Goal: Task Accomplishment & Management: Manage account settings

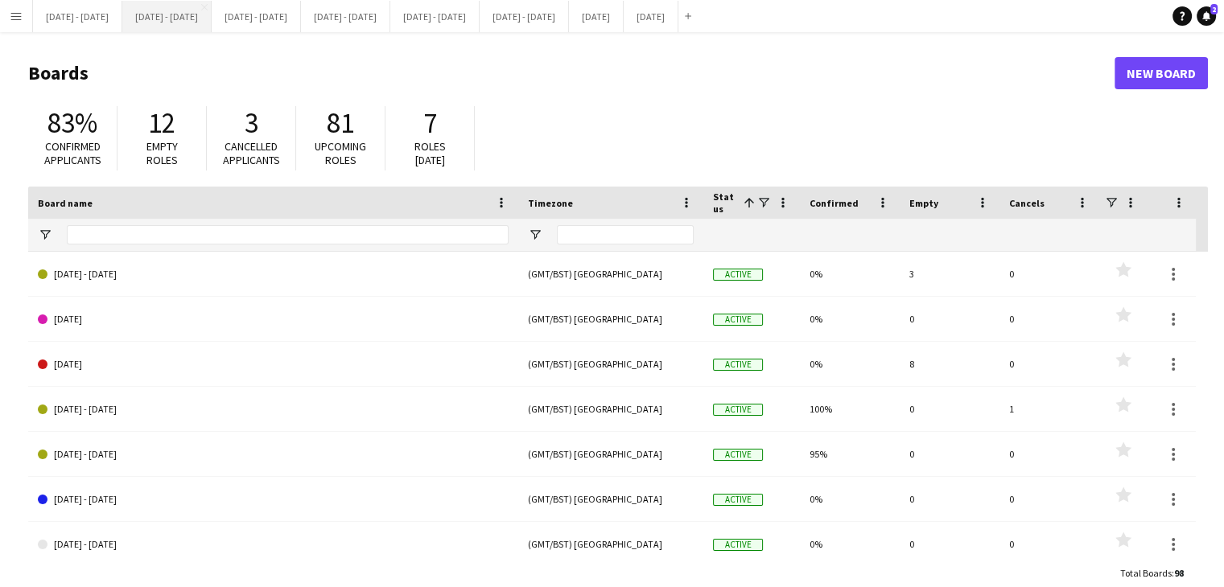
click at [200, 17] on button "[DATE] - [DATE] Close" at bounding box center [166, 16] width 89 height 31
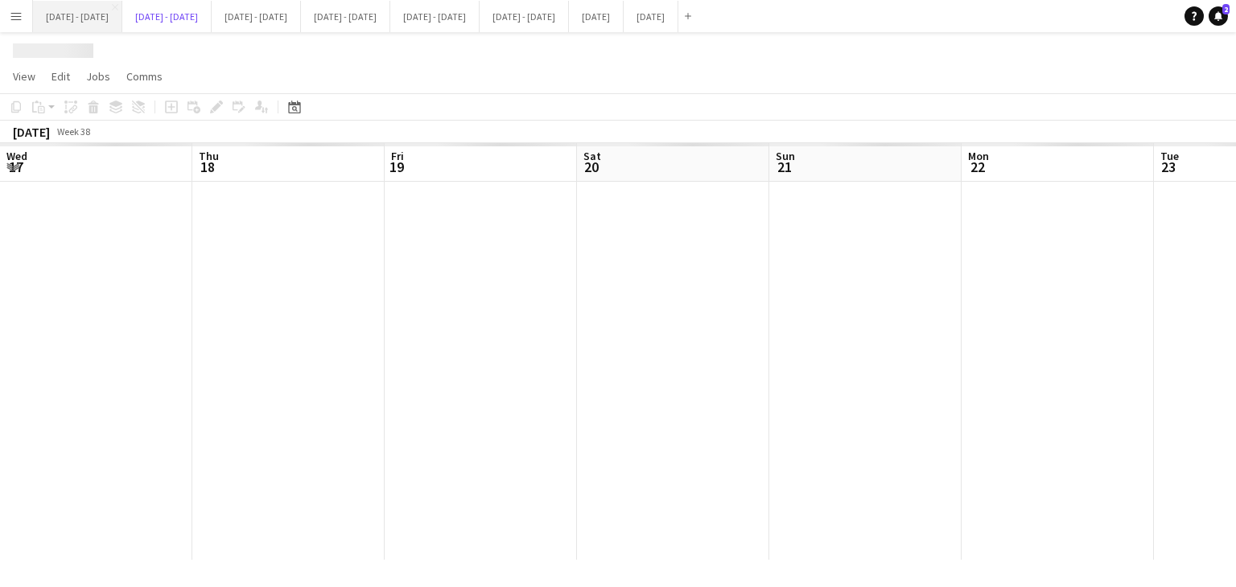
scroll to position [0, 546]
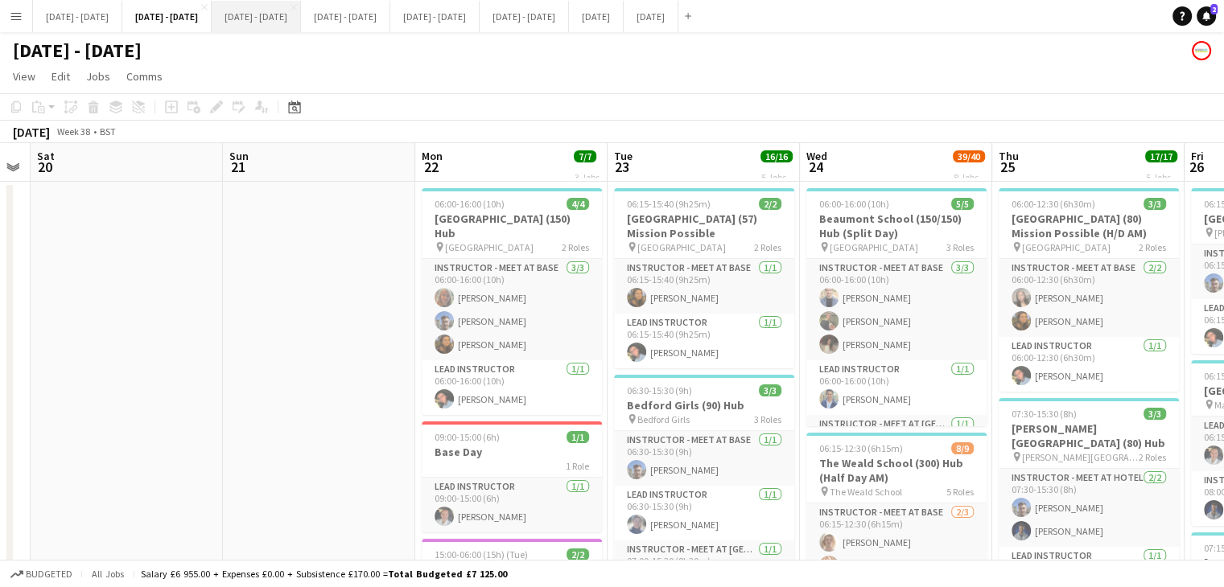
drag, startPoint x: 332, startPoint y: 28, endPoint x: 344, endPoint y: 27, distance: 12.2
click at [301, 28] on button "[DATE] - [DATE] Close" at bounding box center [256, 16] width 89 height 31
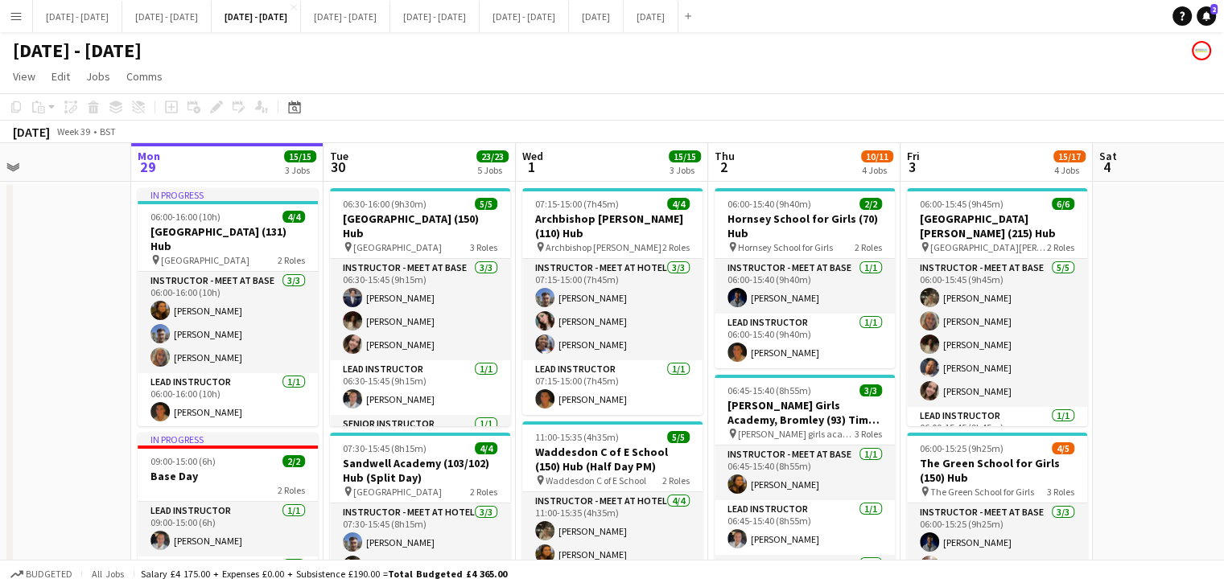
scroll to position [0, 829]
drag, startPoint x: 891, startPoint y: 155, endPoint x: 615, endPoint y: 158, distance: 276.0
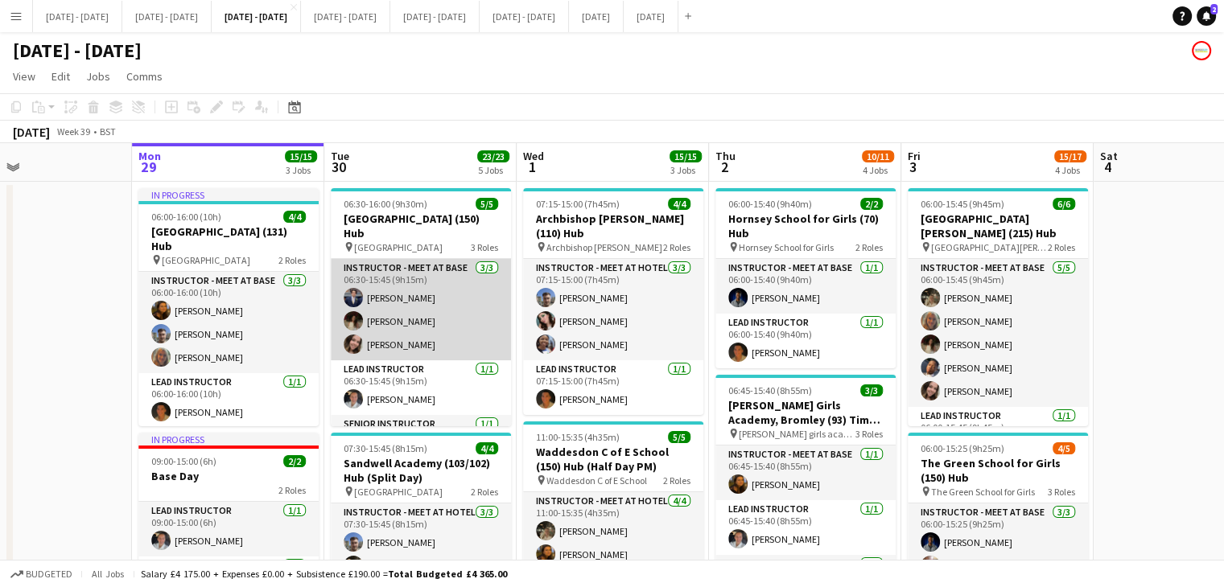
click at [418, 295] on app-card-role "Instructor - Meet at Base 3/3 06:30-15:45 (9h15m) Drew Shelley-Winfield Bella W…" at bounding box center [421, 309] width 180 height 101
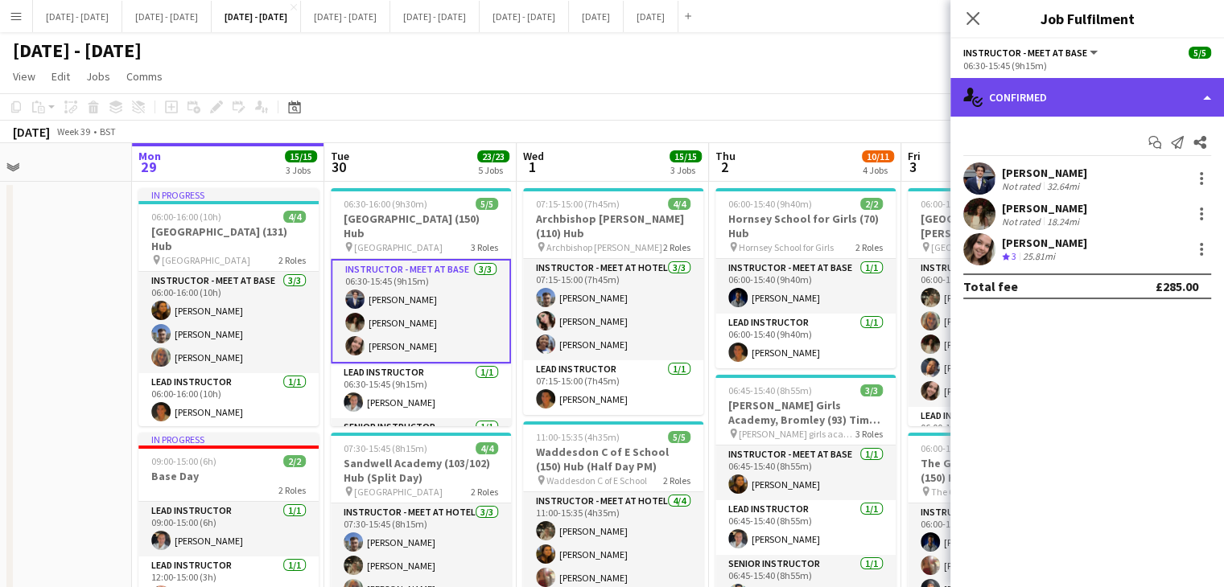
click at [1130, 95] on div "single-neutral-actions-check-2 Confirmed" at bounding box center [1087, 97] width 274 height 39
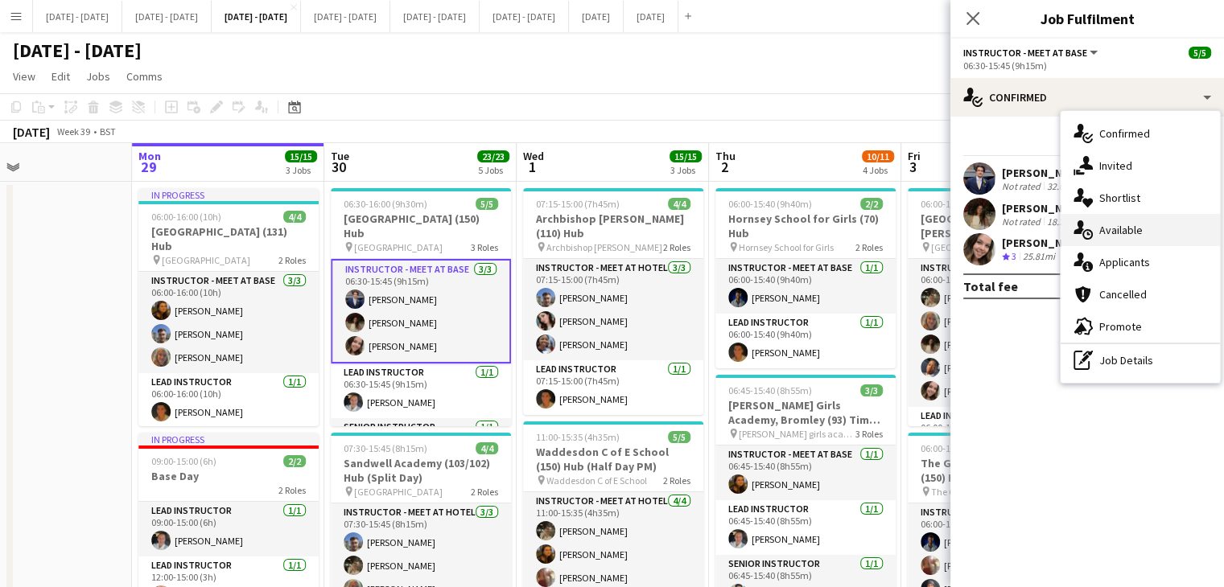
click at [1142, 220] on div "single-neutral-actions-upload Available" at bounding box center [1139, 230] width 159 height 32
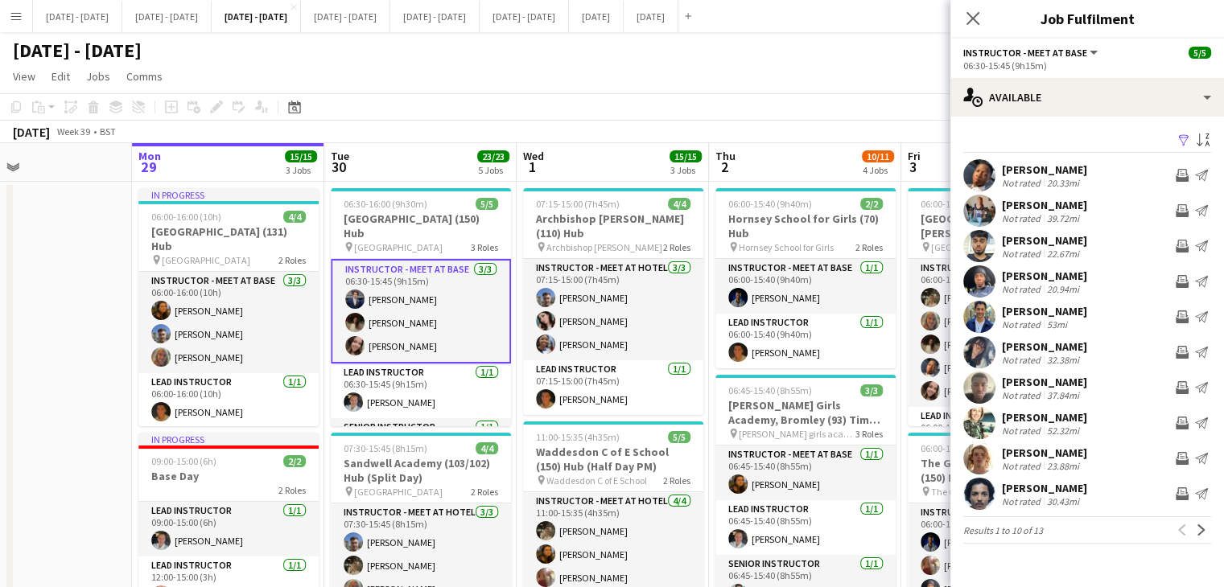
click at [406, 297] on app-card-role "Instructor - Meet at Base 3/3 06:30-15:45 (9h15m) Drew Shelley-Winfield Bella W…" at bounding box center [421, 311] width 180 height 105
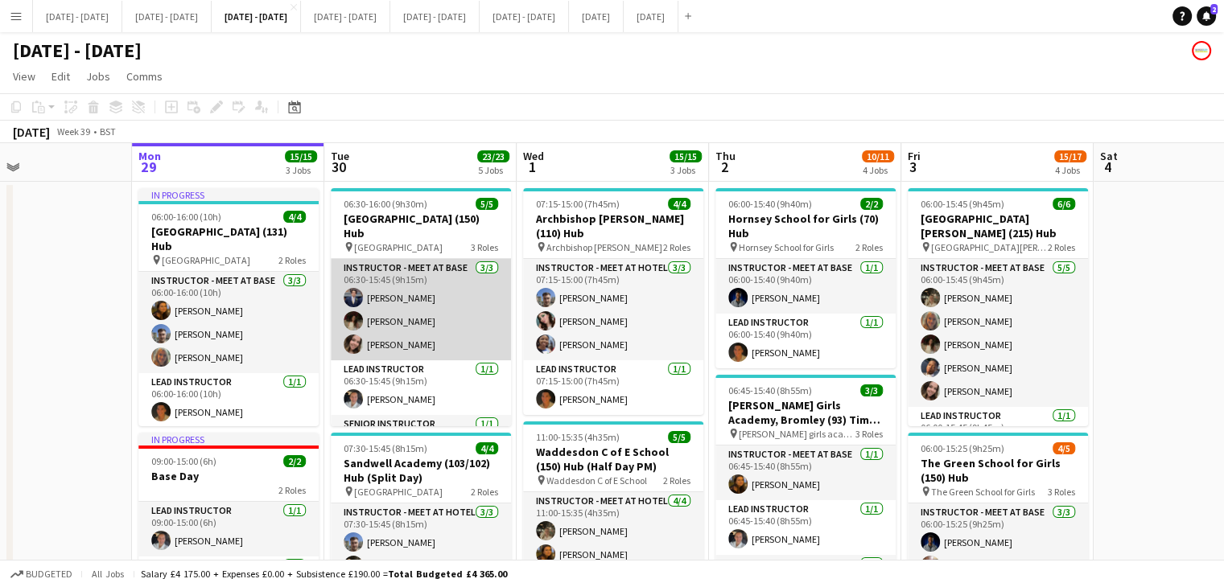
click at [406, 297] on app-card-role "Instructor - Meet at Base 3/3 06:30-15:45 (9h15m) Drew Shelley-Winfield Bella W…" at bounding box center [421, 309] width 180 height 101
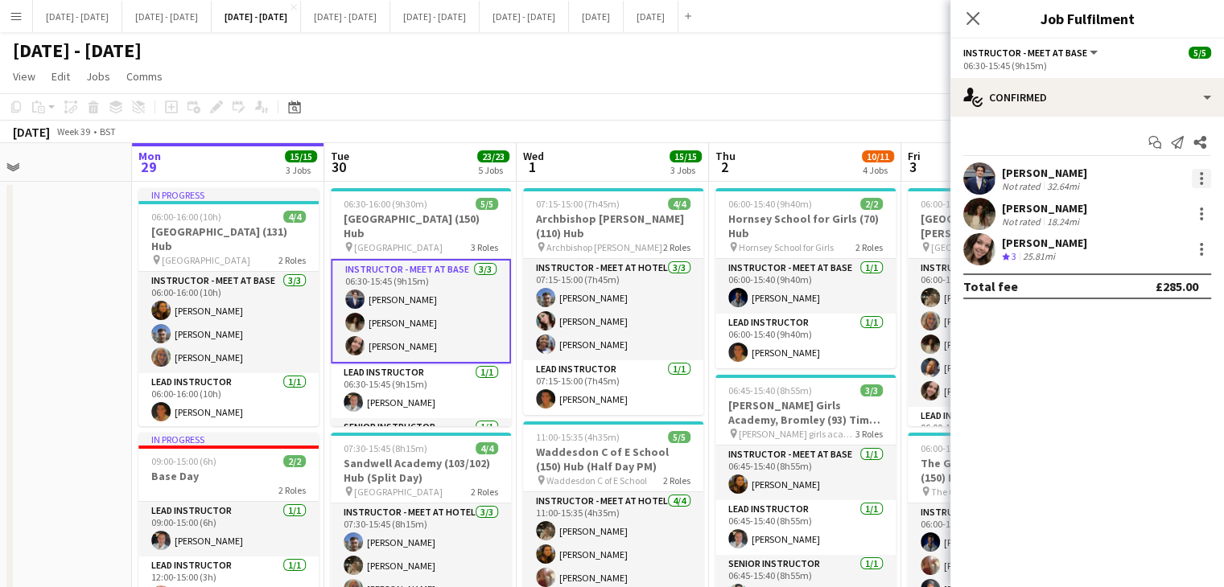
click at [1201, 177] on div at bounding box center [1201, 178] width 3 height 3
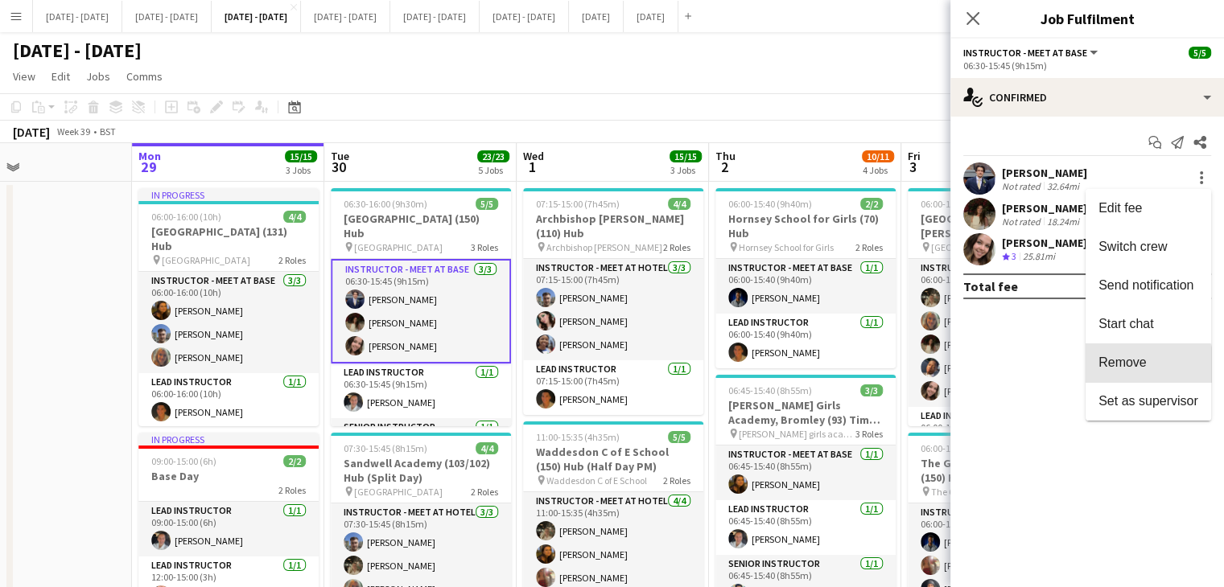
drag, startPoint x: 1146, startPoint y: 365, endPoint x: 1127, endPoint y: 335, distance: 35.0
click at [1146, 365] on span "Remove" at bounding box center [1148, 363] width 100 height 14
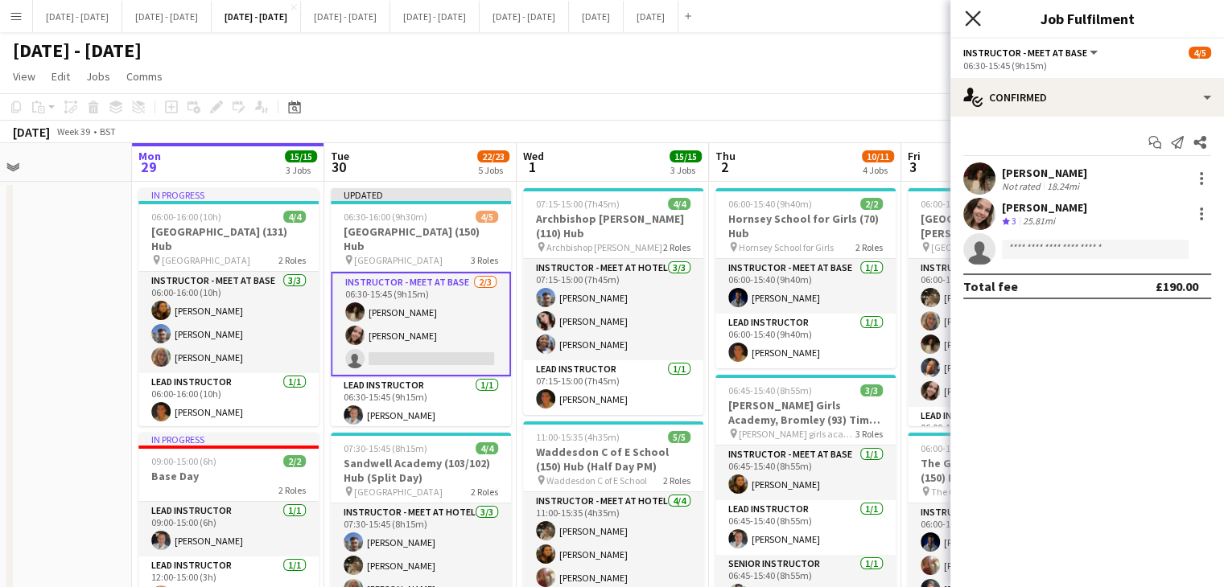
click at [969, 14] on icon "Close pop-in" at bounding box center [972, 17] width 15 height 15
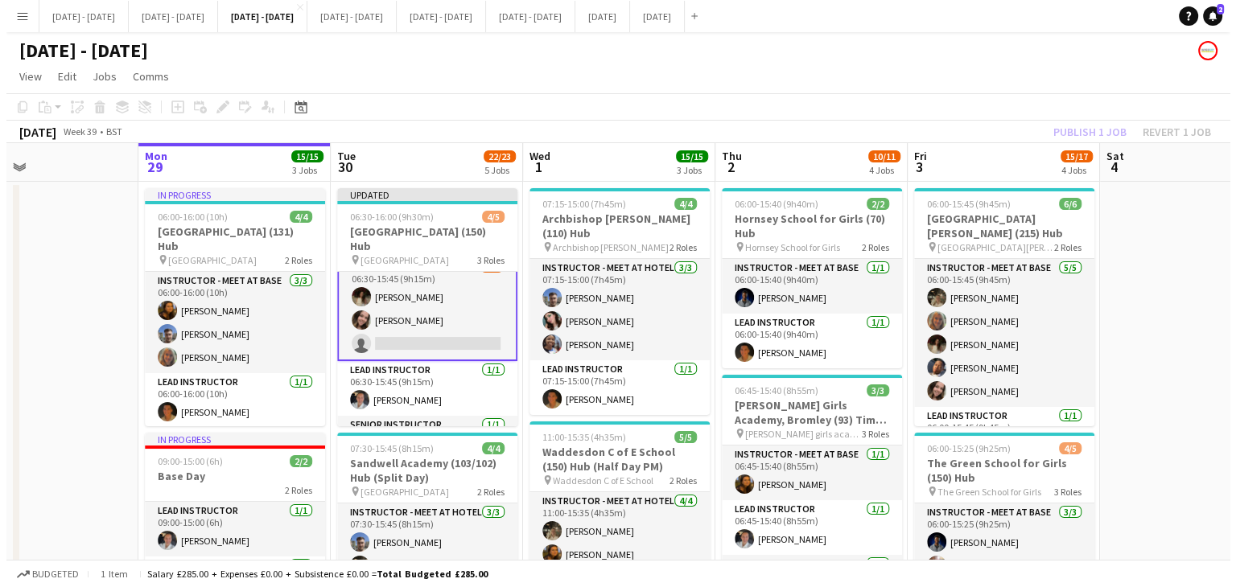
scroll to position [0, 0]
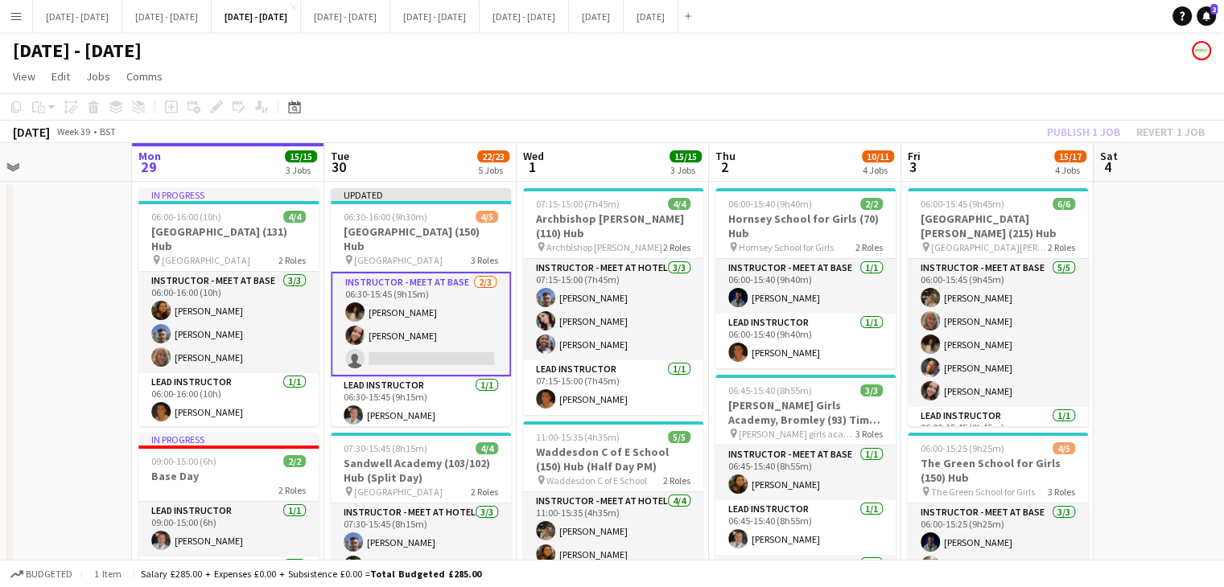
click at [415, 347] on app-card-role "Instructor - Meet at Base [DATE] 06:30-15:45 (9h15m) [PERSON_NAME] [PERSON_NAME…" at bounding box center [421, 324] width 180 height 105
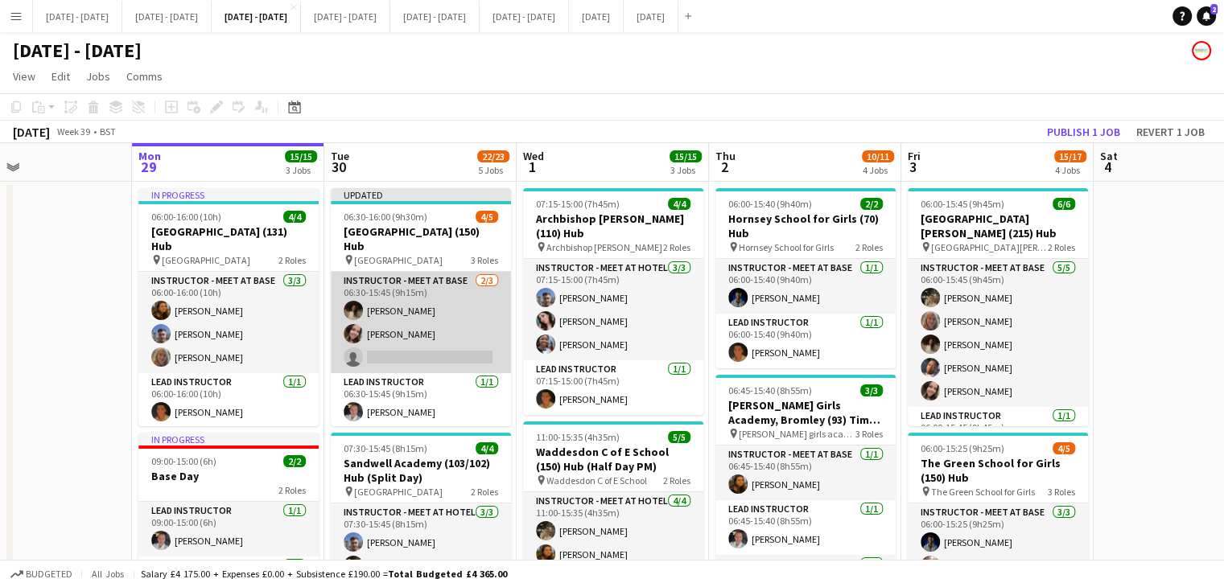
click at [401, 364] on app-card-role "Instructor - Meet at Base [DATE] 06:30-15:45 (9h15m) [PERSON_NAME] [PERSON_NAME…" at bounding box center [421, 322] width 180 height 101
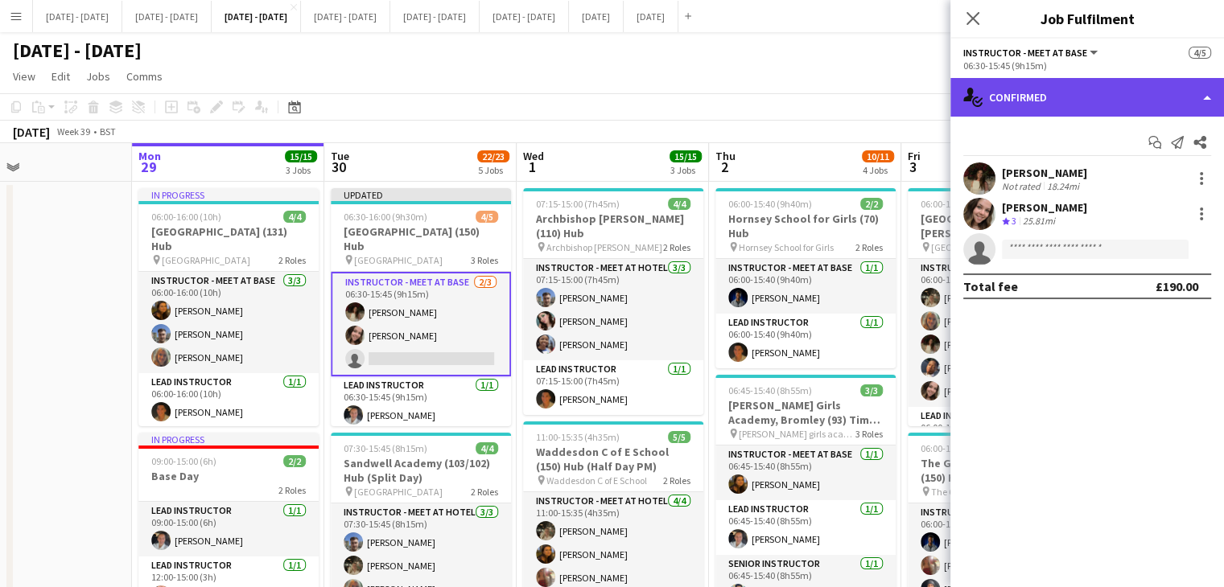
click at [1142, 107] on div "single-neutral-actions-check-2 Confirmed" at bounding box center [1087, 97] width 274 height 39
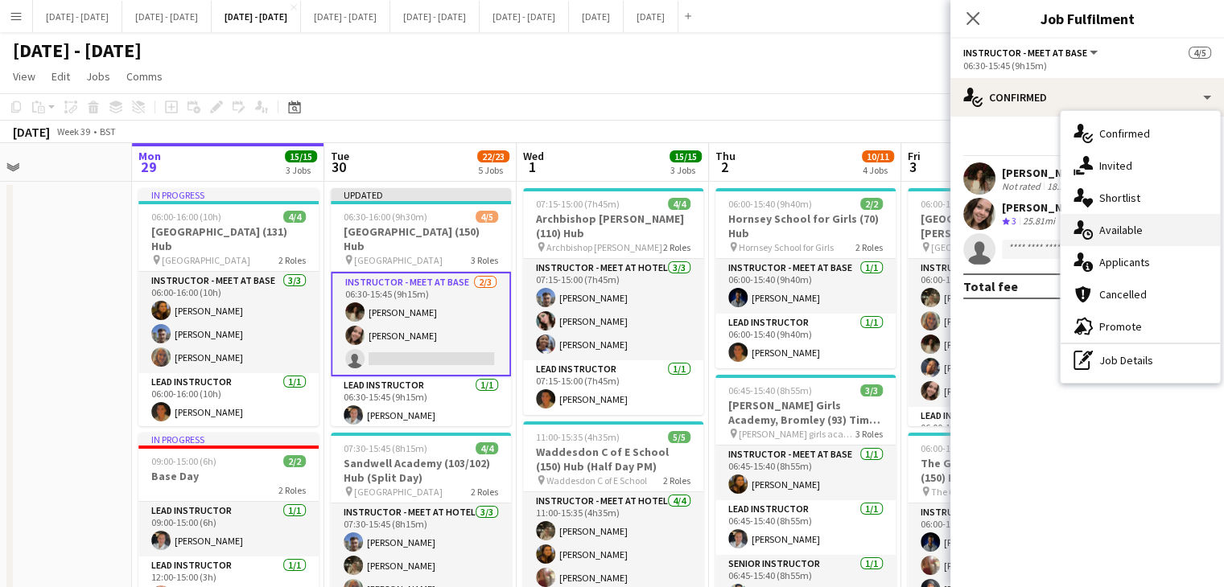
click at [1149, 223] on div "single-neutral-actions-upload Available" at bounding box center [1139, 230] width 159 height 32
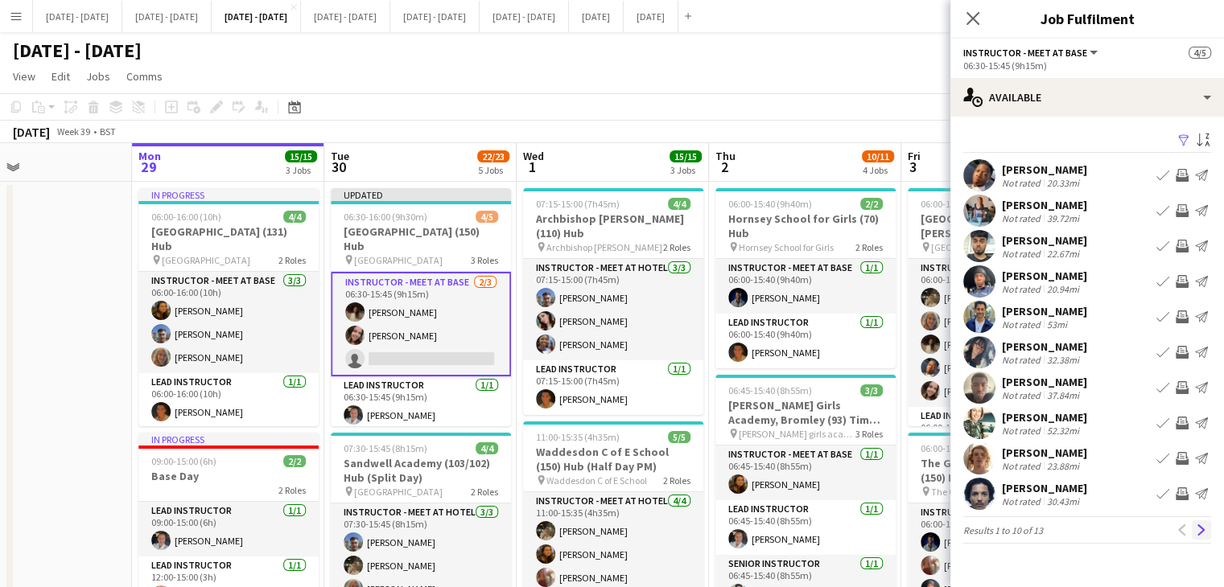
click at [1204, 530] on app-icon "Next" at bounding box center [1200, 530] width 11 height 11
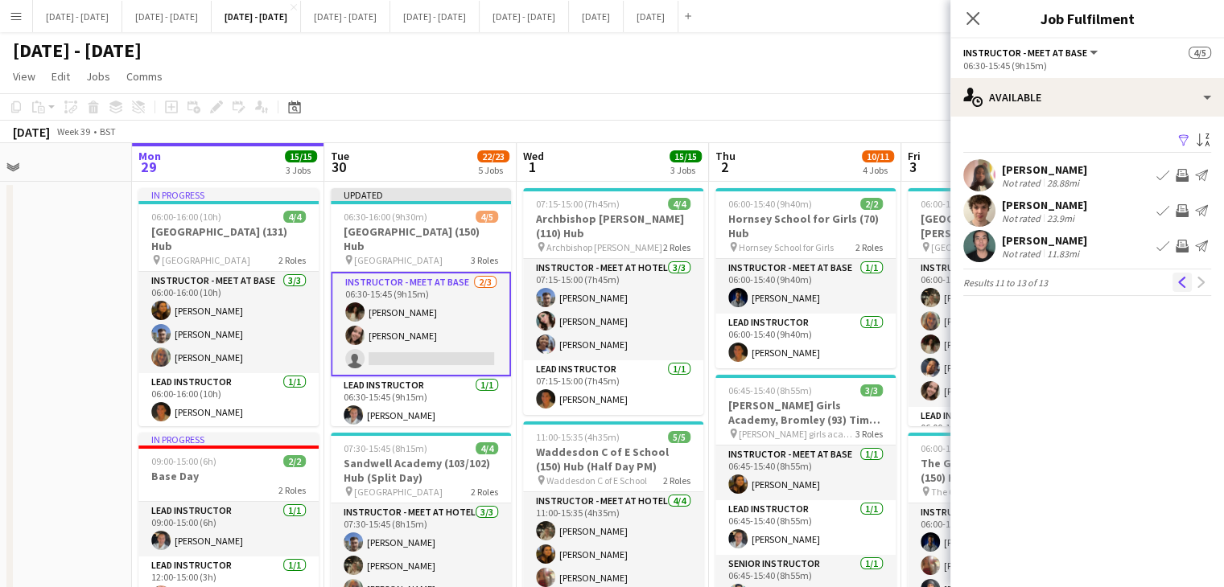
click at [1186, 281] on app-icon "Previous" at bounding box center [1181, 282] width 11 height 11
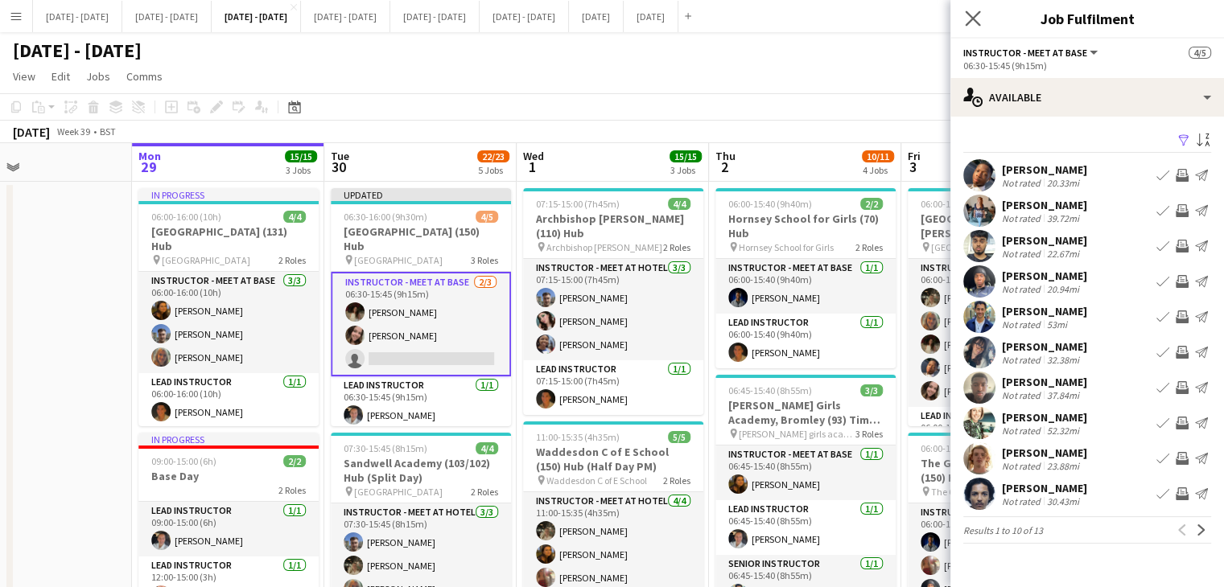
click at [980, 27] on app-icon "Close pop-in" at bounding box center [972, 18] width 23 height 23
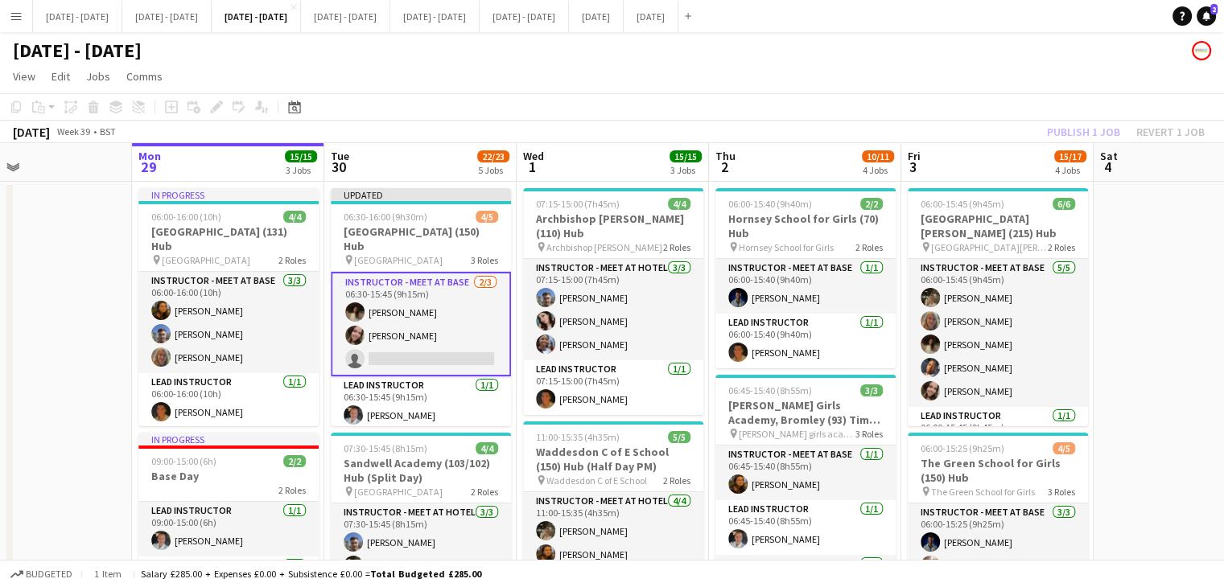
click at [13, 14] on app-icon "Menu" at bounding box center [16, 16] width 13 height 13
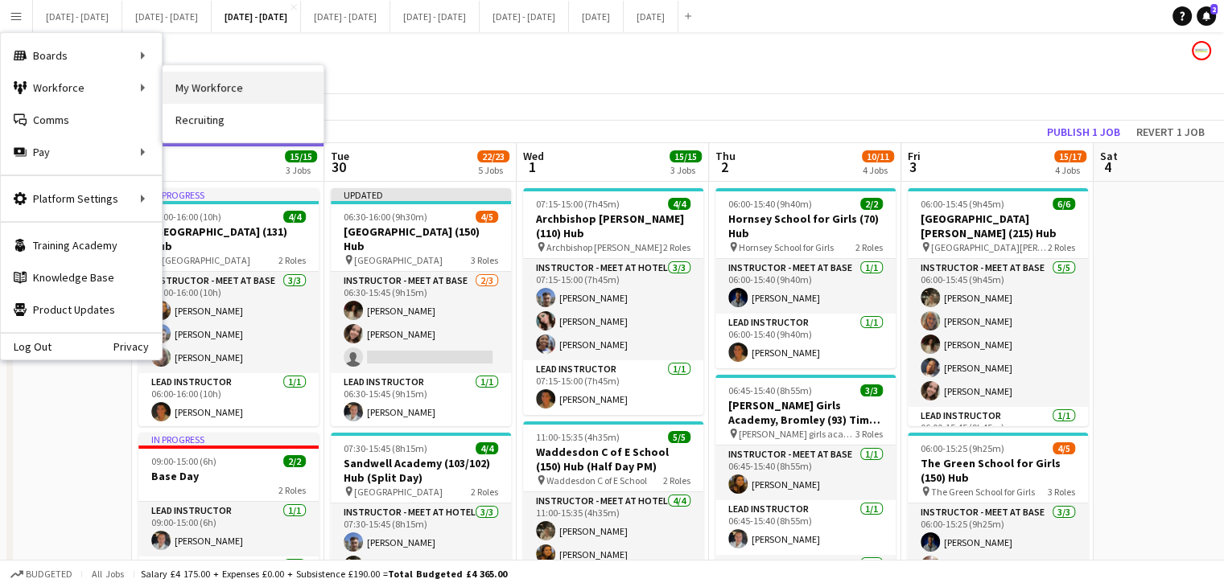
click at [195, 95] on link "My Workforce" at bounding box center [243, 88] width 161 height 32
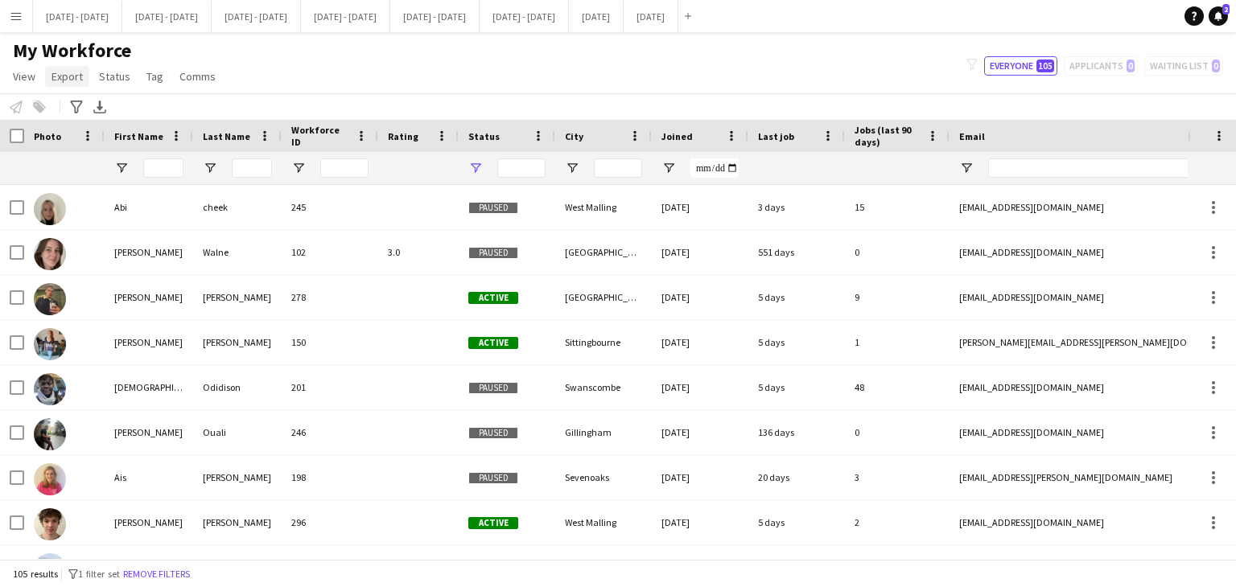
type input "**********"
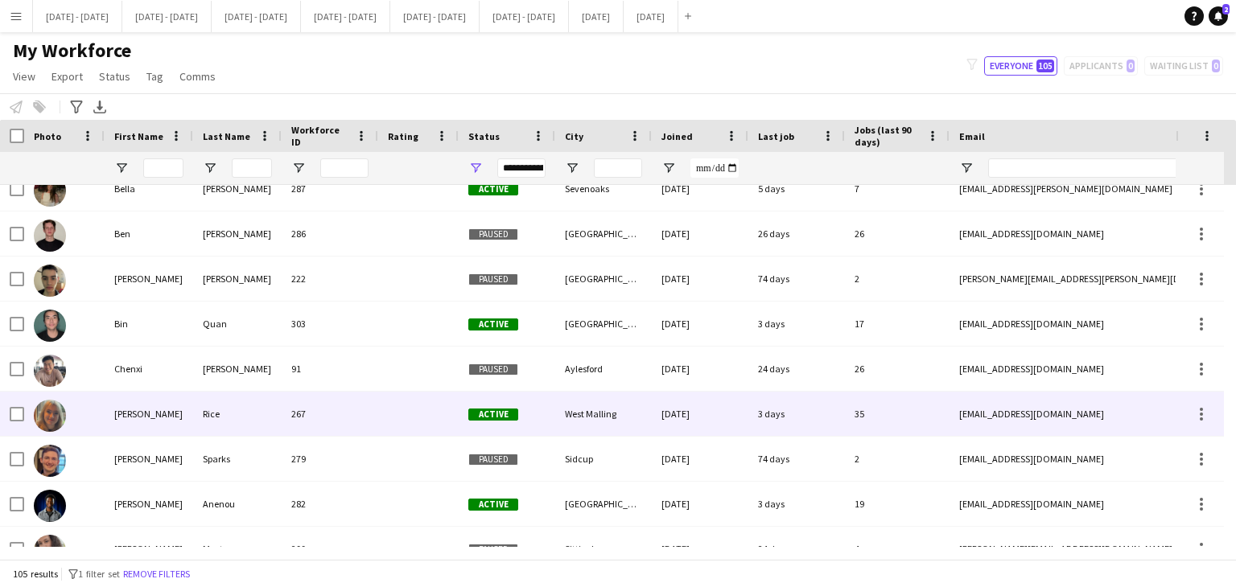
scroll to position [724, 0]
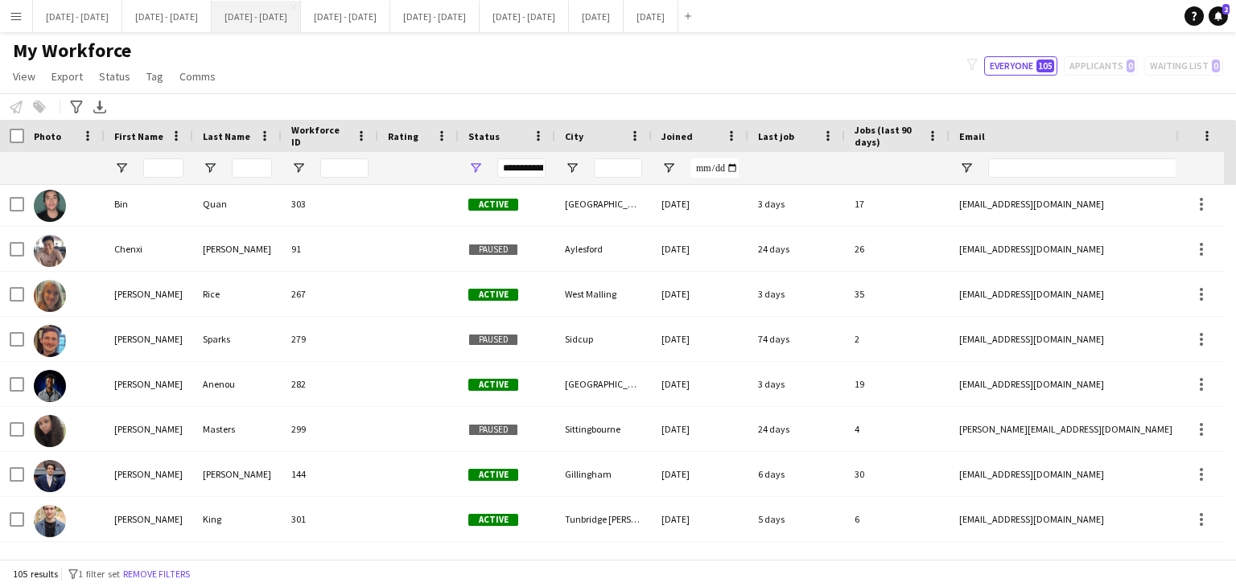
click at [301, 18] on button "[DATE] - [DATE] Close" at bounding box center [256, 16] width 89 height 31
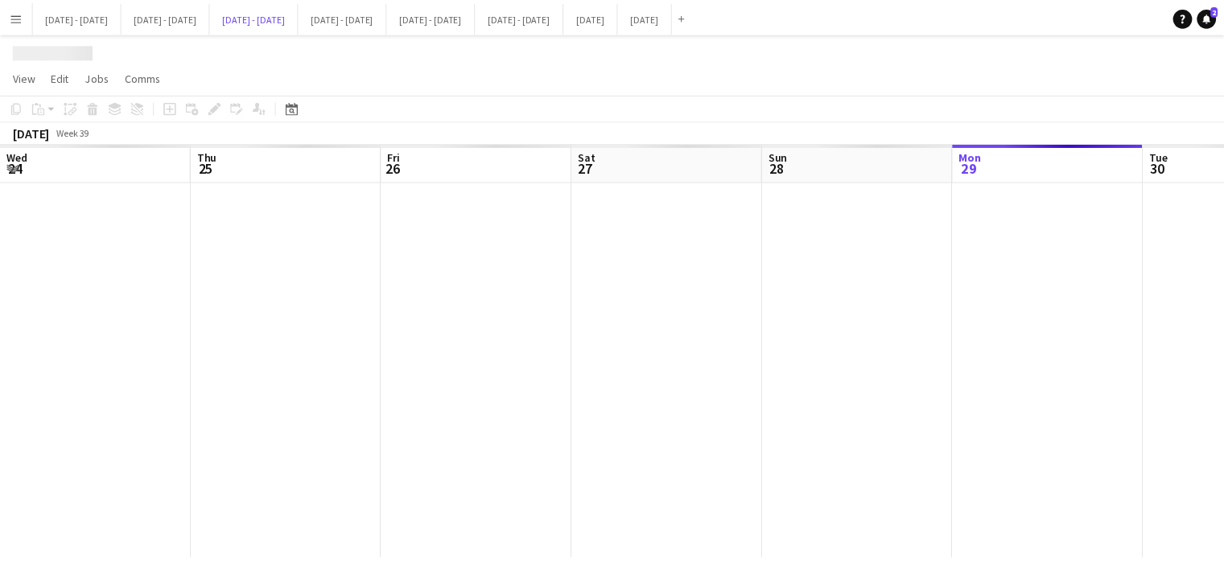
scroll to position [0, 829]
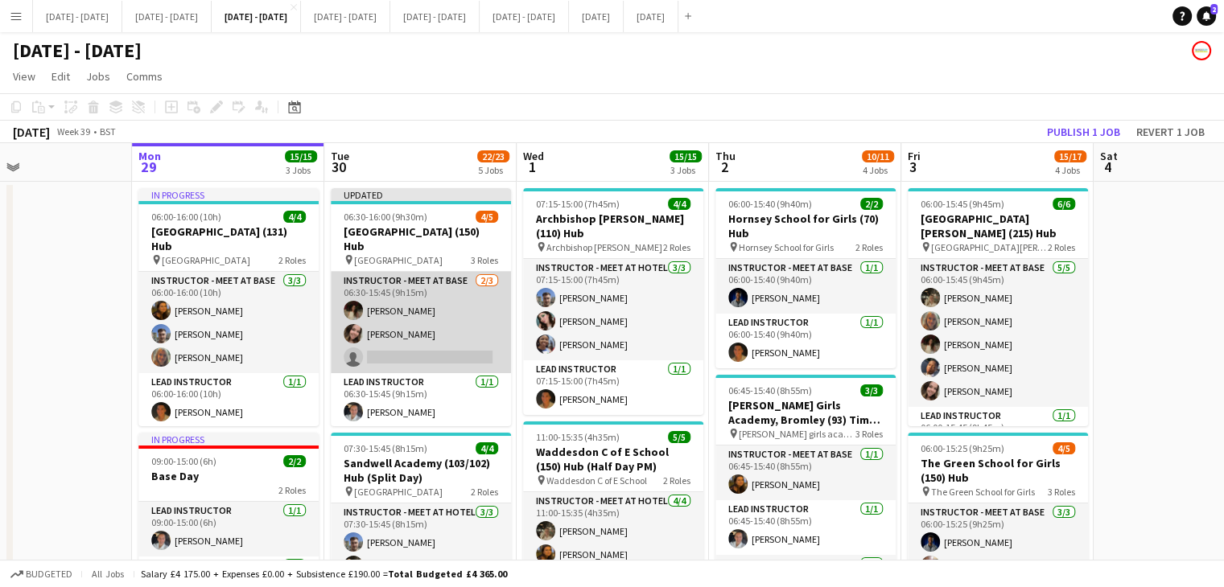
drag, startPoint x: 397, startPoint y: 355, endPoint x: 390, endPoint y: 345, distance: 11.6
click at [397, 354] on app-card-role "Instructor - Meet at Base [DATE] 06:30-15:45 (9h15m) [PERSON_NAME] [PERSON_NAME…" at bounding box center [421, 322] width 180 height 101
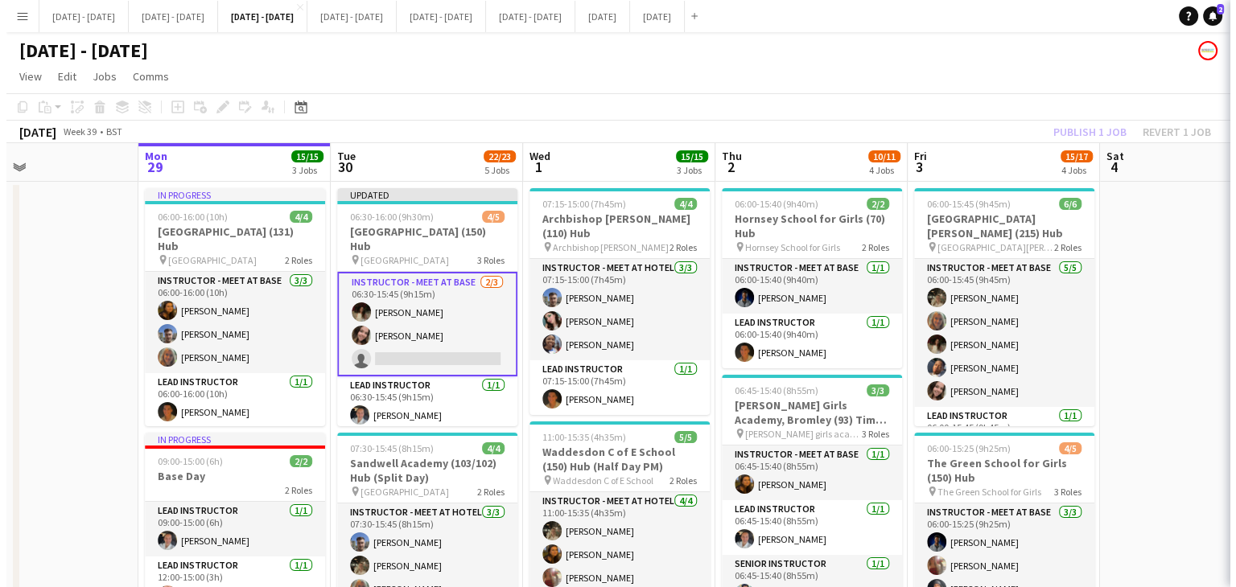
scroll to position [0, 829]
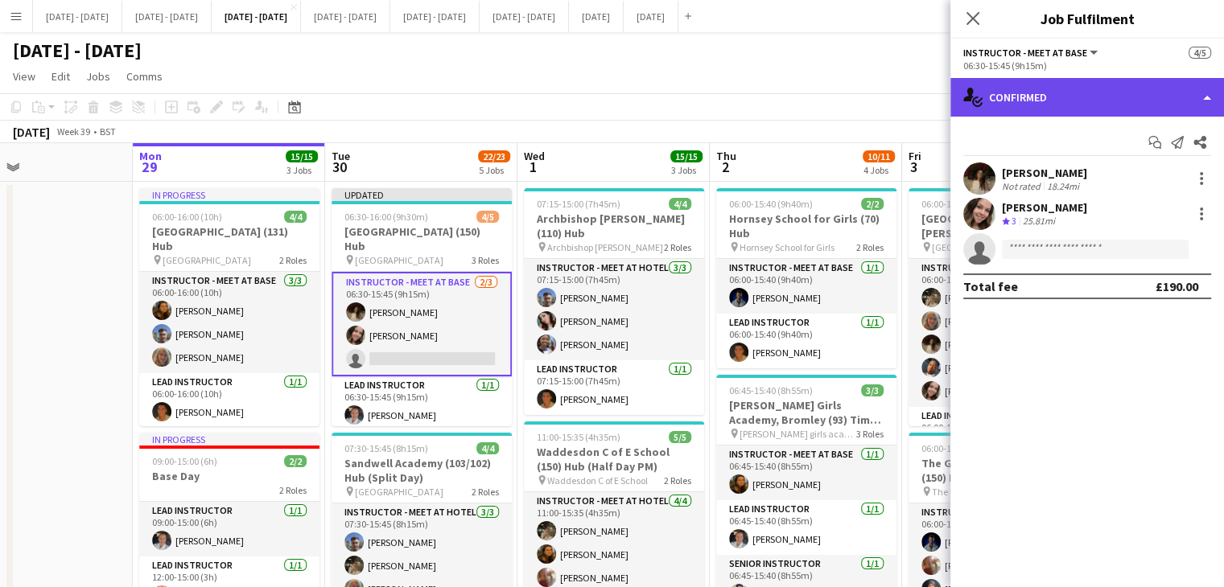
click at [1014, 97] on div "single-neutral-actions-check-2 Confirmed" at bounding box center [1087, 97] width 274 height 39
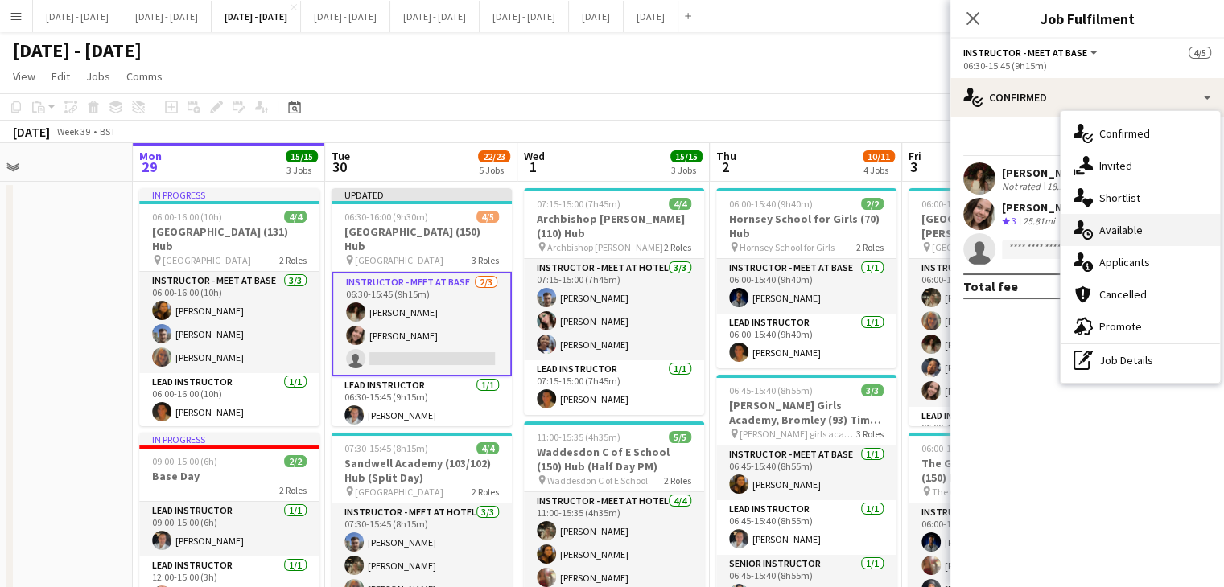
click at [1164, 233] on div "single-neutral-actions-upload Available" at bounding box center [1139, 230] width 159 height 32
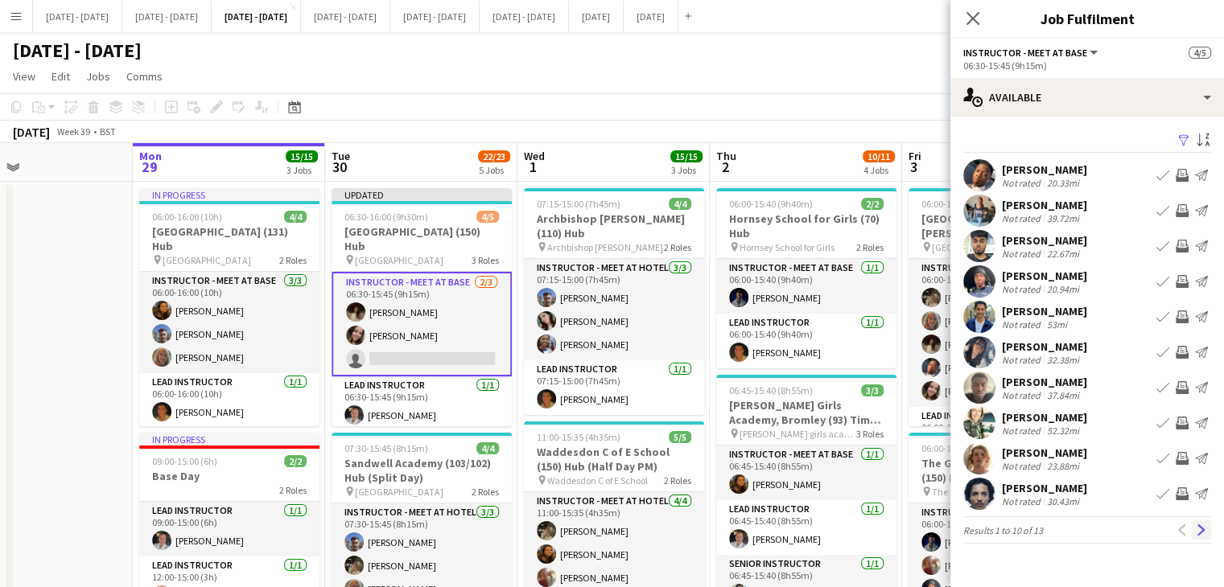
click at [1205, 527] on app-icon "Next" at bounding box center [1200, 530] width 11 height 11
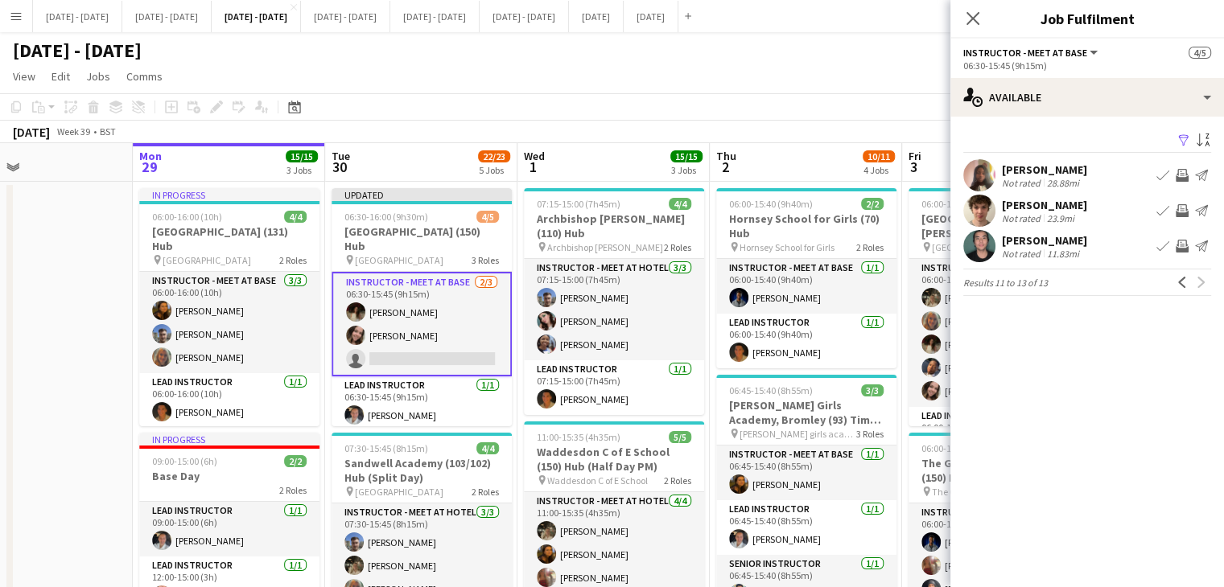
click at [958, 42] on app-options-switcher "Instructor - Meet at Base All roles Instructor - Meet at Base 4/5 06:30-15:45 (…" at bounding box center [1087, 58] width 274 height 39
click at [11, 19] on app-icon "Menu" at bounding box center [16, 16] width 13 height 13
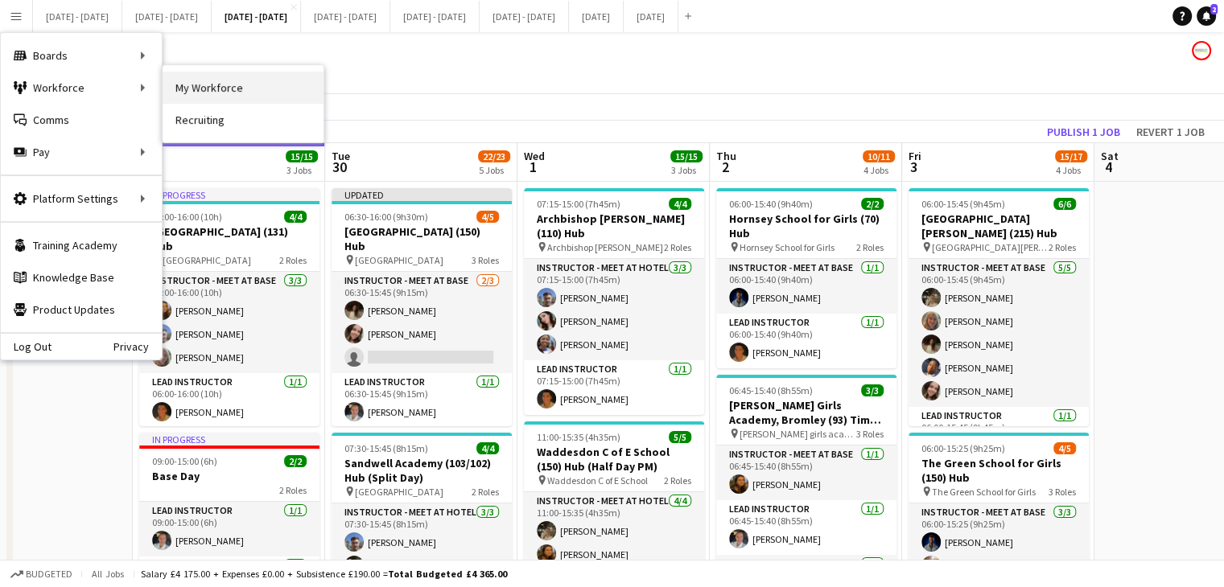
click at [179, 80] on link "My Workforce" at bounding box center [243, 88] width 161 height 32
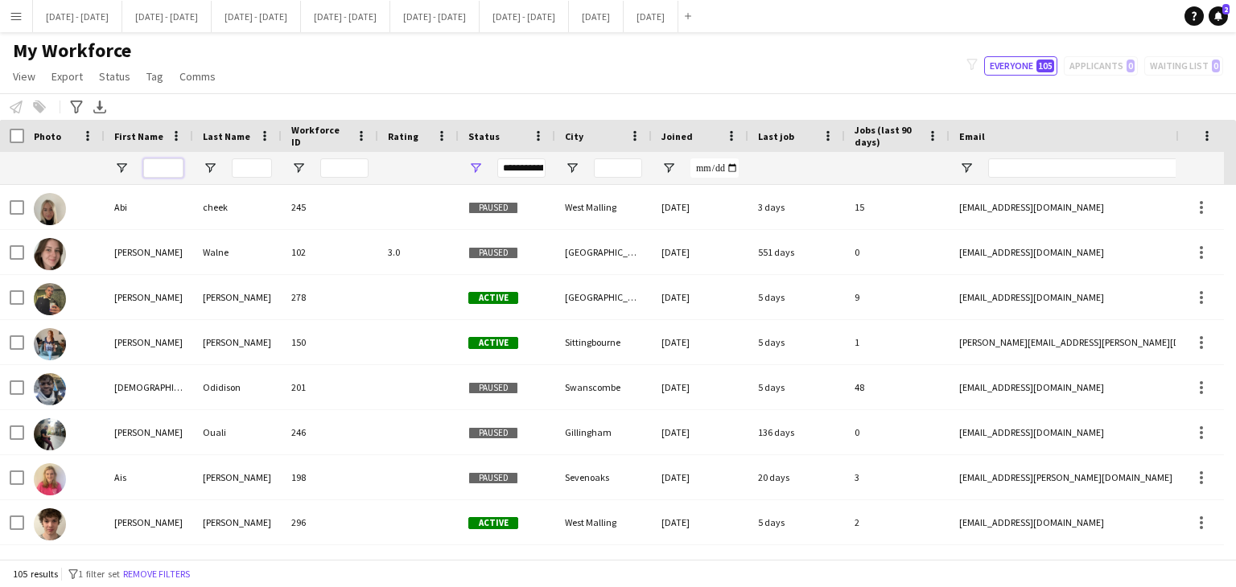
click at [172, 160] on input "First Name Filter Input" at bounding box center [163, 167] width 40 height 19
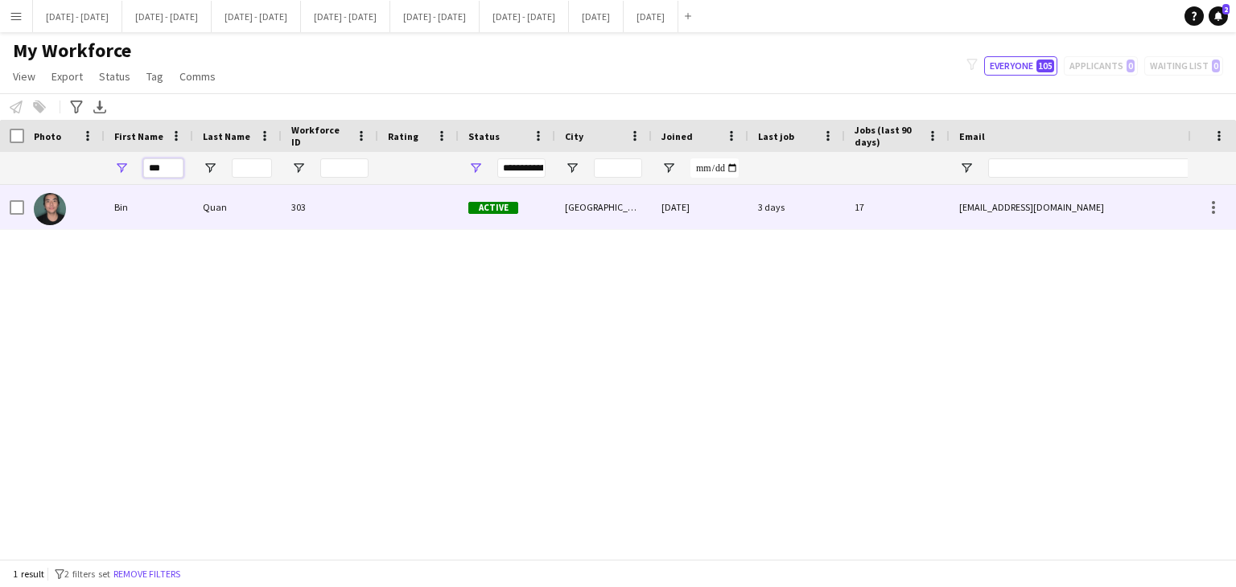
type input "***"
click at [187, 204] on div "Bin" at bounding box center [149, 207] width 88 height 44
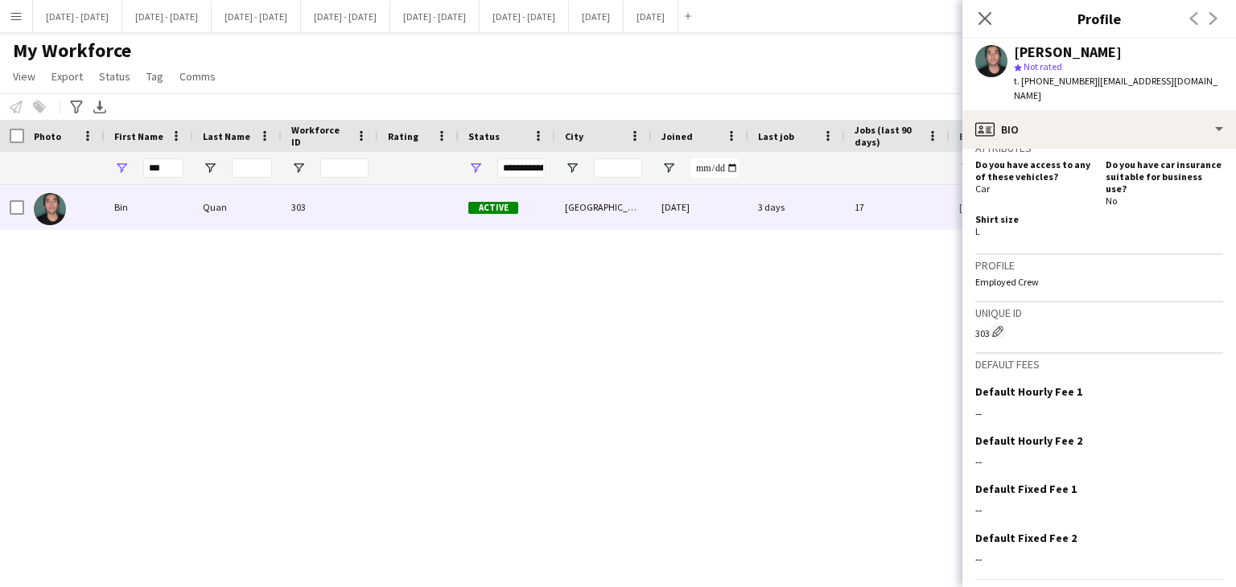
scroll to position [753, 0]
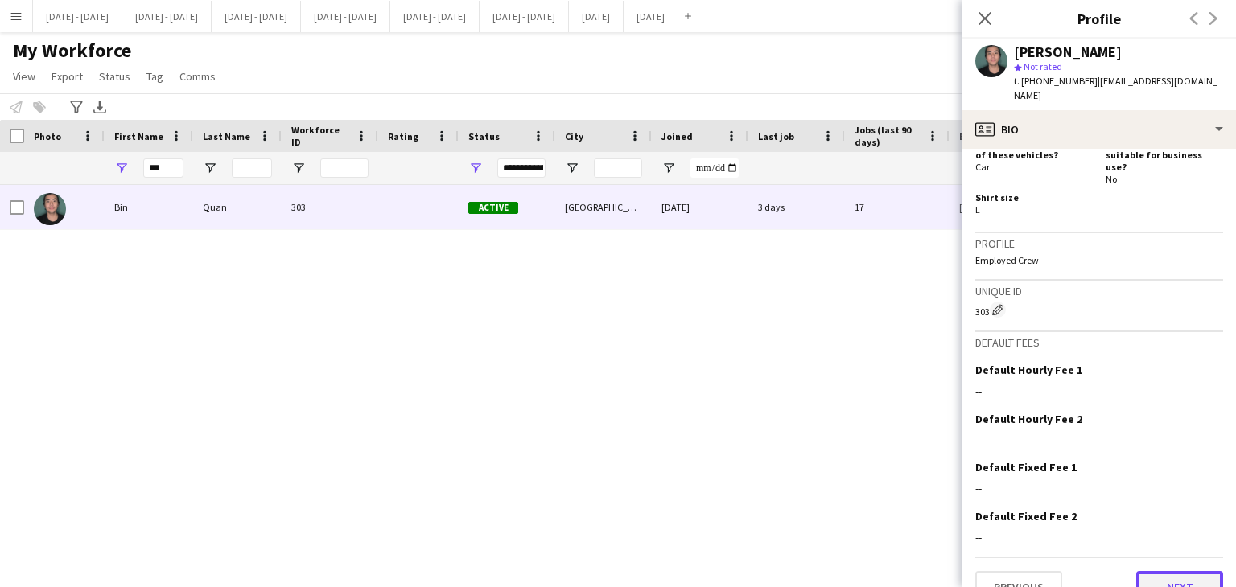
click at [1183, 571] on button "Next" at bounding box center [1179, 587] width 87 height 32
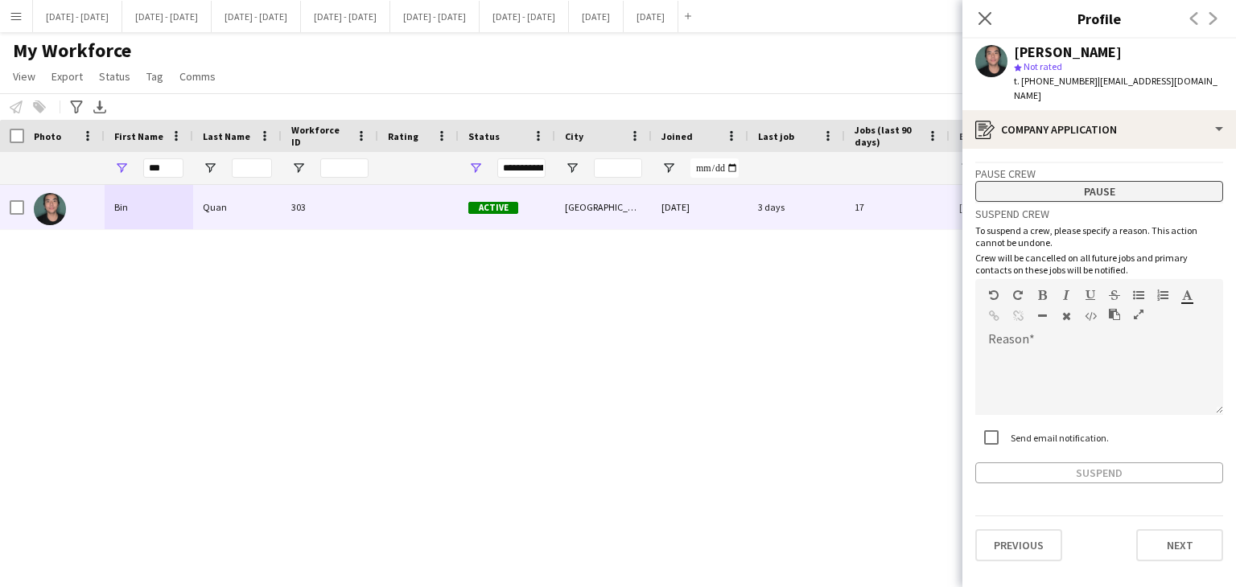
click at [1081, 181] on button "Pause" at bounding box center [1099, 191] width 248 height 21
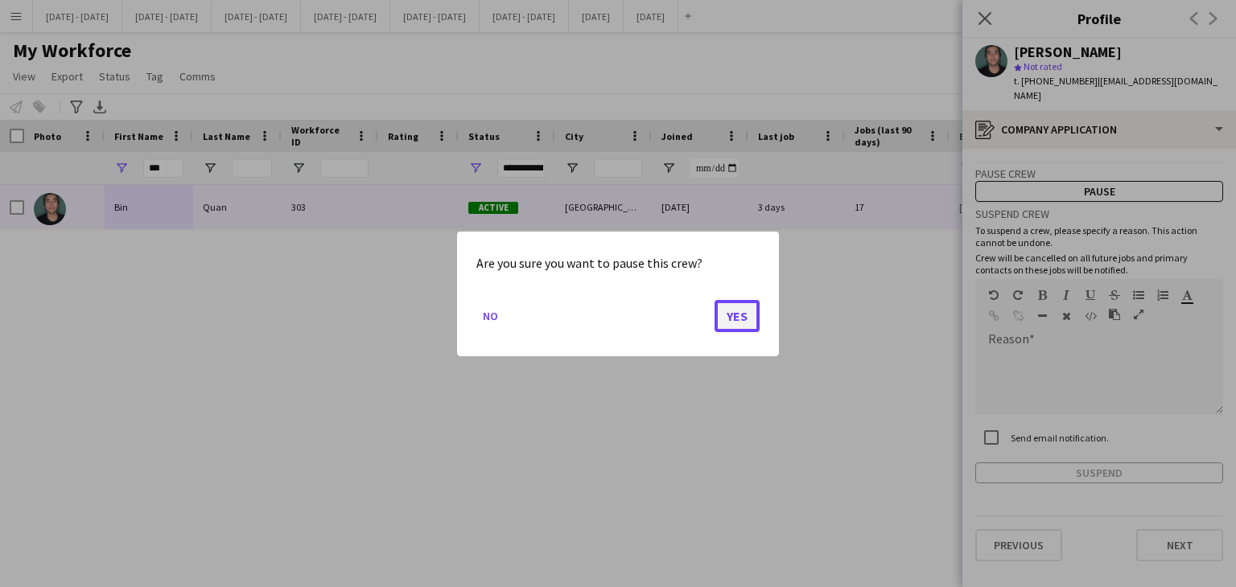
click at [727, 314] on button "Yes" at bounding box center [736, 315] width 45 height 32
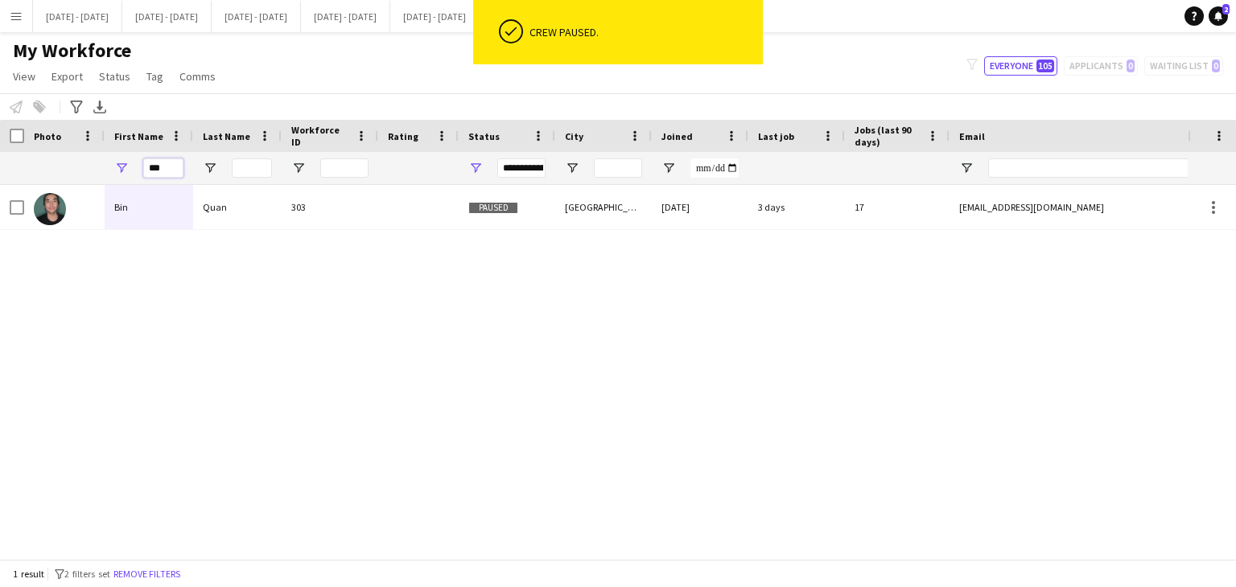
drag, startPoint x: 161, startPoint y: 165, endPoint x: 78, endPoint y: 165, distance: 82.9
click at [80, 165] on div "***" at bounding box center [872, 168] width 1744 height 32
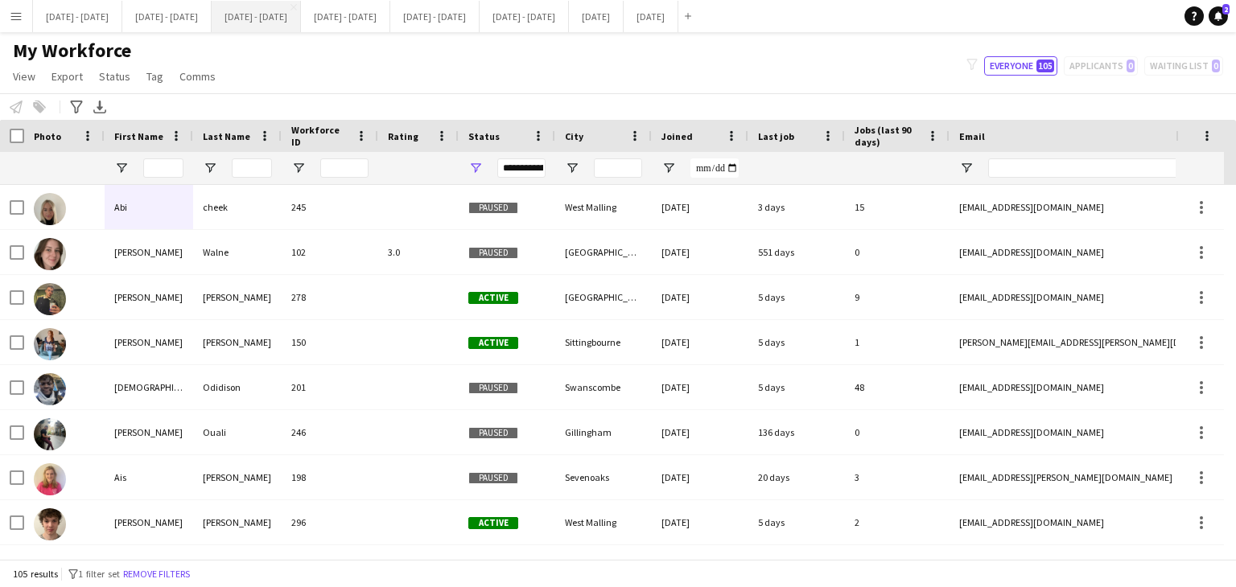
click at [301, 17] on button "[DATE] - [DATE] Close" at bounding box center [256, 16] width 89 height 31
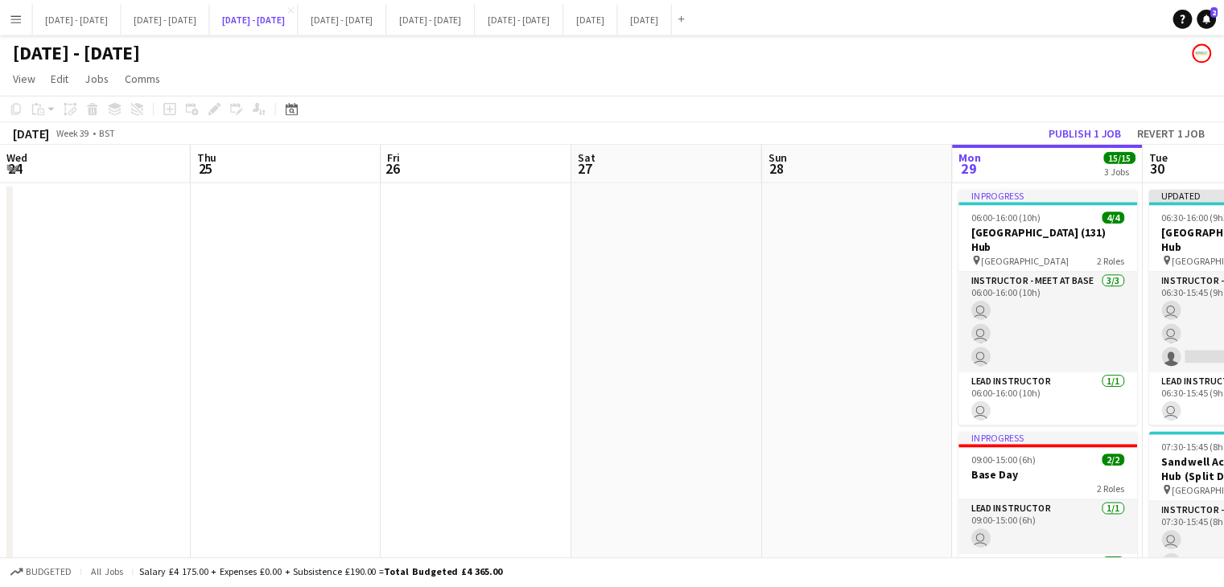
scroll to position [0, 829]
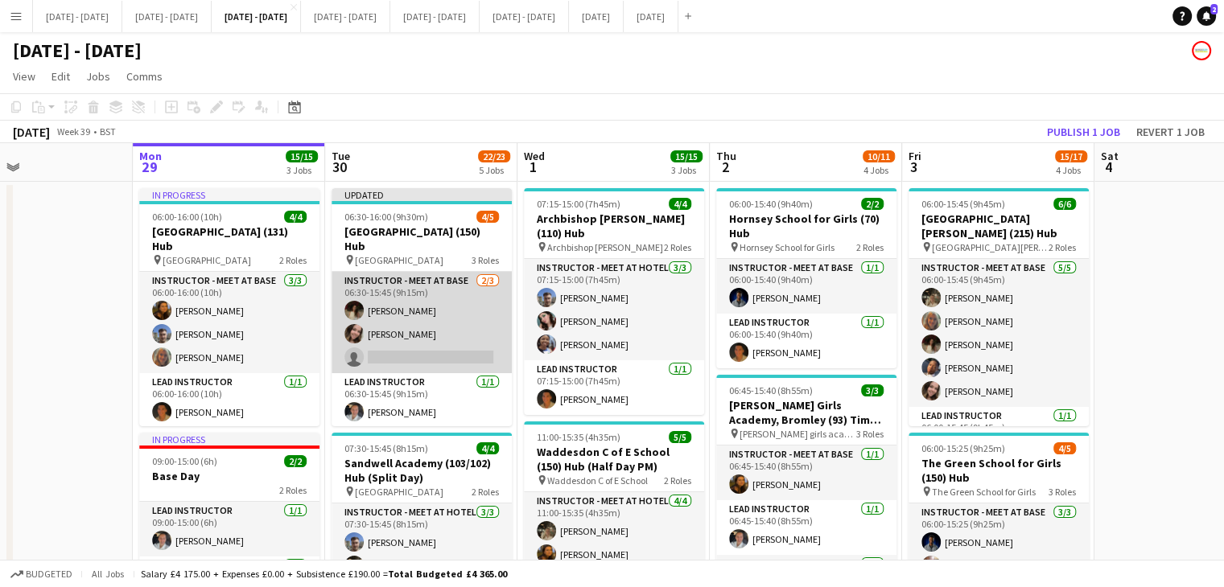
click at [404, 357] on app-card-role "Instructor - Meet at Base [DATE] 06:30-15:45 (9h15m) [PERSON_NAME] [PERSON_NAME…" at bounding box center [421, 322] width 180 height 101
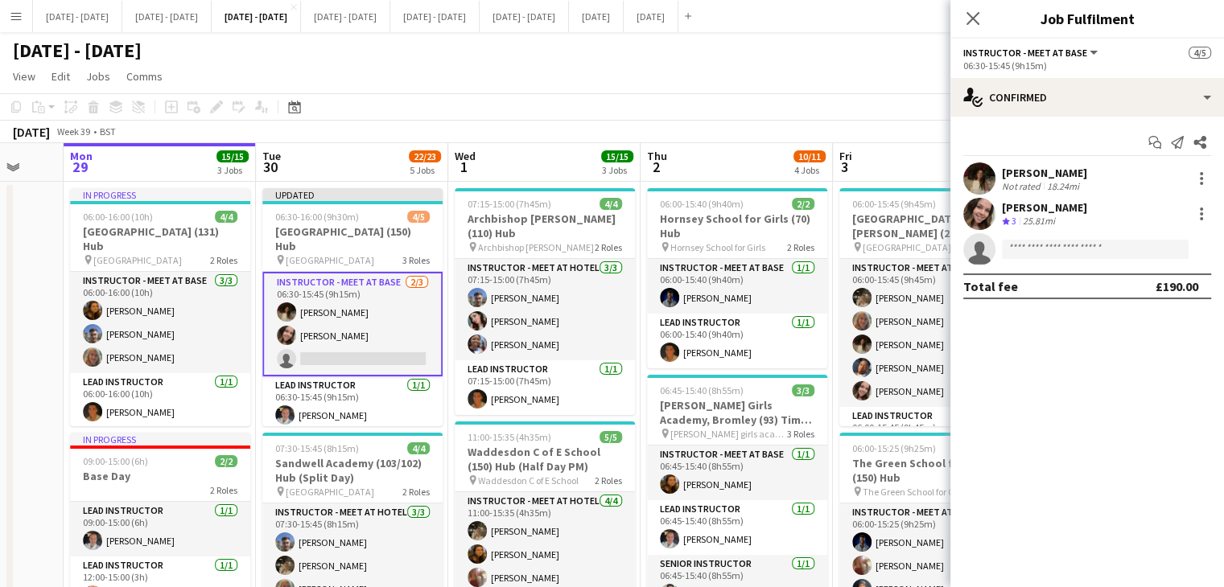
drag, startPoint x: 766, startPoint y: 146, endPoint x: 699, endPoint y: 155, distance: 67.5
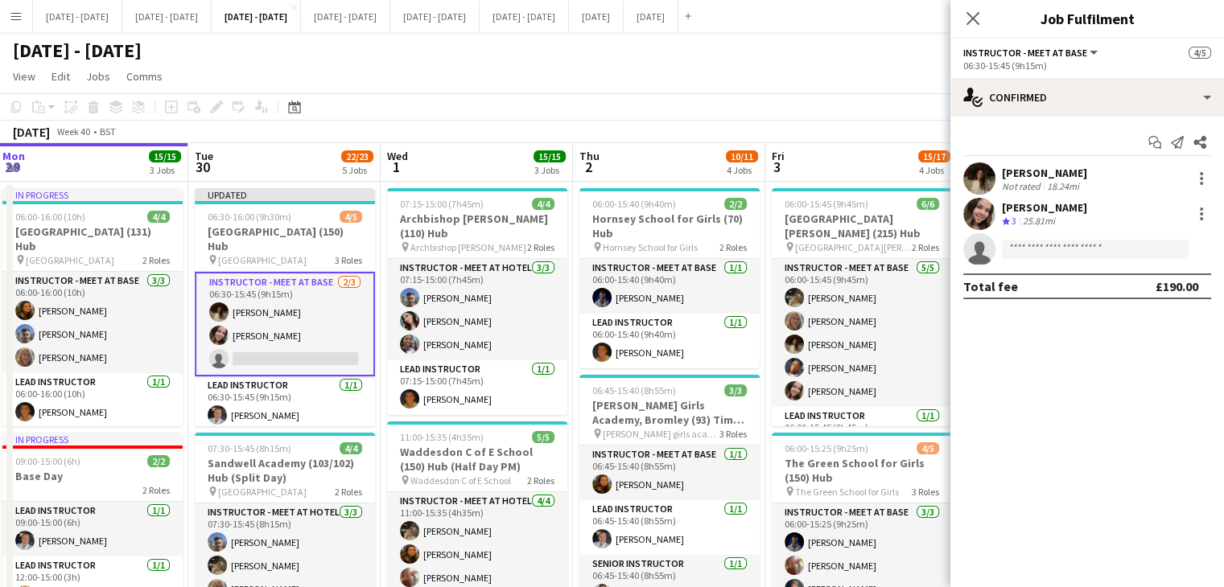
drag, startPoint x: 713, startPoint y: 146, endPoint x: 563, endPoint y: 130, distance: 150.4
click at [972, 23] on icon "Close pop-in" at bounding box center [972, 17] width 15 height 15
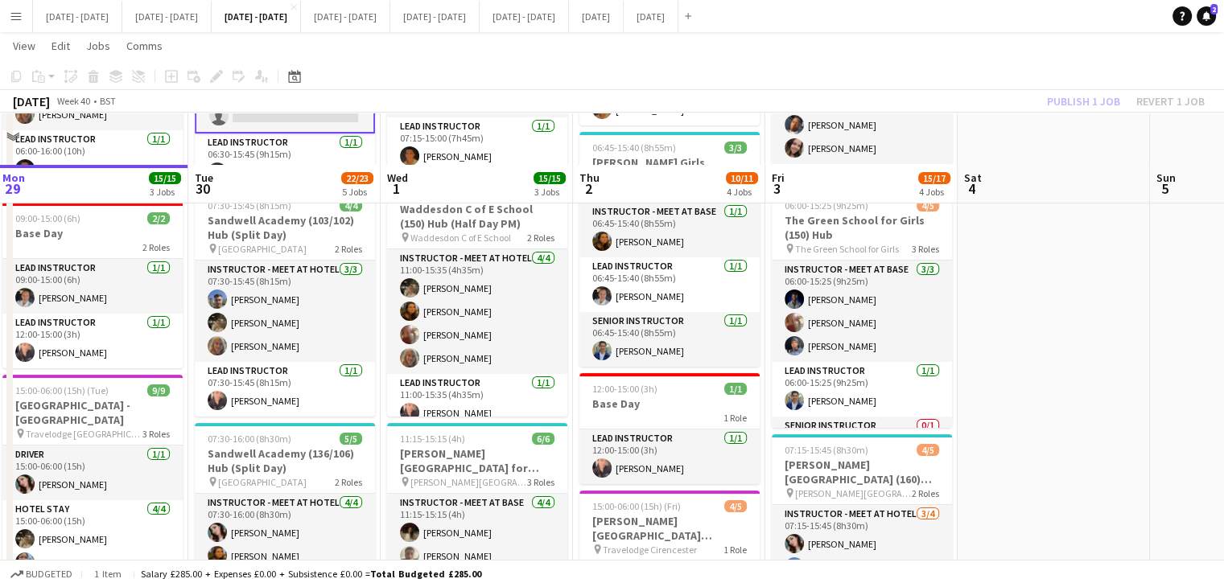
scroll to position [402, 0]
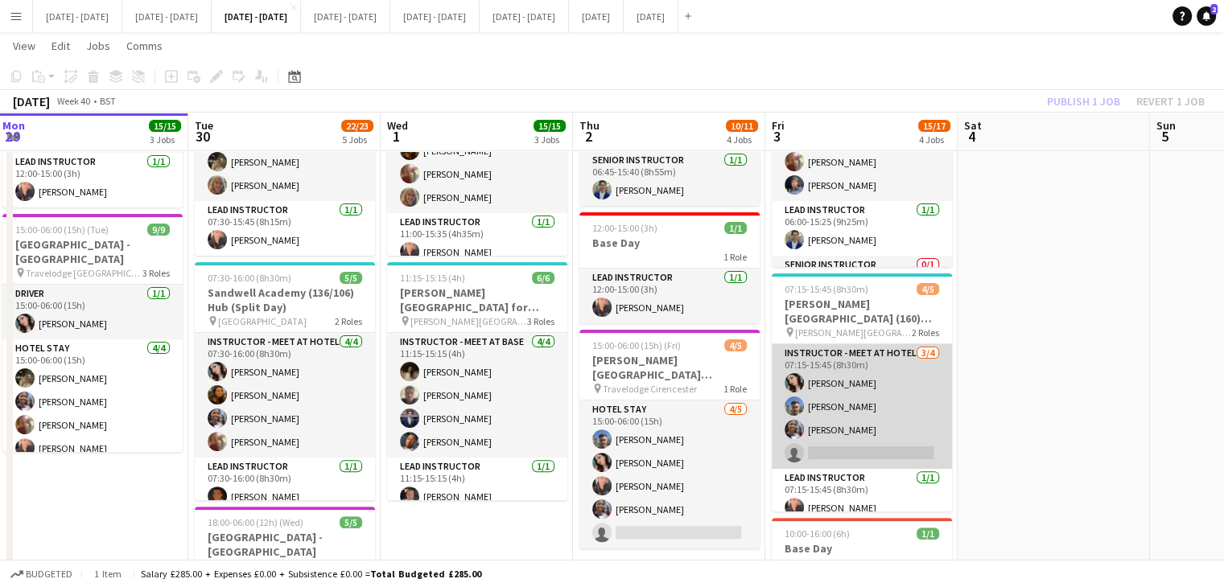
click at [899, 436] on app-card-role "Instructor - Meet at Hotel 3/4 07:15-15:45 (8h30m) Lucy Cork Matt Dailly Julian…" at bounding box center [862, 406] width 180 height 125
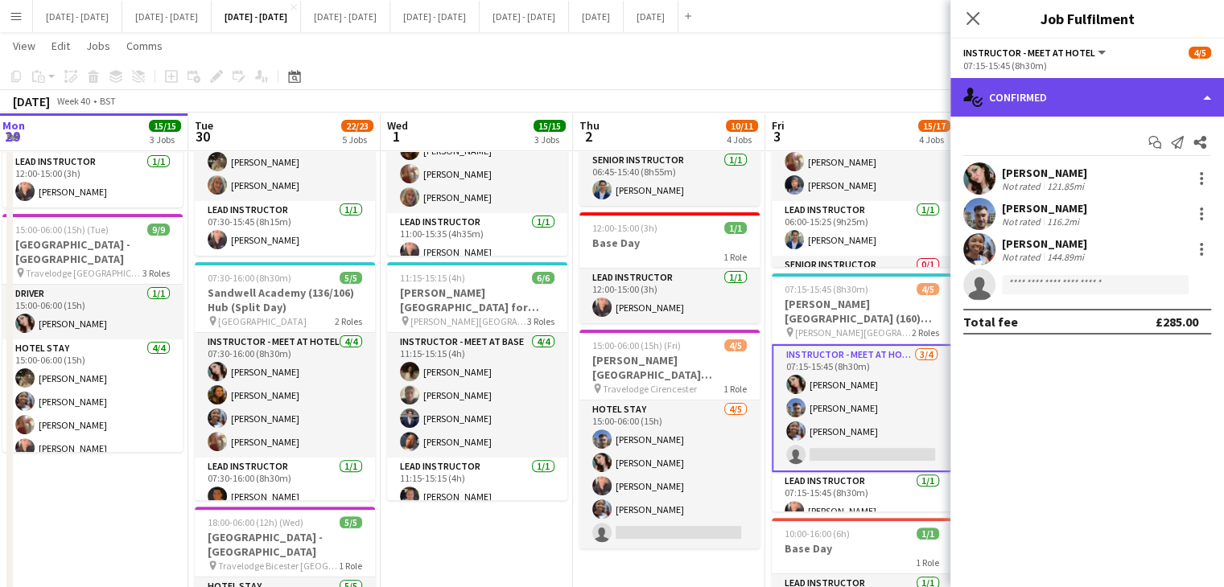
click at [1088, 91] on div "single-neutral-actions-check-2 Confirmed" at bounding box center [1087, 97] width 274 height 39
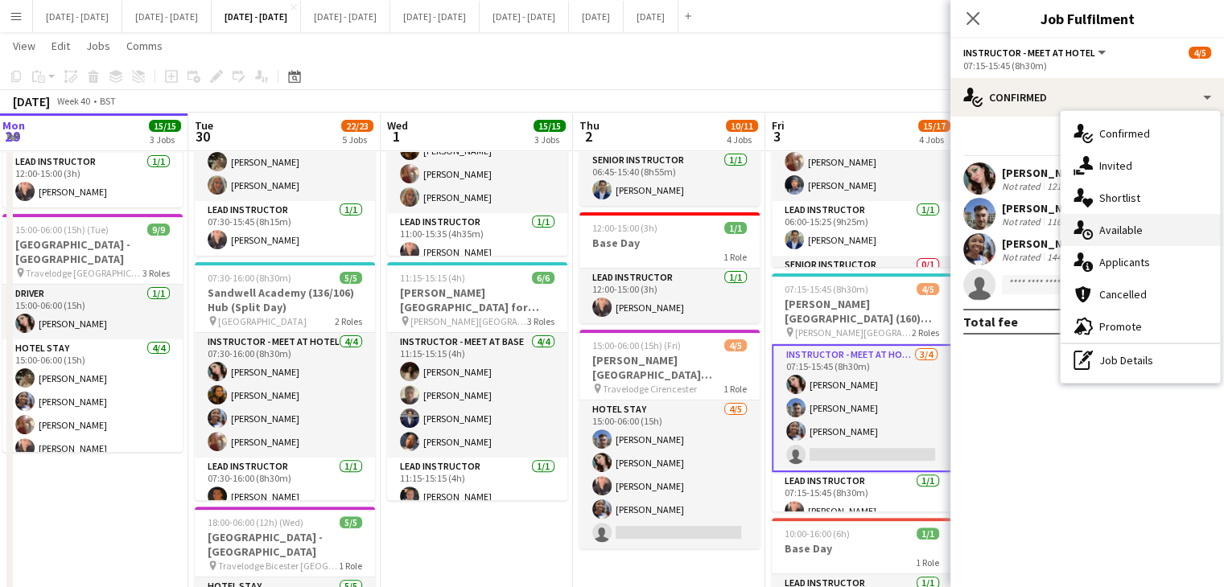
click at [1142, 224] on div "single-neutral-actions-upload Available" at bounding box center [1139, 230] width 159 height 32
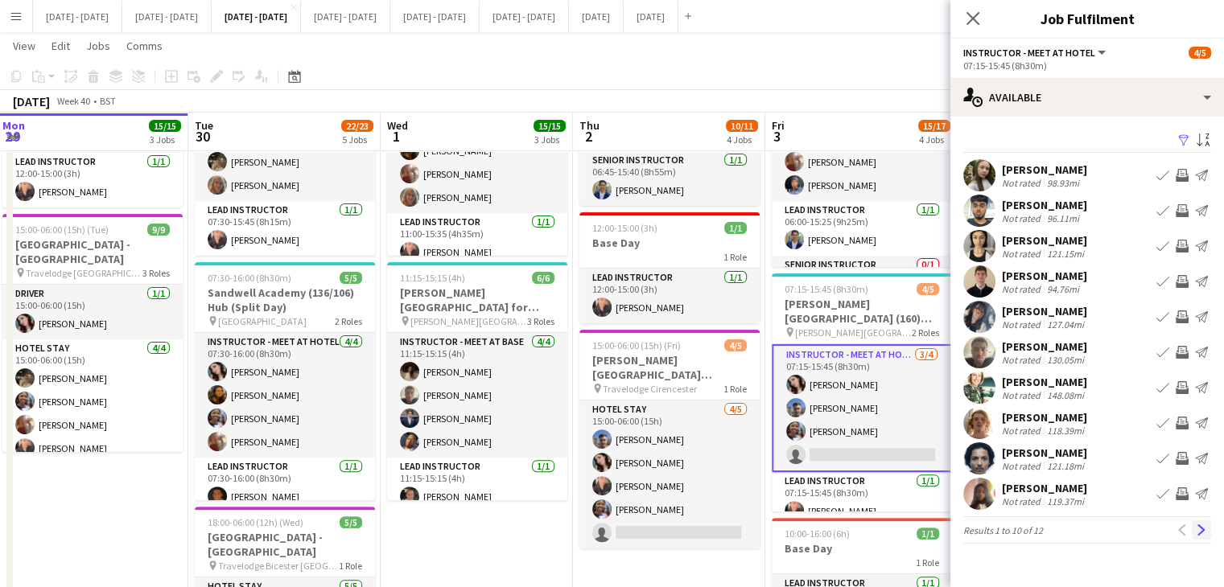
click at [1202, 532] on app-icon "Next" at bounding box center [1200, 530] width 11 height 11
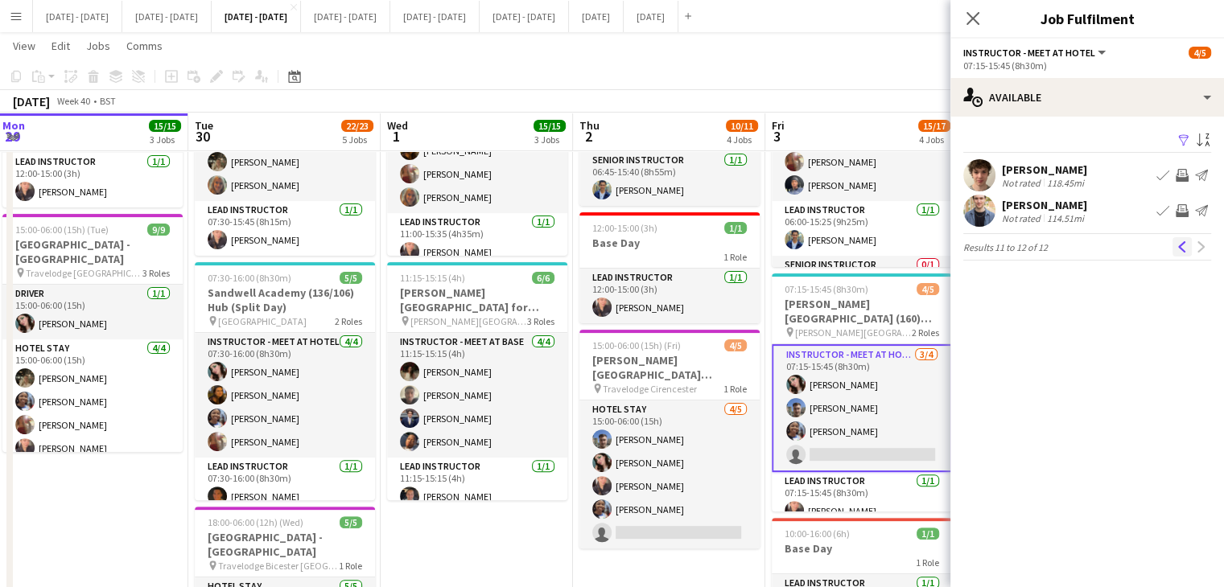
click at [1183, 241] on app-icon "Previous" at bounding box center [1181, 246] width 11 height 11
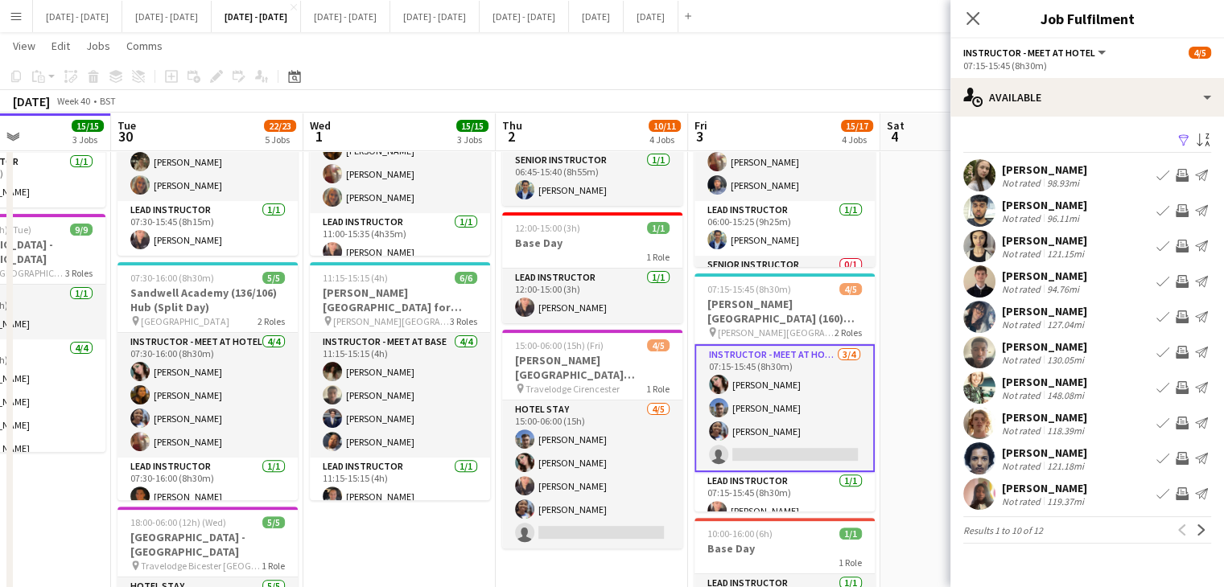
scroll to position [0, 479]
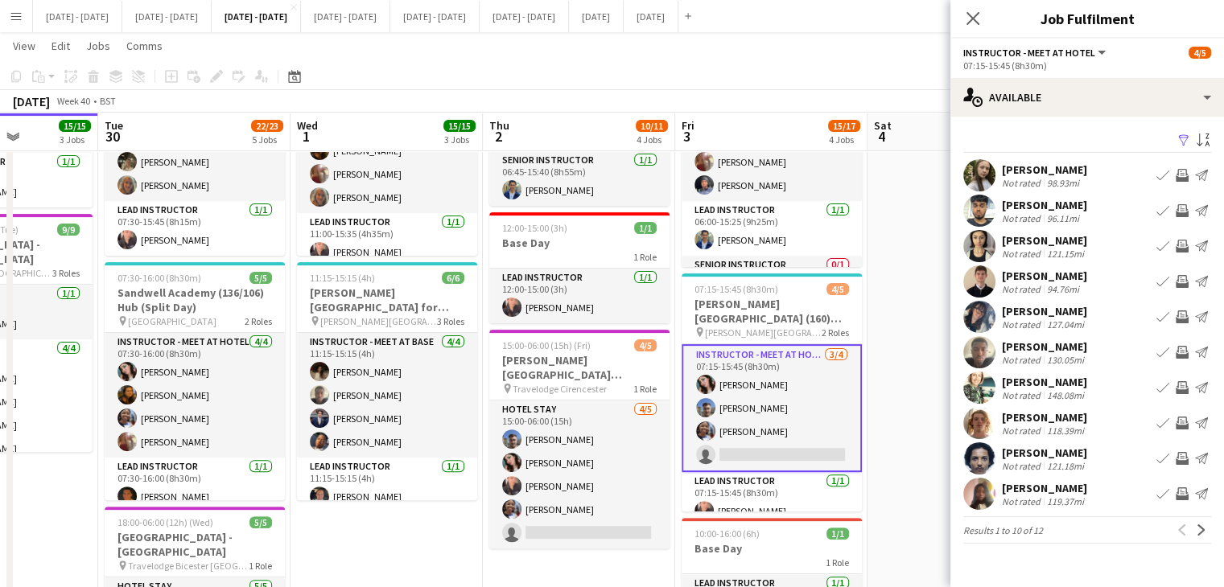
drag, startPoint x: 668, startPoint y: 371, endPoint x: 602, endPoint y: 382, distance: 66.9
click at [602, 382] on app-calendar-viewport "Sat 27 Sun 28 Mon 29 15/15 3 Jobs Tue 30 22/23 5 Jobs Wed 1 15/15 3 Jobs Thu 2 …" at bounding box center [612, 311] width 1224 height 1303
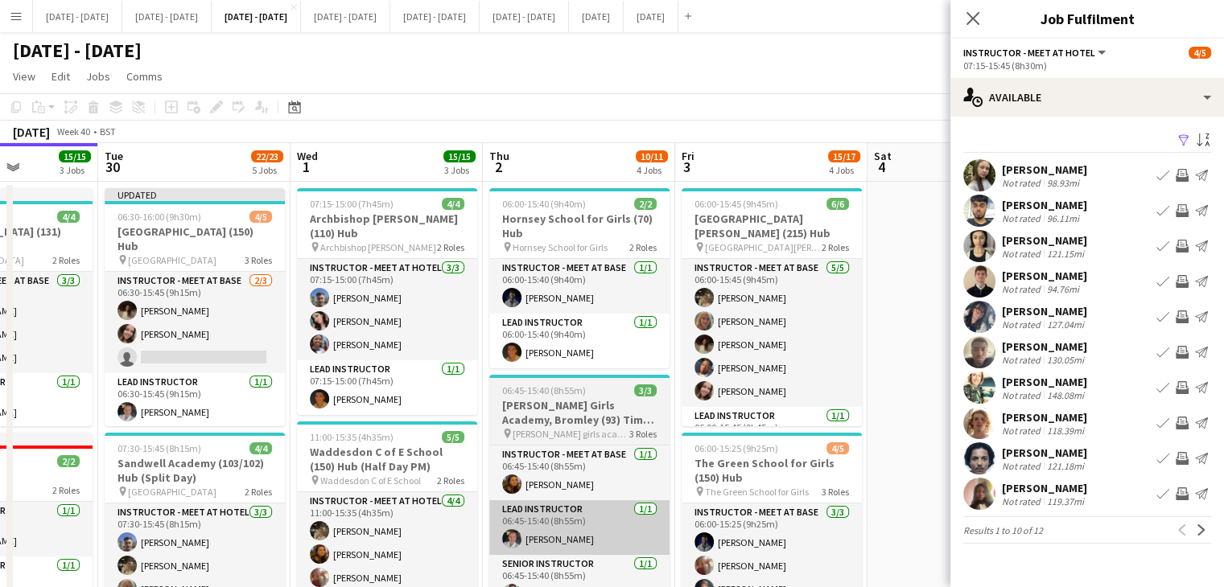
scroll to position [80, 0]
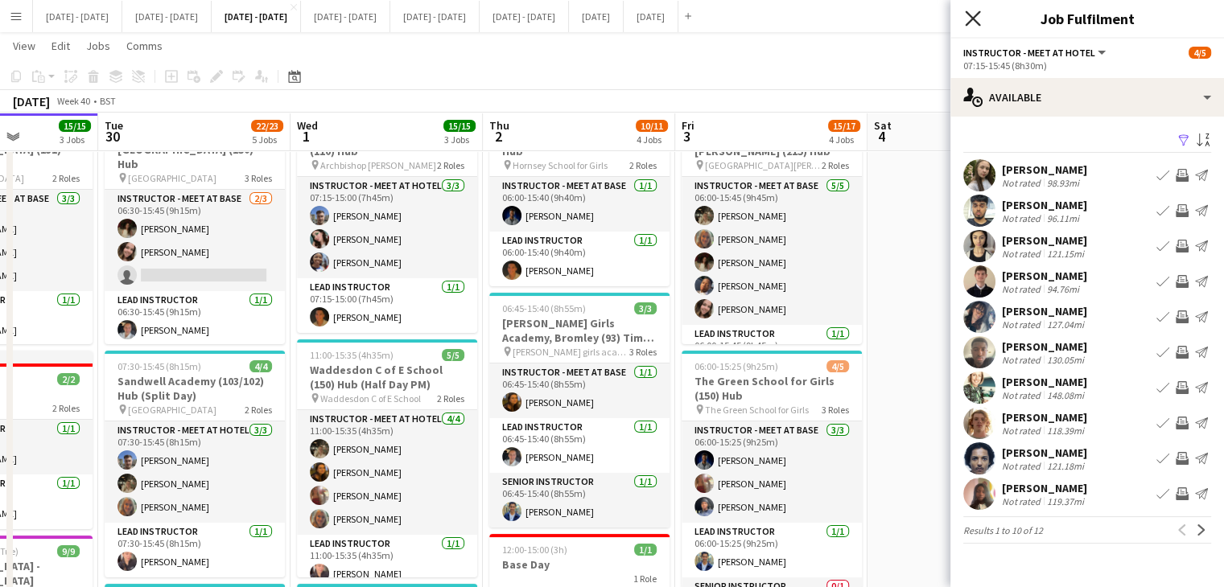
click at [967, 16] on icon "Close pop-in" at bounding box center [972, 17] width 15 height 15
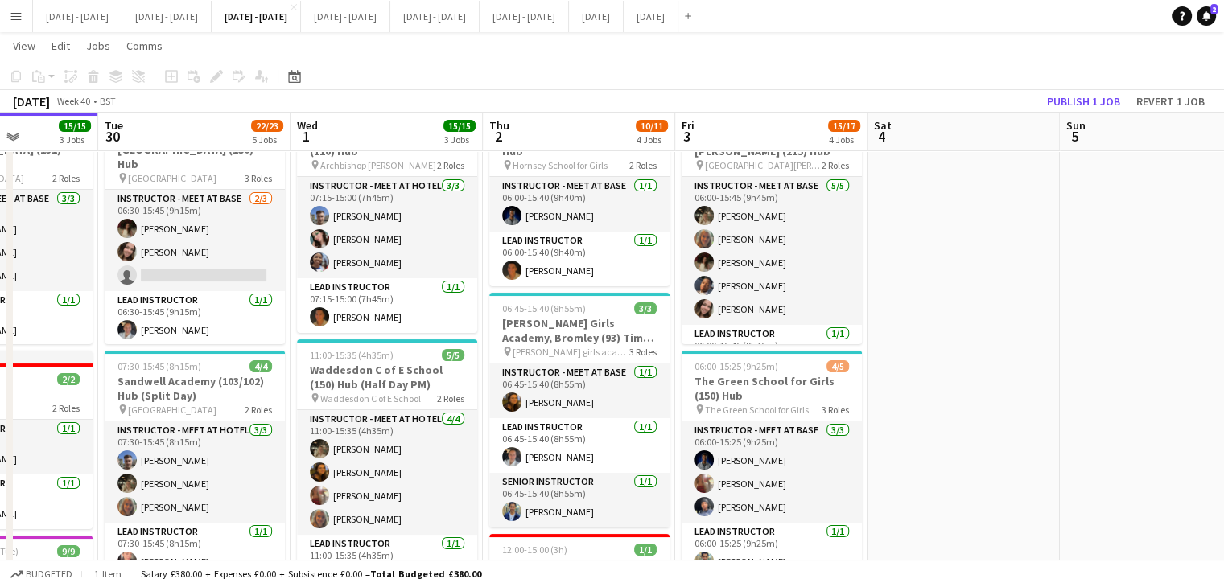
scroll to position [0, 479]
drag, startPoint x: 1175, startPoint y: 384, endPoint x: 1175, endPoint y: 400, distance: 16.1
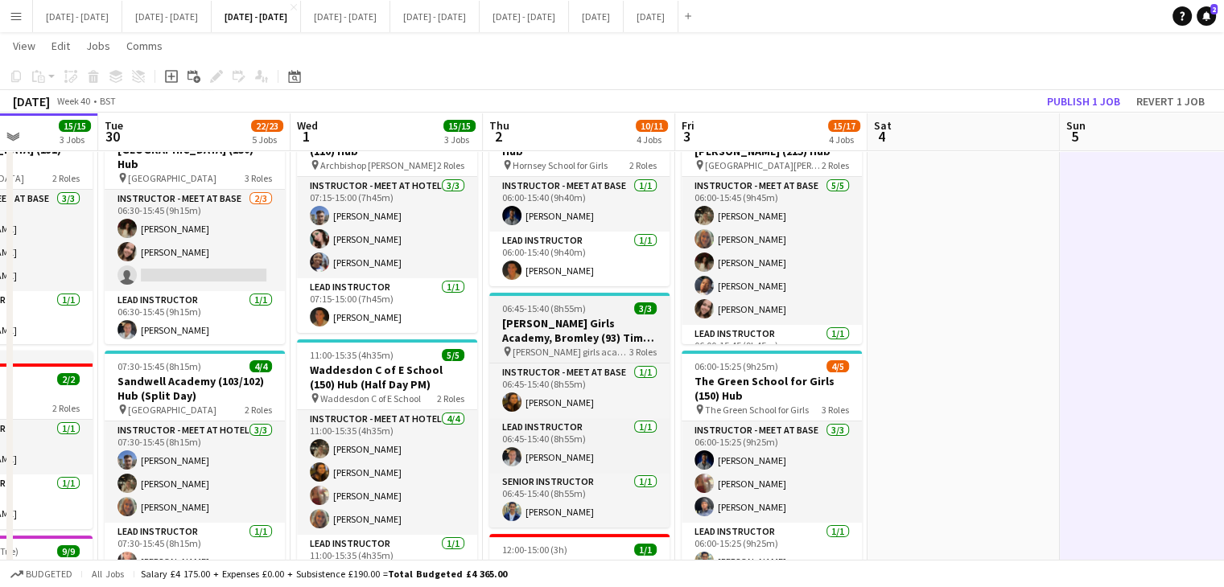
click at [616, 323] on h3 "[PERSON_NAME] Girls Academy, Bromley (93) Time Attack" at bounding box center [579, 330] width 180 height 29
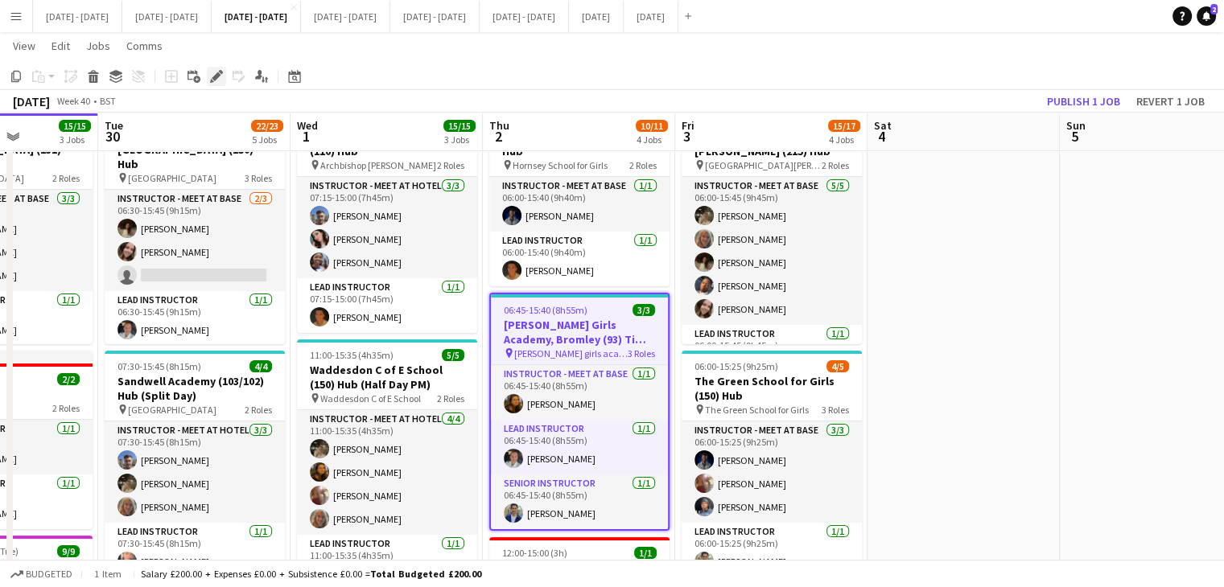
click at [219, 81] on icon "Edit" at bounding box center [216, 76] width 13 height 13
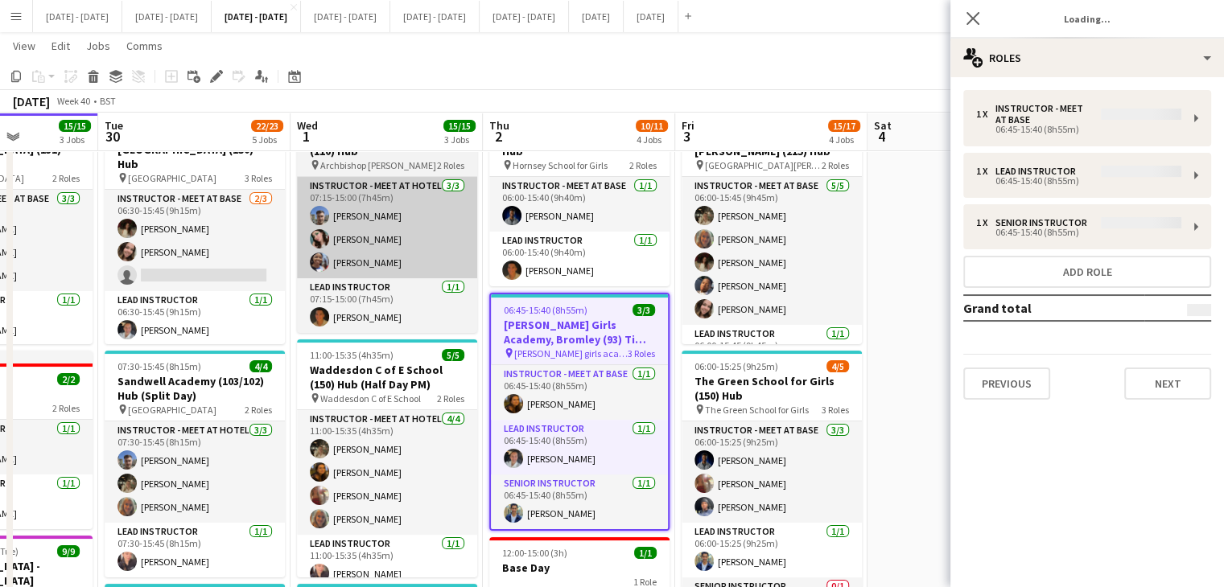
type input "**********"
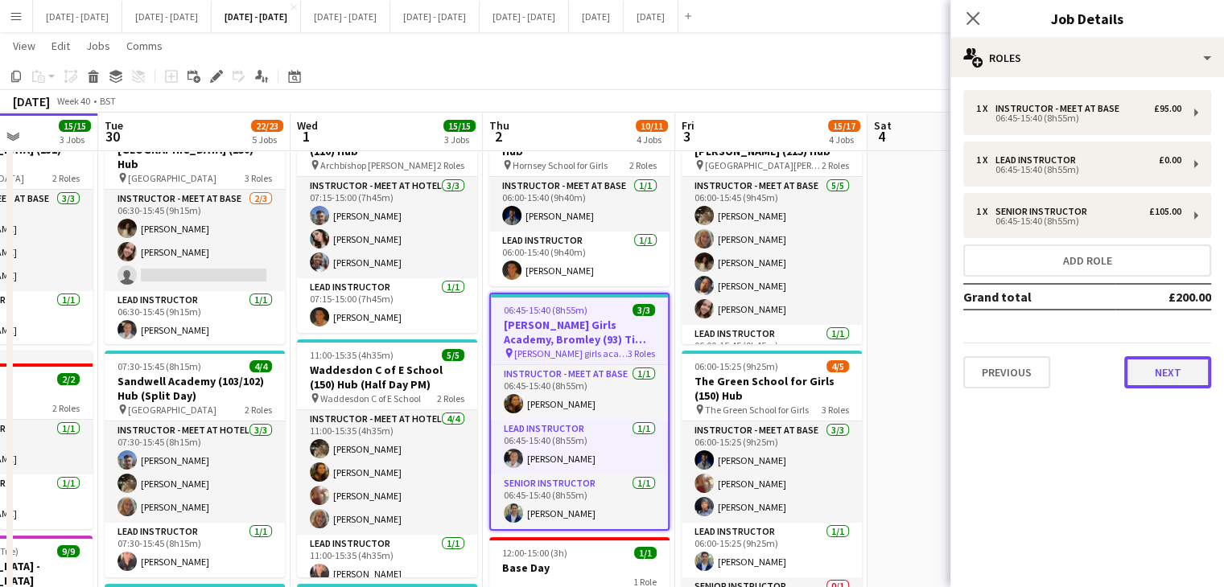
click at [1171, 382] on button "Next" at bounding box center [1167, 372] width 87 height 32
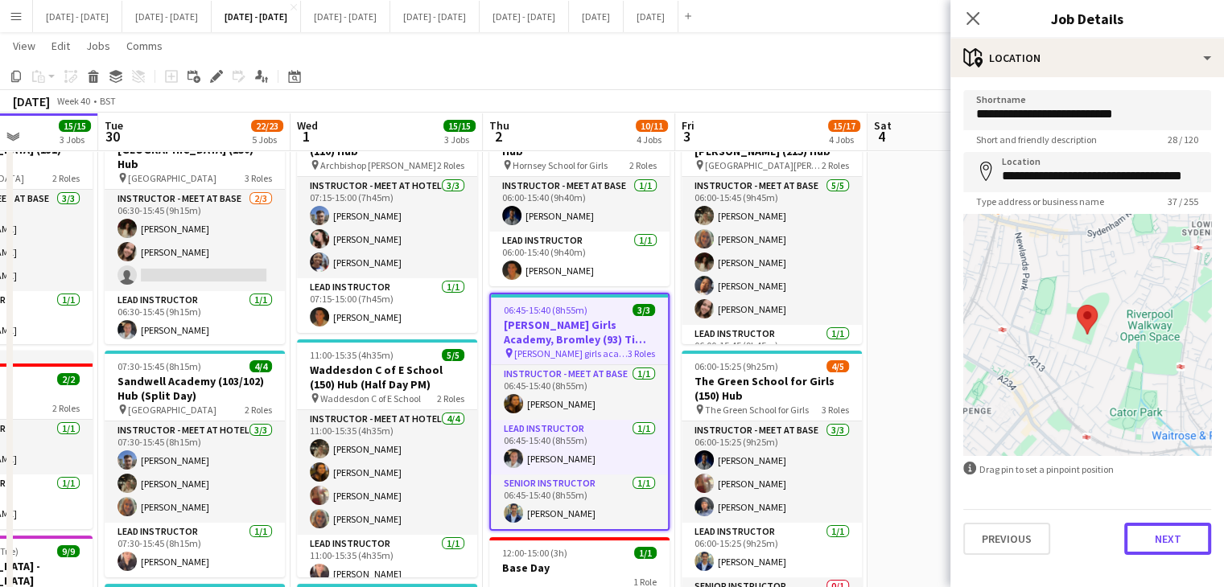
click at [1166, 541] on button "Next" at bounding box center [1167, 539] width 87 height 32
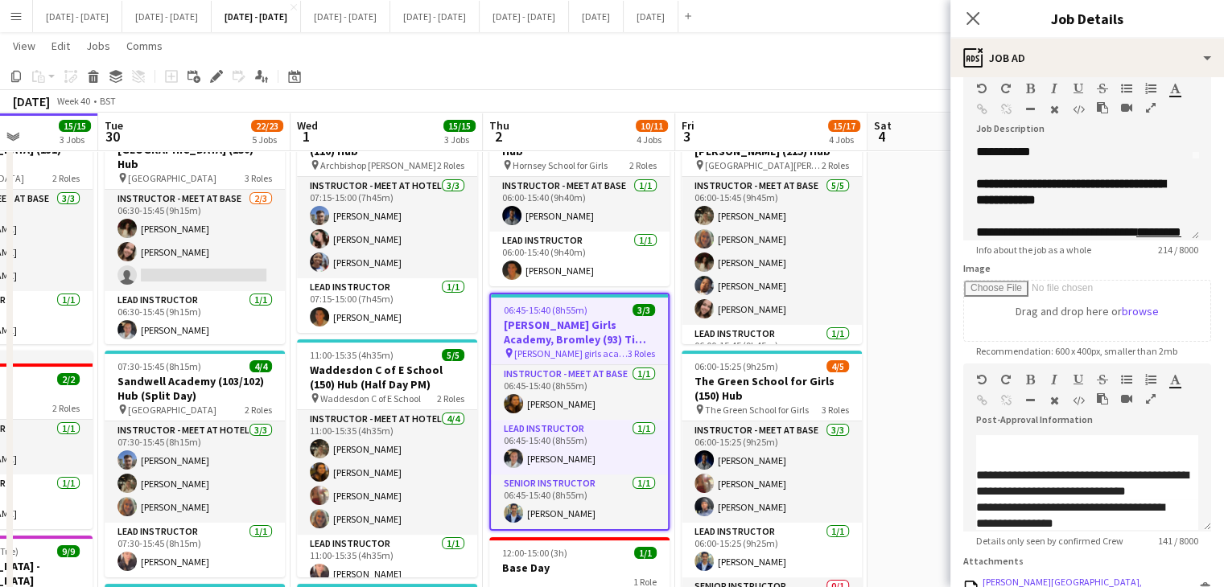
scroll to position [232, 0]
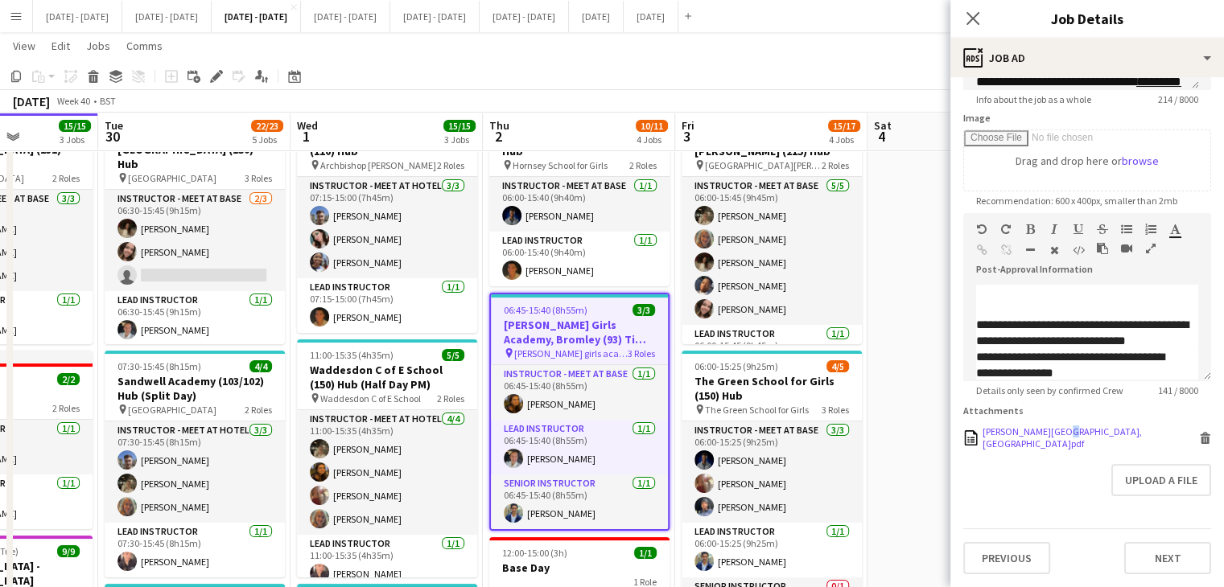
click at [1046, 435] on div "Harris Girls Academy, Bromley.pdf Harris Girls Academy, Bromley.pdf Delete" at bounding box center [1087, 438] width 248 height 24
click at [1063, 409] on form "**********" at bounding box center [1087, 217] width 274 height 714
click at [974, 17] on icon at bounding box center [972, 17] width 15 height 15
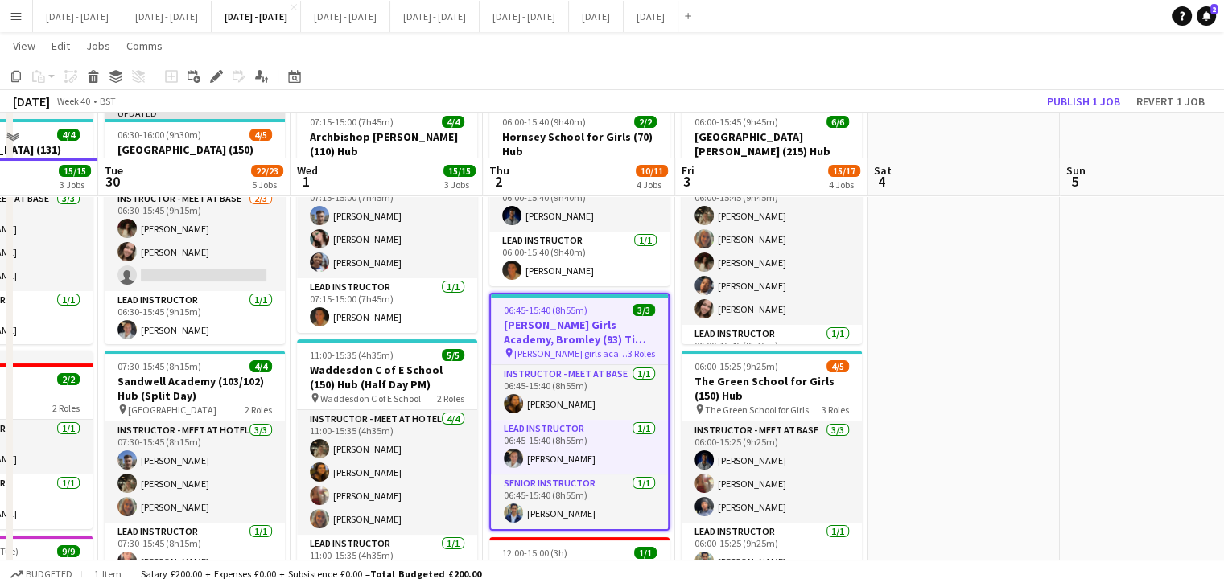
scroll to position [161, 0]
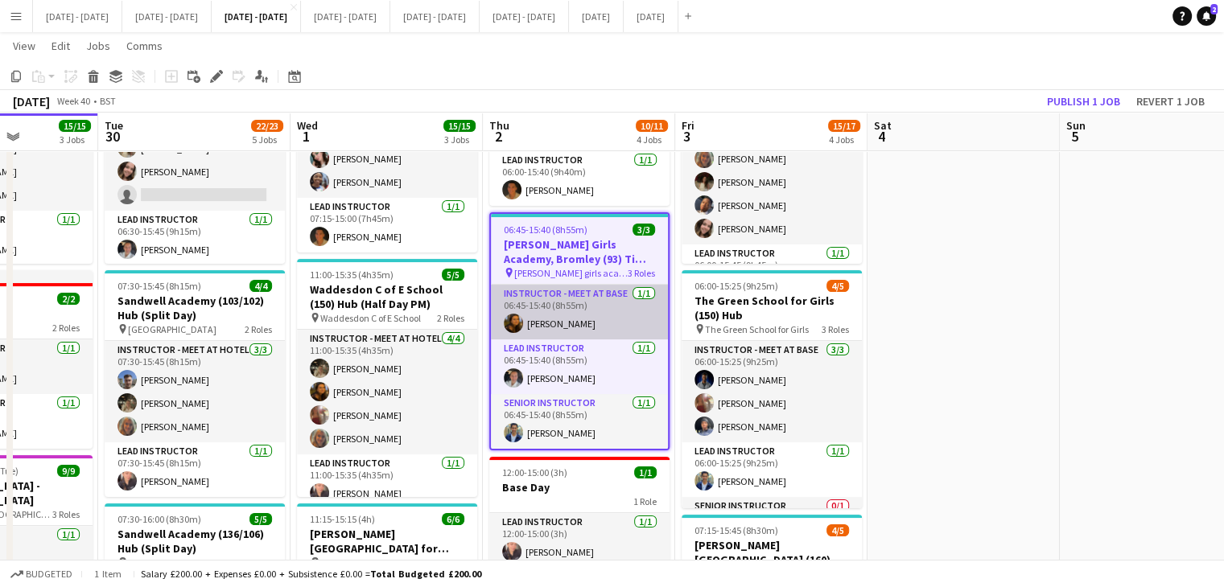
click at [574, 307] on app-card-role "Instructor - Meet at Base 1/1 06:45-15:40 (8h55m) Olivia Best" at bounding box center [579, 312] width 177 height 55
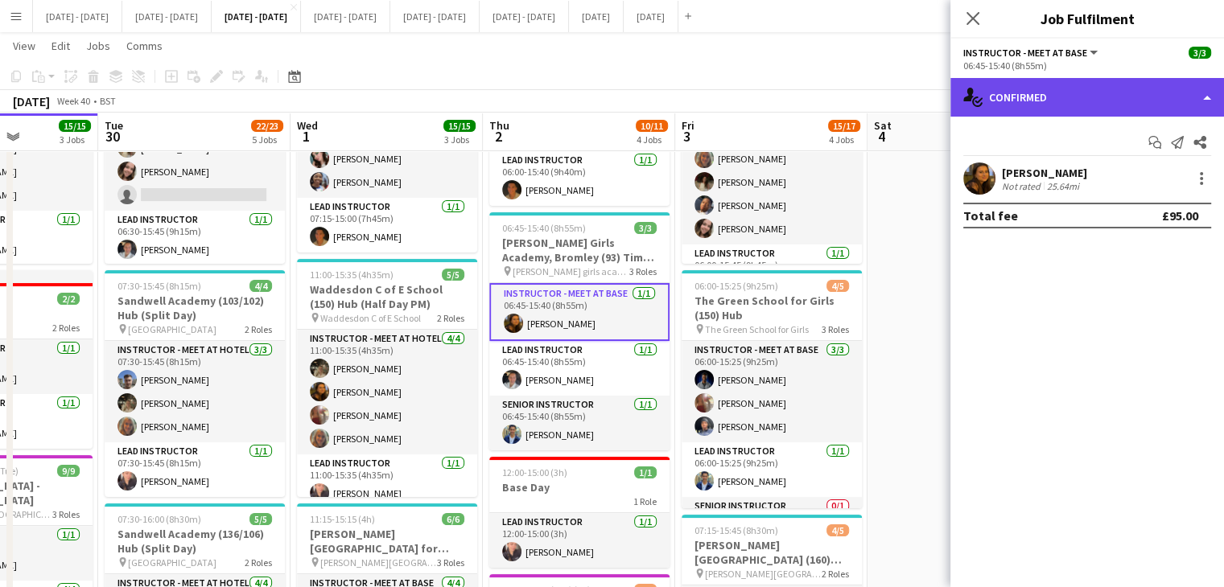
click at [1120, 107] on div "single-neutral-actions-check-2 Confirmed" at bounding box center [1087, 97] width 274 height 39
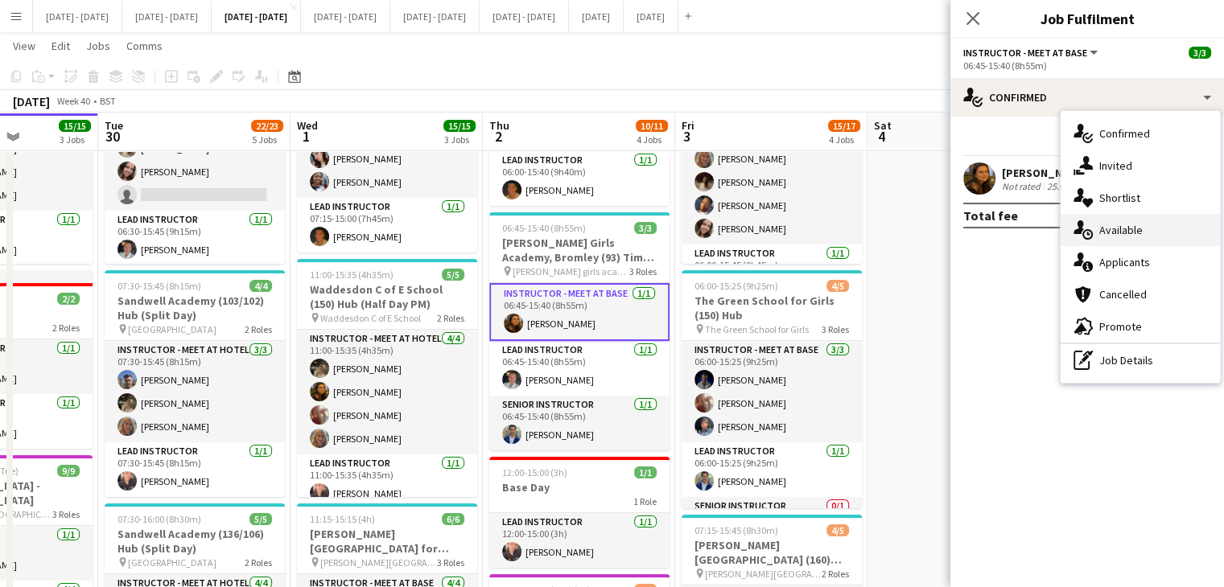
click at [1140, 222] on div "single-neutral-actions-upload Available" at bounding box center [1139, 230] width 159 height 32
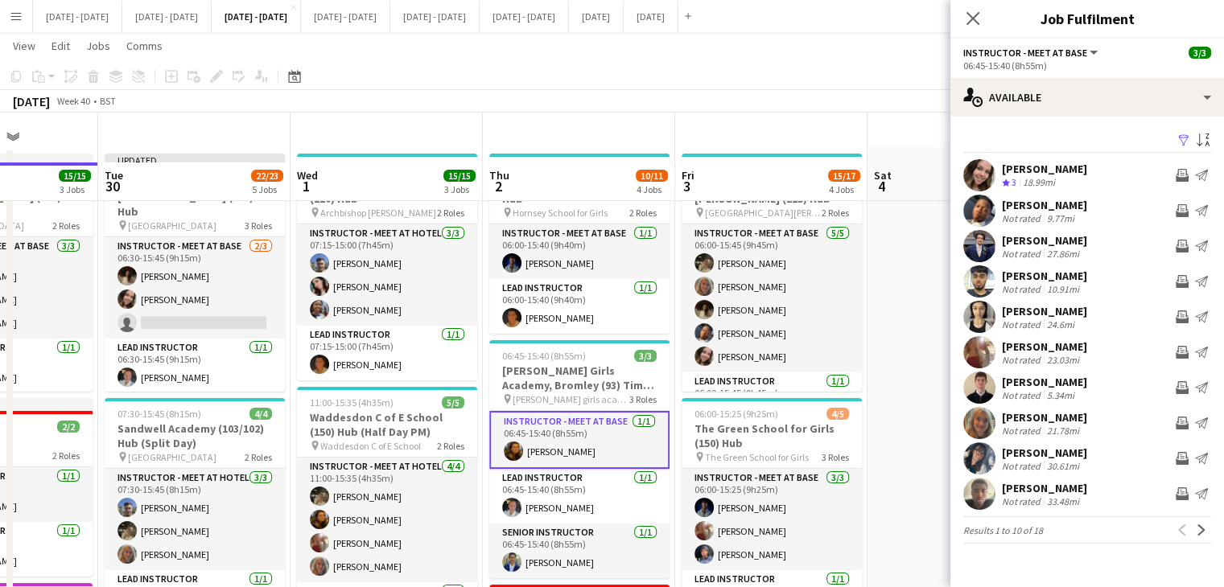
scroll to position [0, 0]
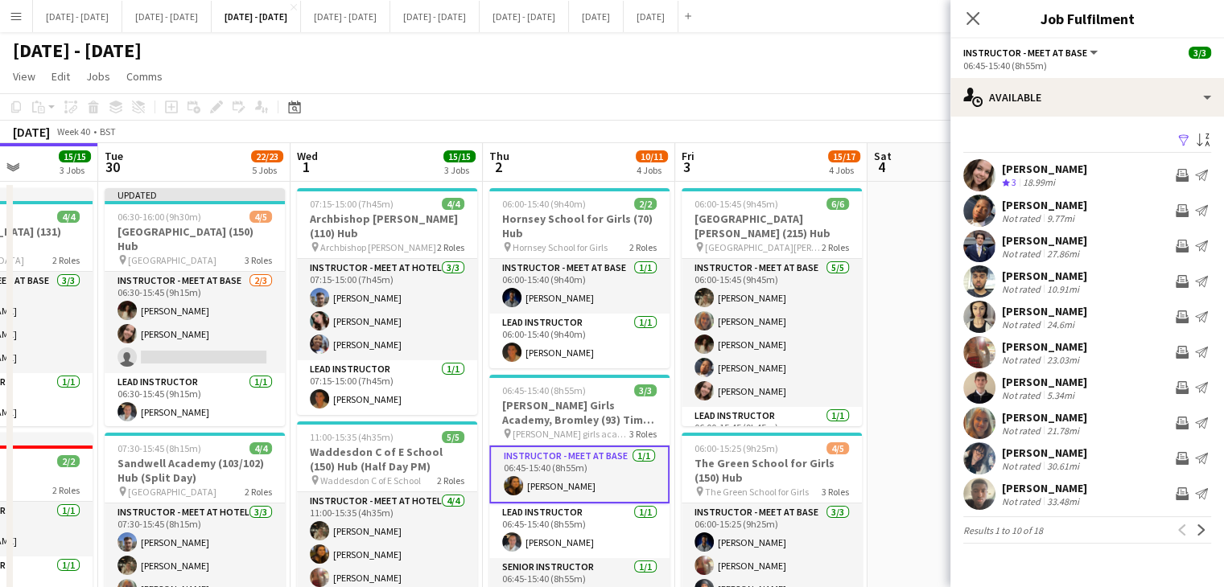
click at [975, 13] on icon "Close pop-in" at bounding box center [972, 18] width 13 height 13
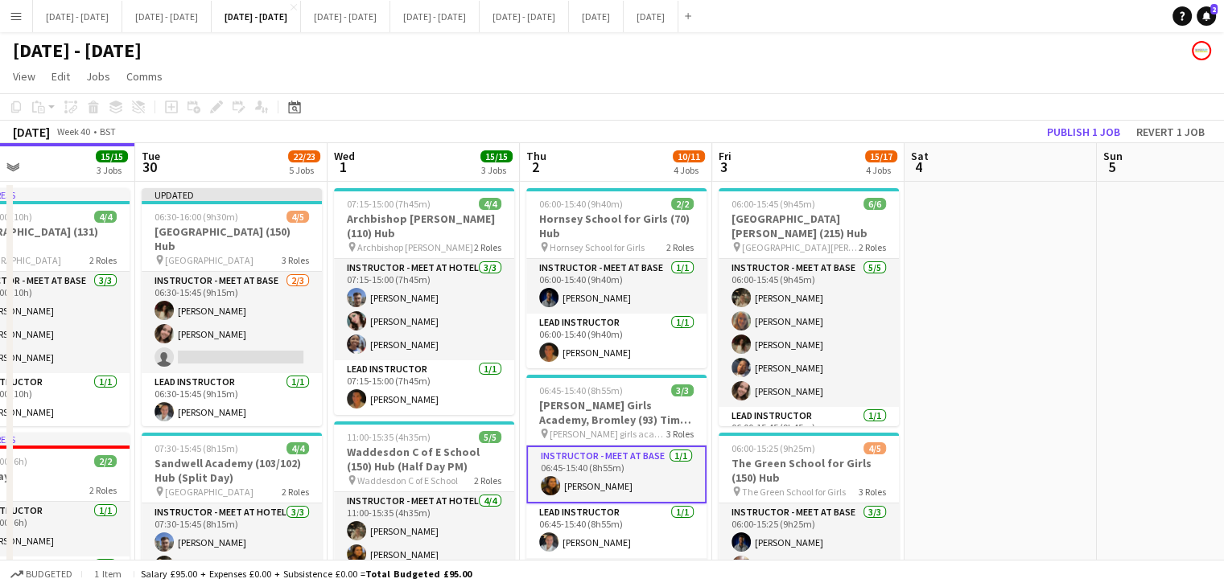
scroll to position [0, 508]
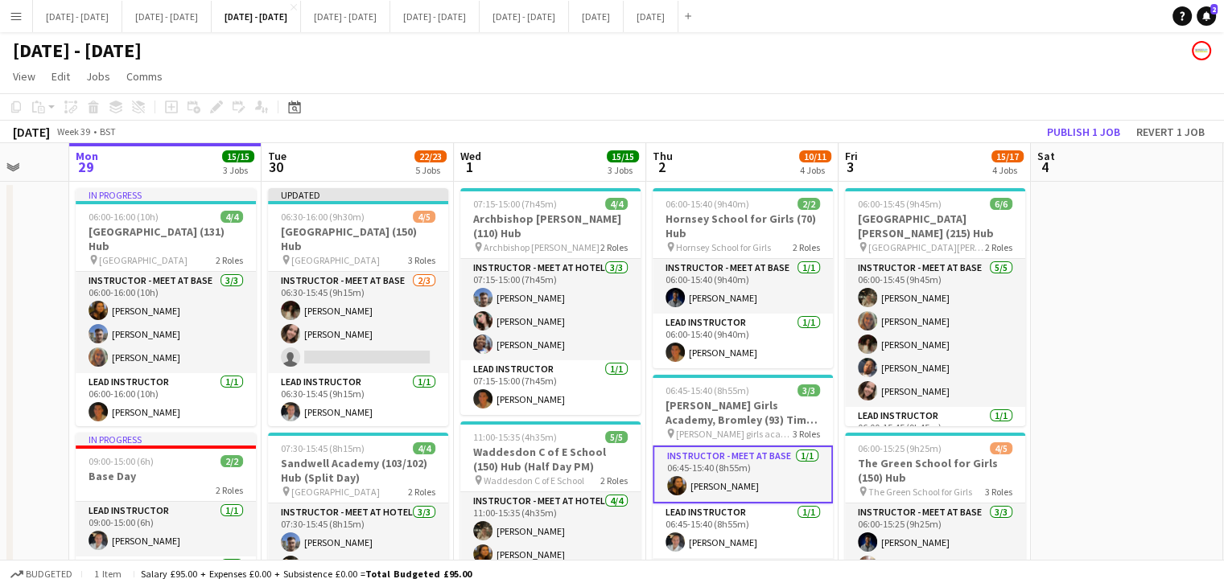
drag, startPoint x: 959, startPoint y: 340, endPoint x: 1327, endPoint y: 342, distance: 367.7
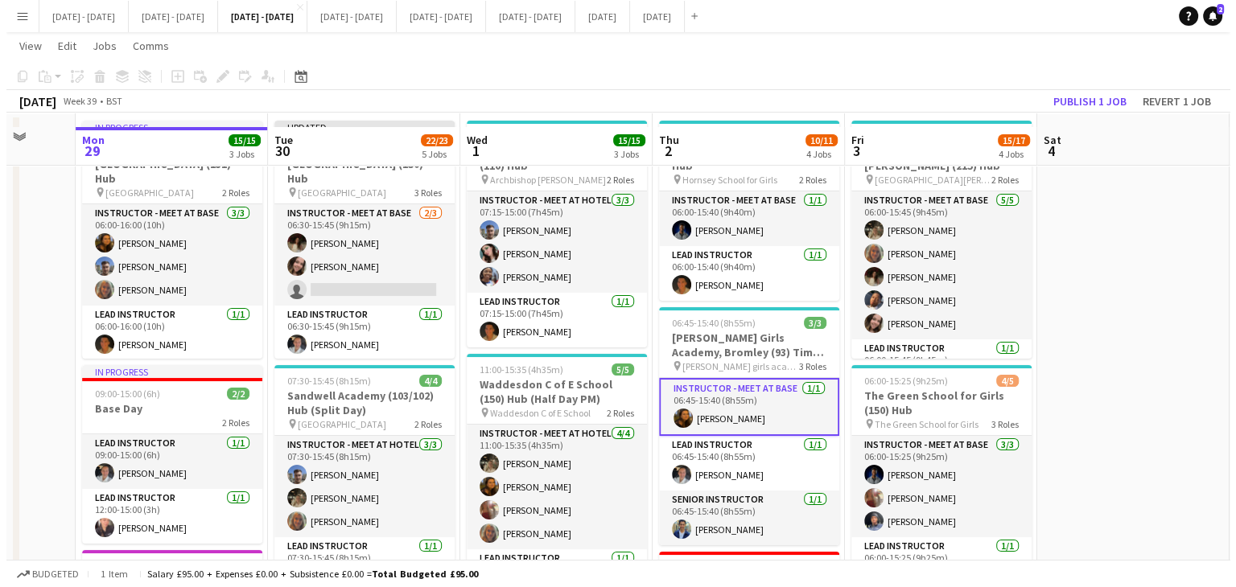
scroll to position [0, 0]
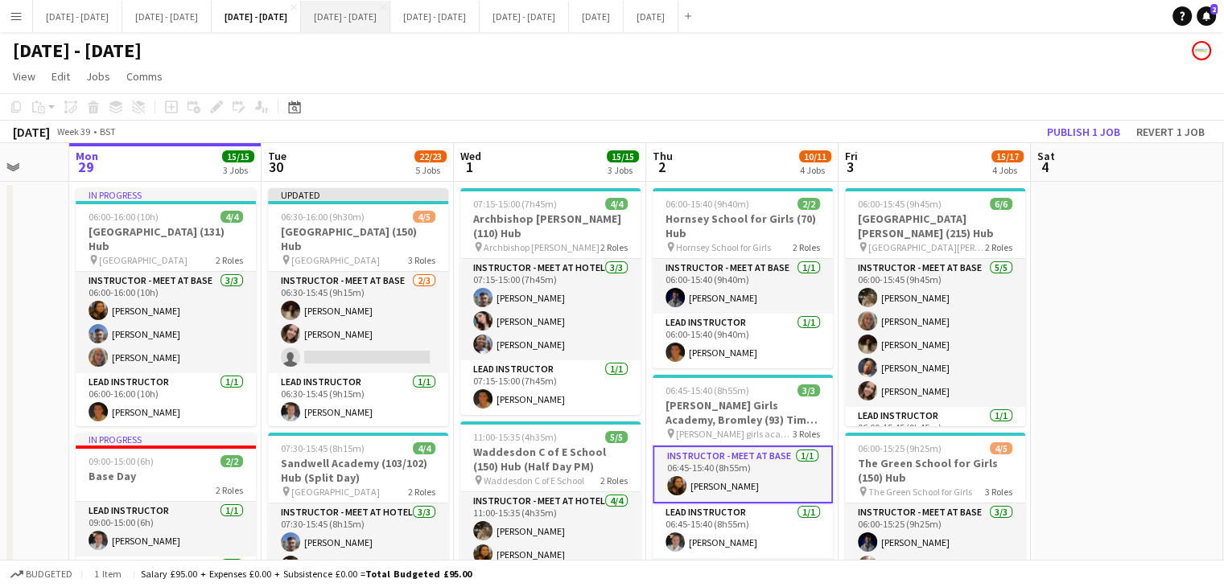
click at [390, 27] on button "[DATE] - [DATE] Close" at bounding box center [345, 16] width 89 height 31
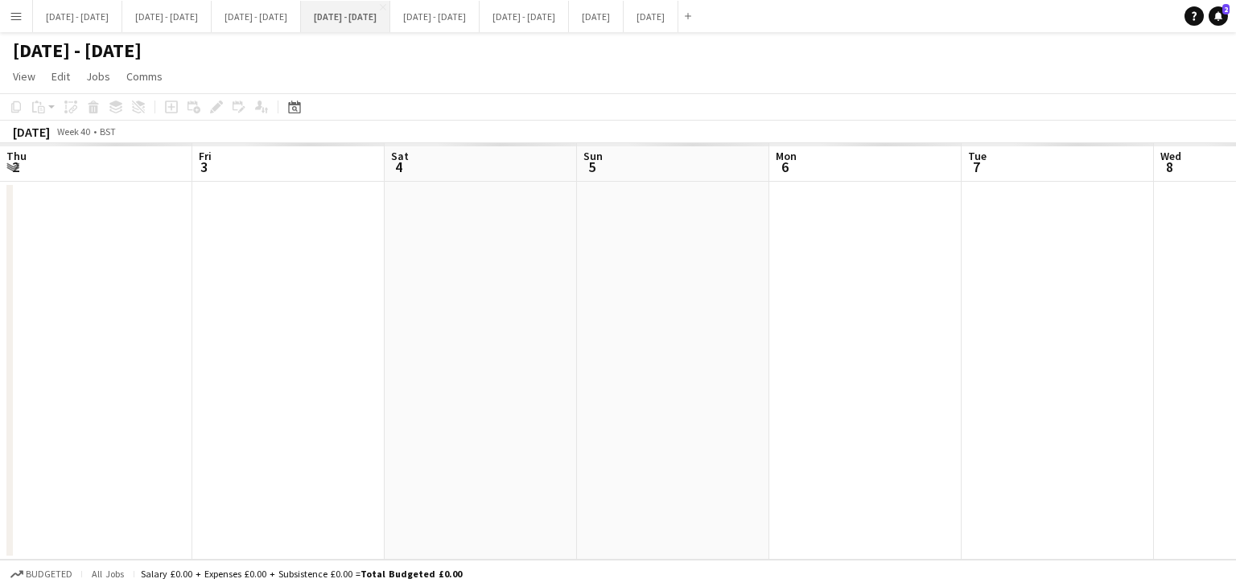
scroll to position [0, 624]
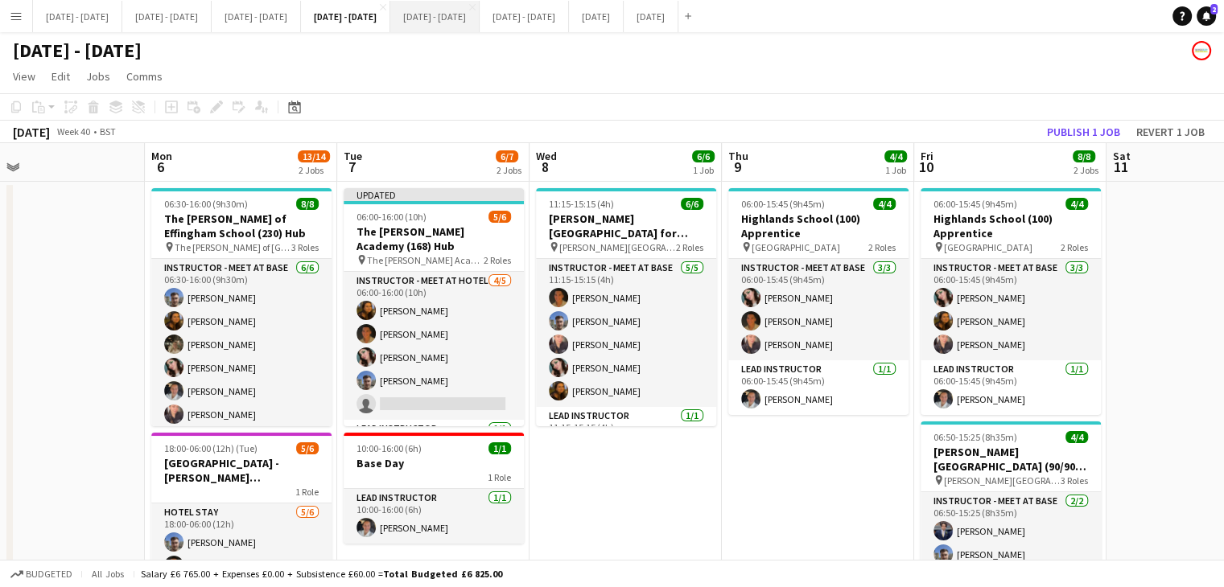
click at [479, 13] on button "[DATE] - [DATE] Close" at bounding box center [434, 16] width 89 height 31
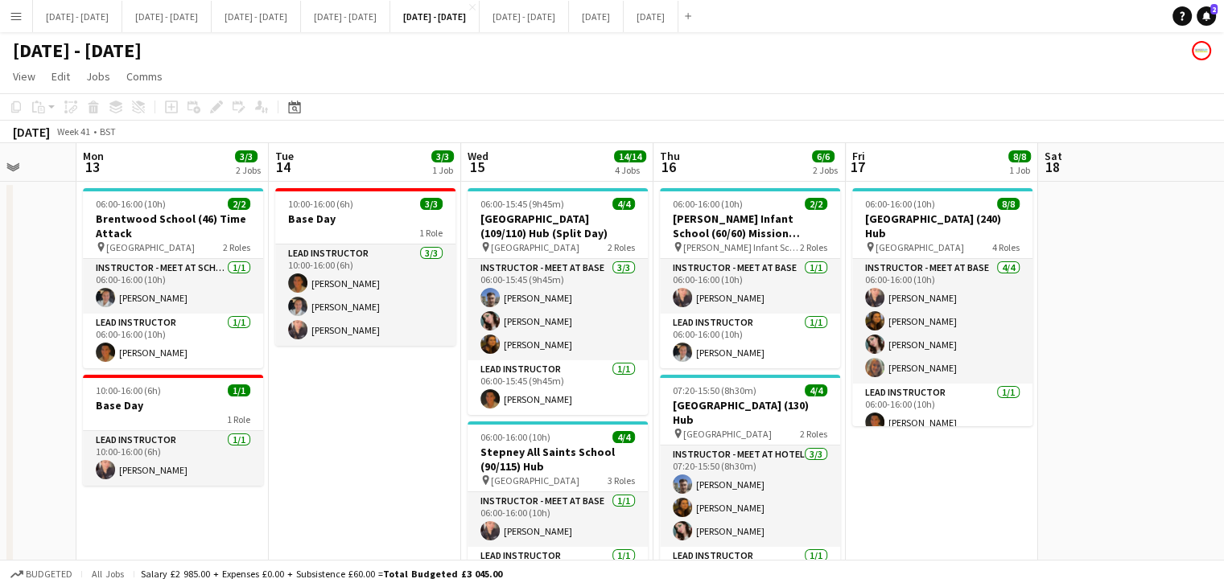
scroll to position [0, 512]
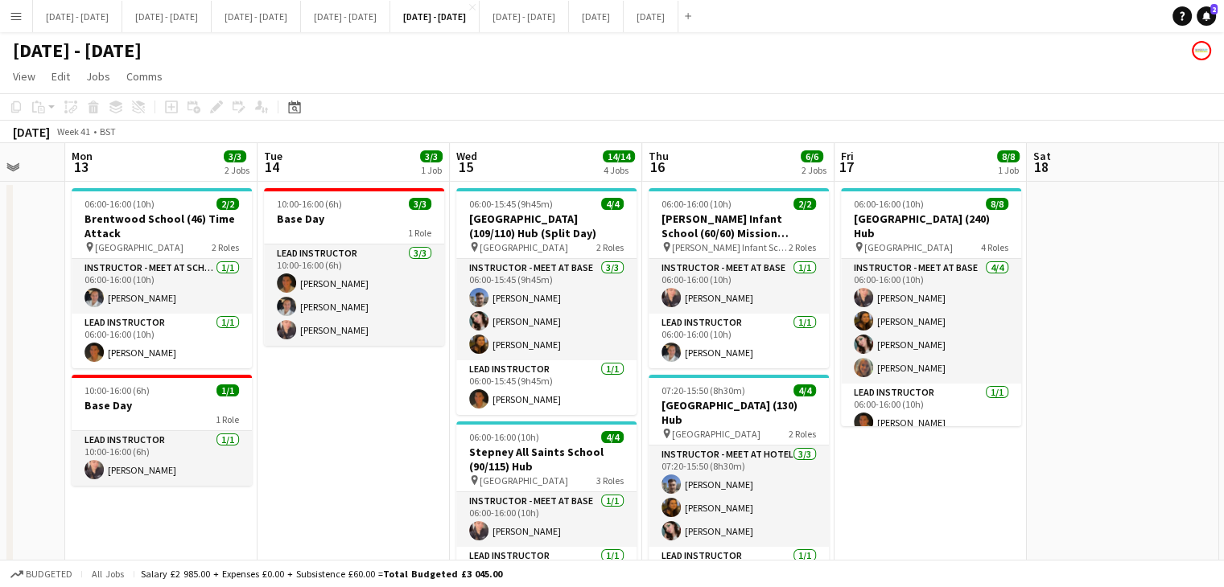
drag, startPoint x: 1039, startPoint y: 526, endPoint x: 963, endPoint y: 545, distance: 77.9
click at [963, 545] on app-calendar-viewport "Fri 10 Sat 11 Sun 12 Mon 13 3/3 2 Jobs Tue 14 3/3 1 Job Wed 15 14/14 4 Jobs Thu…" at bounding box center [612, 598] width 1224 height 910
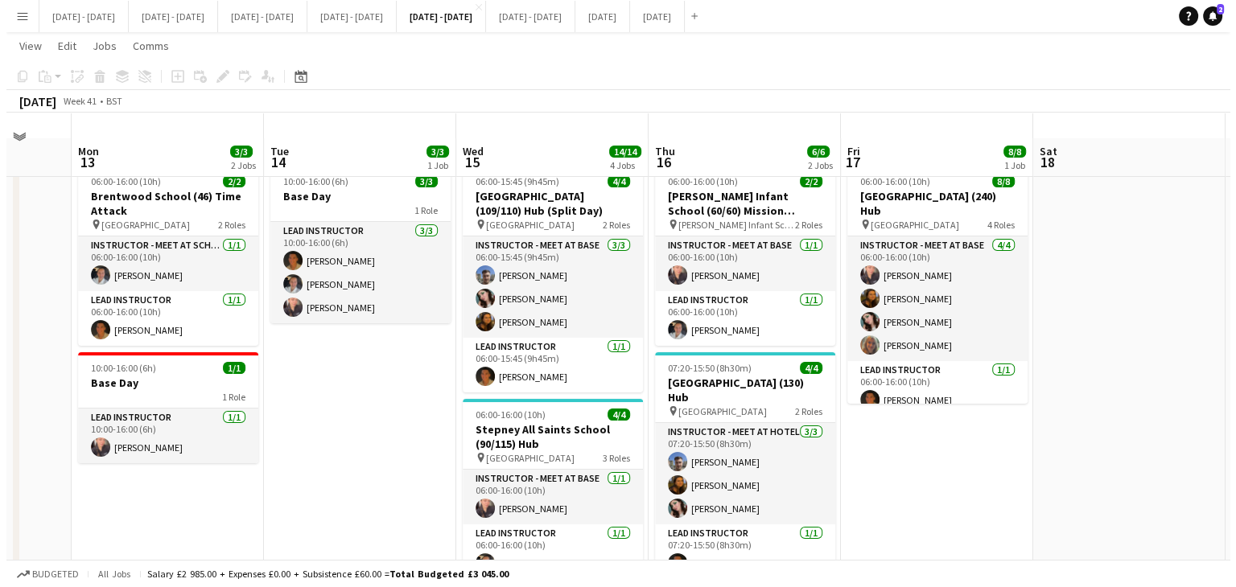
scroll to position [0, 0]
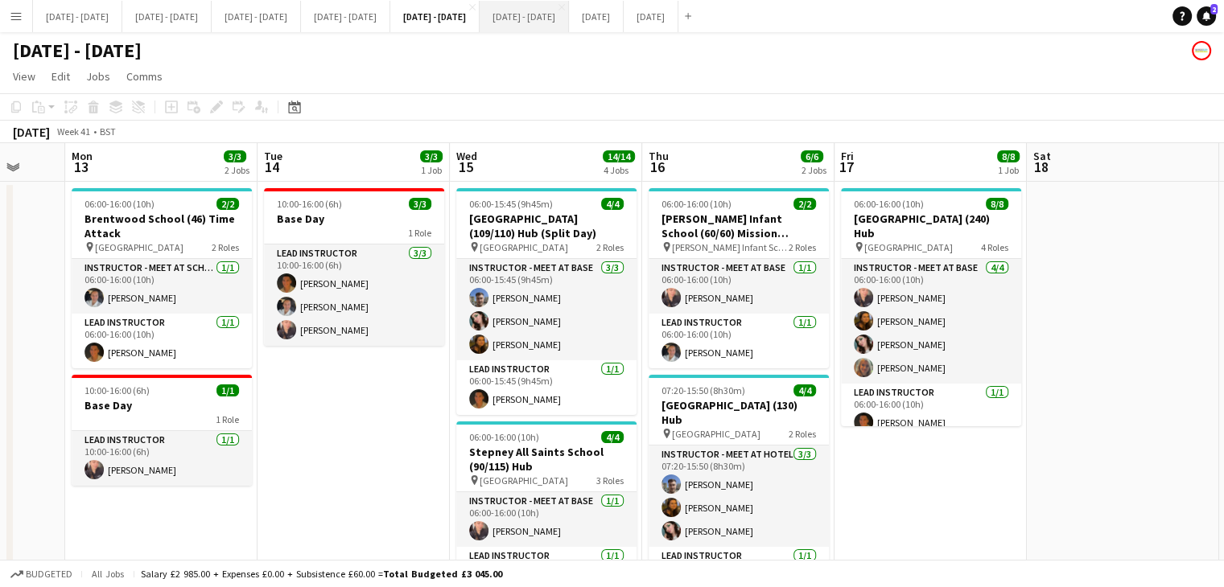
click at [569, 23] on button "20th - 24th Oct 2025 Close" at bounding box center [523, 16] width 89 height 31
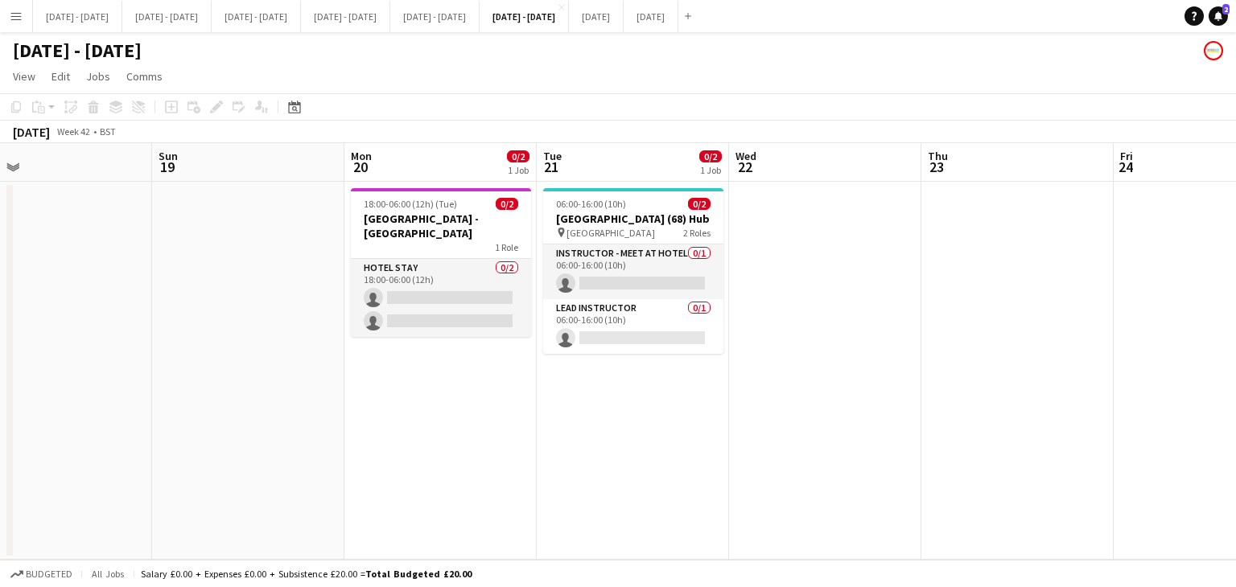
drag, startPoint x: 299, startPoint y: 497, endPoint x: 236, endPoint y: 516, distance: 66.2
click at [236, 516] on app-calendar-viewport "Wed 15 Thu 16 Fri 17 Sat 18 Sun 19 Mon 20 0/2 1 Job Tue 21 0/2 1 Job Wed 22 Thu…" at bounding box center [618, 351] width 1236 height 417
click at [479, 20] on button "[DATE] - [DATE] Close" at bounding box center [434, 16] width 89 height 31
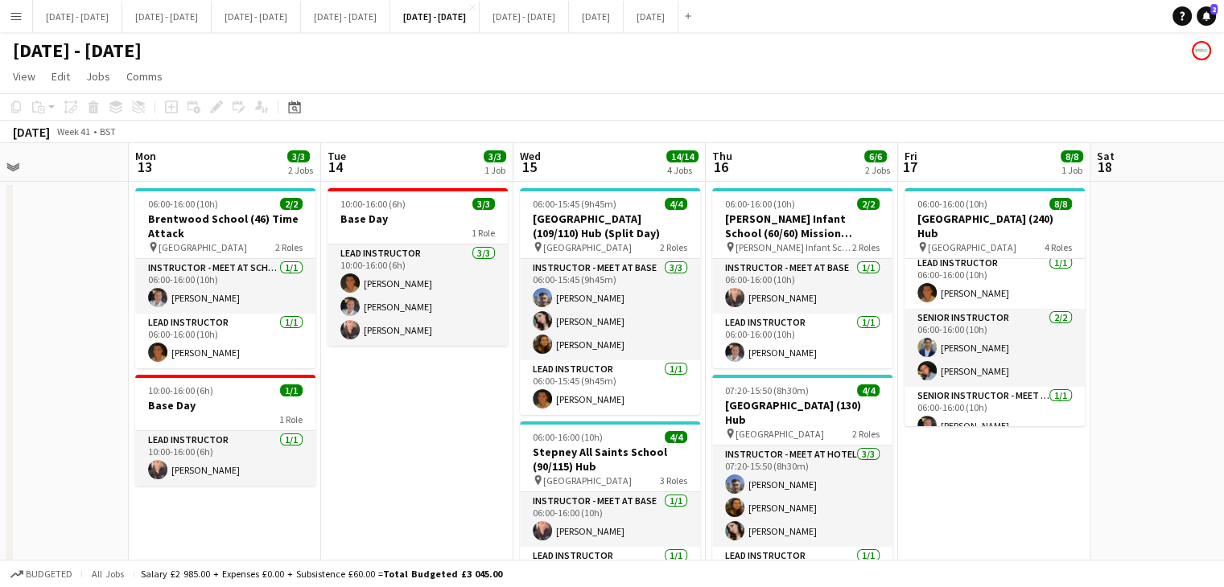
drag, startPoint x: 438, startPoint y: 479, endPoint x: 479, endPoint y: 457, distance: 47.1
click at [479, 458] on app-calendar-viewport "Fri 10 Sat 11 Sun 12 Mon 13 3/3 2 Jobs Tue 14 3/3 1 Job Wed 15 14/14 4 Jobs Thu…" at bounding box center [612, 598] width 1224 height 910
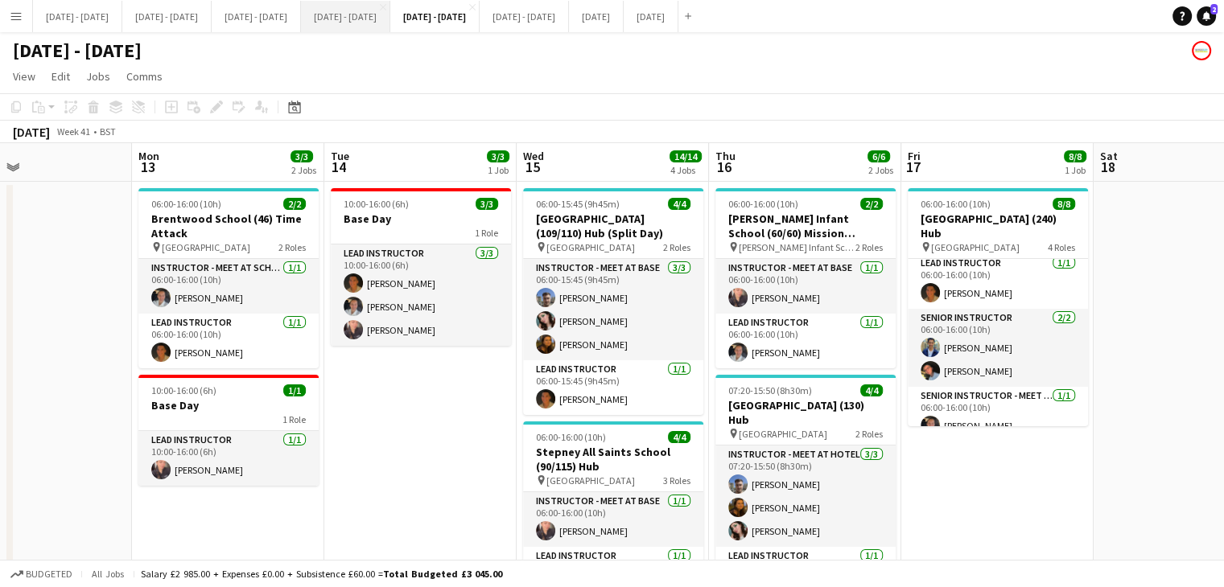
click at [390, 16] on button "[DATE] - [DATE] Close" at bounding box center [345, 16] width 89 height 31
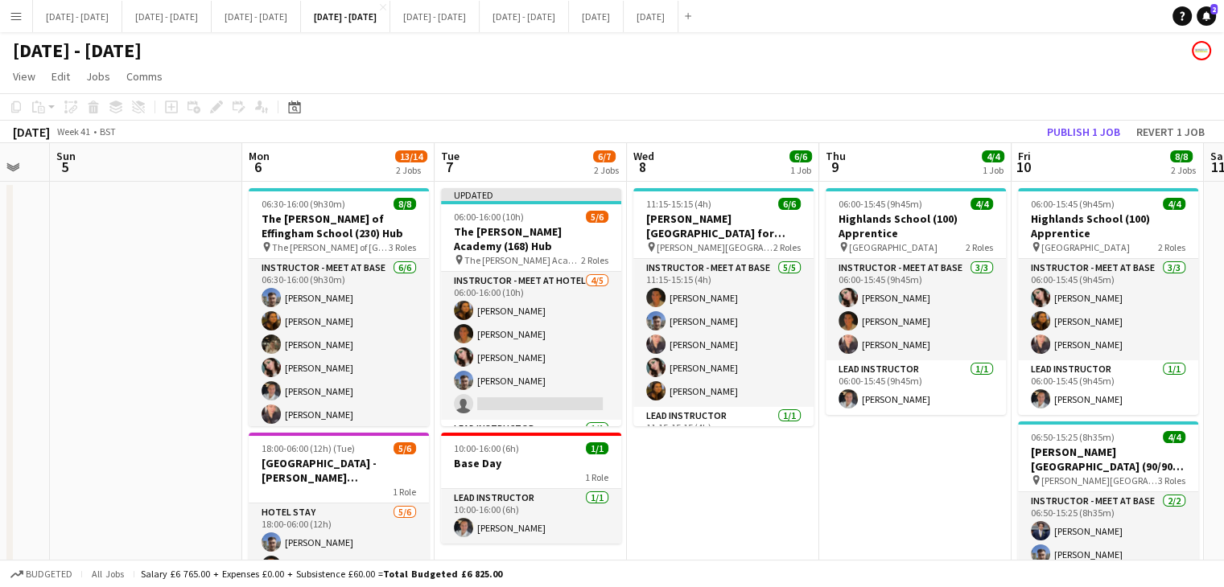
drag, startPoint x: 866, startPoint y: 498, endPoint x: 964, endPoint y: 426, distance: 121.3
click at [964, 426] on app-calendar-viewport "Fri 3 Sat 4 Sun 5 Mon 6 13/14 2 Jobs Tue 7 6/7 2 Jobs Wed 8 6/6 1 Job Thu 9 4/4…" at bounding box center [612, 423] width 1224 height 560
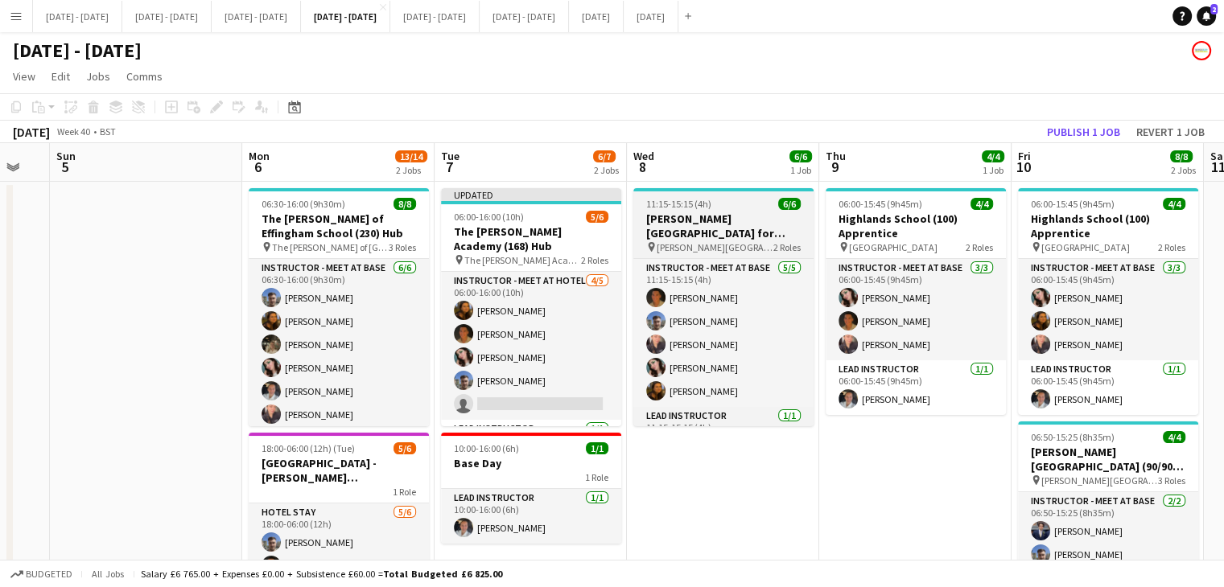
click at [709, 216] on h3 "[PERSON_NAME][GEOGRAPHIC_DATA] for Boys (170) Hub (Half Day PM)" at bounding box center [723, 226] width 180 height 29
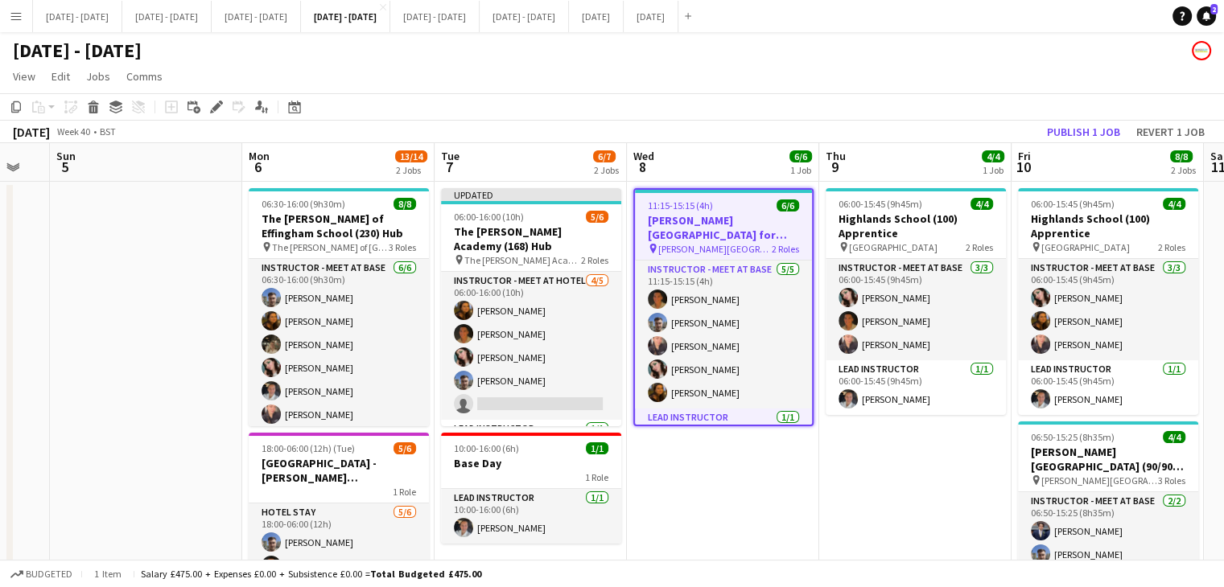
click at [737, 516] on app-date-cell "11:15-15:15 (4h) 6/6 [PERSON_NAME][GEOGRAPHIC_DATA] for Boys (170) Hub (Half Da…" at bounding box center [723, 442] width 192 height 521
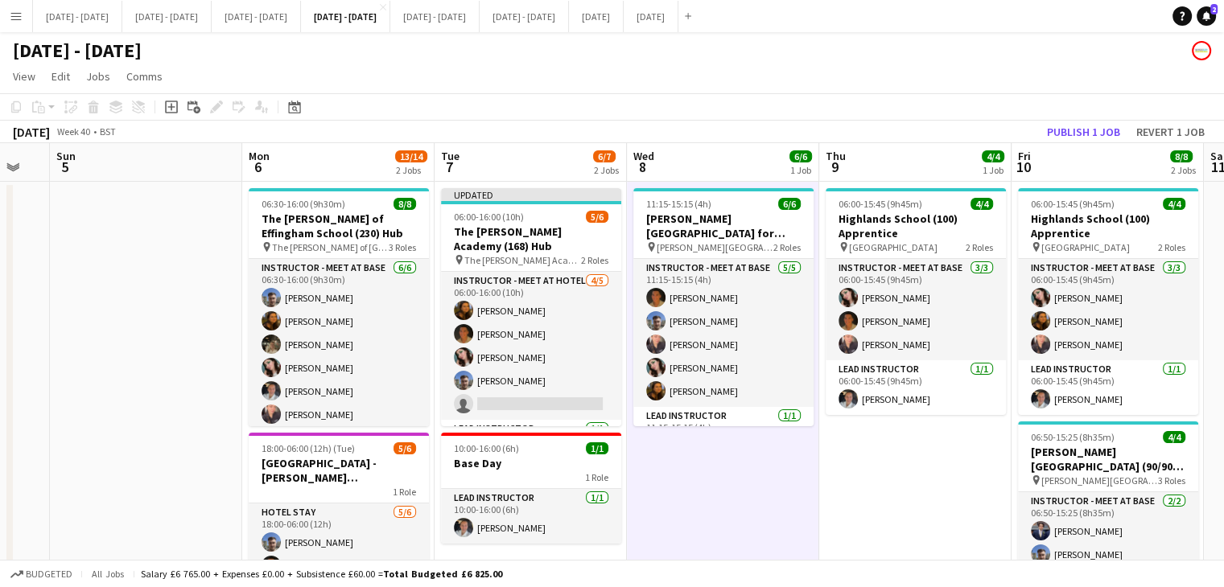
click at [872, 478] on app-date-cell "06:00-15:45 (9h45m) 4/4 Highlands School (100) Apprentice pin Highlands School …" at bounding box center [915, 442] width 192 height 521
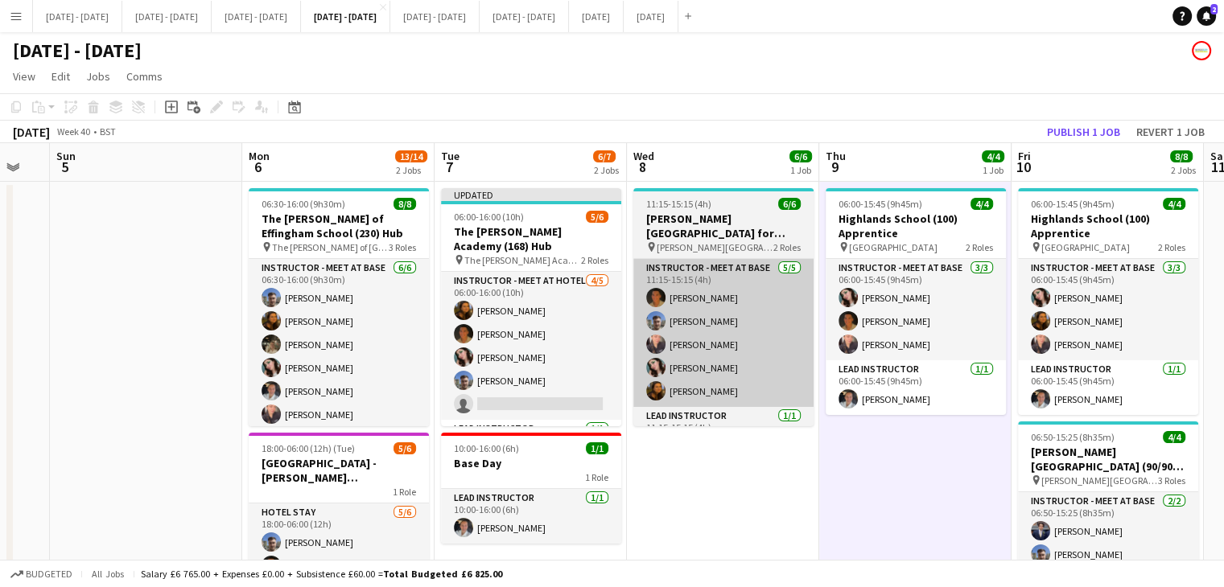
drag, startPoint x: 652, startPoint y: 226, endPoint x: 640, endPoint y: 271, distance: 46.6
click at [653, 226] on h3 "[PERSON_NAME][GEOGRAPHIC_DATA] for Boys (170) Hub (Half Day PM)" at bounding box center [723, 226] width 180 height 29
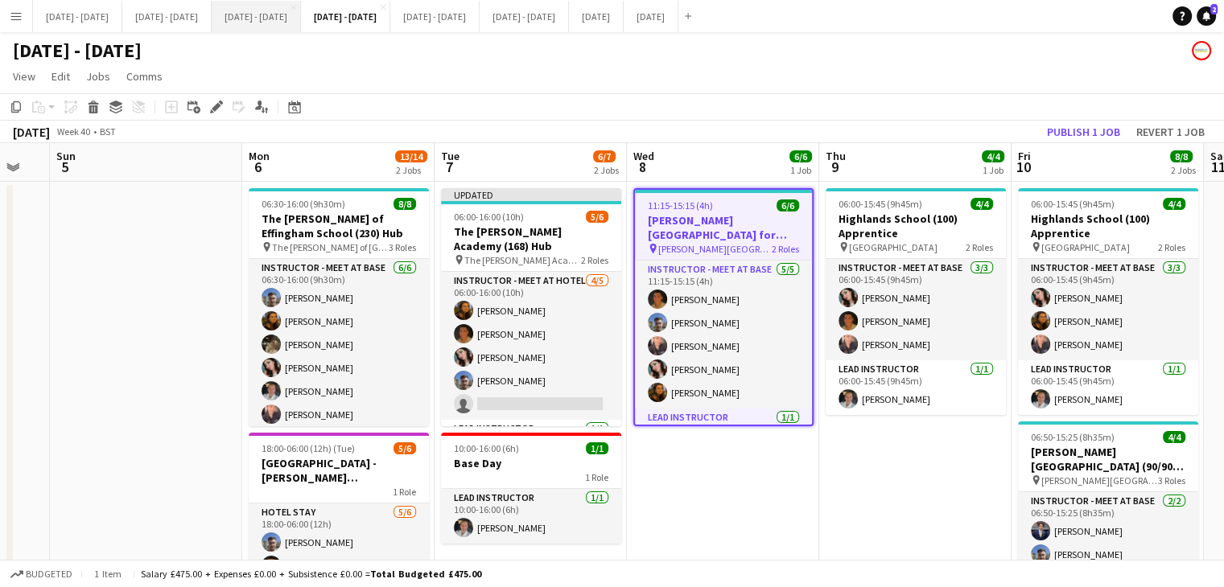
click at [301, 14] on button "[DATE] - [DATE] Close" at bounding box center [256, 16] width 89 height 31
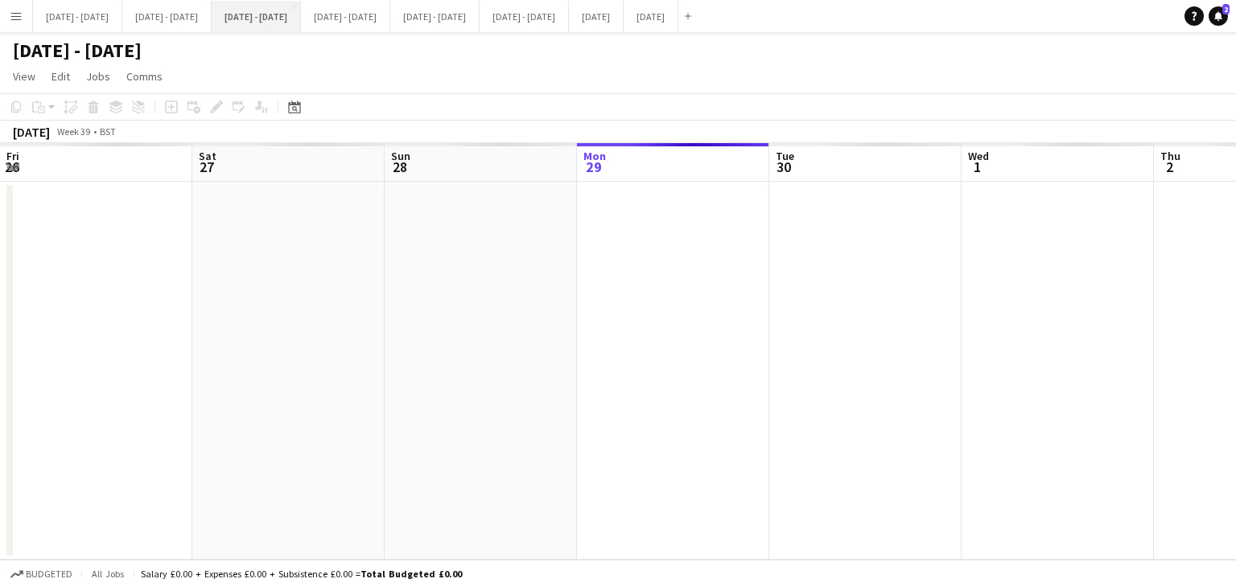
scroll to position [0, 508]
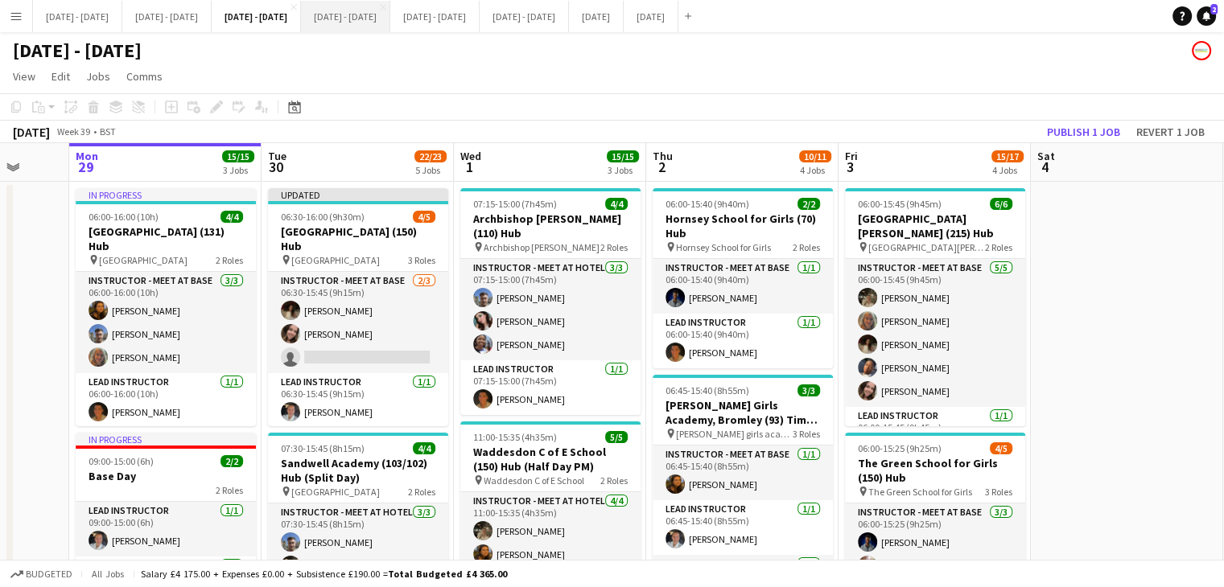
click at [390, 26] on button "[DATE] - [DATE] Close" at bounding box center [345, 16] width 89 height 31
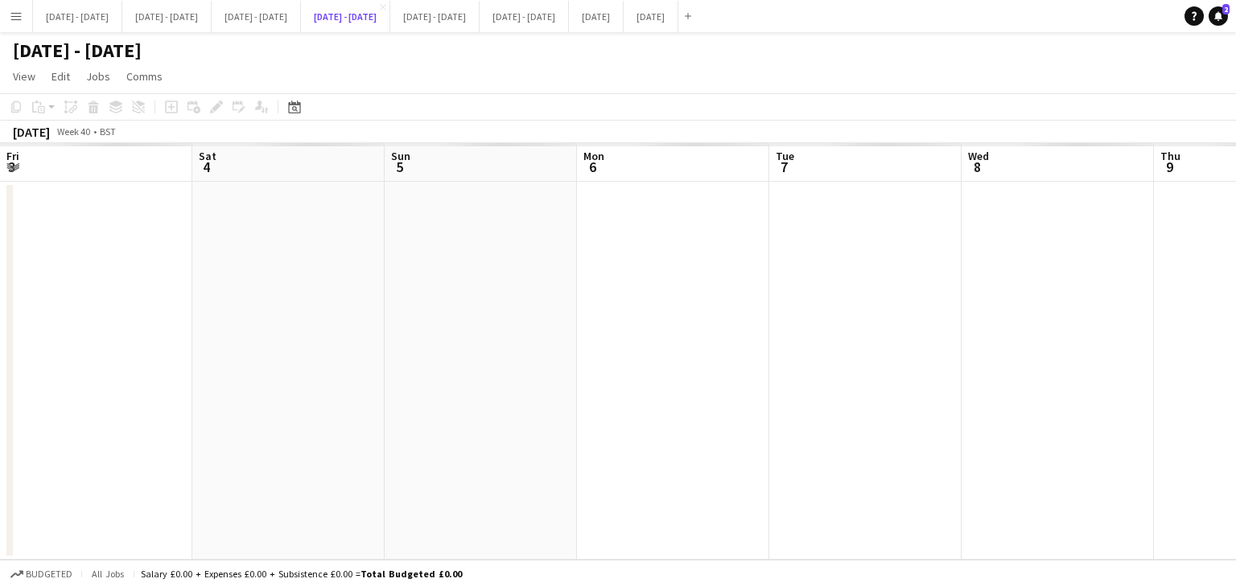
scroll to position [0, 335]
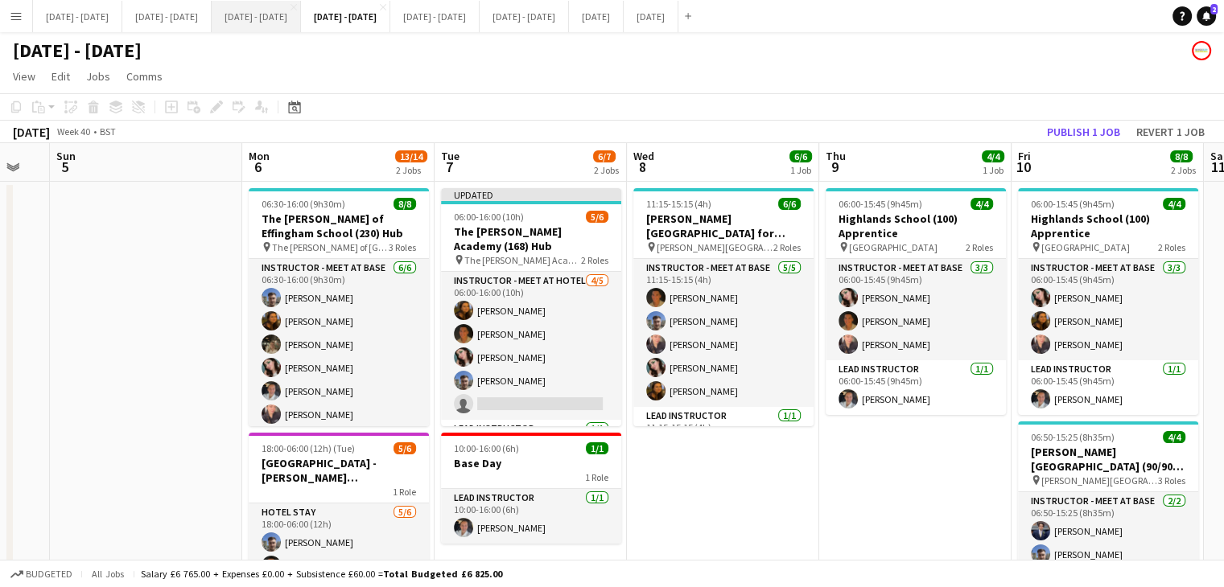
click at [288, 24] on button "[DATE] - [DATE] Close" at bounding box center [256, 16] width 89 height 31
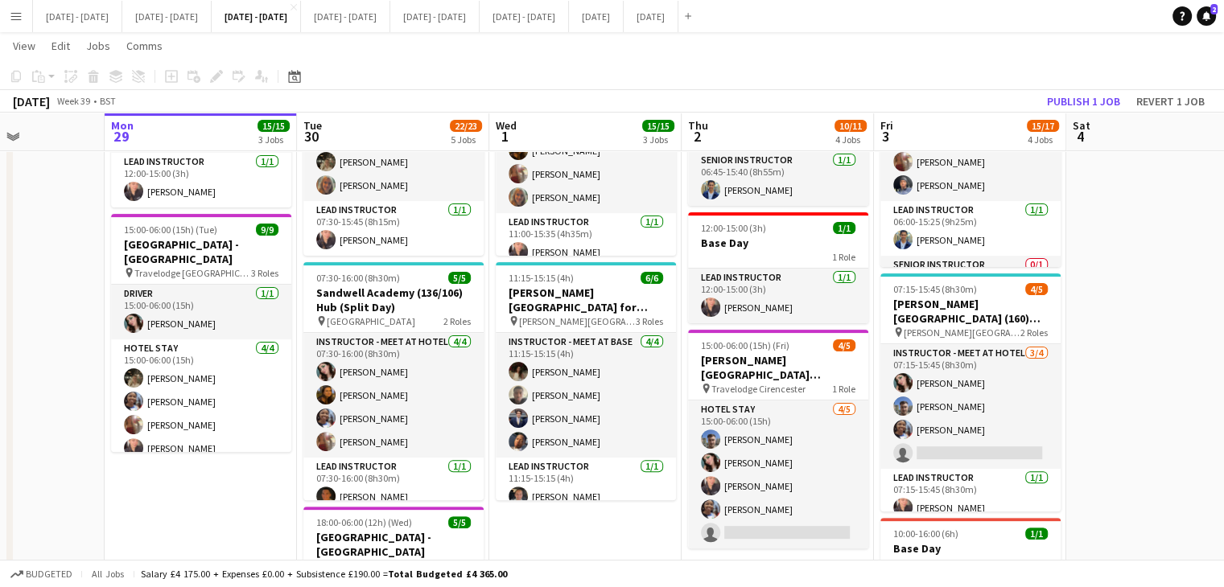
scroll to position [0, 408]
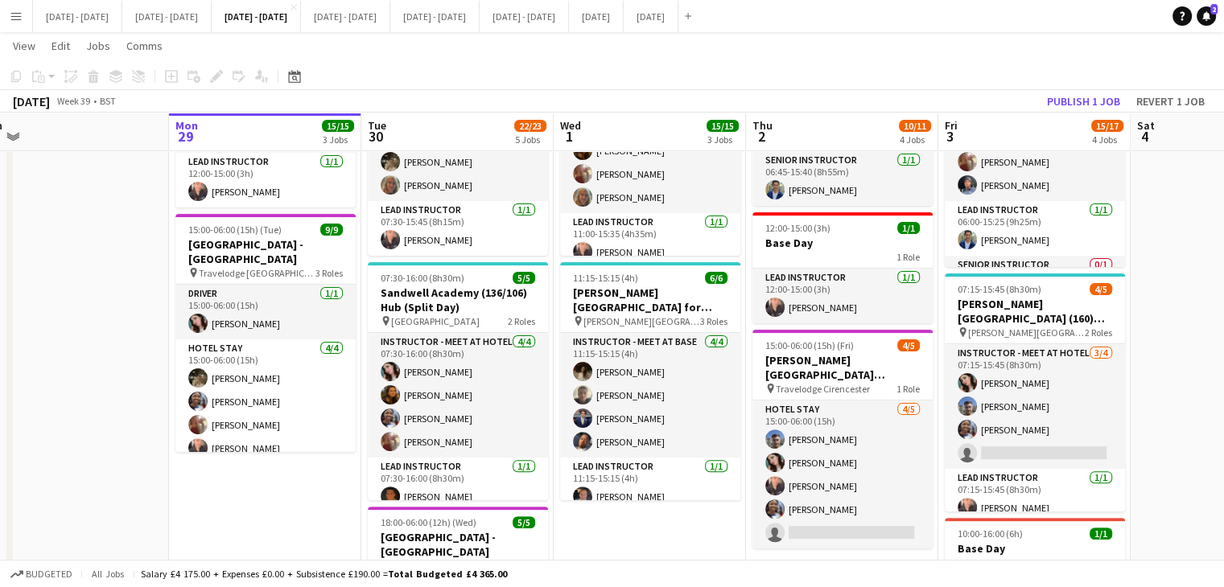
drag, startPoint x: 1097, startPoint y: 363, endPoint x: 1161, endPoint y: 361, distance: 64.4
click at [1161, 361] on app-calendar-viewport "Fri 26 Sat 27 Sun 28 Mon 29 15/15 3 Jobs Tue 30 22/23 5 Jobs Wed 1 15/15 3 Jobs…" at bounding box center [612, 311] width 1224 height 1303
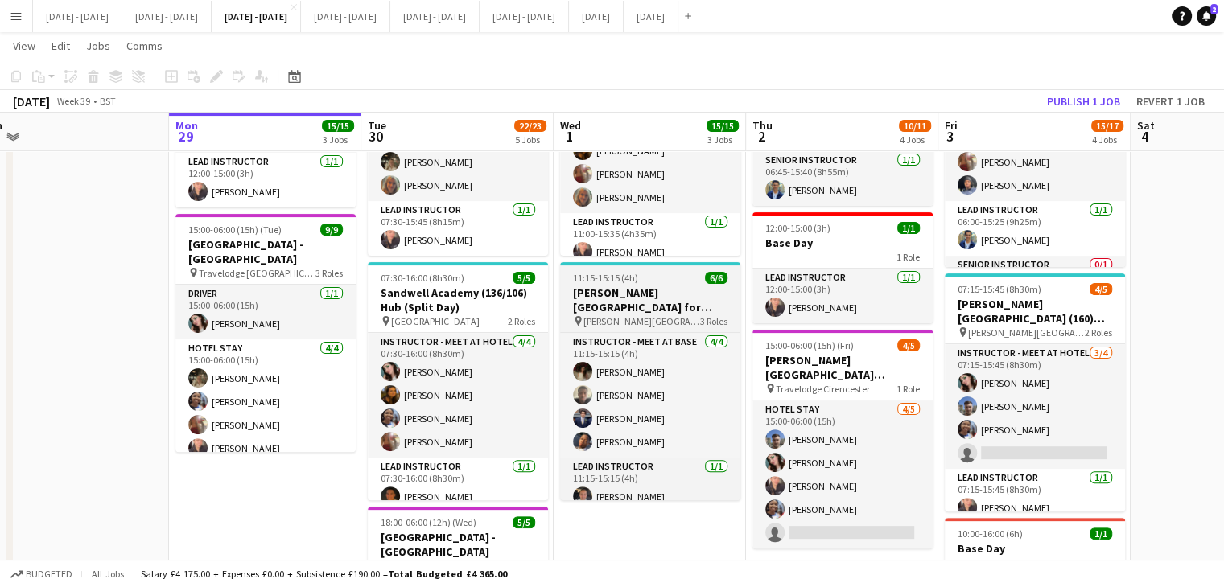
click at [662, 298] on h3 "[PERSON_NAME][GEOGRAPHIC_DATA] for Boys (170) Hub (Half Day PM)" at bounding box center [650, 300] width 180 height 29
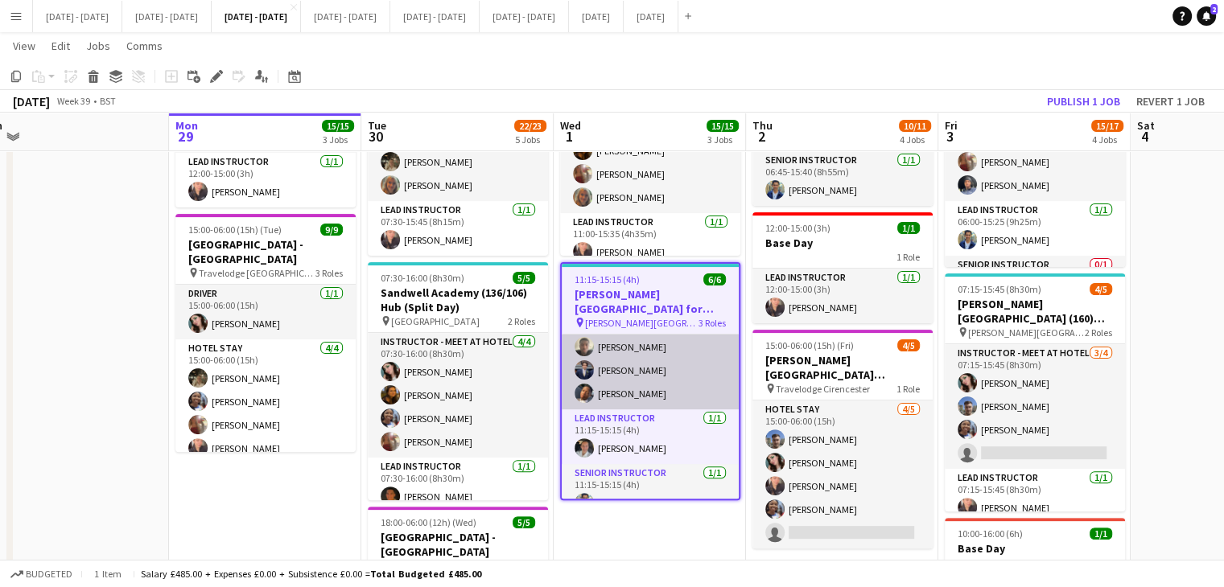
scroll to position [69, 0]
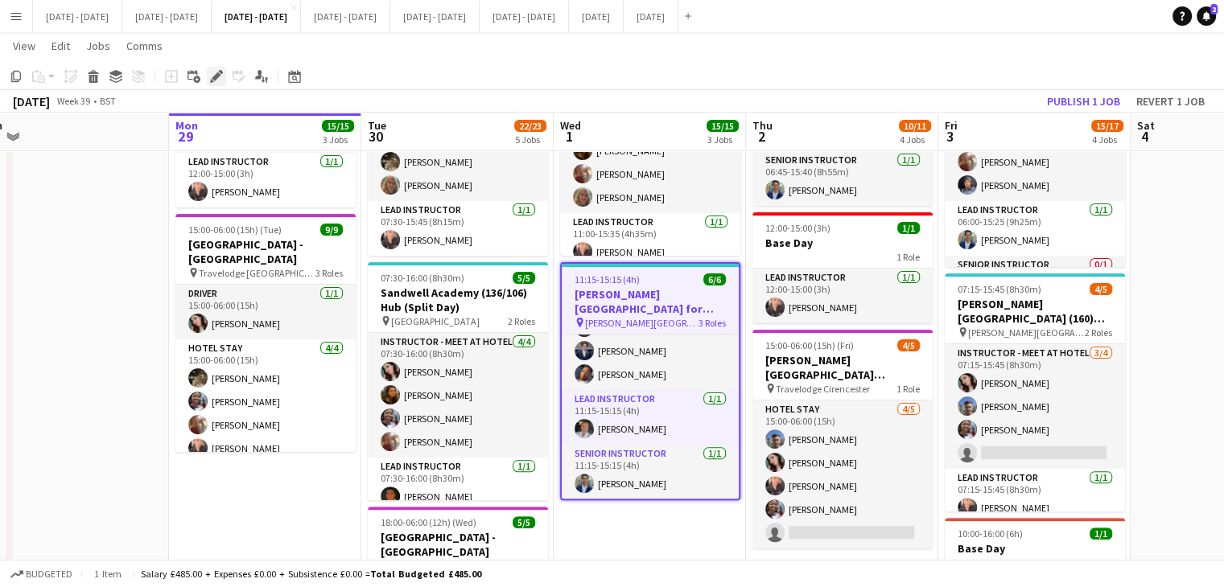
click at [216, 75] on icon at bounding box center [216, 76] width 9 height 9
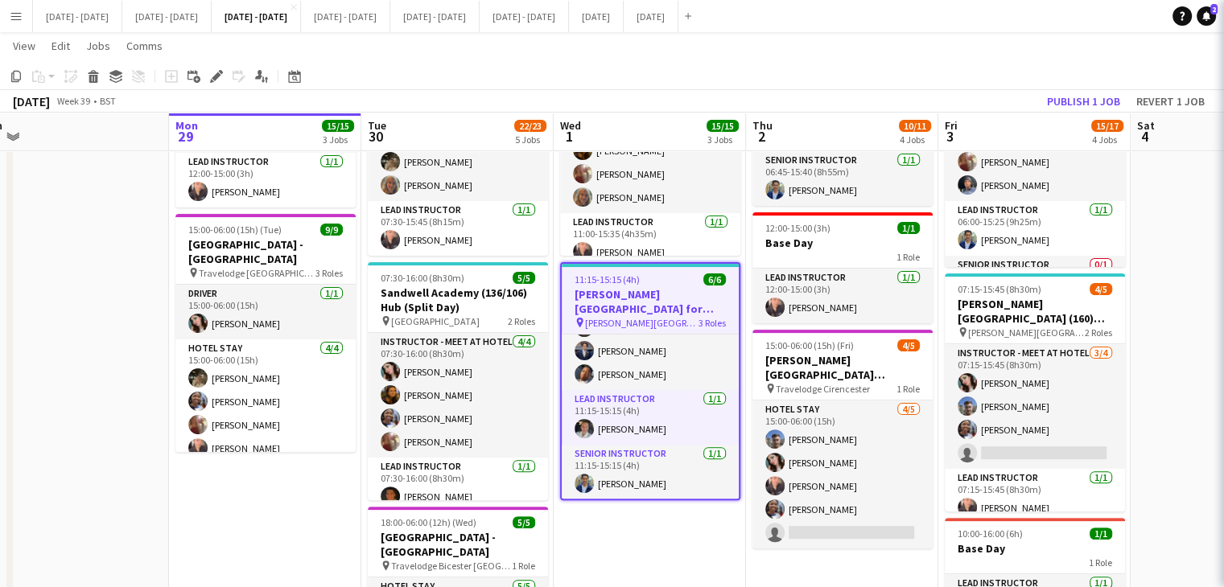
type input "**********"
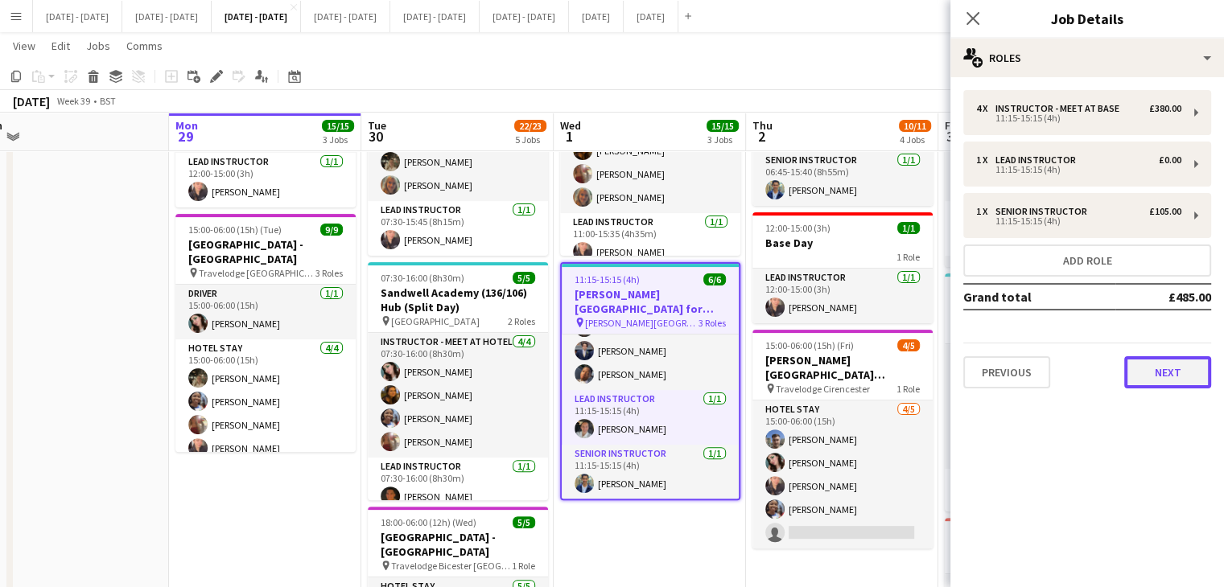
click at [1163, 368] on button "Next" at bounding box center [1167, 372] width 87 height 32
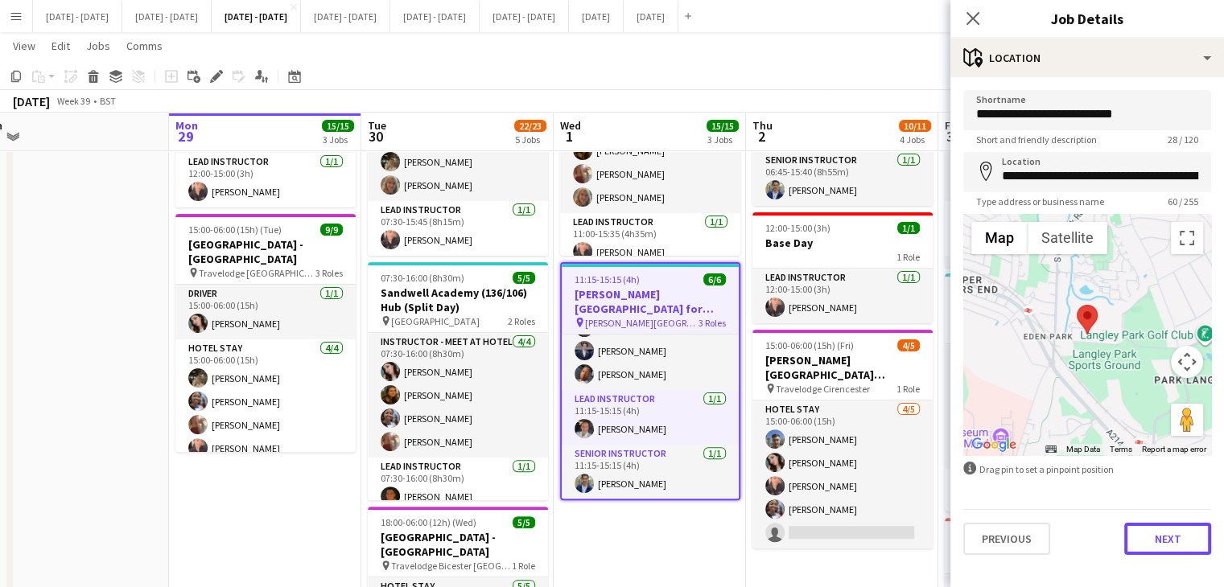
click at [1147, 541] on button "Next" at bounding box center [1167, 539] width 87 height 32
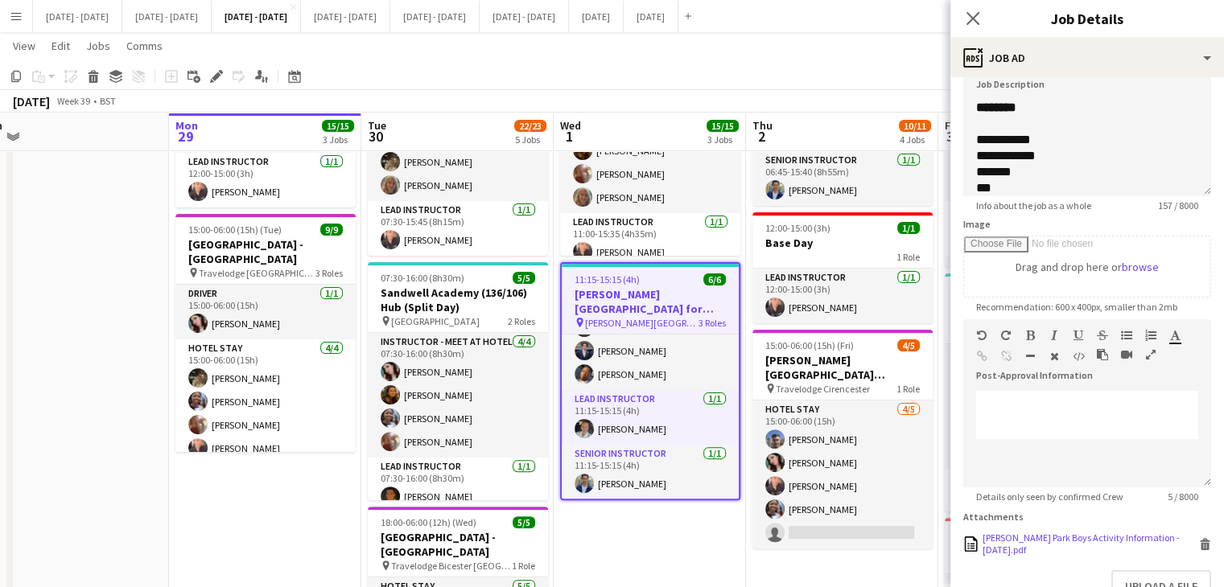
scroll to position [228, 0]
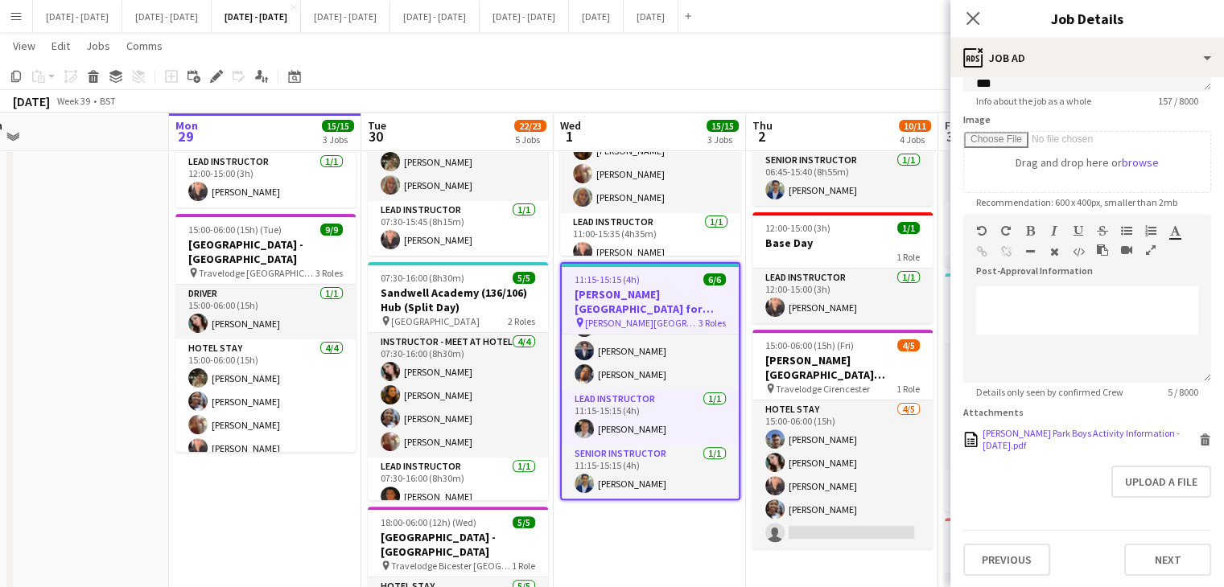
click at [1018, 438] on div "Langley Park Boys Activity Information - 1st October.pdf" at bounding box center [1088, 439] width 212 height 24
click at [973, 18] on icon at bounding box center [972, 17] width 15 height 15
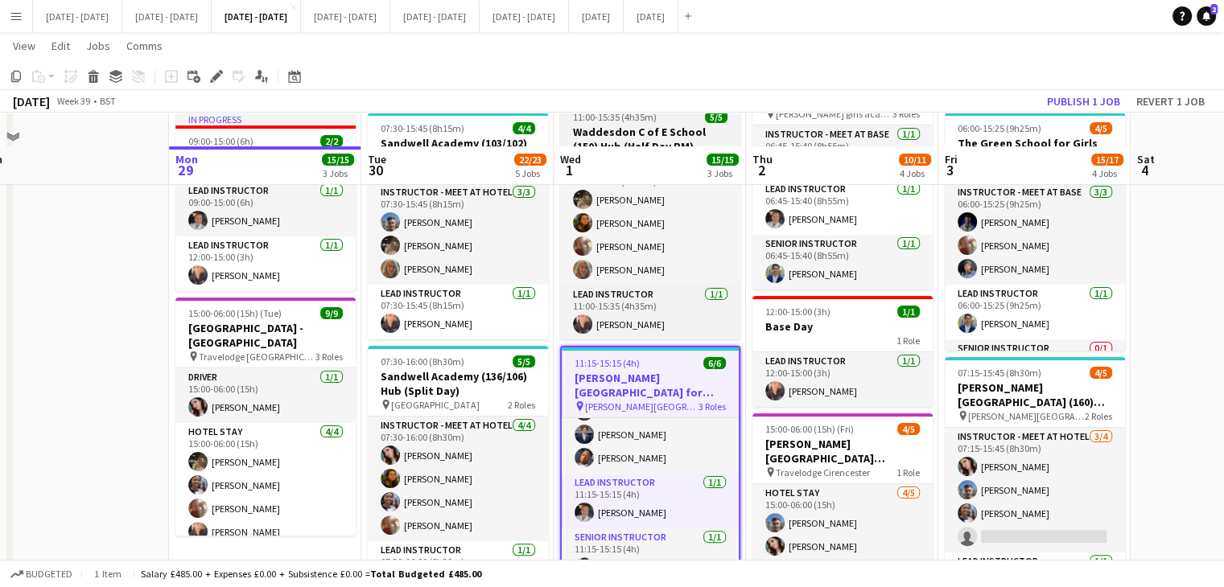
scroll to position [402, 0]
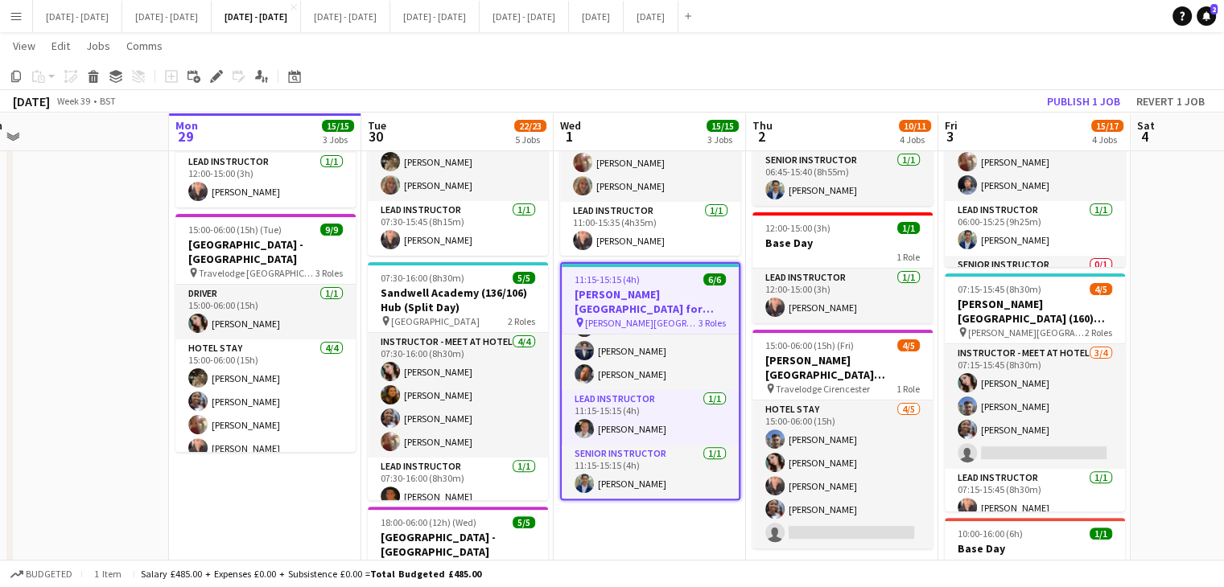
click at [678, 527] on app-calendar-viewport "Fri 26 Sat 27 Sun 28 Mon 29 15/15 3 Jobs Tue 30 22/23 5 Jobs Wed 1 15/15 3 Jobs…" at bounding box center [612, 311] width 1224 height 1303
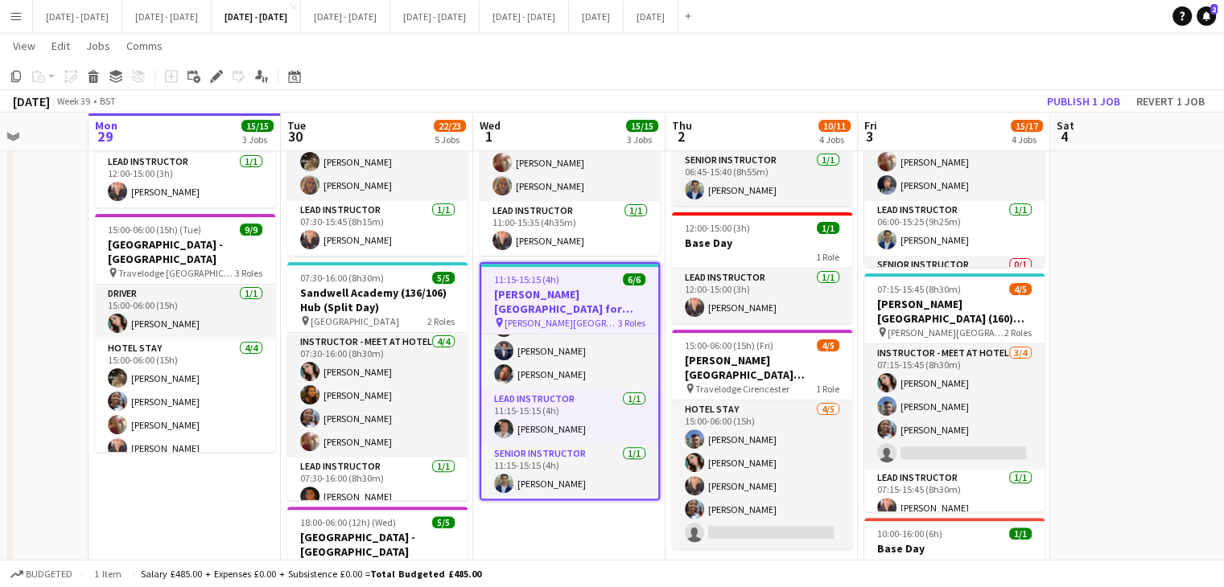
scroll to position [0, 509]
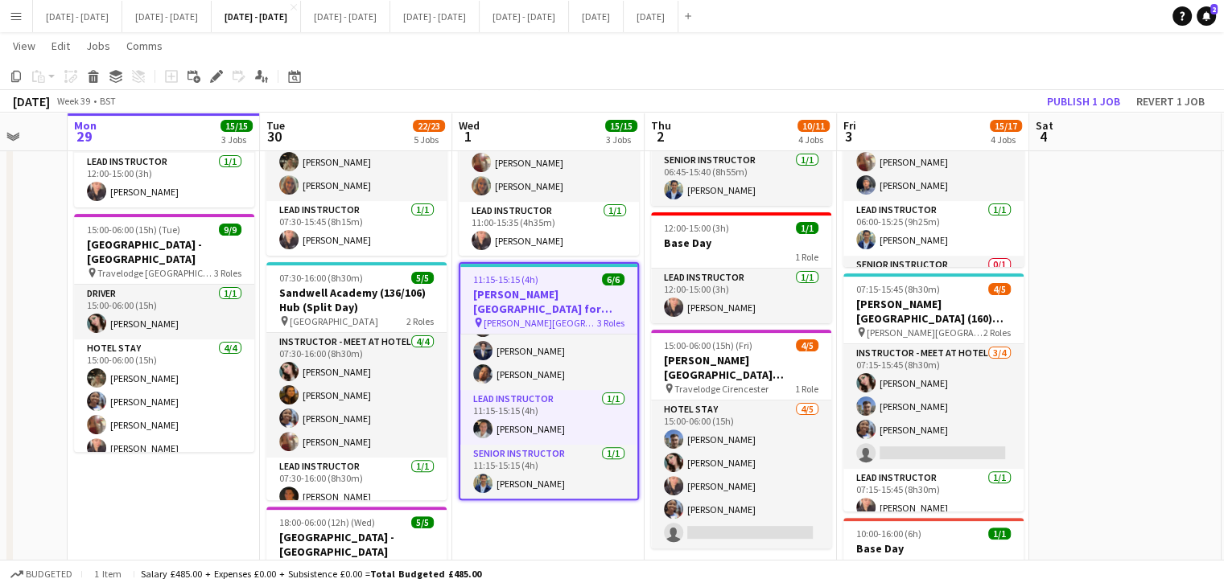
drag, startPoint x: 679, startPoint y: 526, endPoint x: 570, endPoint y: 554, distance: 112.0
click at [570, 554] on app-calendar-viewport "Fri 26 Sat 27 Sun 28 Mon 29 15/15 3 Jobs Tue 30 22/23 5 Jobs Wed 1 15/15 3 Jobs…" at bounding box center [612, 311] width 1224 height 1303
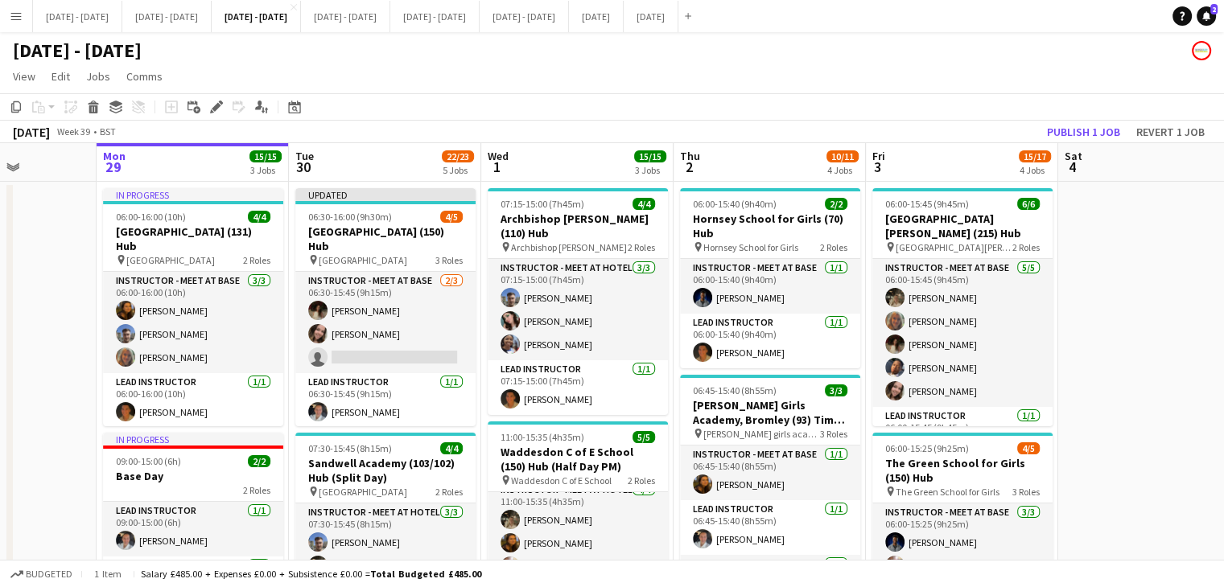
scroll to position [0, 463]
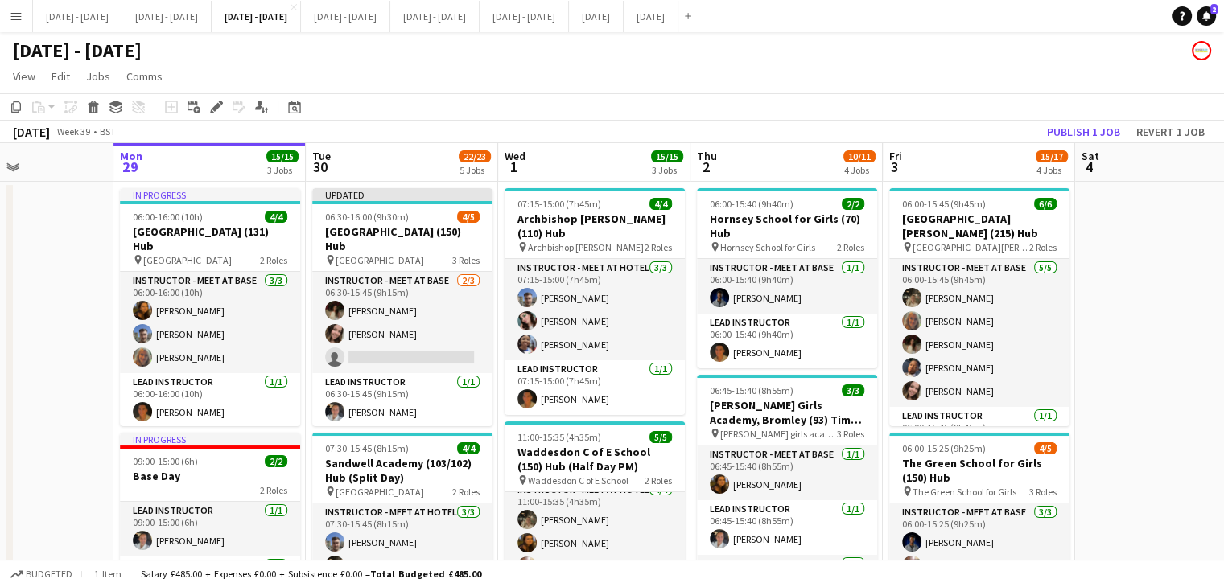
drag, startPoint x: 1158, startPoint y: 396, endPoint x: 1205, endPoint y: 381, distance: 49.1
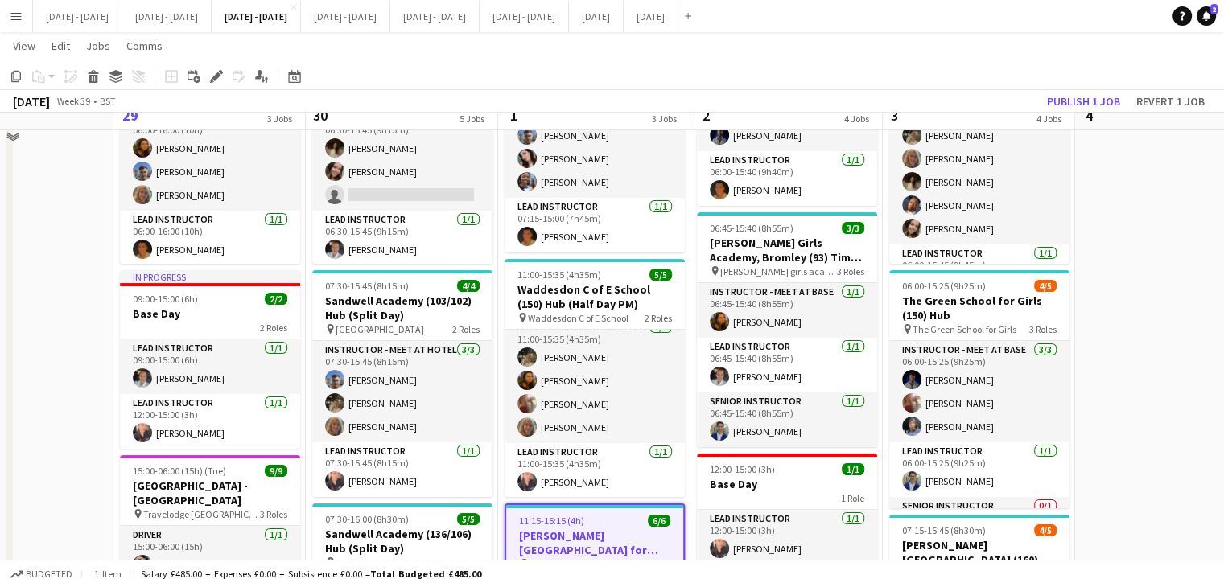
scroll to position [0, 0]
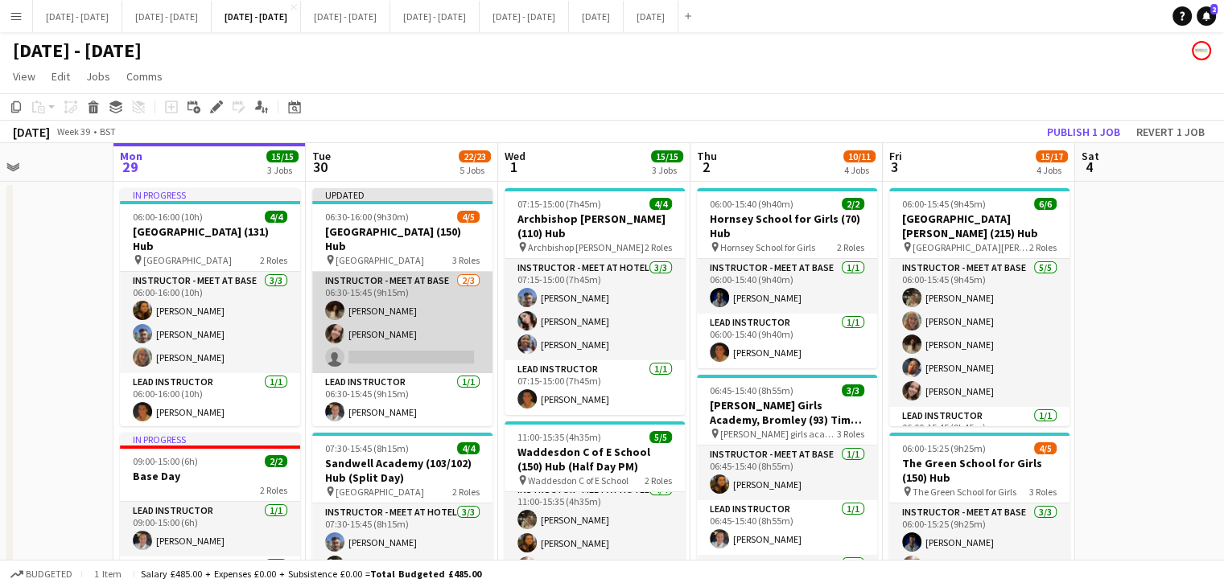
click at [393, 353] on app-card-role "Instructor - Meet at Base [DATE] 06:30-15:45 (9h15m) [PERSON_NAME] [PERSON_NAME…" at bounding box center [402, 322] width 180 height 101
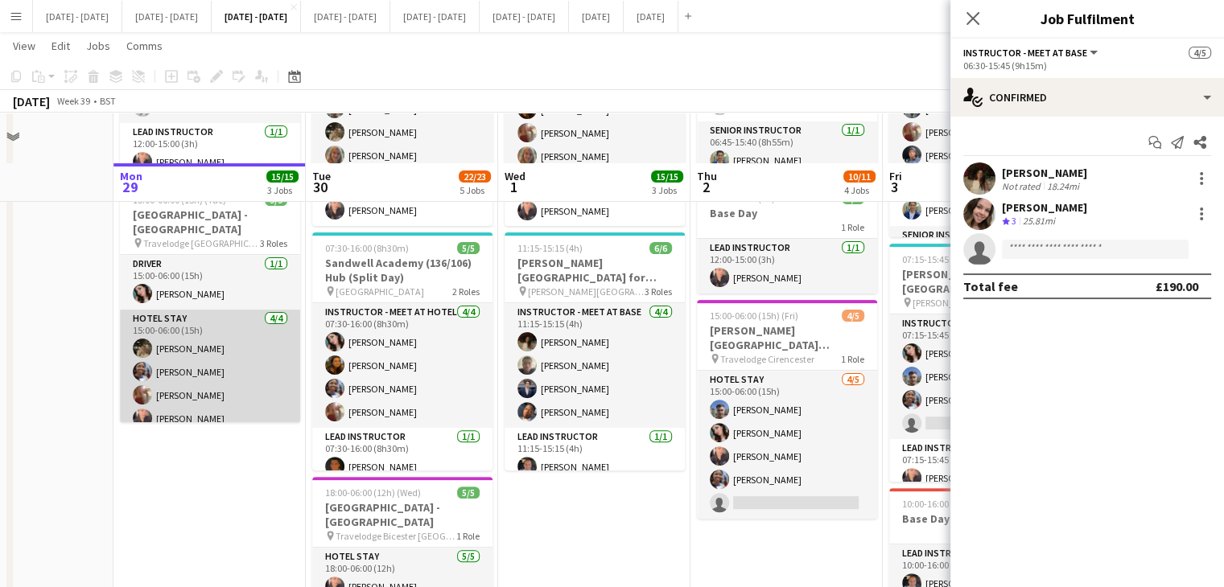
scroll to position [403, 0]
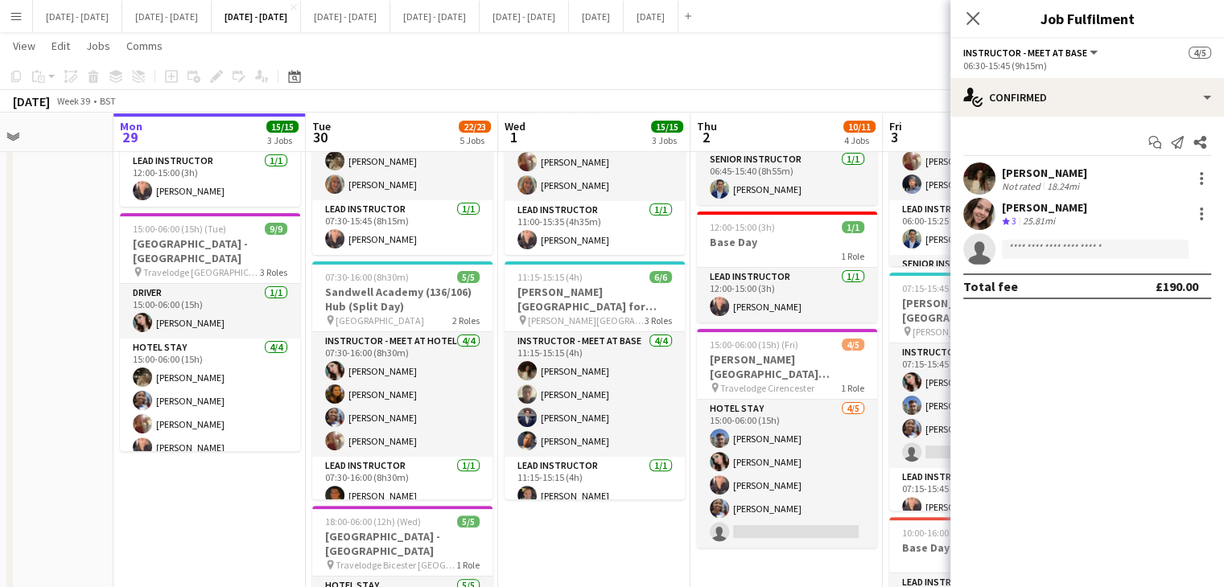
drag, startPoint x: 973, startPoint y: 20, endPoint x: 956, endPoint y: 30, distance: 20.2
click at [973, 20] on icon at bounding box center [972, 18] width 13 height 13
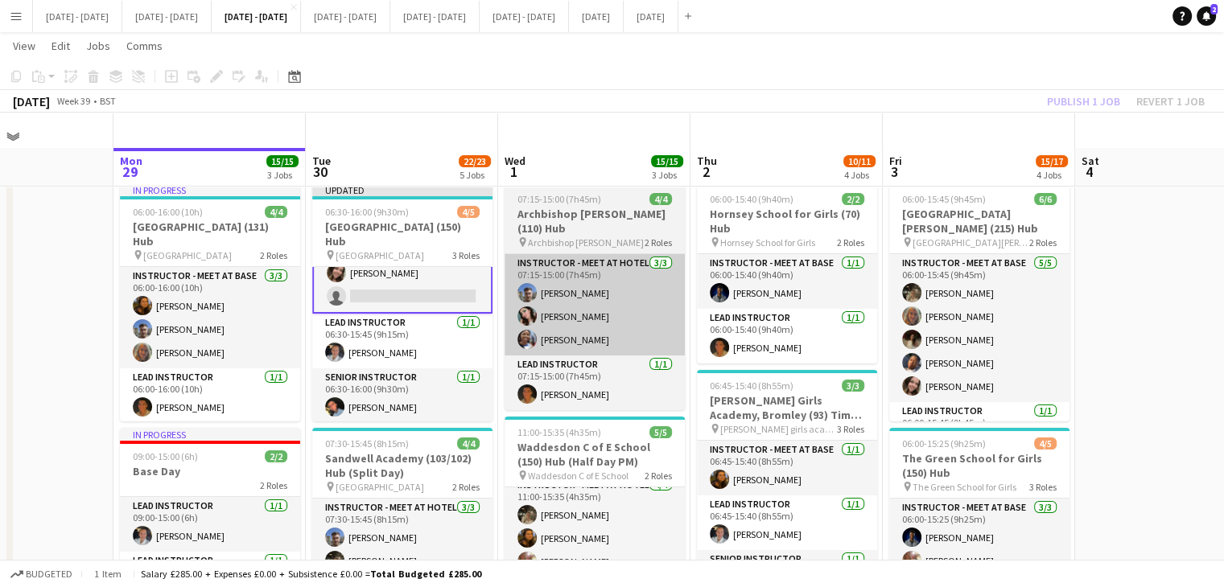
scroll to position [0, 0]
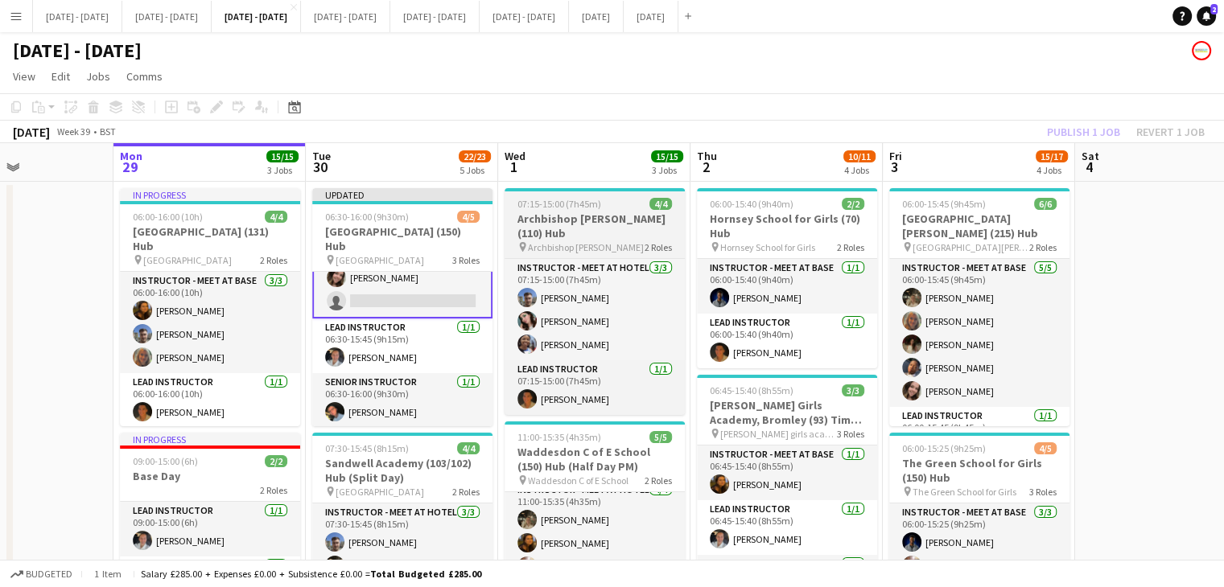
click at [586, 241] on span "Archbishop [PERSON_NAME]" at bounding box center [586, 247] width 116 height 12
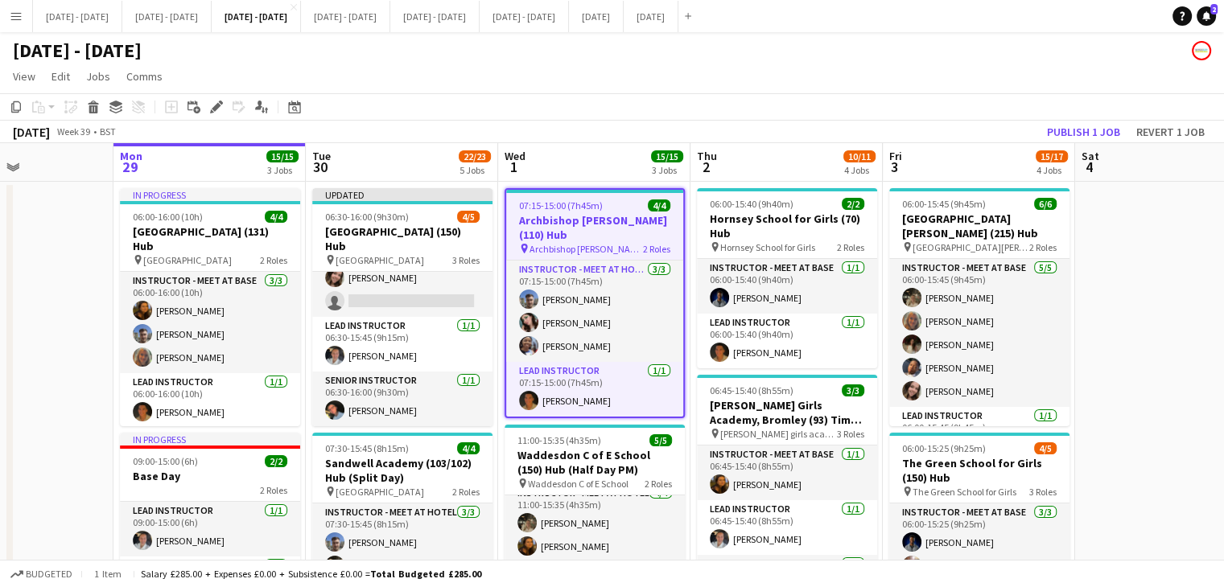
scroll to position [56, 0]
click at [212, 109] on icon "Edit" at bounding box center [216, 107] width 13 height 13
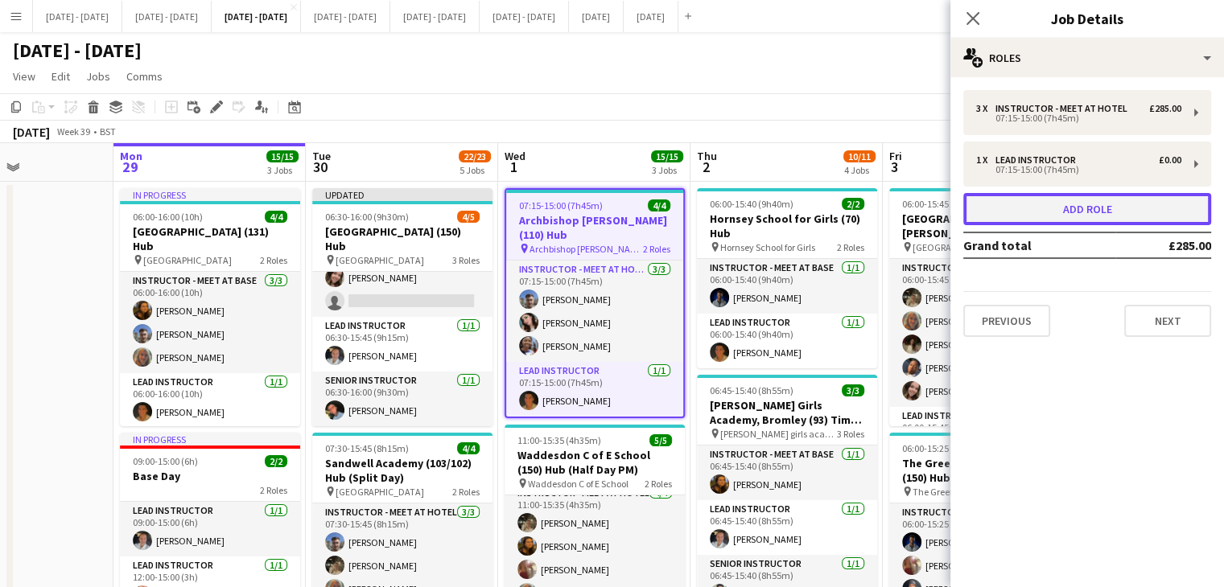
click at [1056, 204] on button "Add role" at bounding box center [1087, 209] width 248 height 32
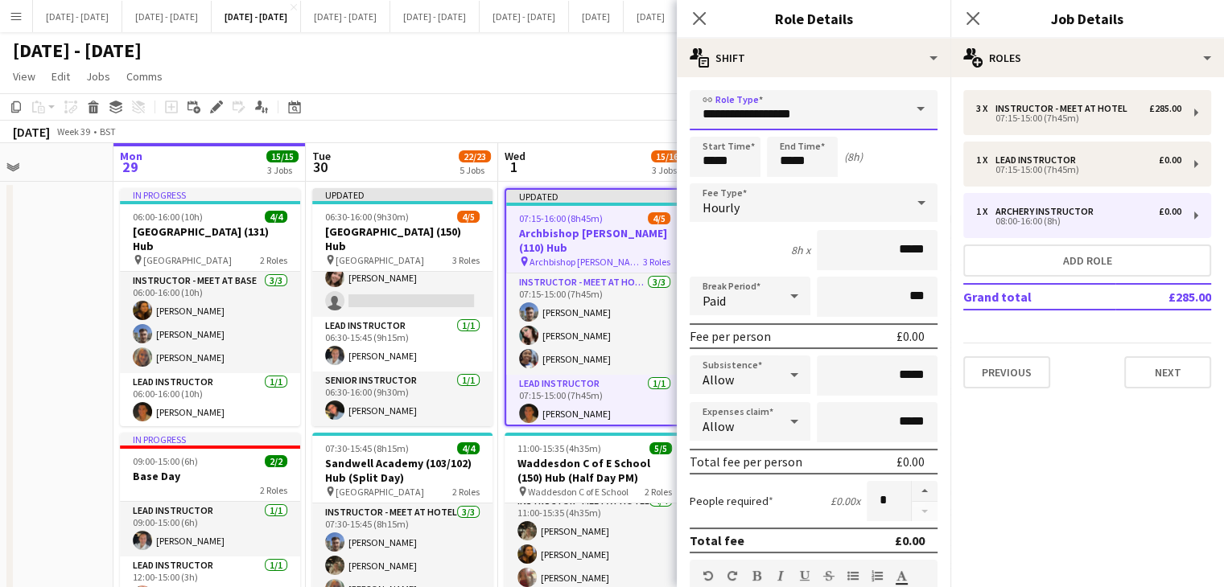
click at [851, 117] on input "**********" at bounding box center [813, 110] width 248 height 40
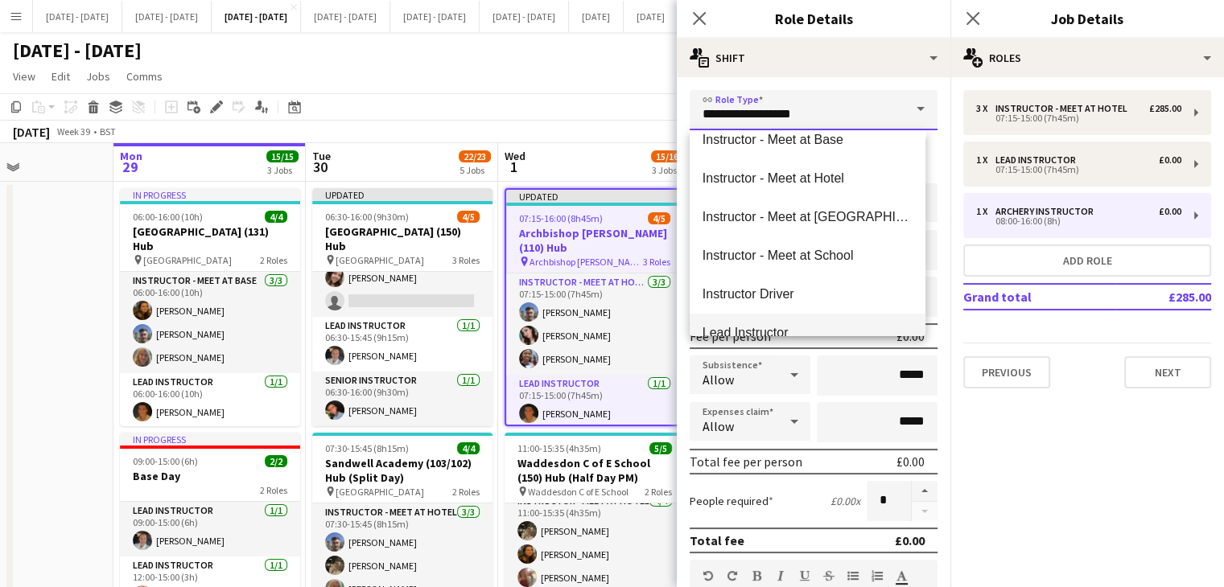
scroll to position [483, 0]
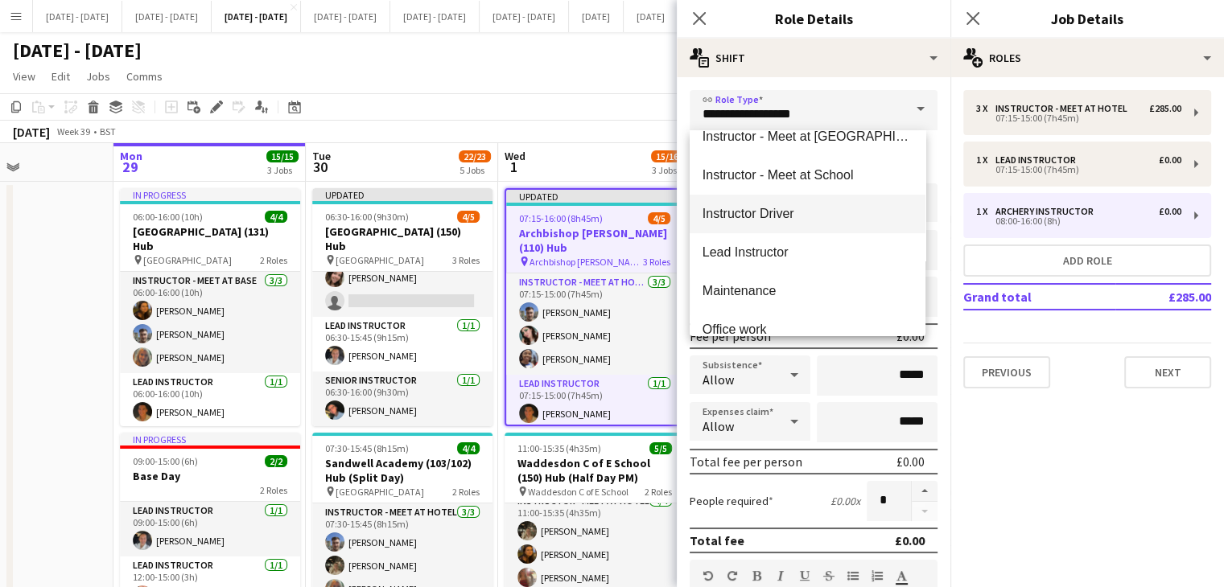
click at [783, 220] on span "Instructor Driver" at bounding box center [807, 213] width 210 height 15
type input "**********"
type input "*******"
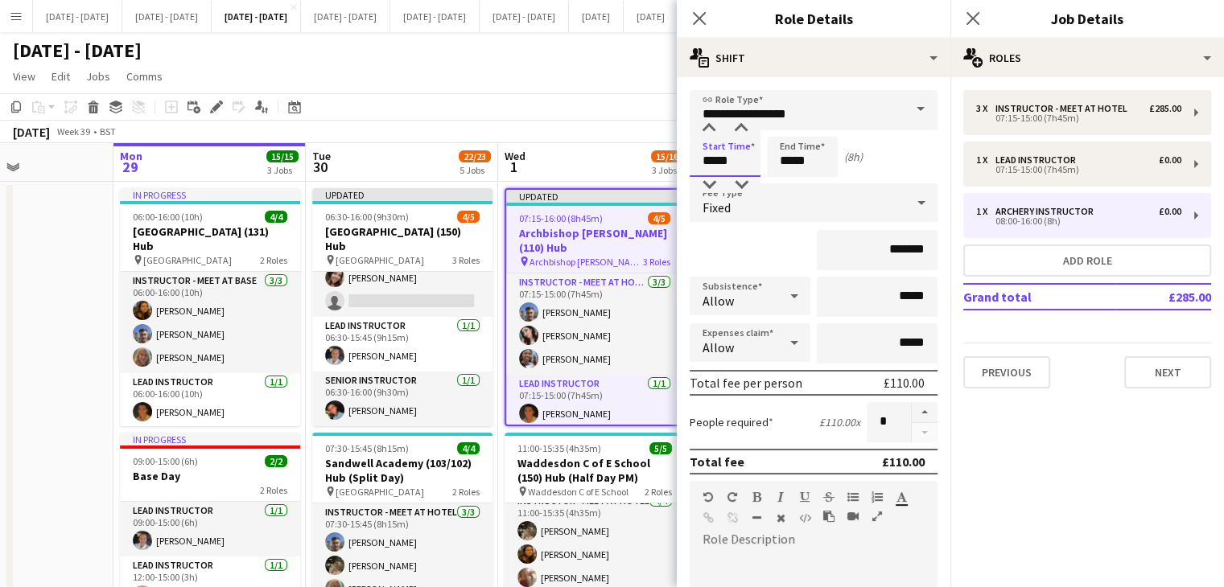
drag, startPoint x: 742, startPoint y: 154, endPoint x: 576, endPoint y: 130, distance: 167.5
type input "*****"
click at [789, 208] on div "Fixed" at bounding box center [797, 202] width 216 height 39
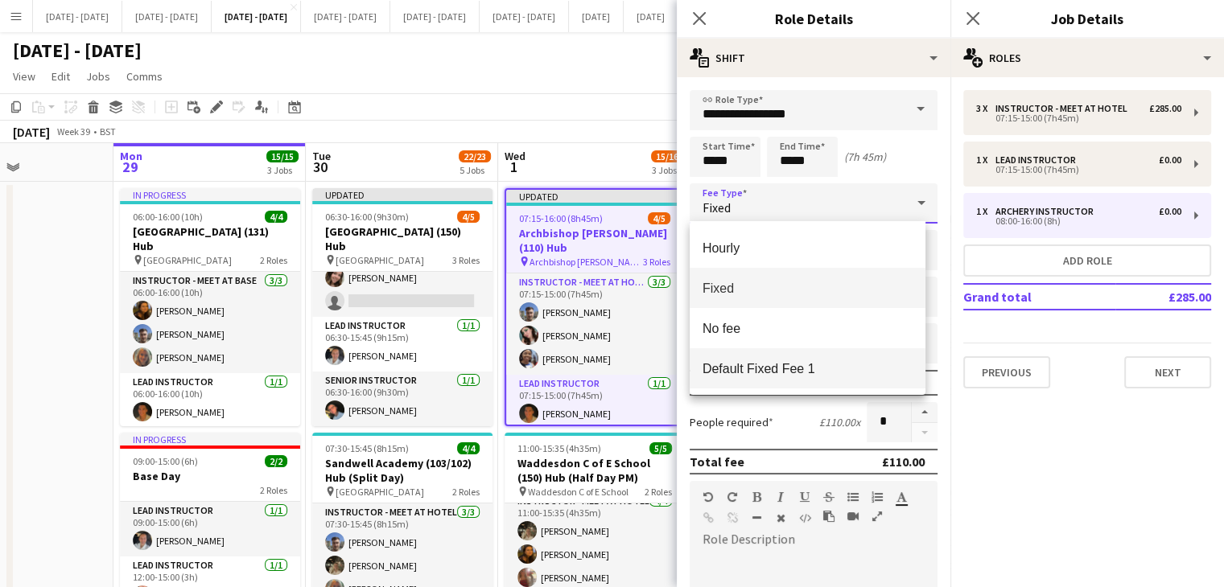
click at [808, 365] on span "Default Fixed Fee 1" at bounding box center [807, 368] width 210 height 15
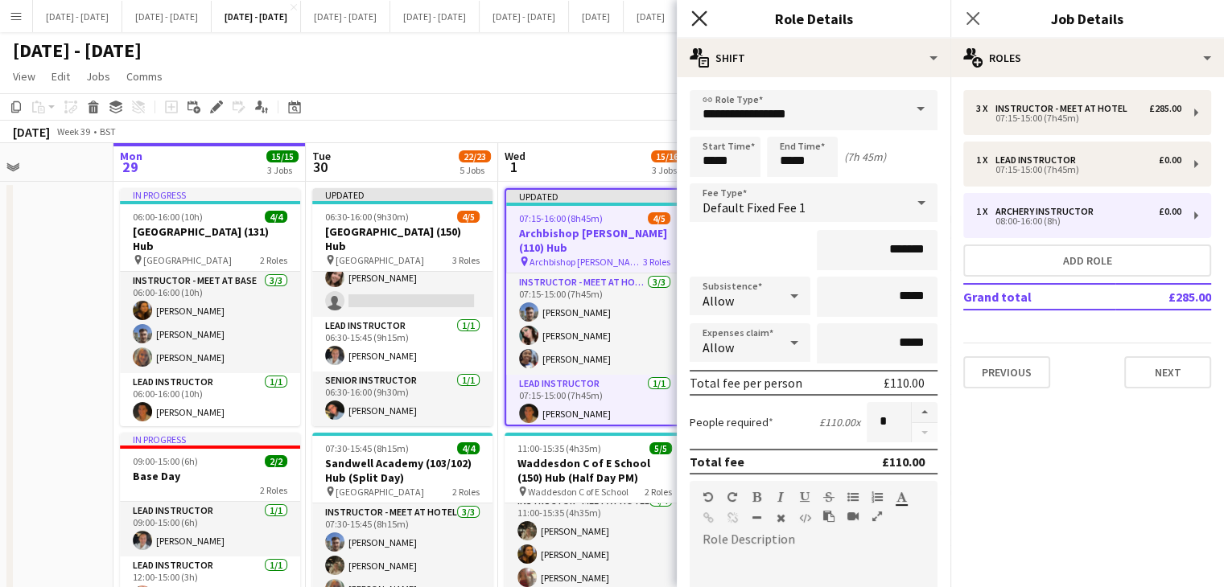
click at [706, 14] on icon "Close pop-in" at bounding box center [698, 17] width 15 height 15
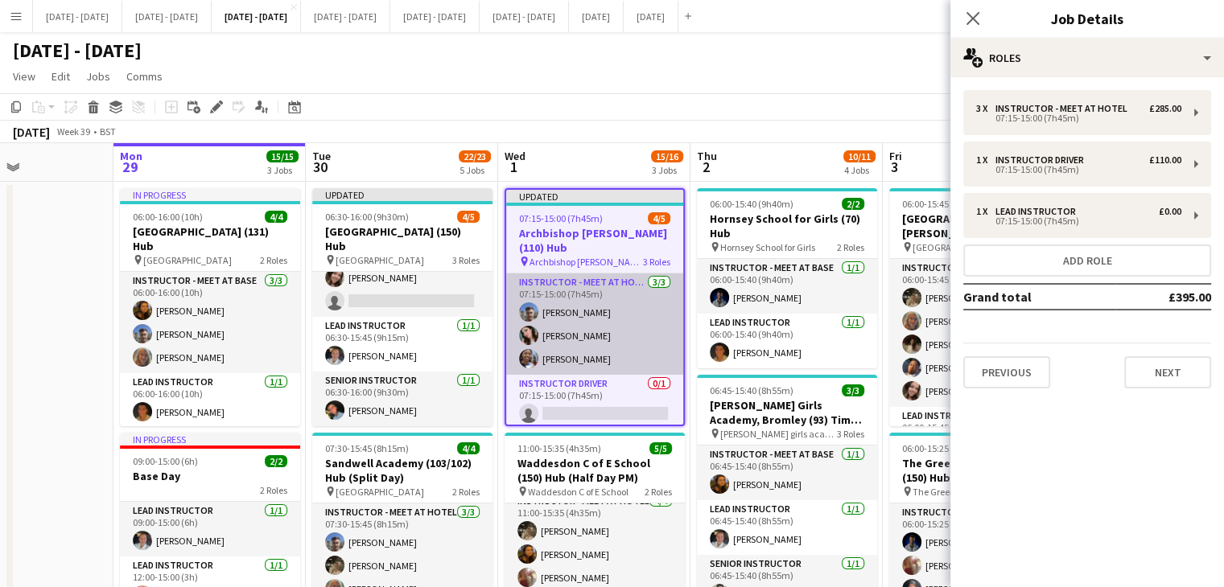
click at [570, 319] on app-card-role "Instructor - Meet at Hotel 3/3 07:15-15:00 (7h45m) Matt Dailly Lucy Cork Julian…" at bounding box center [594, 324] width 177 height 101
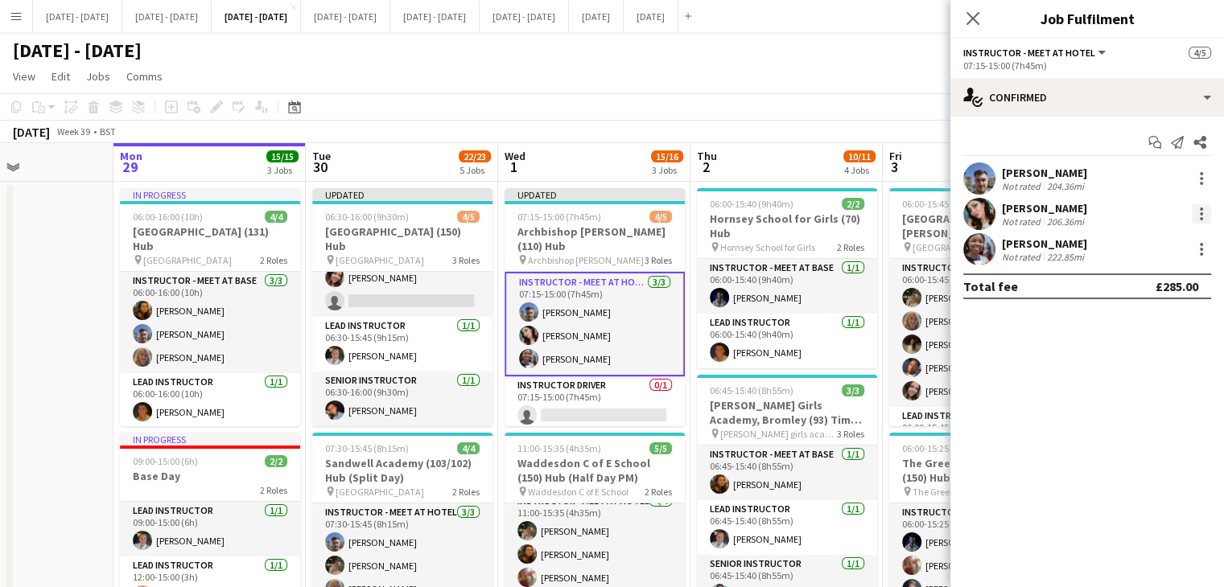
click at [1204, 223] on div at bounding box center [1200, 213] width 19 height 19
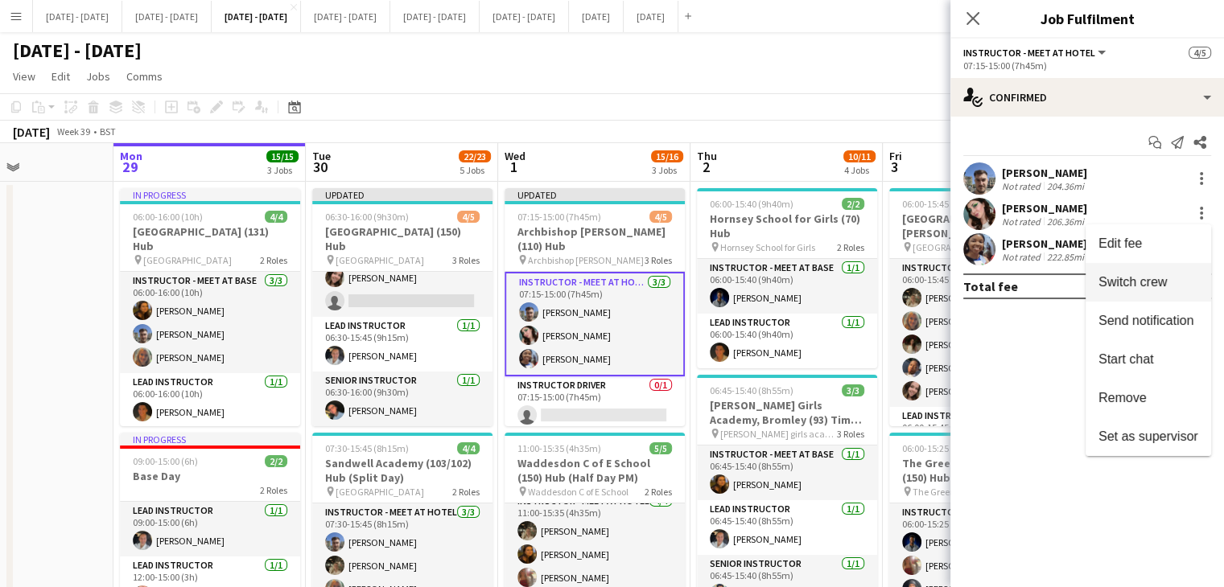
drag, startPoint x: 1171, startPoint y: 281, endPoint x: 1088, endPoint y: 303, distance: 85.9
click at [1170, 283] on span "Switch crew" at bounding box center [1148, 282] width 100 height 14
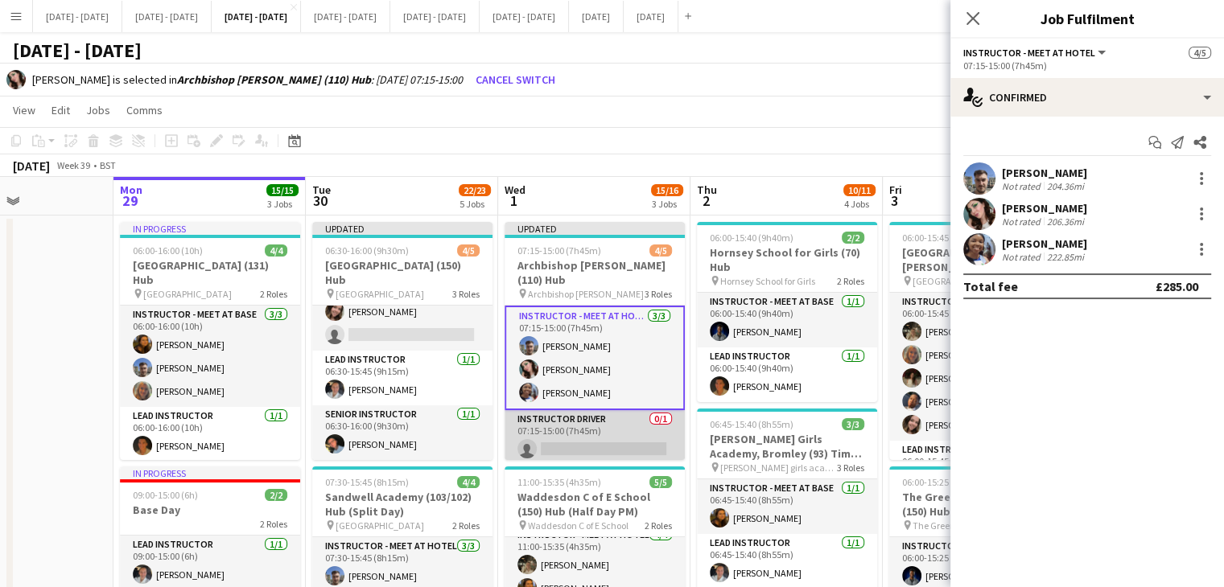
click at [566, 423] on app-card-role "Instructor Driver 0/1 07:15-15:00 (7h45m) single-neutral-actions" at bounding box center [594, 437] width 180 height 55
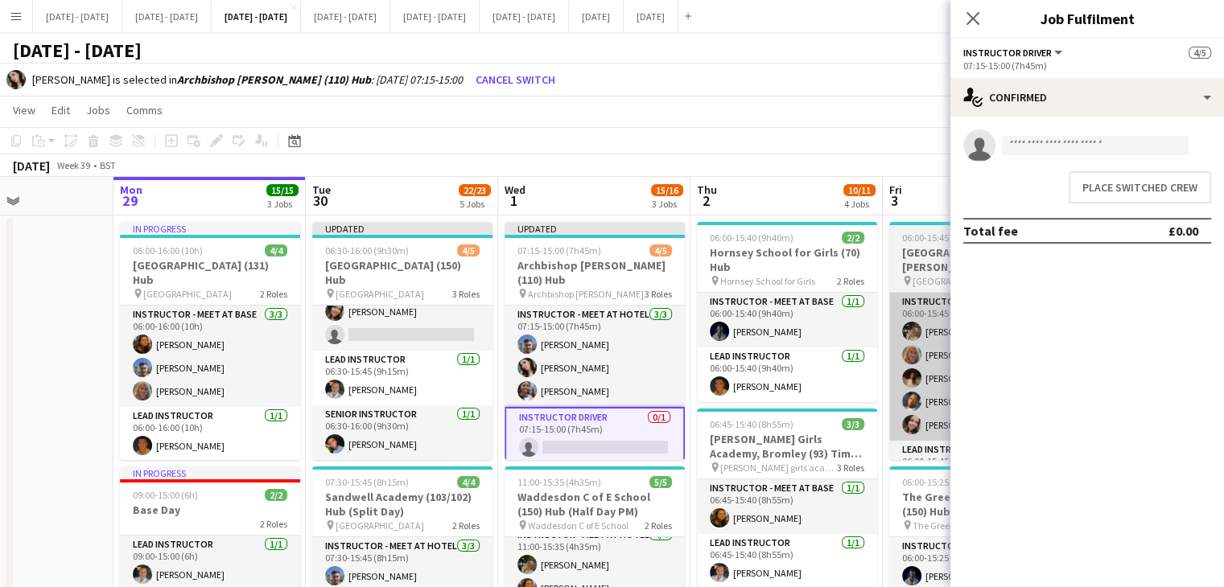
scroll to position [0, 462]
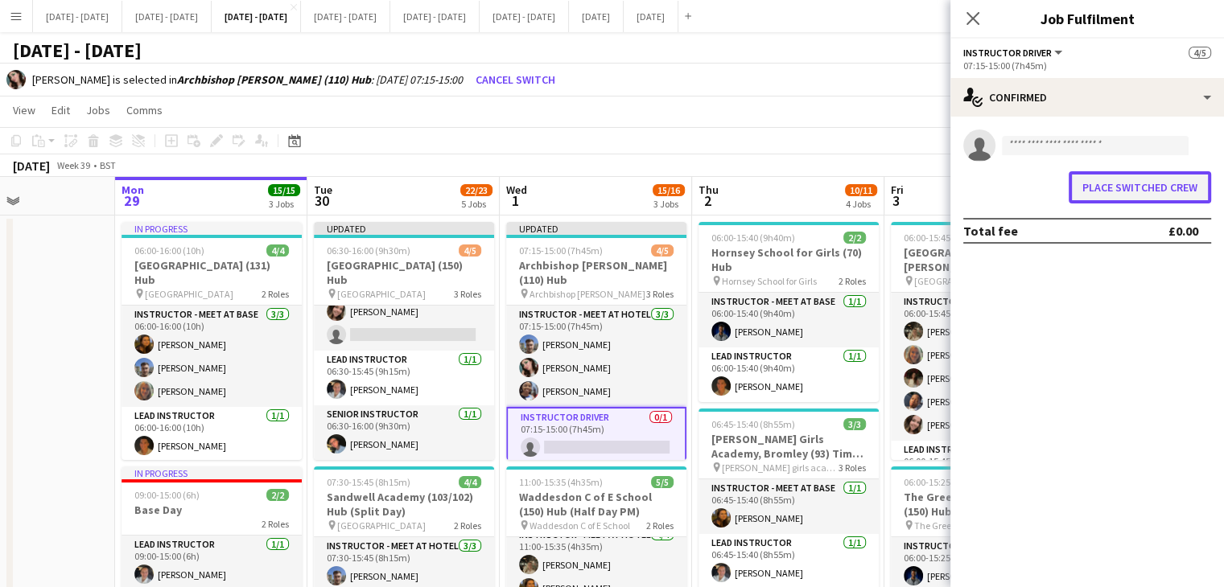
click at [1128, 193] on button "Place switched crew" at bounding box center [1139, 187] width 142 height 32
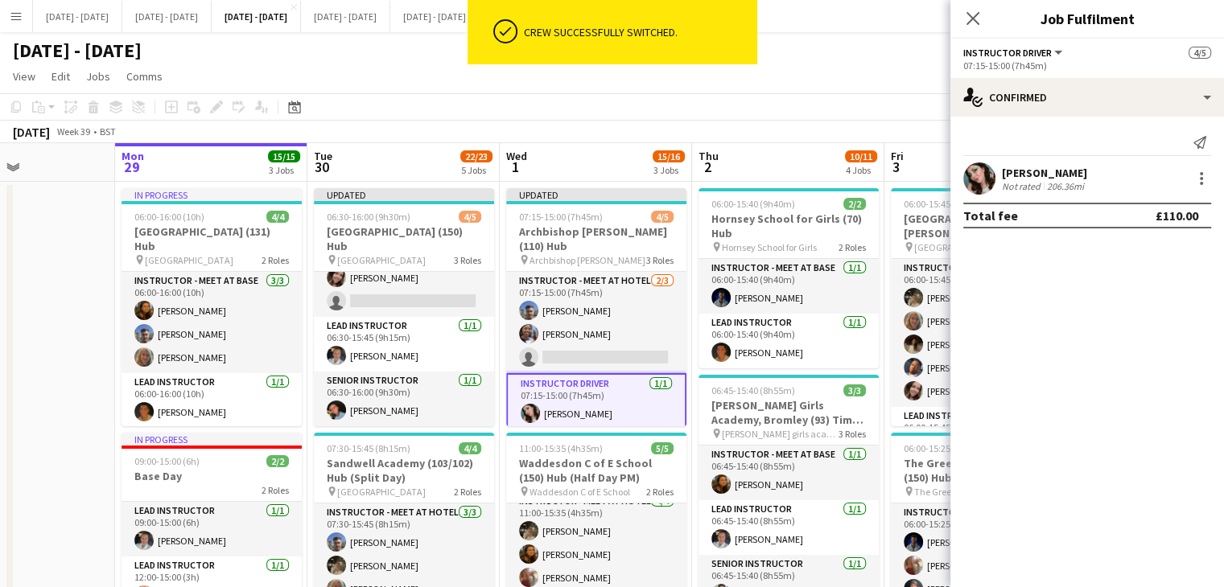
drag, startPoint x: 602, startPoint y: 229, endPoint x: 358, endPoint y: 150, distance: 256.4
click at [600, 230] on h3 "Archbishop [PERSON_NAME] (110) Hub" at bounding box center [596, 238] width 180 height 29
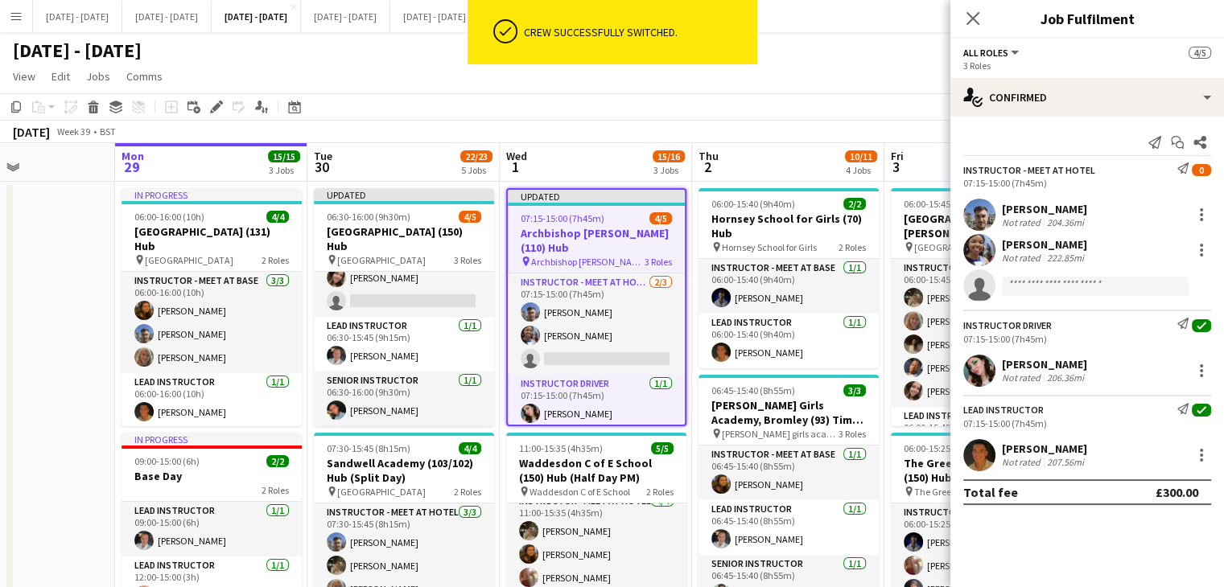
scroll to position [0, 463]
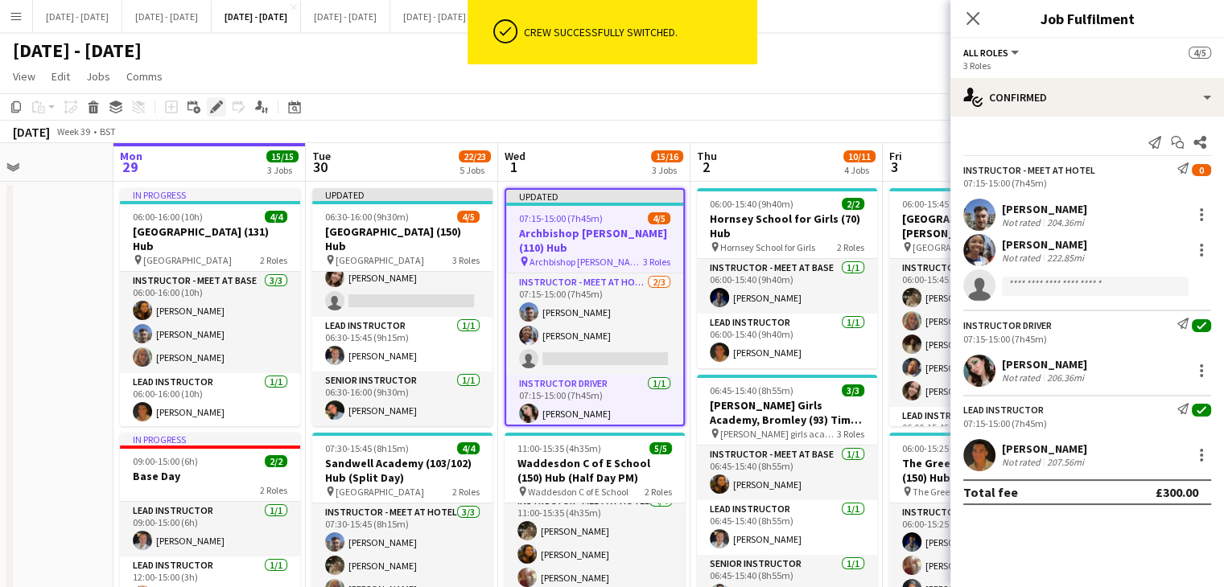
click at [212, 101] on div "Edit" at bounding box center [216, 106] width 19 height 19
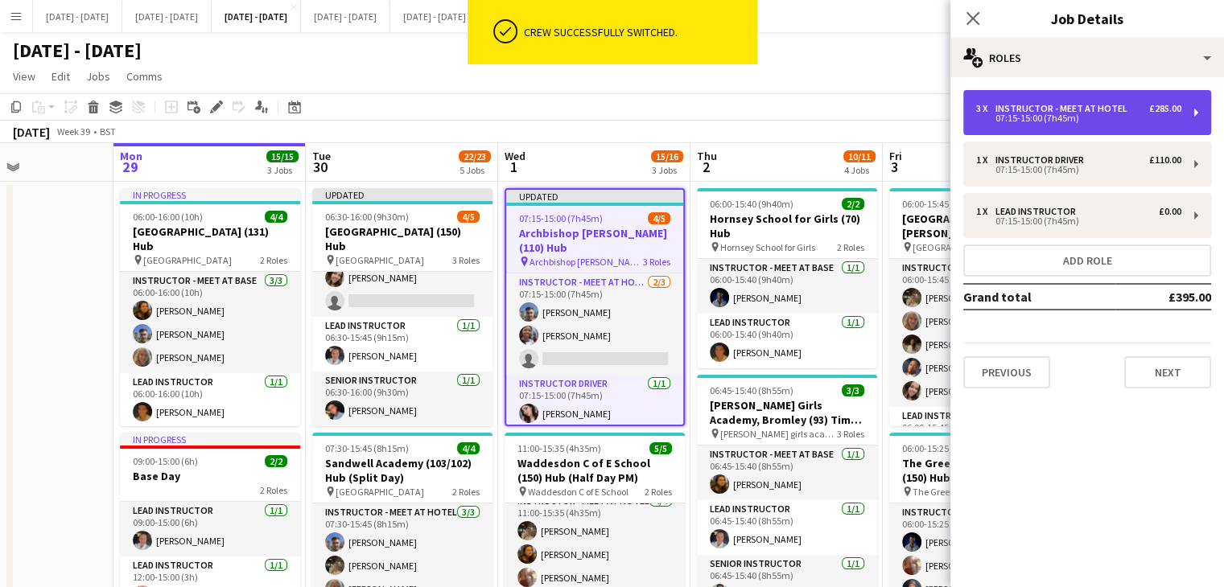
click at [1074, 110] on div "Instructor - Meet at Hotel" at bounding box center [1064, 108] width 138 height 11
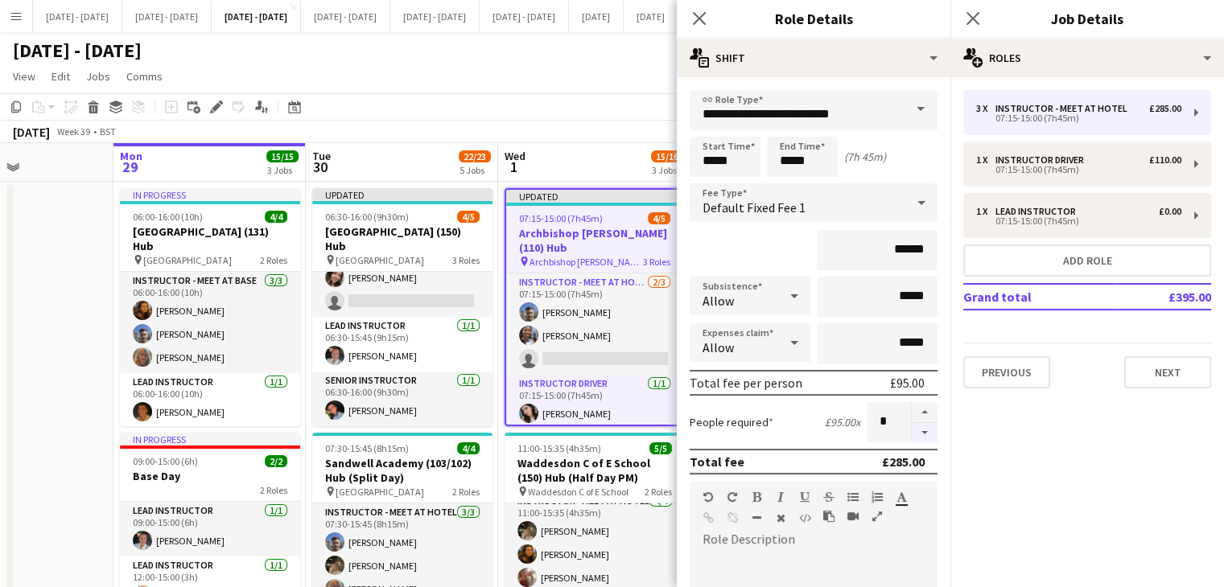
click at [912, 433] on button "button" at bounding box center [925, 433] width 26 height 20
type input "*"
click at [703, 18] on icon "Close pop-in" at bounding box center [698, 17] width 15 height 15
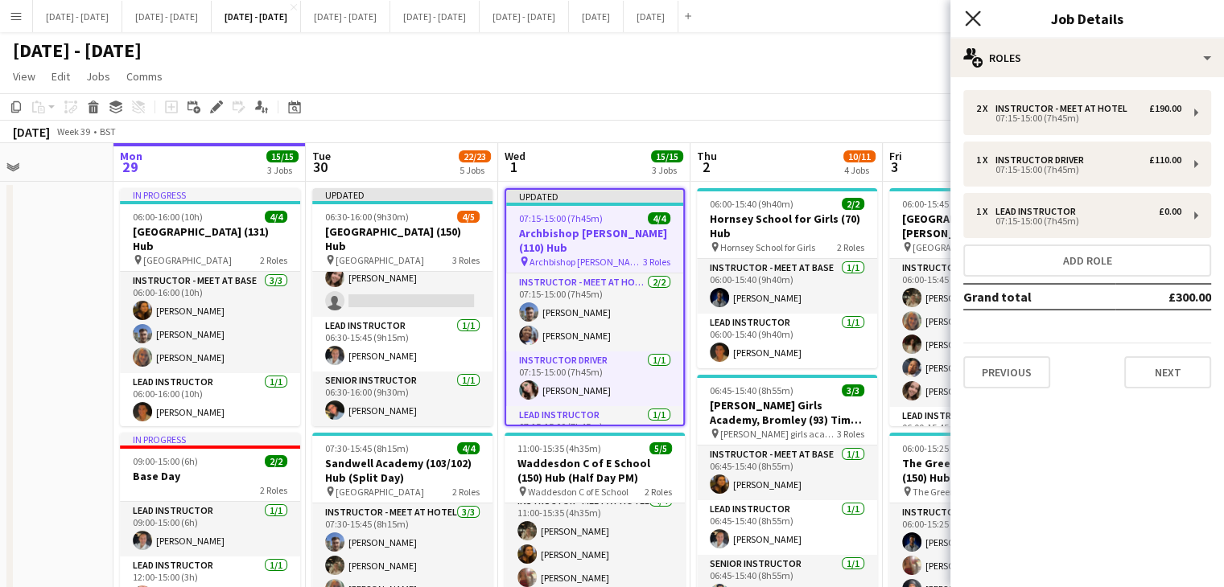
click at [970, 23] on icon "Close pop-in" at bounding box center [972, 17] width 15 height 15
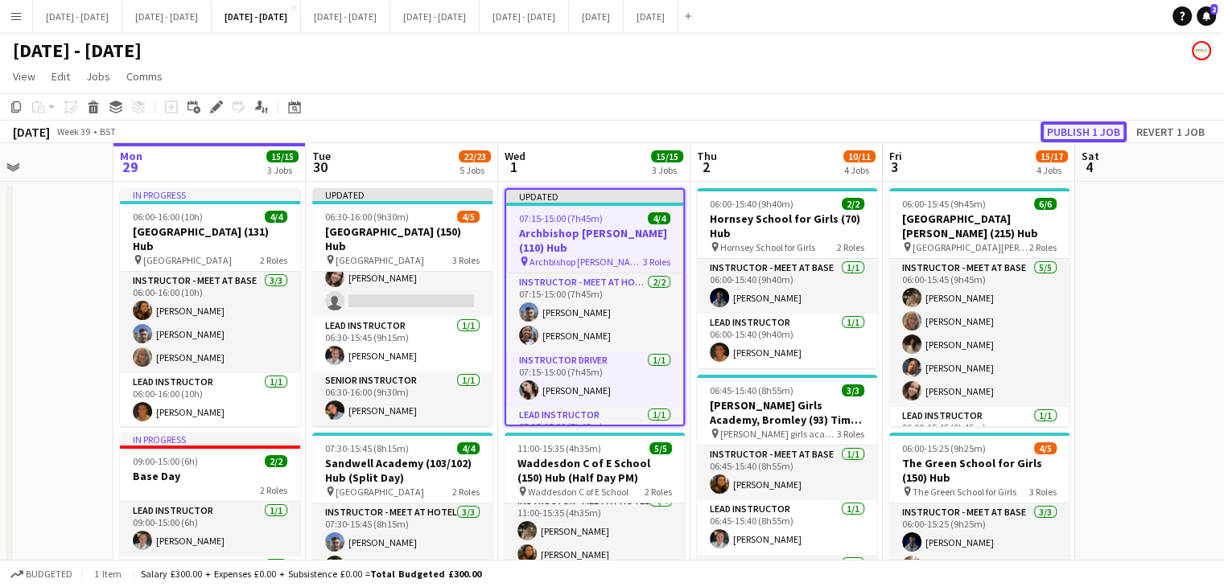
click at [1064, 134] on button "Publish 1 job" at bounding box center [1083, 131] width 86 height 21
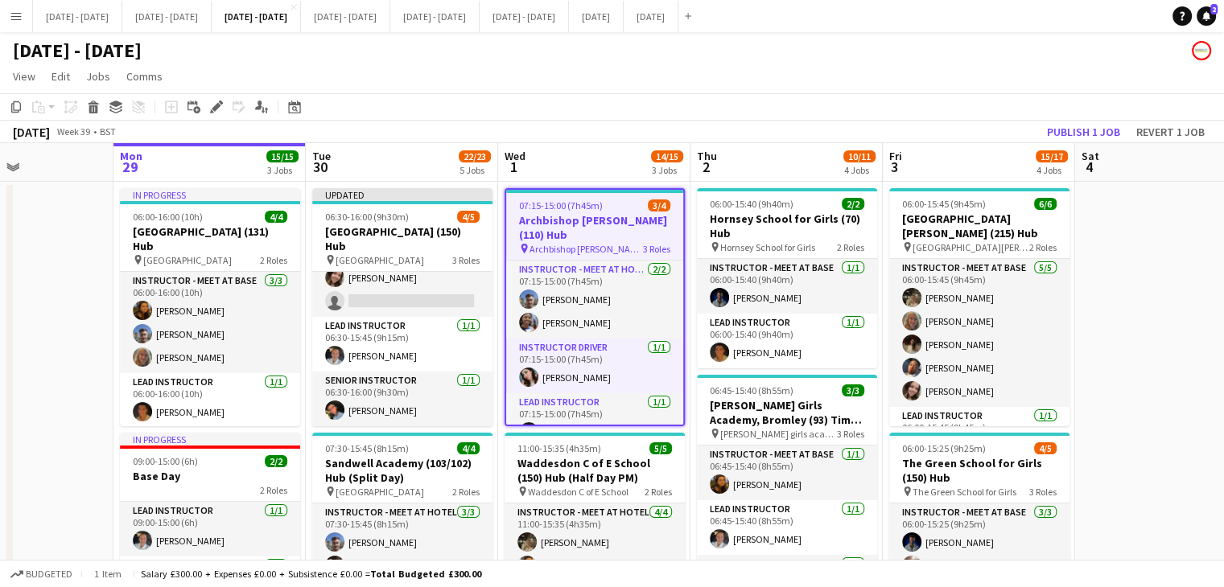
scroll to position [0, 444]
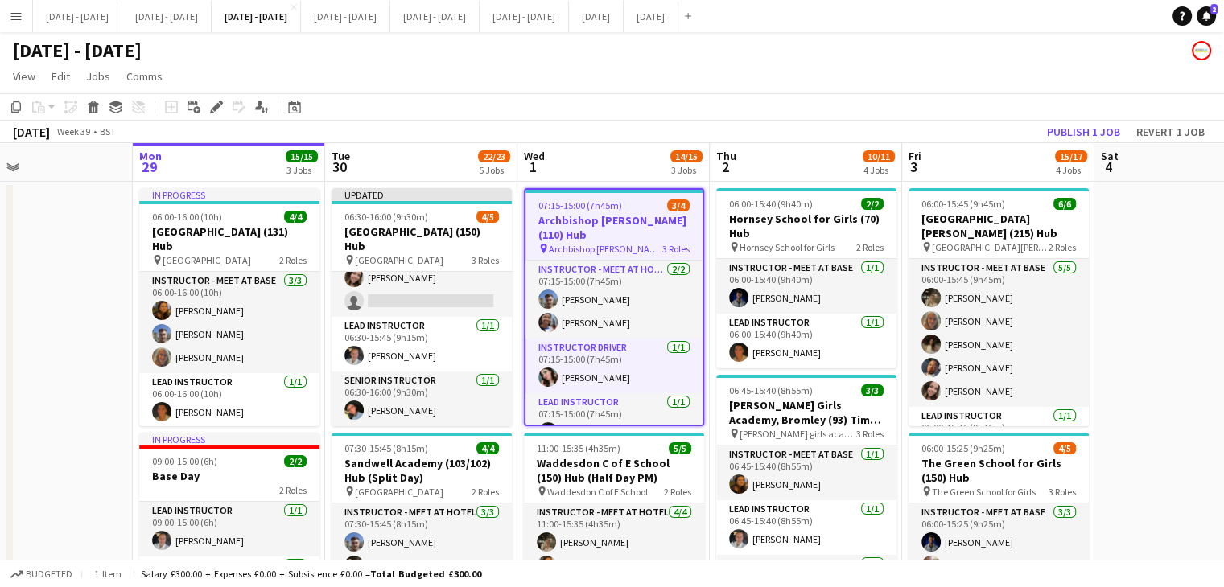
drag, startPoint x: 1171, startPoint y: 391, endPoint x: 1191, endPoint y: 385, distance: 20.4
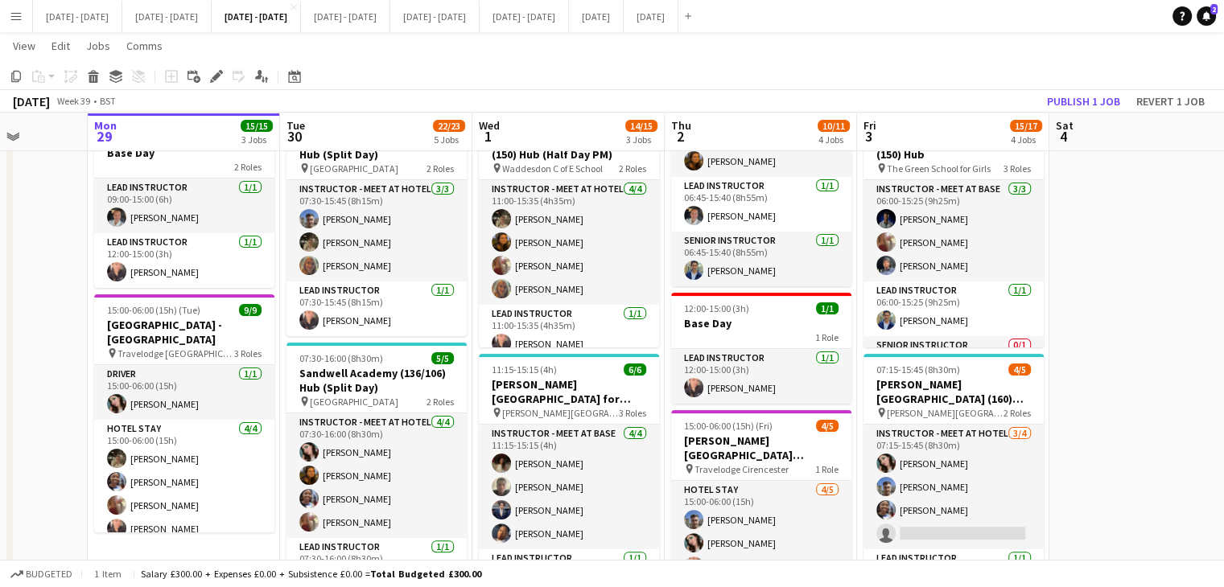
scroll to position [0, 495]
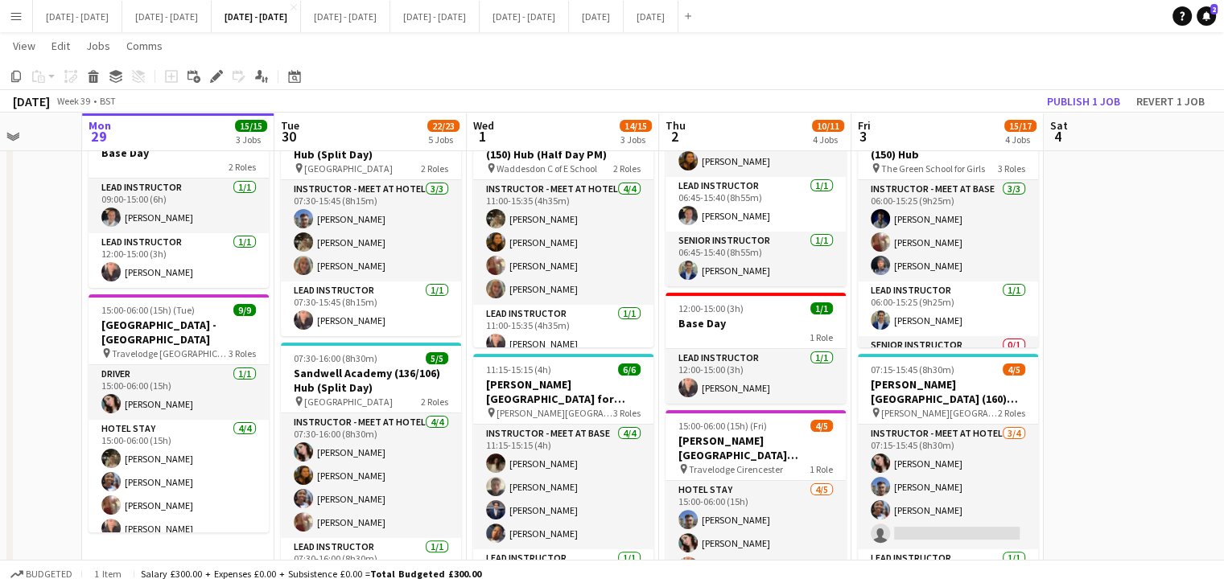
drag, startPoint x: 1158, startPoint y: 399, endPoint x: 1109, endPoint y: 409, distance: 50.8
click at [1109, 409] on app-calendar-viewport "Fri 26 Sat 27 Sun 28 Mon 29 15/15 3 Jobs Tue 30 22/23 5 Jobs Wed 1 14/15 3 Jobs…" at bounding box center [612, 392] width 1224 height 1303
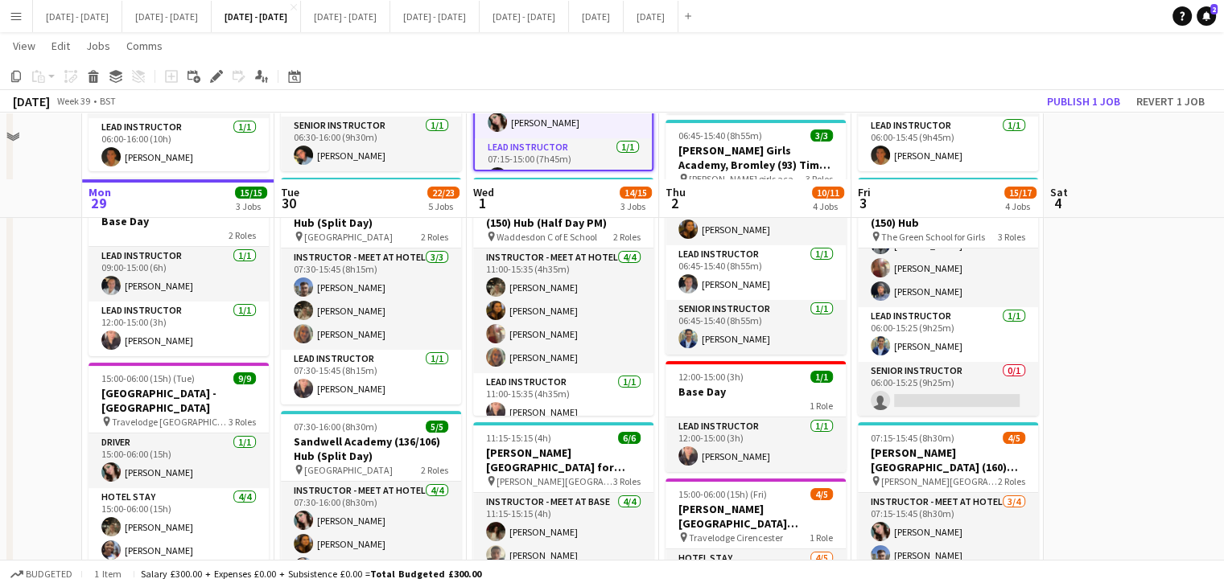
scroll to position [322, 0]
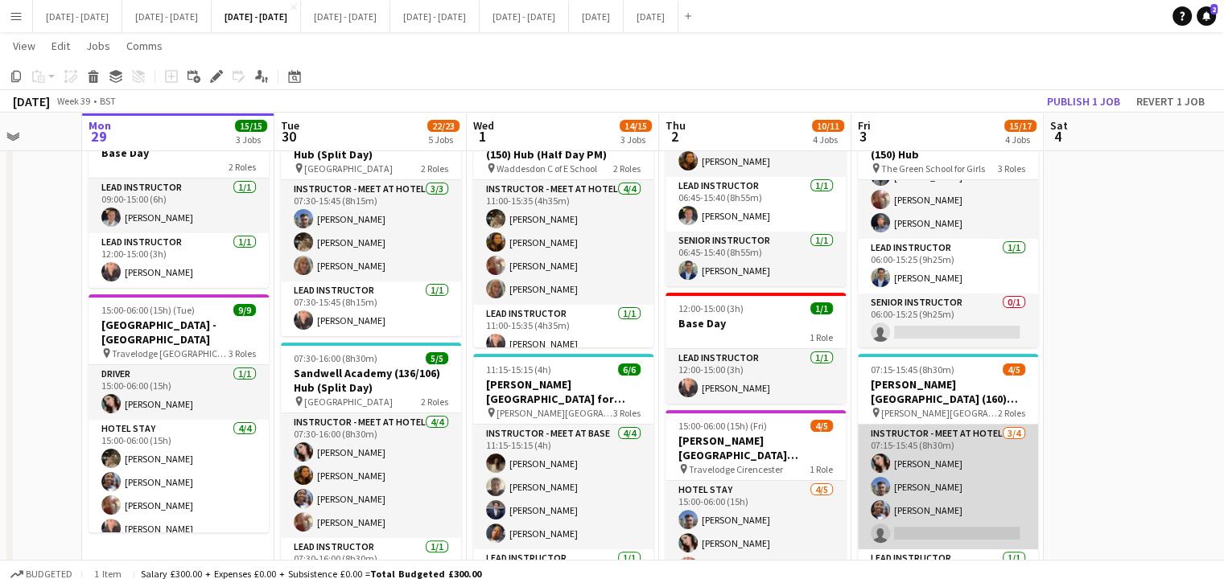
click at [948, 524] on app-card-role "Instructor - Meet at Hotel 3/4 07:15-15:45 (8h30m) Lucy Cork Matt Dailly Julian…" at bounding box center [948, 487] width 180 height 125
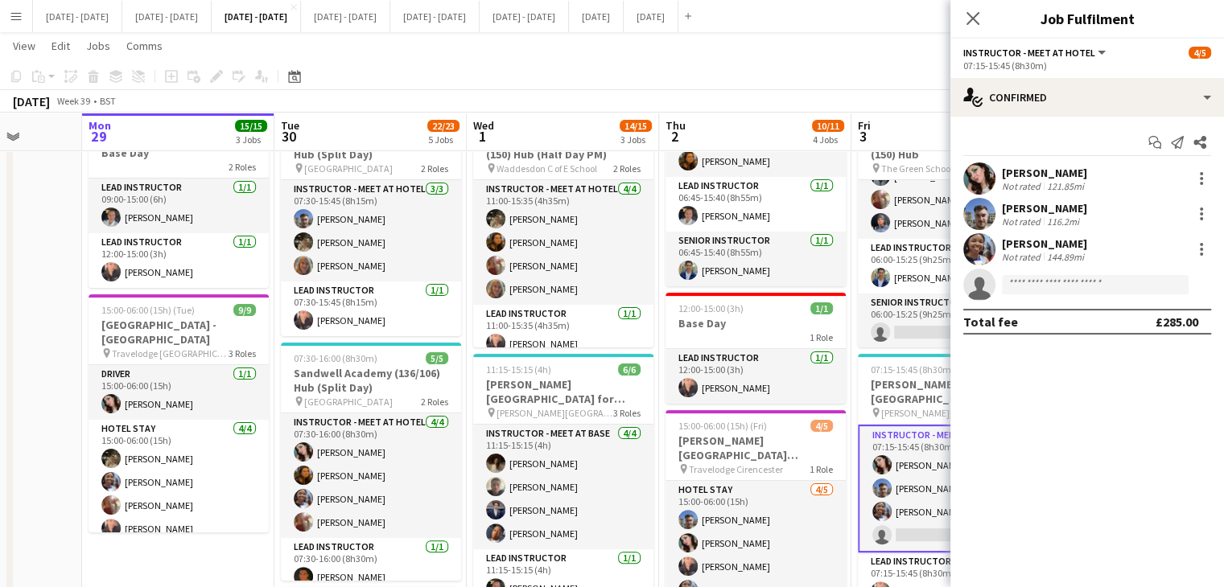
click at [1121, 73] on app-options-switcher "Instructor - Meet at Hotel All roles Instructor - Meet at Hotel 4/5 07:15-15:45…" at bounding box center [1087, 58] width 274 height 39
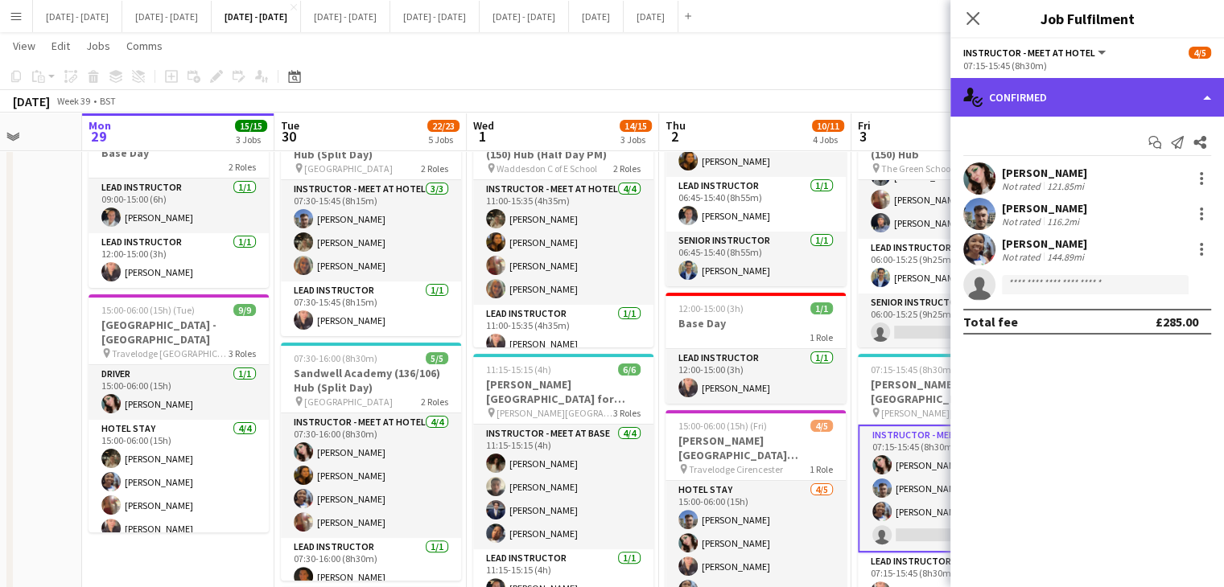
click at [1109, 86] on div "single-neutral-actions-check-2 Confirmed" at bounding box center [1087, 97] width 274 height 39
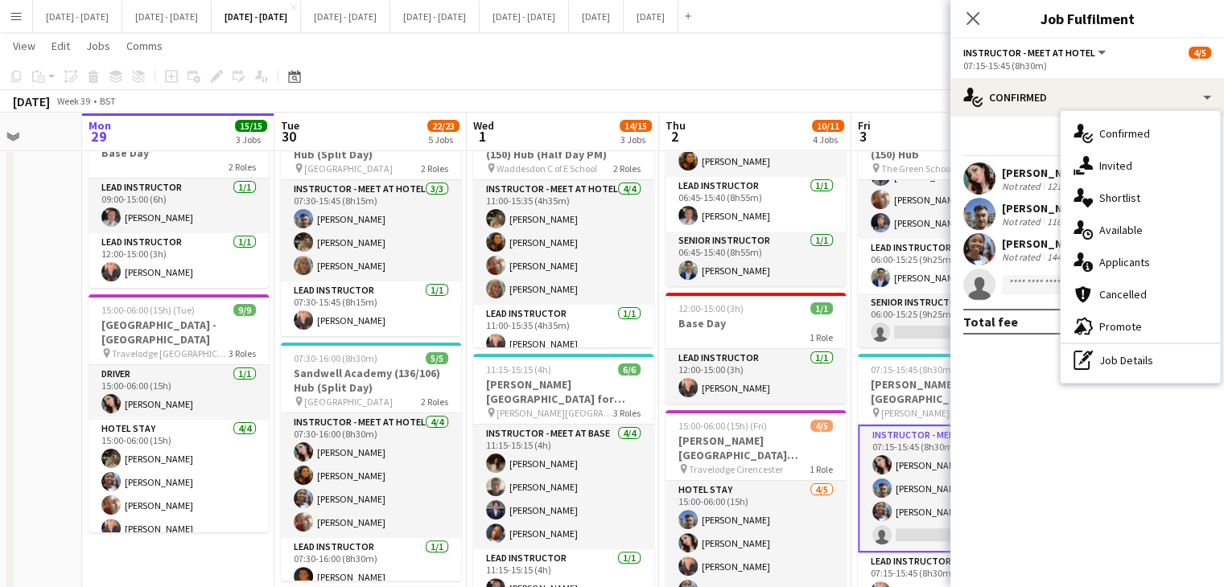
click at [1111, 229] on span "Available" at bounding box center [1120, 230] width 43 height 14
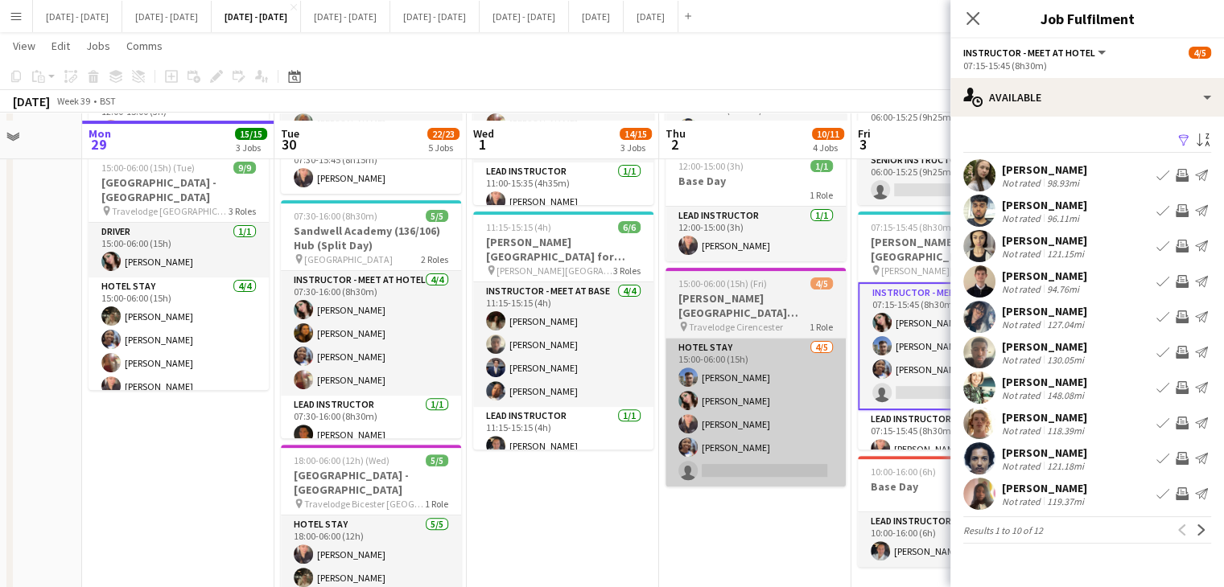
scroll to position [483, 0]
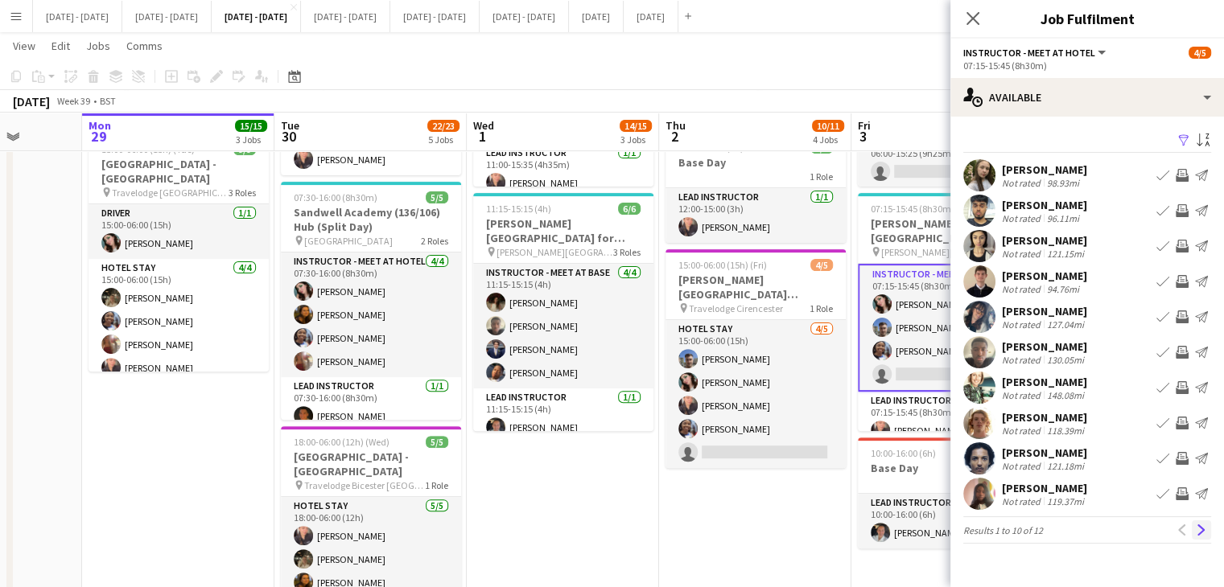
click at [1200, 537] on button "Next" at bounding box center [1200, 530] width 19 height 19
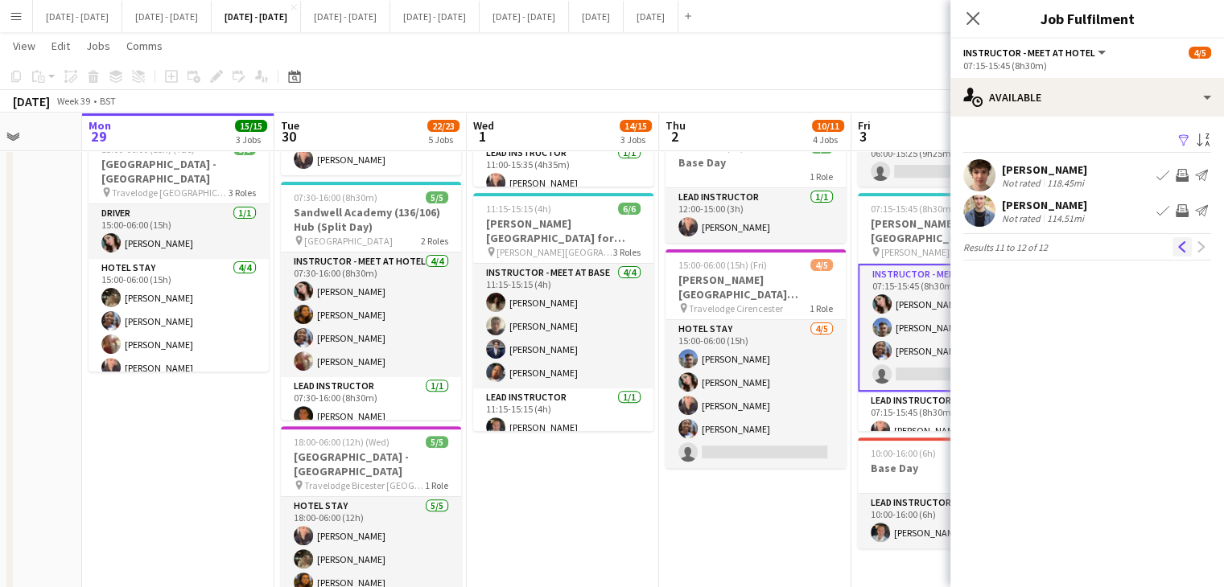
click at [1177, 243] on app-icon "Previous" at bounding box center [1181, 246] width 11 height 11
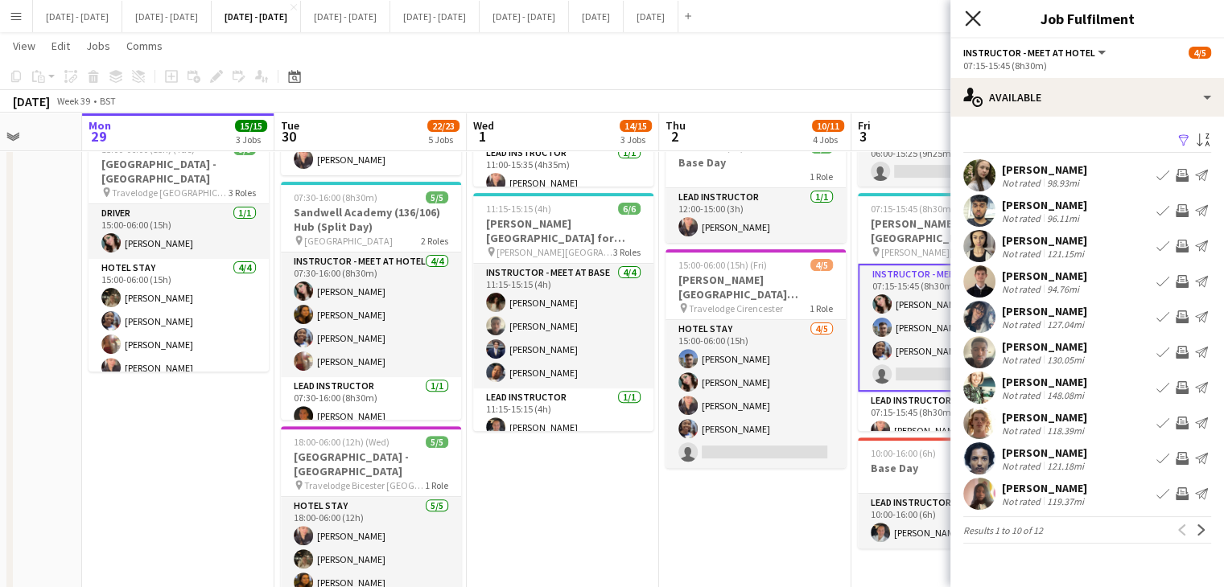
click at [969, 14] on icon at bounding box center [972, 17] width 15 height 15
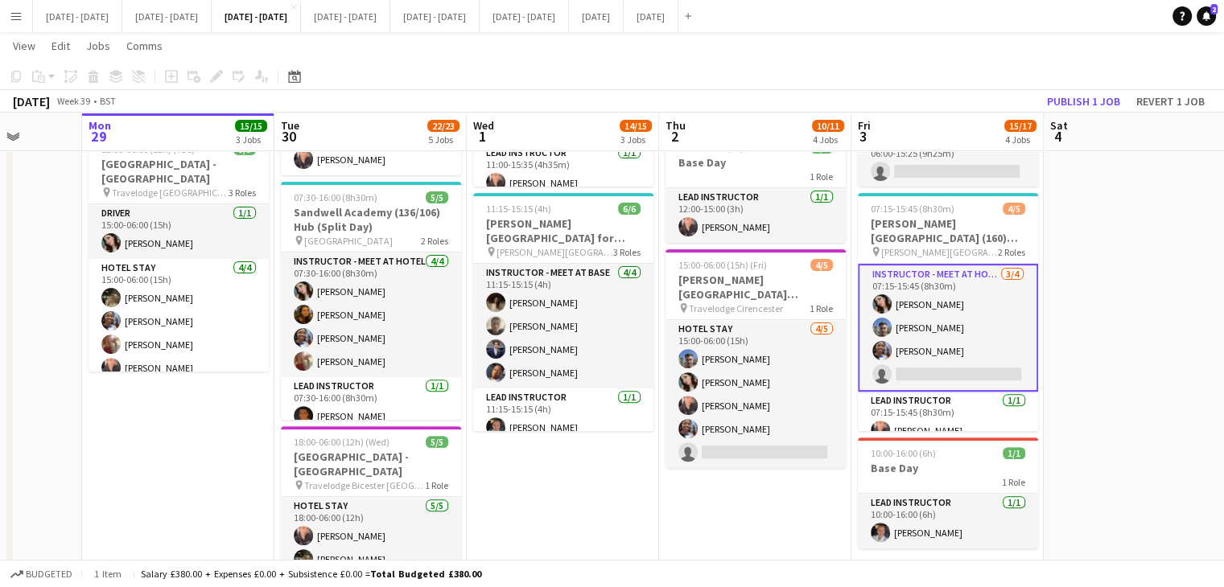
click at [975, 352] on app-card-role "Instructor - Meet at Hotel 3/4 07:15-15:45 (8h30m) Lucy Cork Matt Dailly Julian…" at bounding box center [948, 328] width 180 height 128
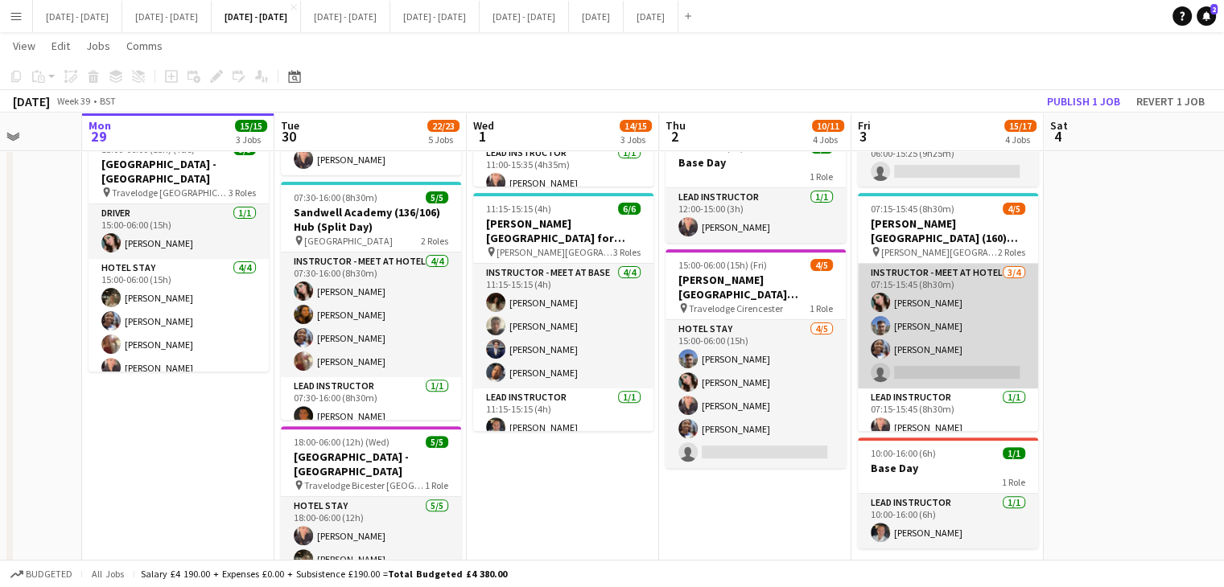
click at [942, 342] on app-card-role "Instructor - Meet at Hotel 3/4 07:15-15:45 (8h30m) Lucy Cork Matt Dailly Julian…" at bounding box center [948, 326] width 180 height 125
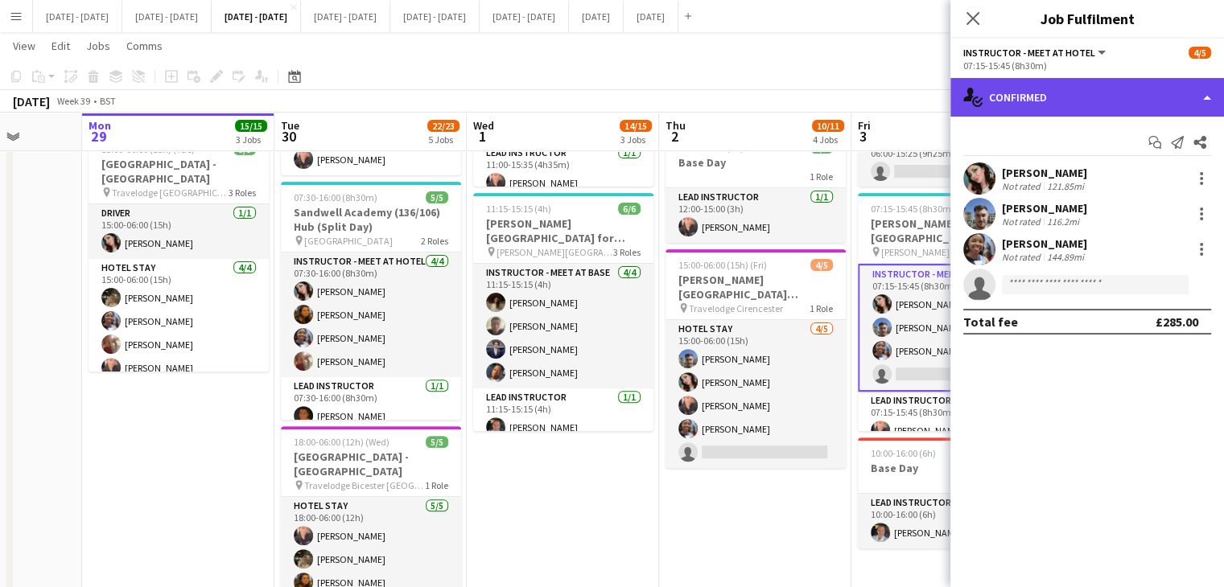
click at [1088, 103] on div "single-neutral-actions-check-2 Confirmed" at bounding box center [1087, 97] width 274 height 39
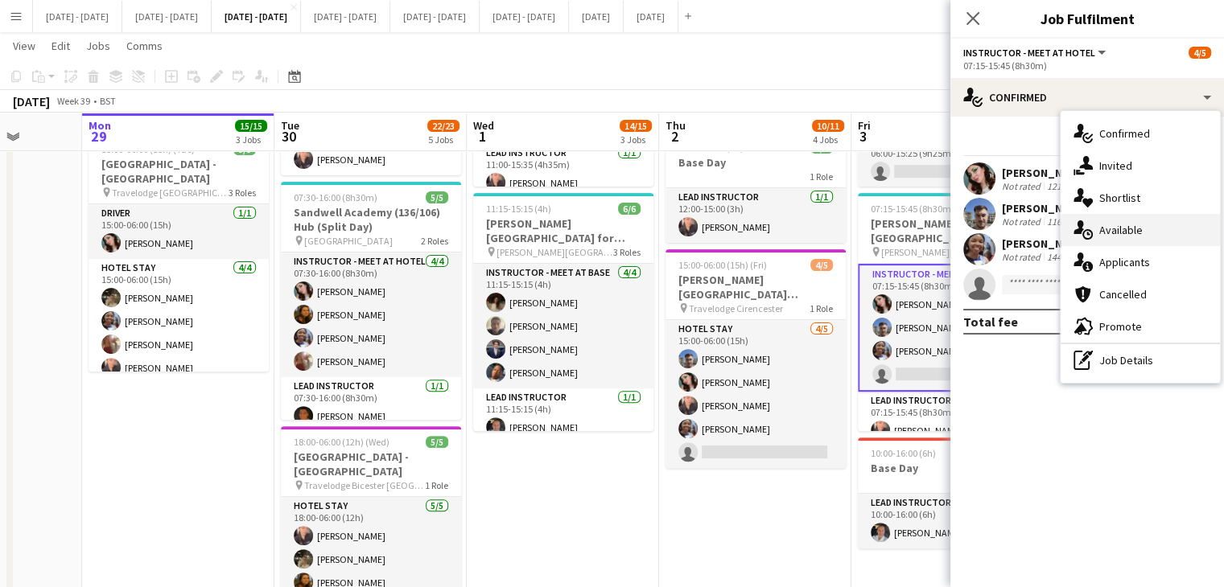
click at [1117, 236] on span "Available" at bounding box center [1120, 230] width 43 height 14
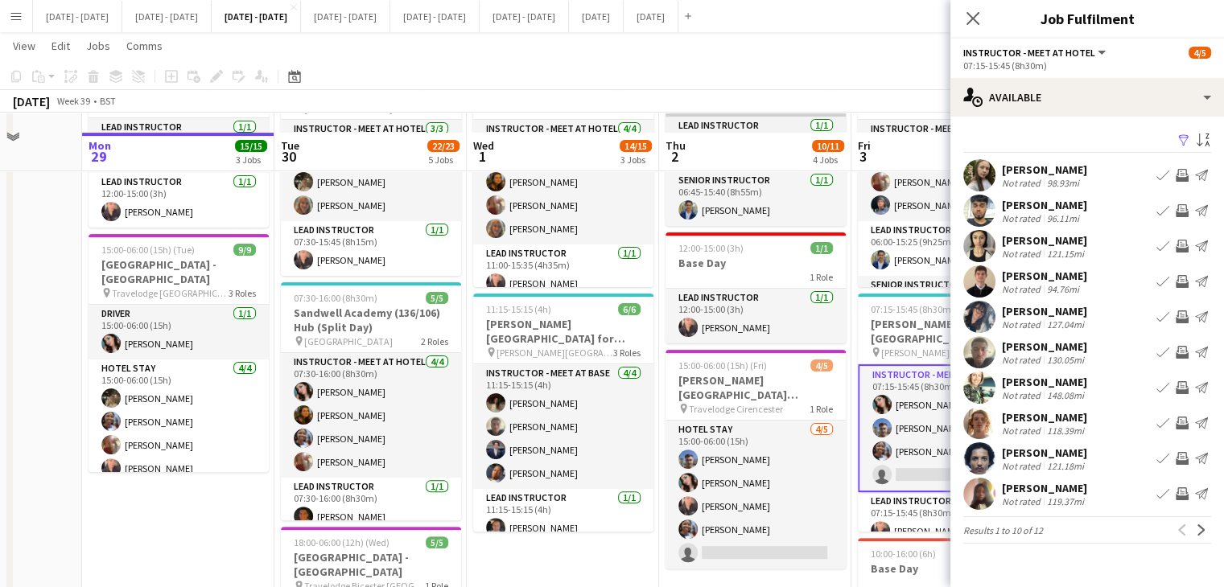
scroll to position [402, 0]
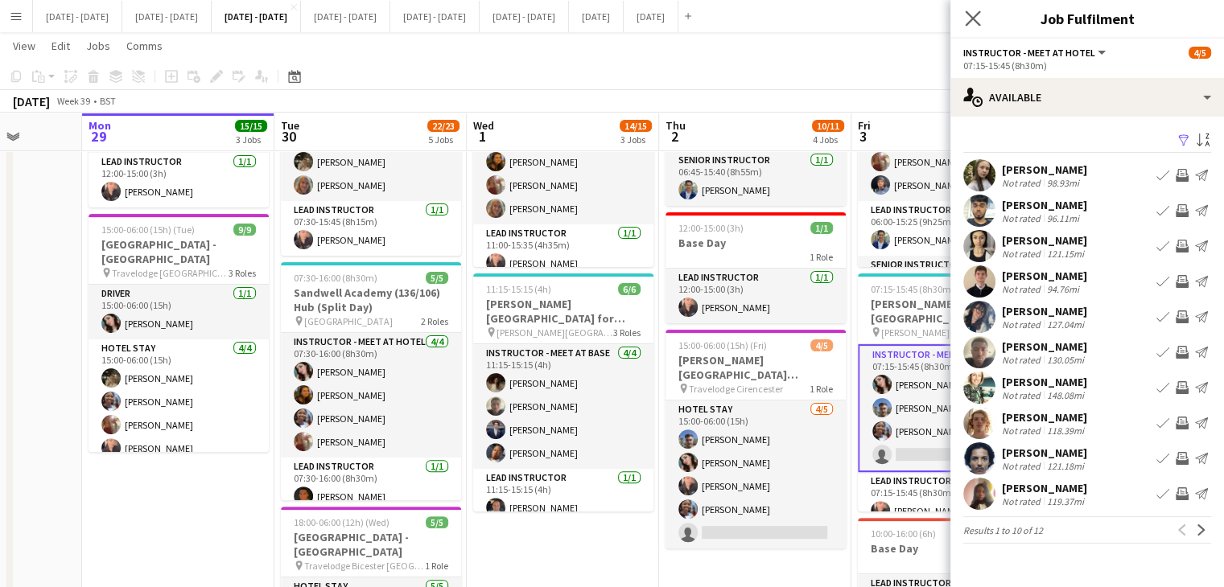
click at [981, 23] on app-icon "Close pop-in" at bounding box center [972, 18] width 23 height 23
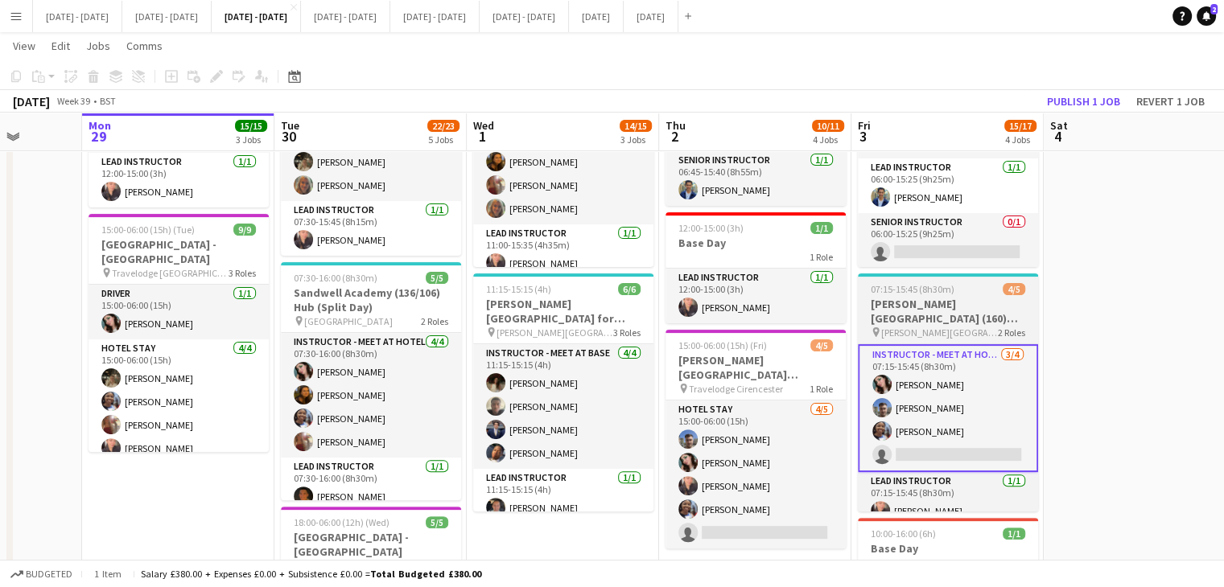
click at [953, 327] on span "[PERSON_NAME][GEOGRAPHIC_DATA]" at bounding box center [939, 333] width 117 height 12
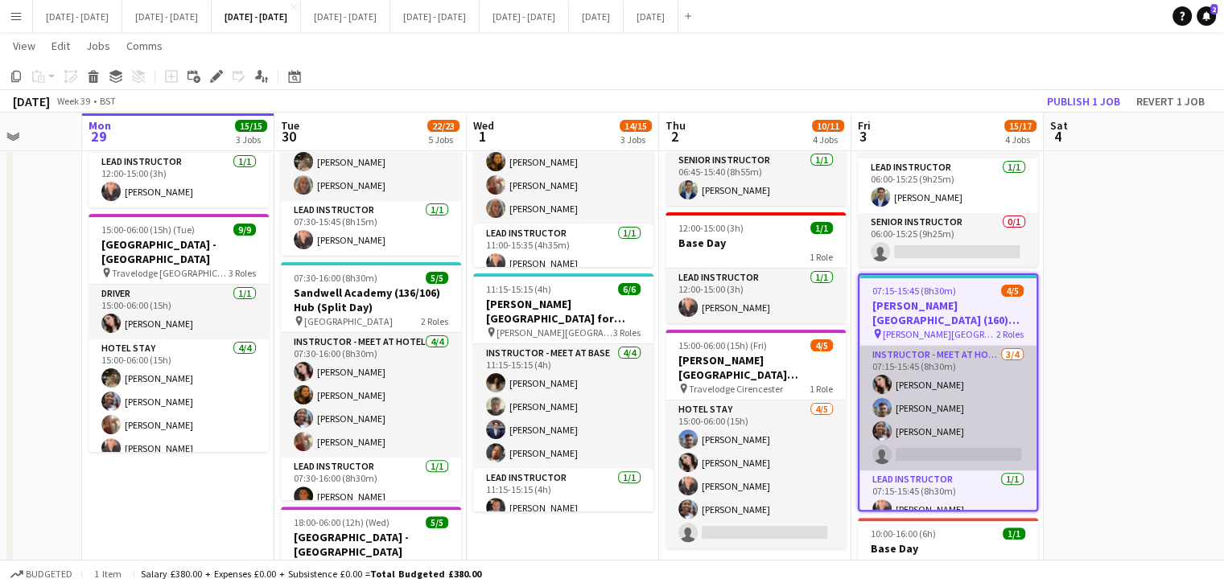
click at [943, 427] on app-card-role "Instructor - Meet at Hotel 3/4 07:15-15:45 (8h30m) Lucy Cork Matt Dailly Julian…" at bounding box center [947, 408] width 177 height 125
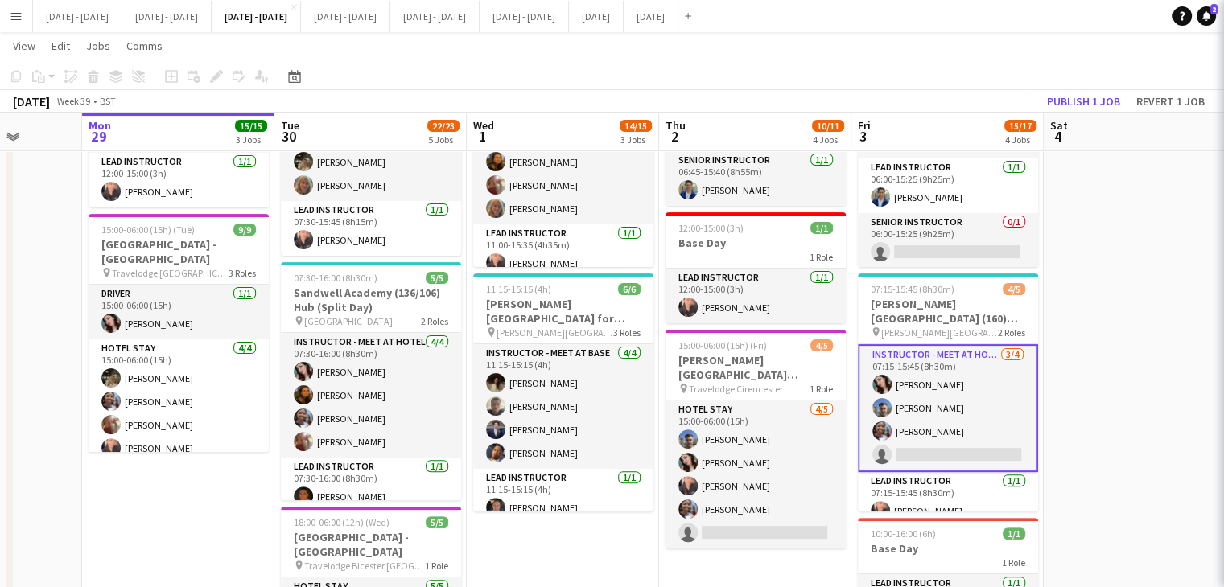
scroll to position [0, 496]
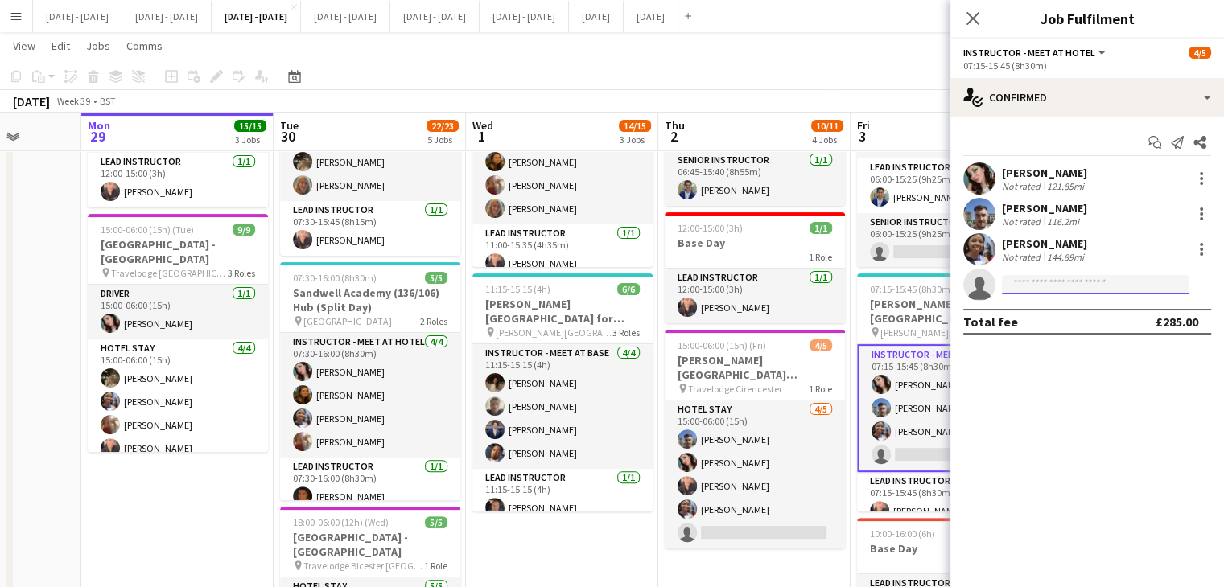
click at [1102, 285] on input at bounding box center [1095, 284] width 187 height 19
type input "***"
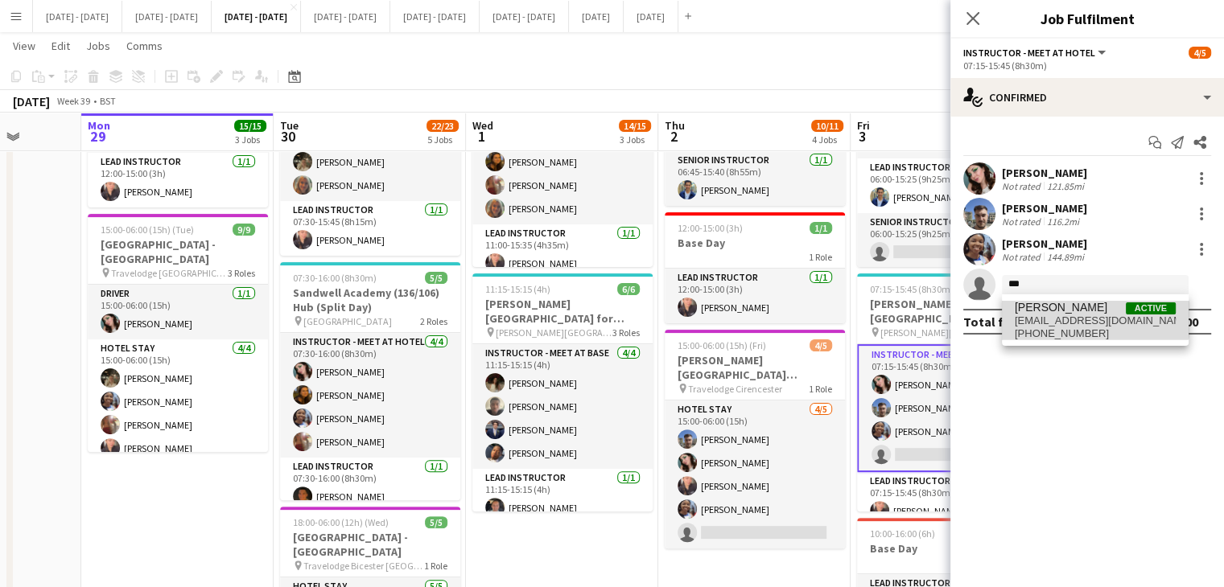
click at [1084, 307] on span "[PERSON_NAME]" at bounding box center [1060, 308] width 93 height 14
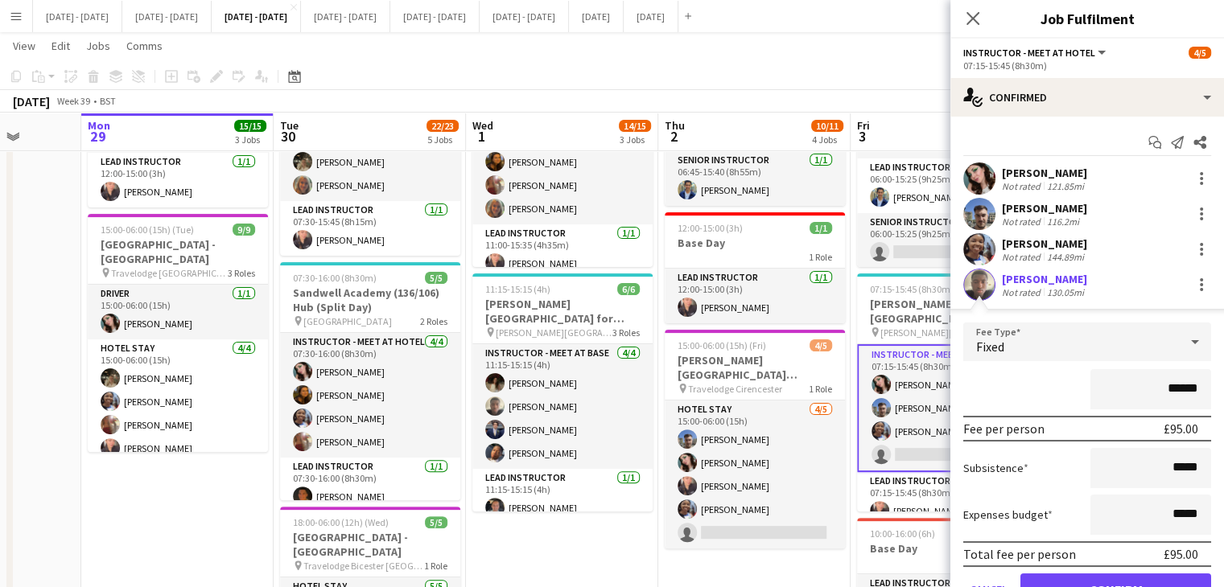
scroll to position [77, 0]
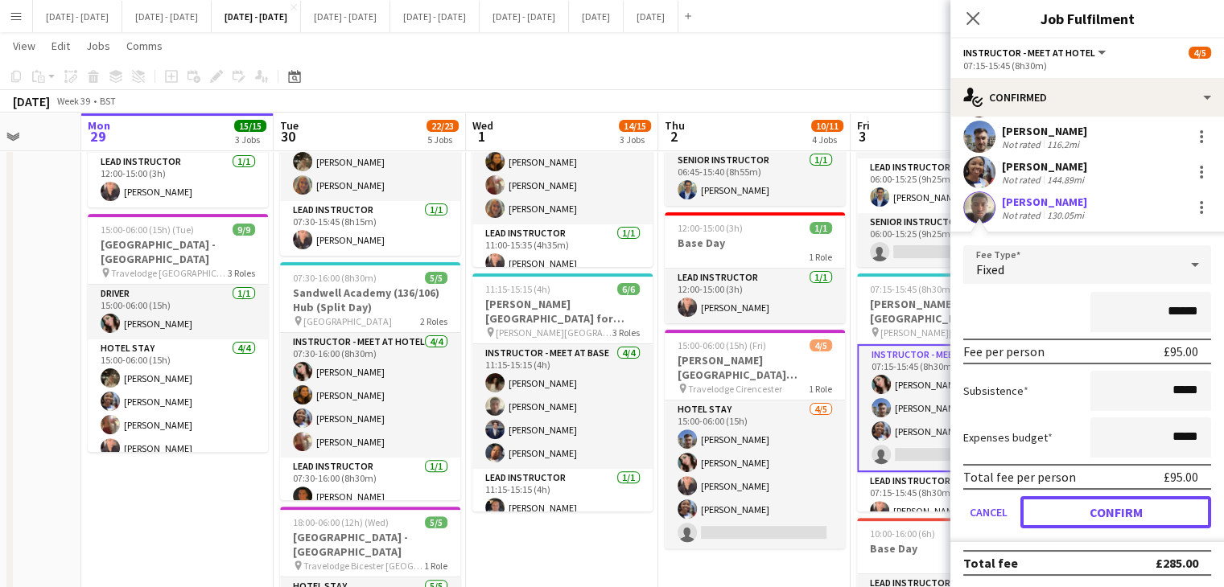
click at [1102, 516] on button "Confirm" at bounding box center [1115, 512] width 191 height 32
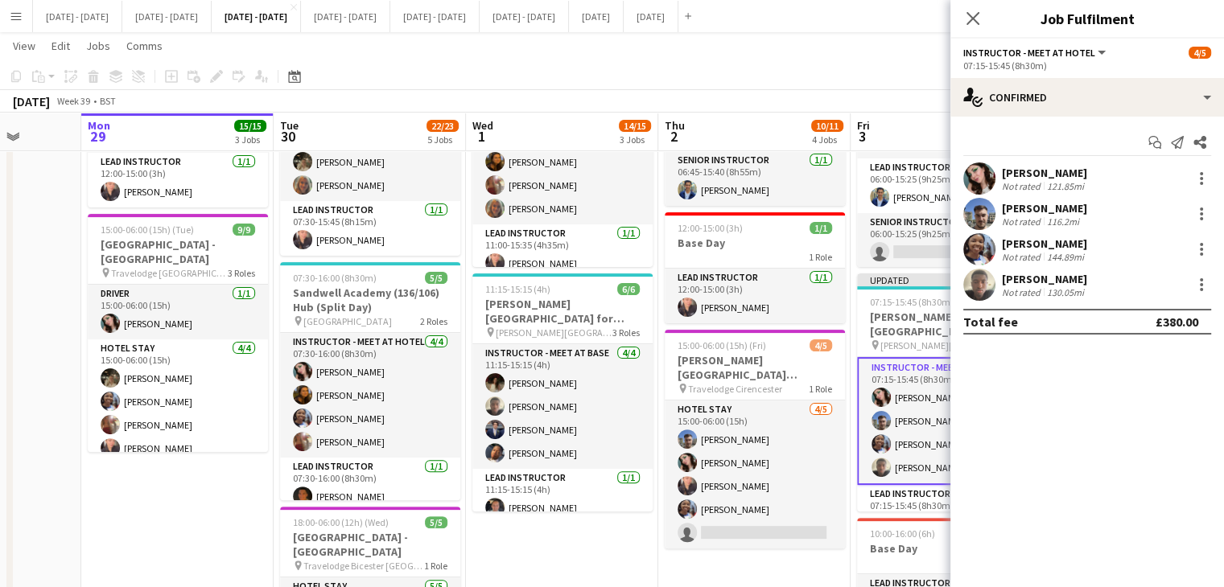
scroll to position [0, 0]
click at [972, 19] on icon at bounding box center [972, 18] width 13 height 13
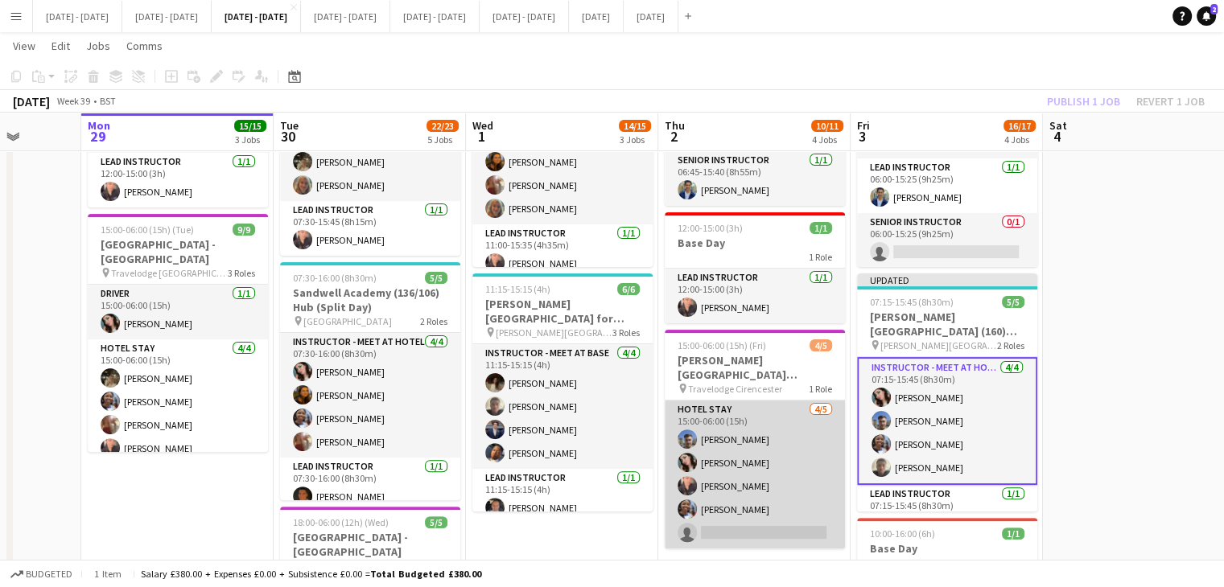
click at [759, 533] on app-card-role "Hotel Stay 4/5 15:00-06:00 (15h) Matt Dailly Lucy Cork Ellie-Marie Mankelow Jul…" at bounding box center [755, 475] width 180 height 148
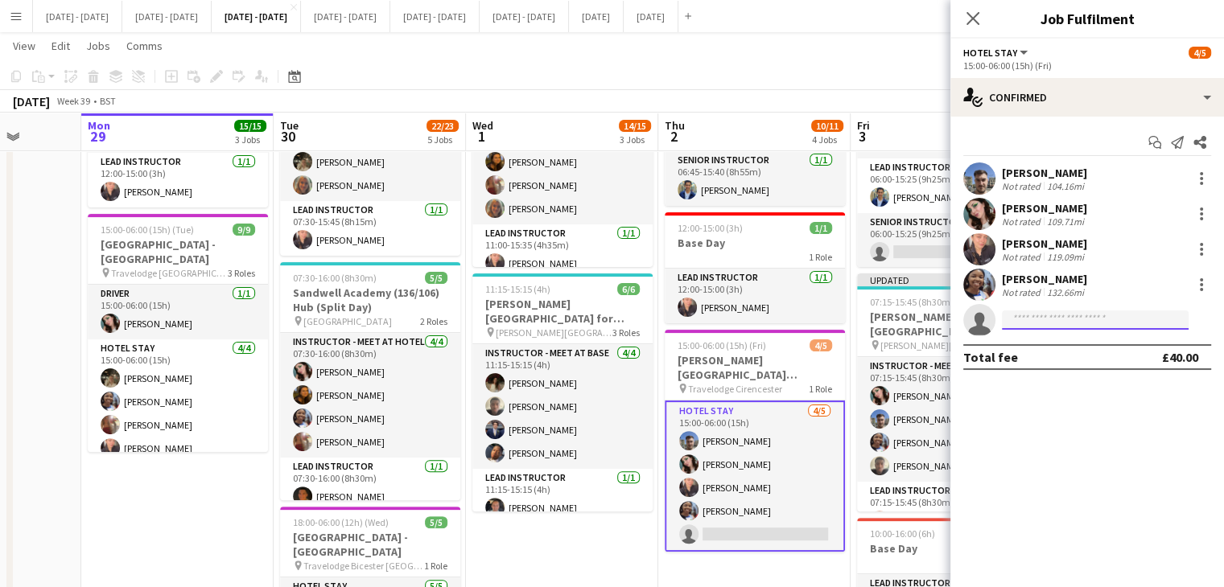
click at [1089, 326] on input at bounding box center [1095, 320] width 187 height 19
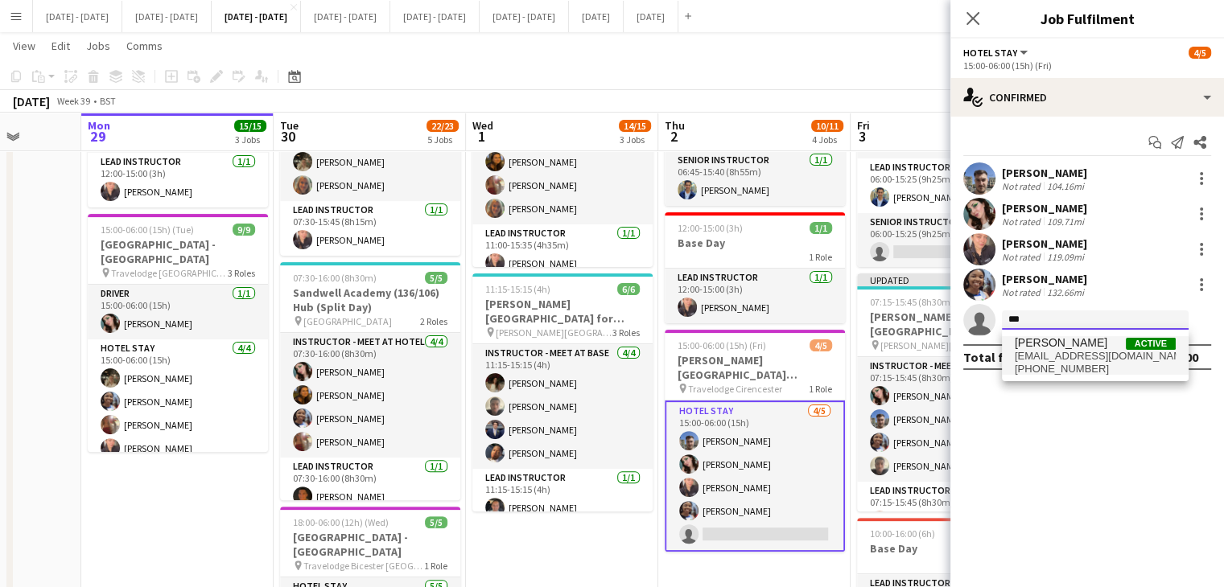
type input "***"
click at [1076, 357] on span "jjonasanya@gmail.com" at bounding box center [1094, 356] width 161 height 13
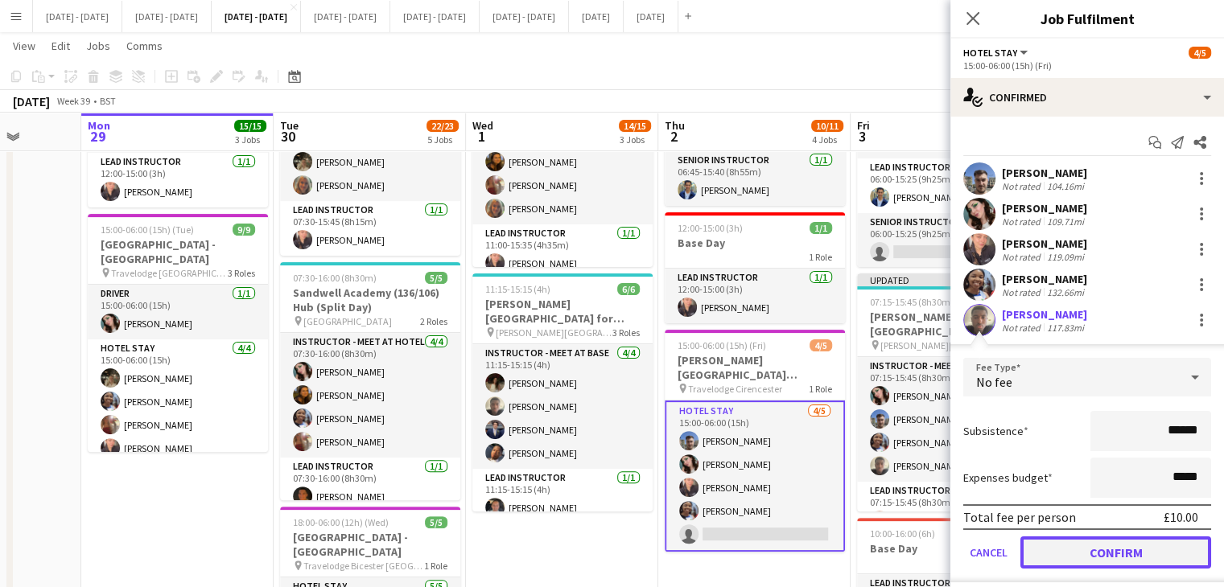
click at [1129, 558] on button "Confirm" at bounding box center [1115, 553] width 191 height 32
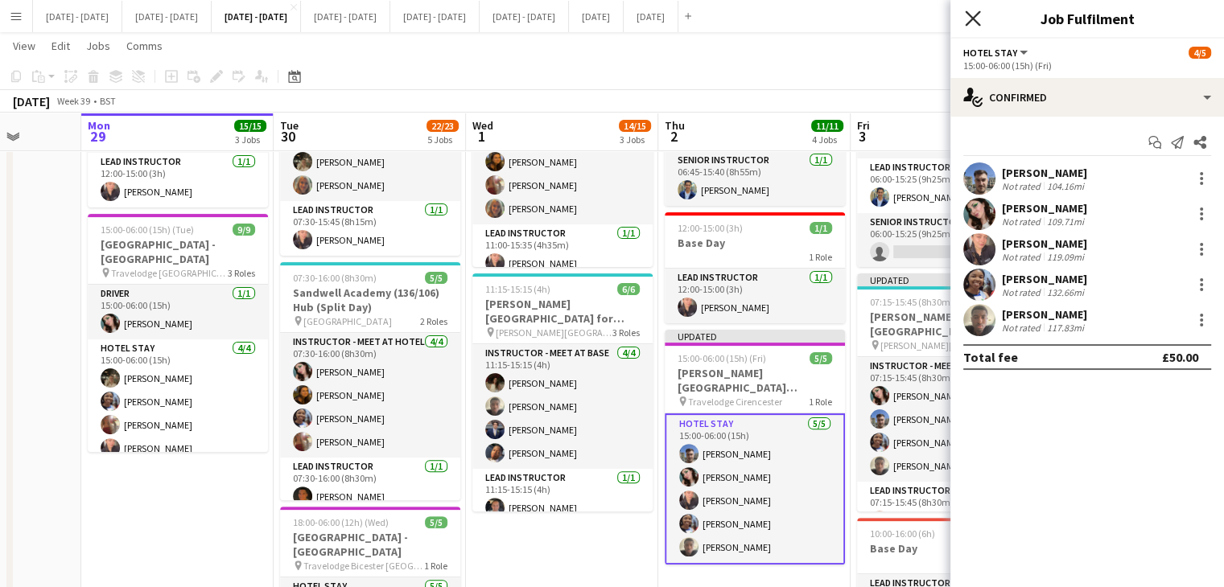
click at [978, 22] on icon "Close pop-in" at bounding box center [972, 17] width 15 height 15
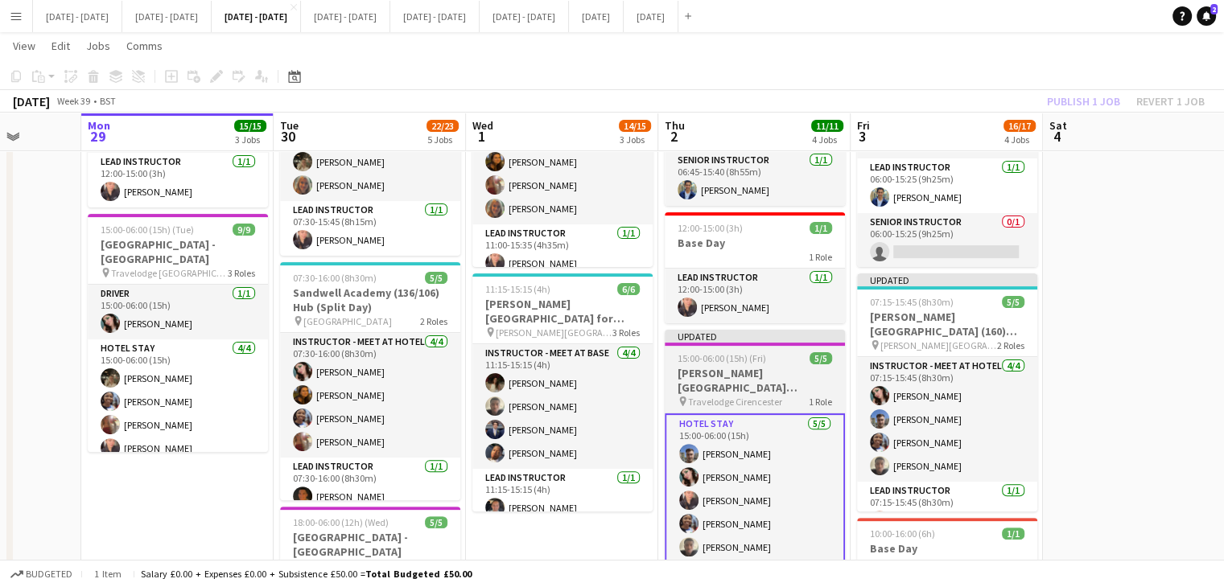
click at [759, 377] on h3 "[PERSON_NAME][GEOGRAPHIC_DATA][PERSON_NAME]" at bounding box center [755, 380] width 180 height 29
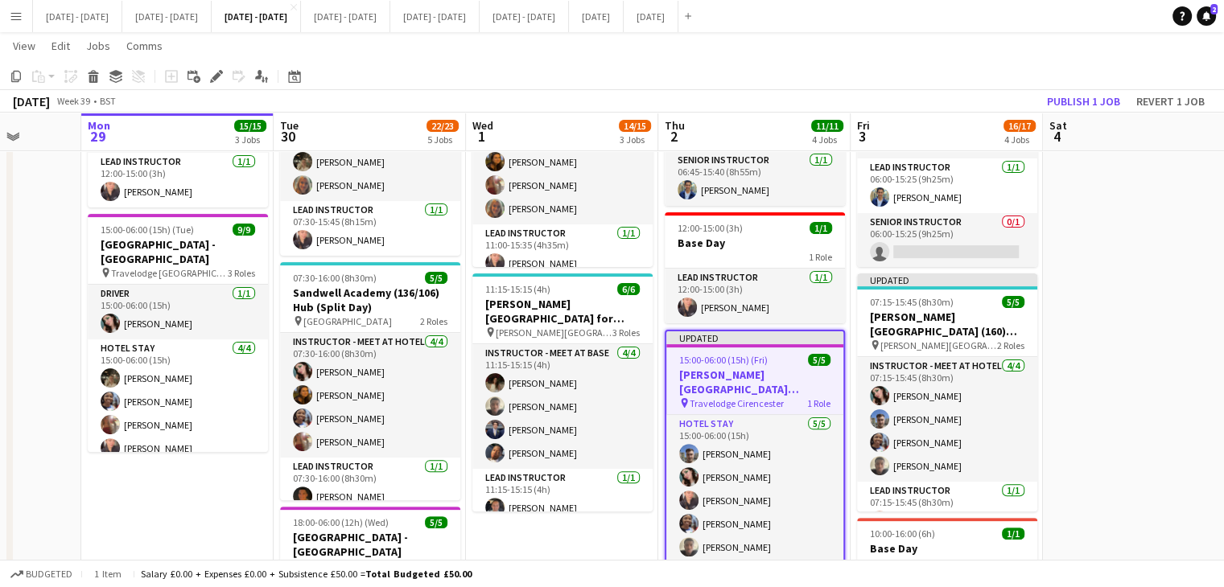
scroll to position [0, 495]
click at [1100, 97] on button "Publish 1 job" at bounding box center [1083, 101] width 86 height 21
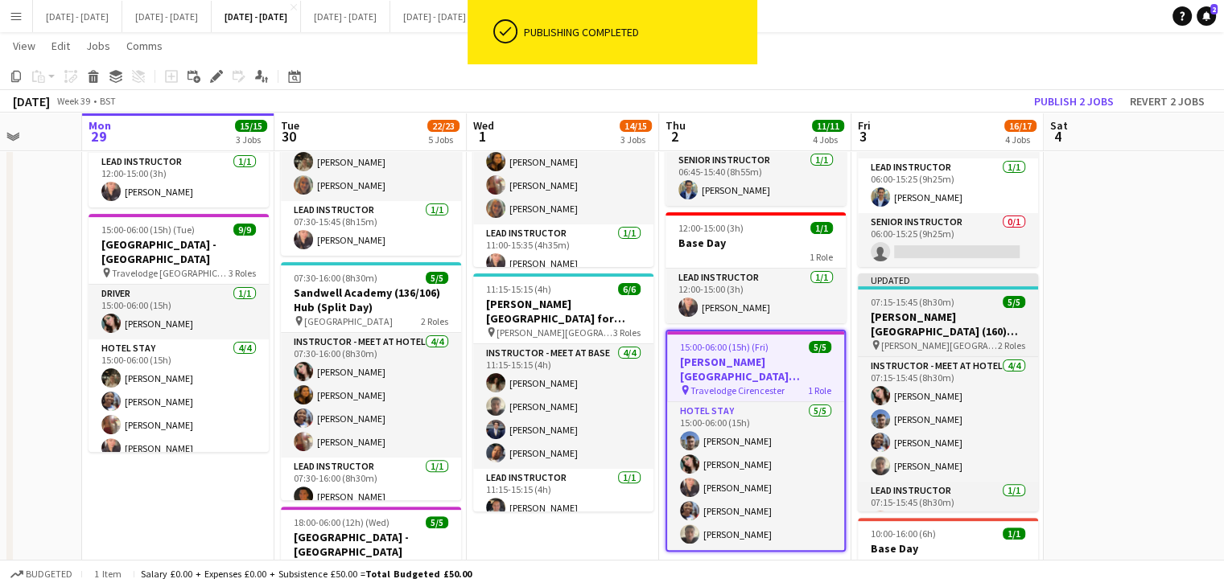
click at [913, 307] on span "07:15-15:45 (8h30m)" at bounding box center [912, 302] width 84 height 12
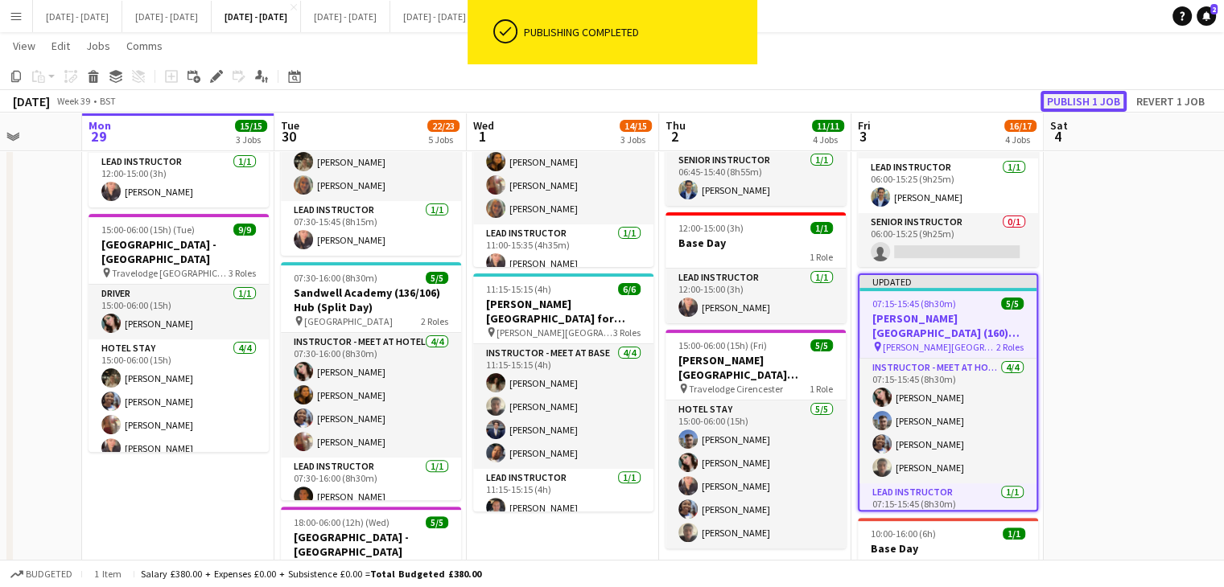
click at [1107, 95] on button "Publish 1 job" at bounding box center [1083, 101] width 86 height 21
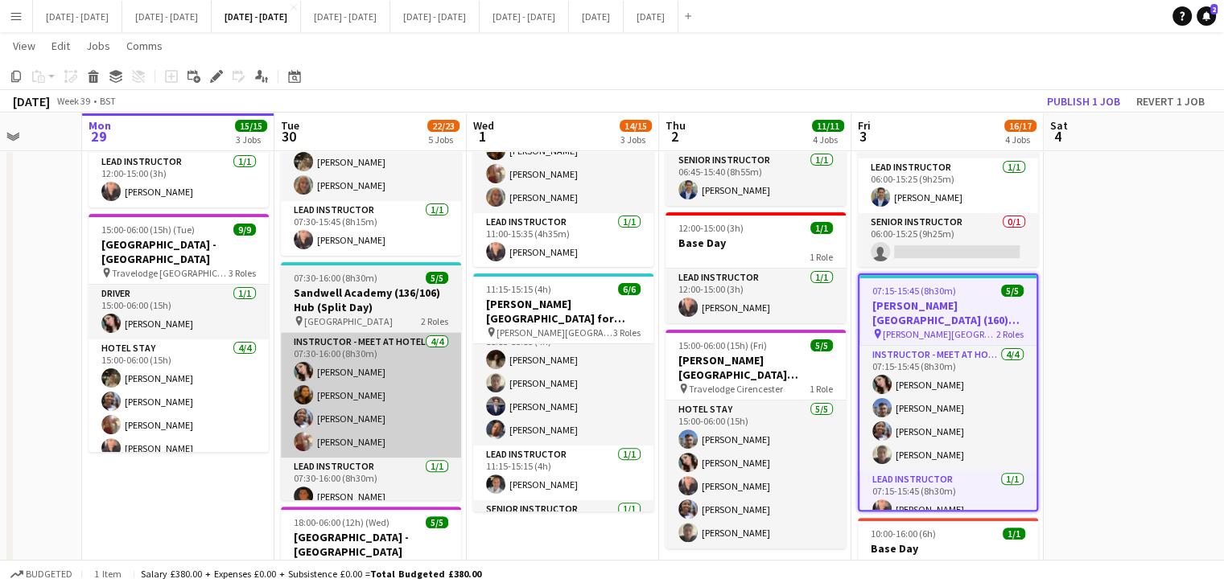
scroll to position [0, 0]
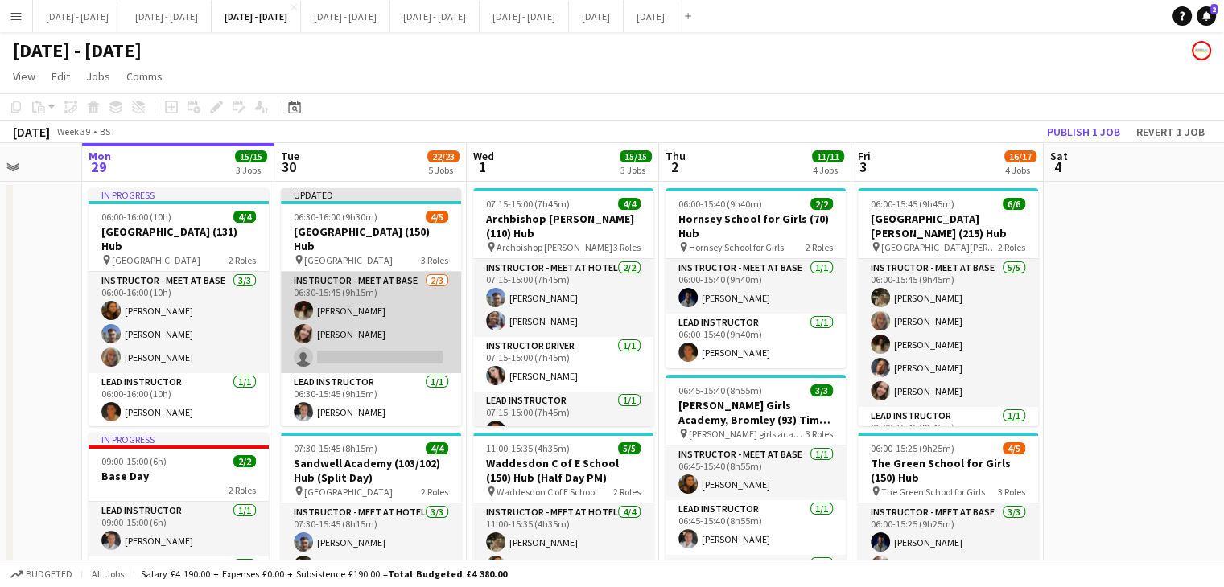
click at [313, 361] on app-card-role "Instructor - Meet at Base [DATE] 06:30-15:45 (9h15m) [PERSON_NAME] [PERSON_NAME…" at bounding box center [371, 322] width 180 height 101
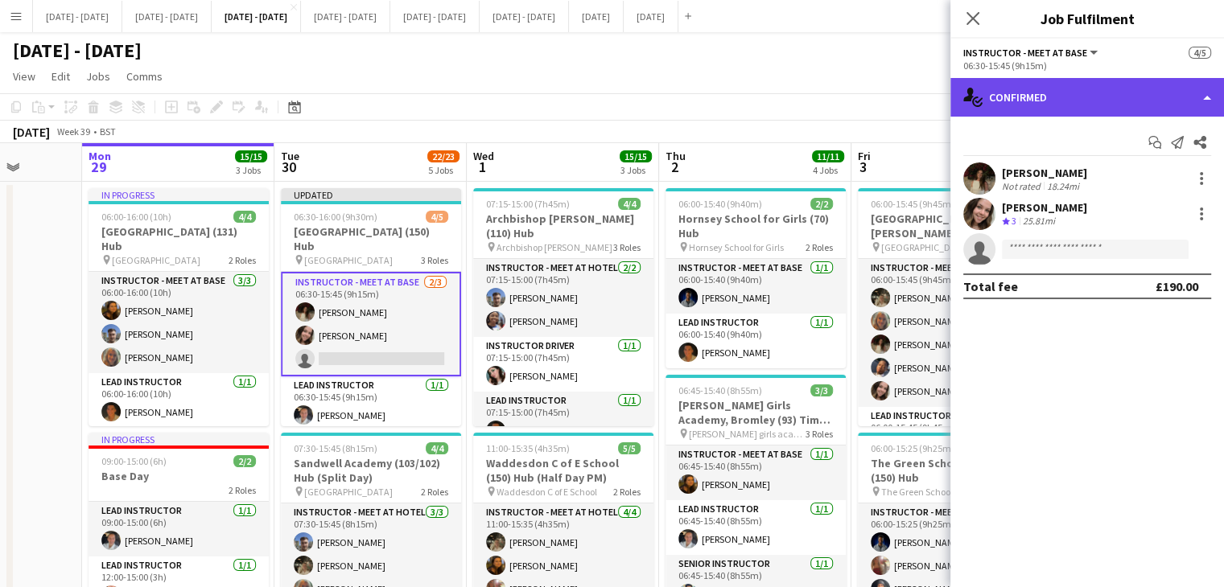
click at [1015, 96] on div "single-neutral-actions-check-2 Confirmed" at bounding box center [1087, 97] width 274 height 39
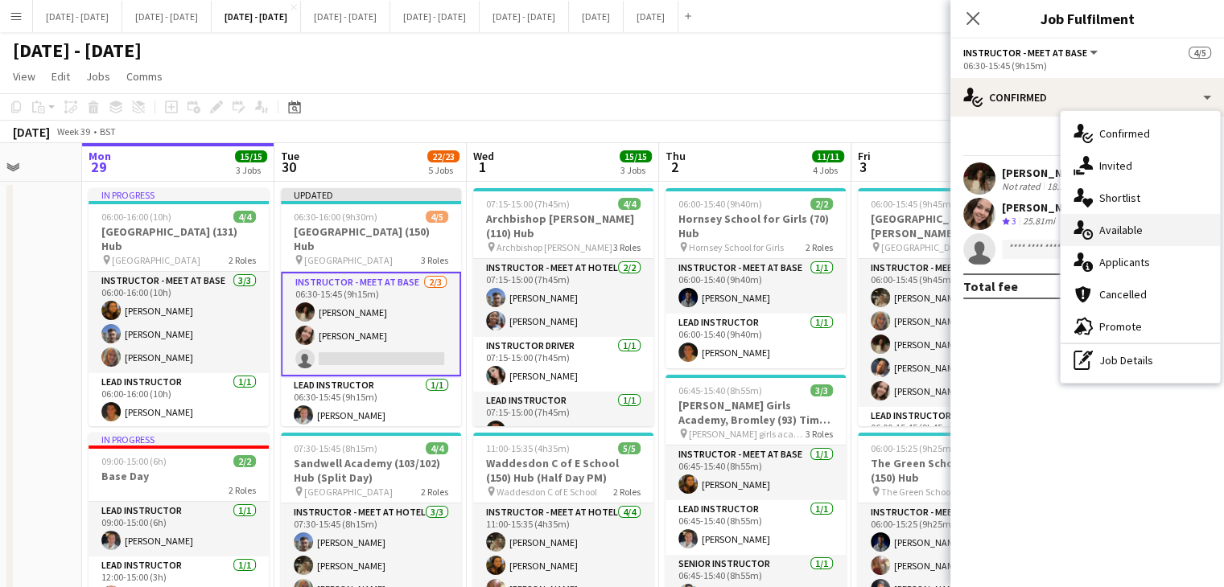
click at [1186, 228] on div "single-neutral-actions-upload Available" at bounding box center [1139, 230] width 159 height 32
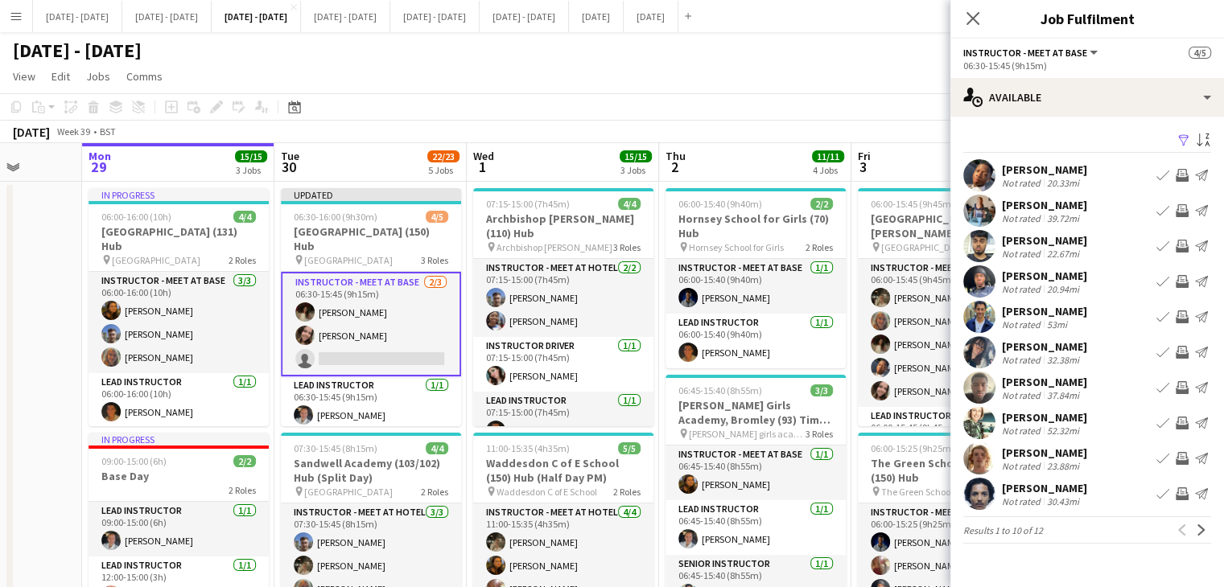
scroll to position [0, 572]
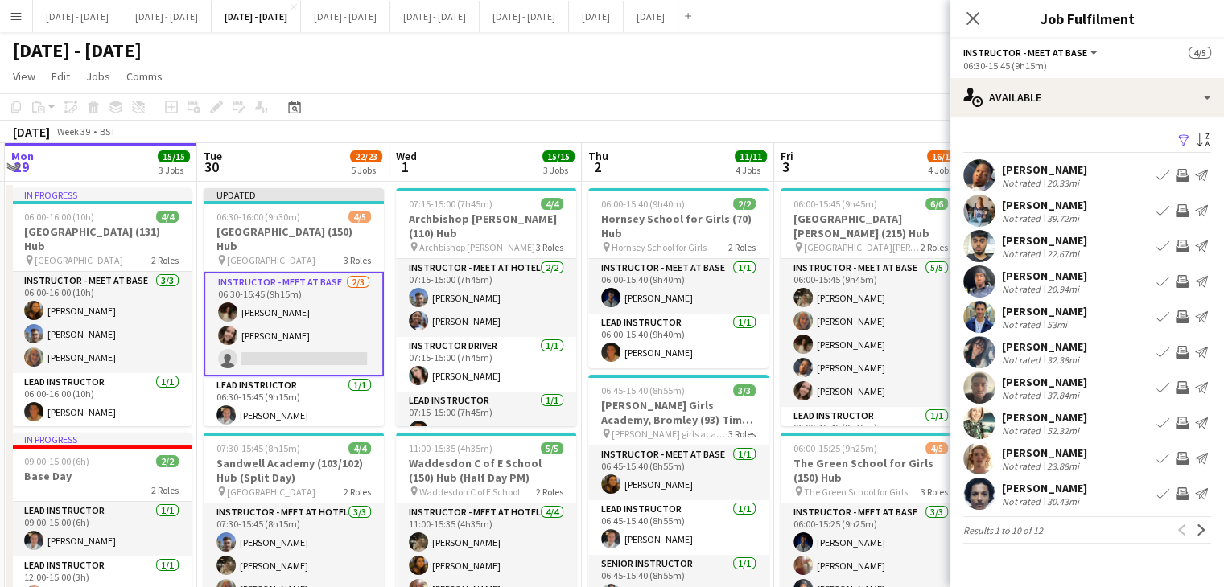
drag, startPoint x: 383, startPoint y: 154, endPoint x: 306, endPoint y: 156, distance: 77.3
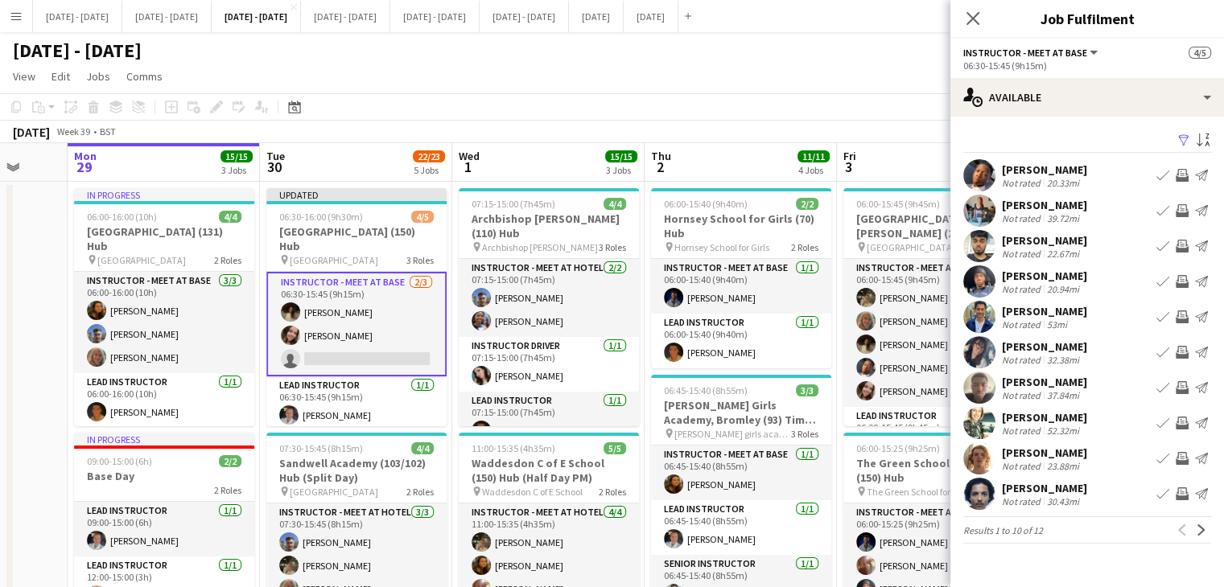
scroll to position [0, 502]
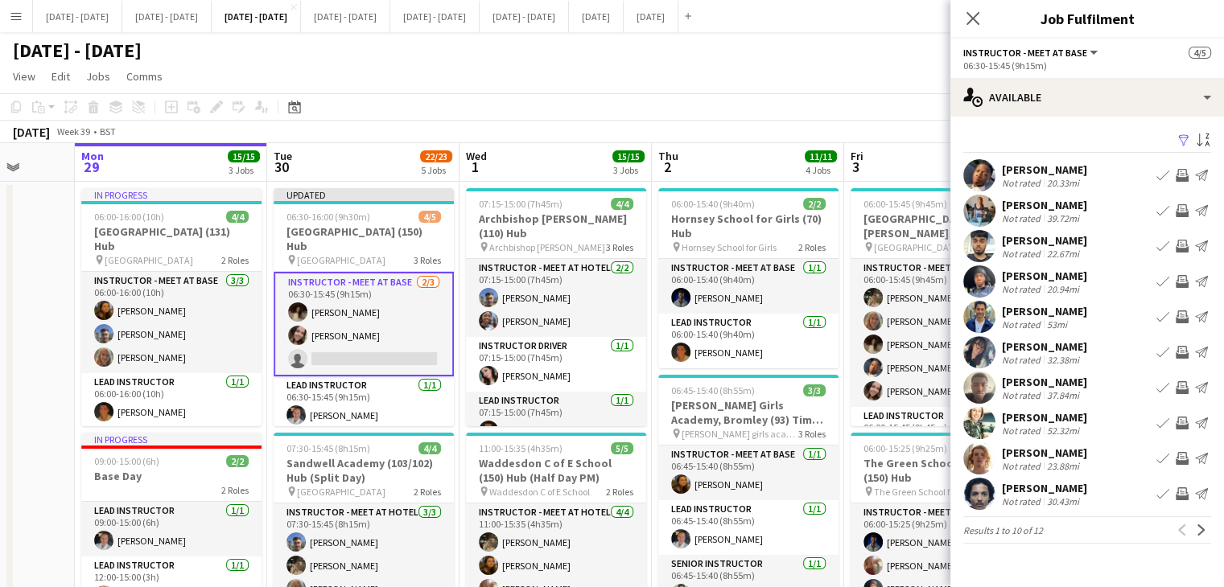
drag, startPoint x: 309, startPoint y: 400, endPoint x: 365, endPoint y: 399, distance: 56.3
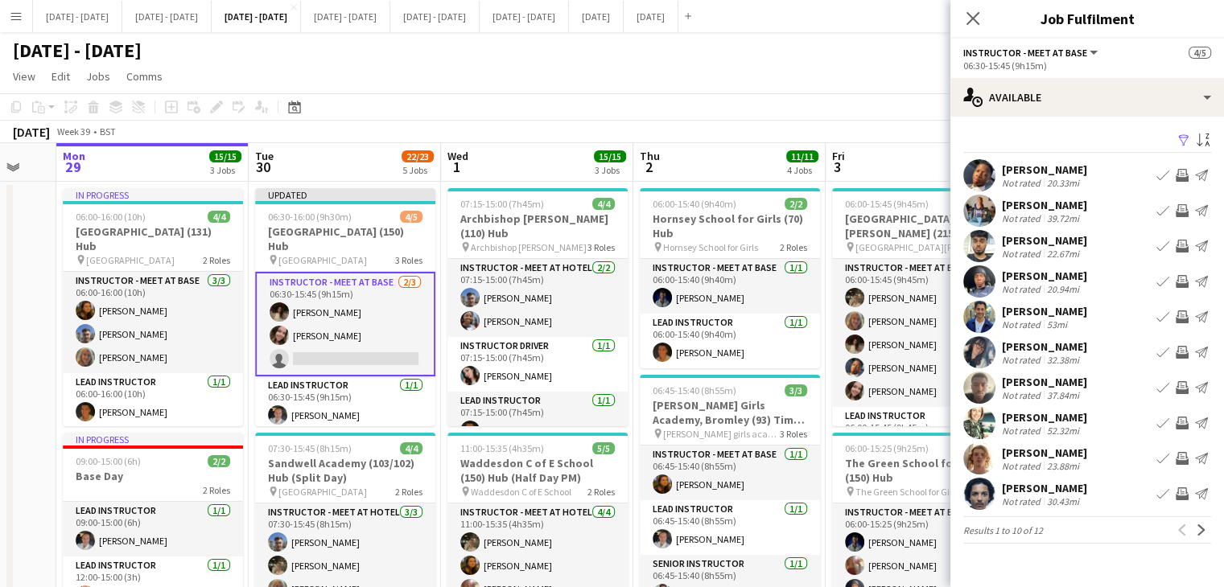
drag, startPoint x: 562, startPoint y: 161, endPoint x: 543, endPoint y: 162, distance: 18.5
click at [1203, 534] on app-icon "Next" at bounding box center [1200, 530] width 11 height 11
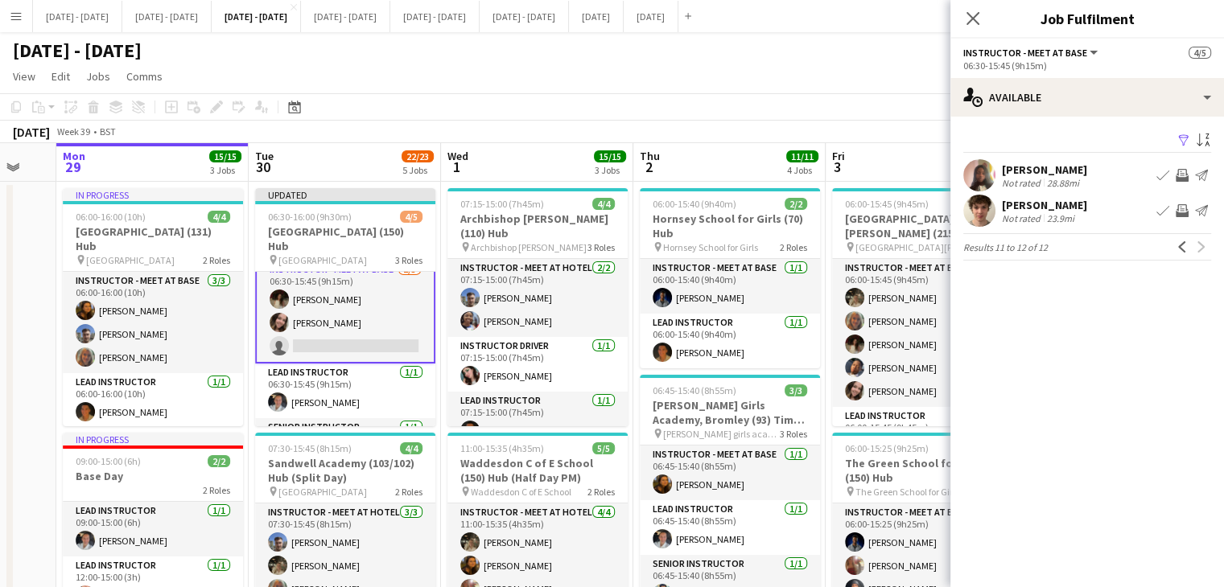
scroll to position [0, 0]
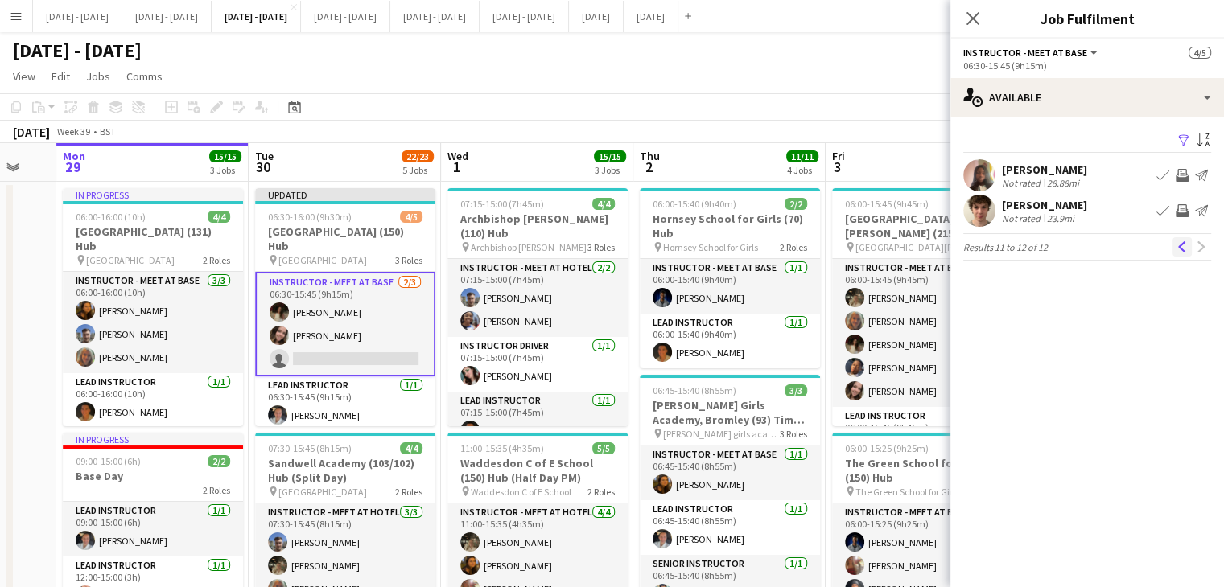
click at [1184, 248] on app-icon "Previous" at bounding box center [1181, 246] width 11 height 11
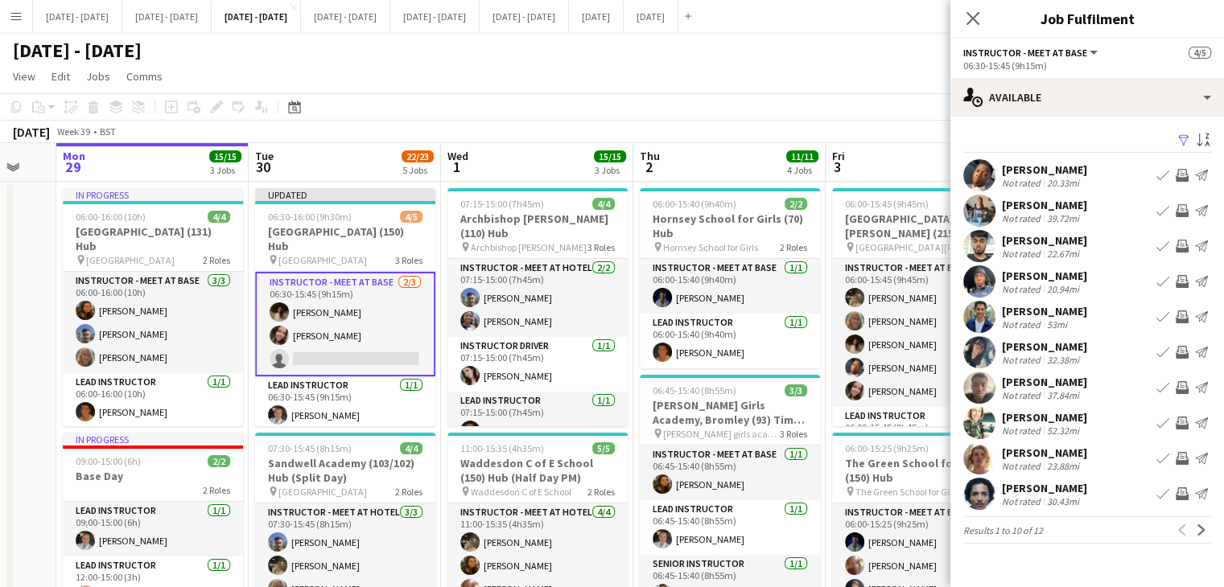
click at [364, 355] on app-card-role "Instructor - Meet at Base [DATE] 06:30-15:45 (9h15m) [PERSON_NAME] [PERSON_NAME…" at bounding box center [345, 324] width 180 height 105
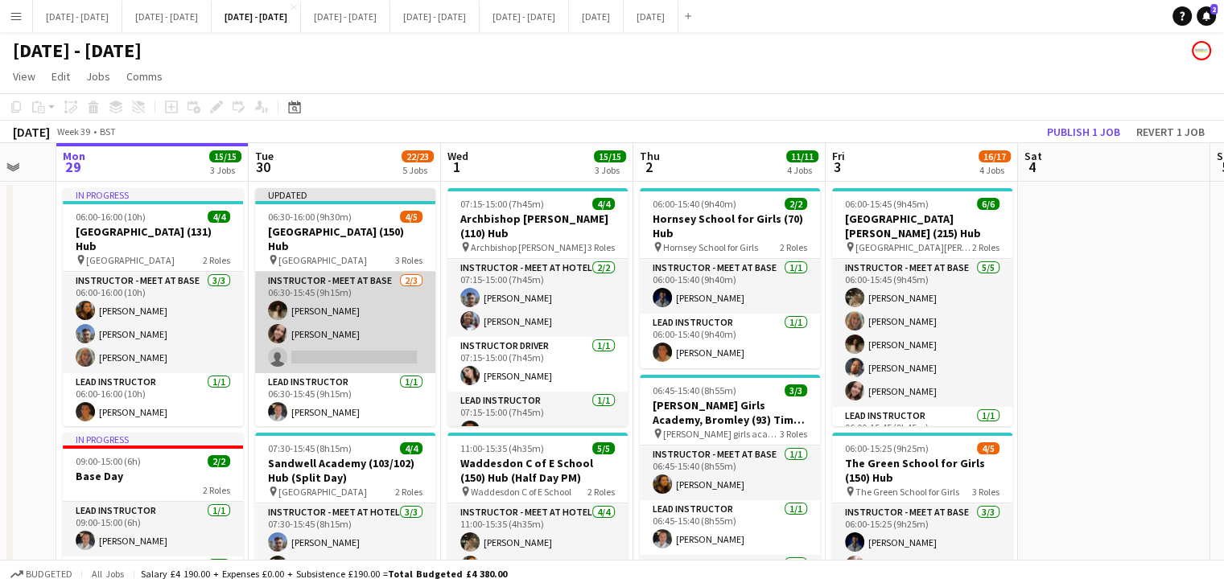
click at [370, 348] on app-card-role "Instructor - Meet at Base [DATE] 06:30-15:45 (9h15m) [PERSON_NAME] [PERSON_NAME…" at bounding box center [345, 322] width 180 height 101
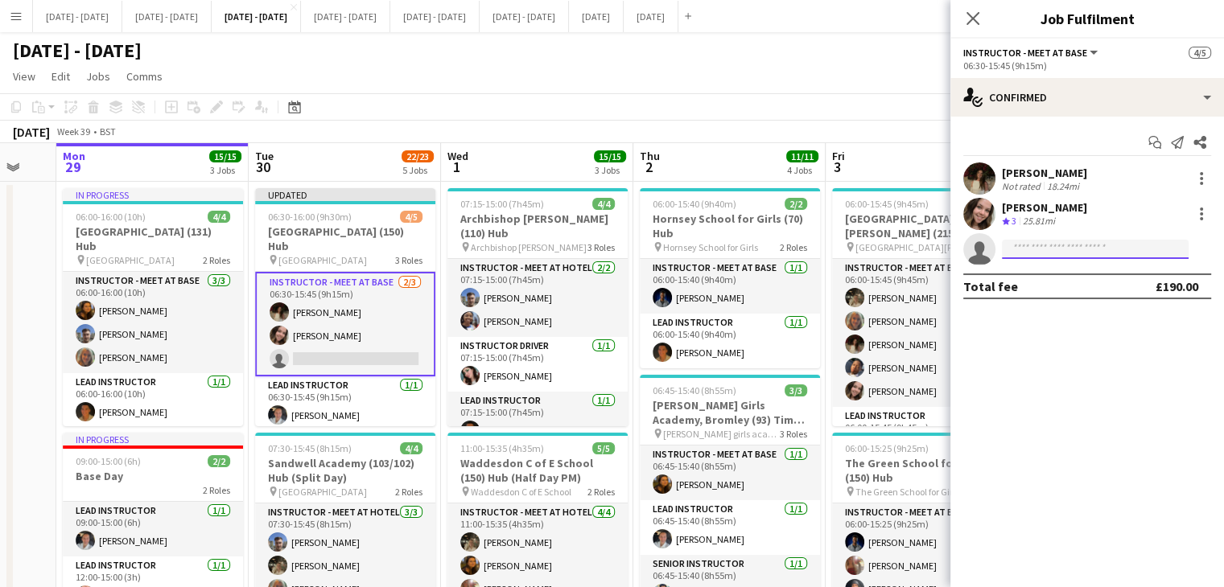
click at [1078, 252] on input at bounding box center [1095, 249] width 187 height 19
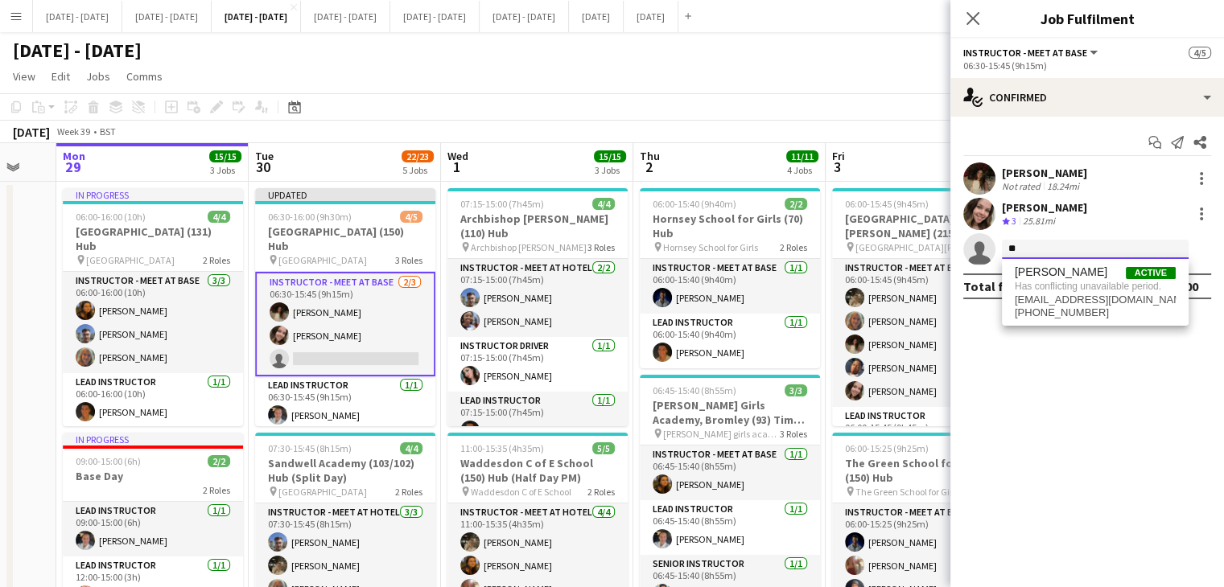
type input "*"
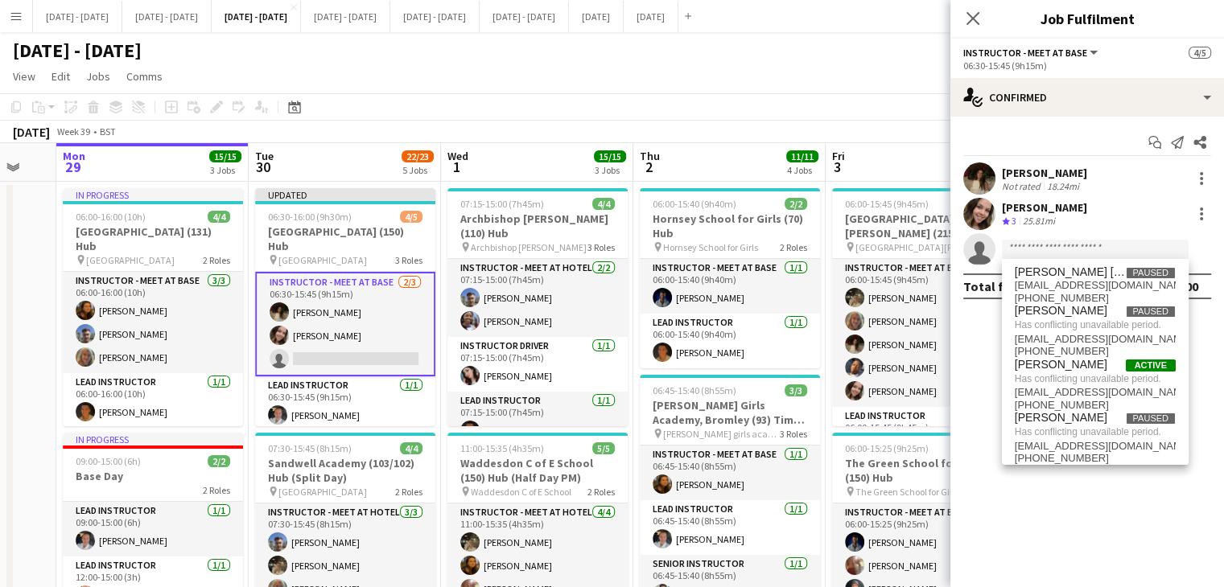
click at [326, 358] on app-card-role "Instructor - Meet at Base [DATE] 06:30-15:45 (9h15m) [PERSON_NAME] [PERSON_NAME…" at bounding box center [345, 324] width 180 height 105
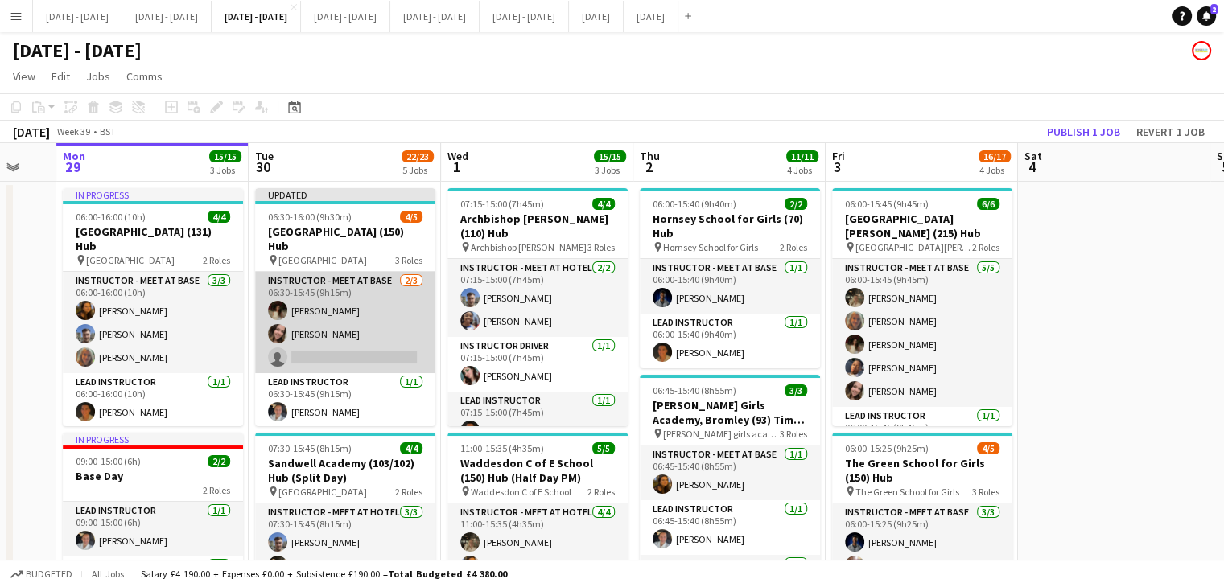
click at [326, 358] on app-card-role "Instructor - Meet at Base [DATE] 06:30-15:45 (9h15m) [PERSON_NAME] [PERSON_NAME…" at bounding box center [345, 322] width 180 height 101
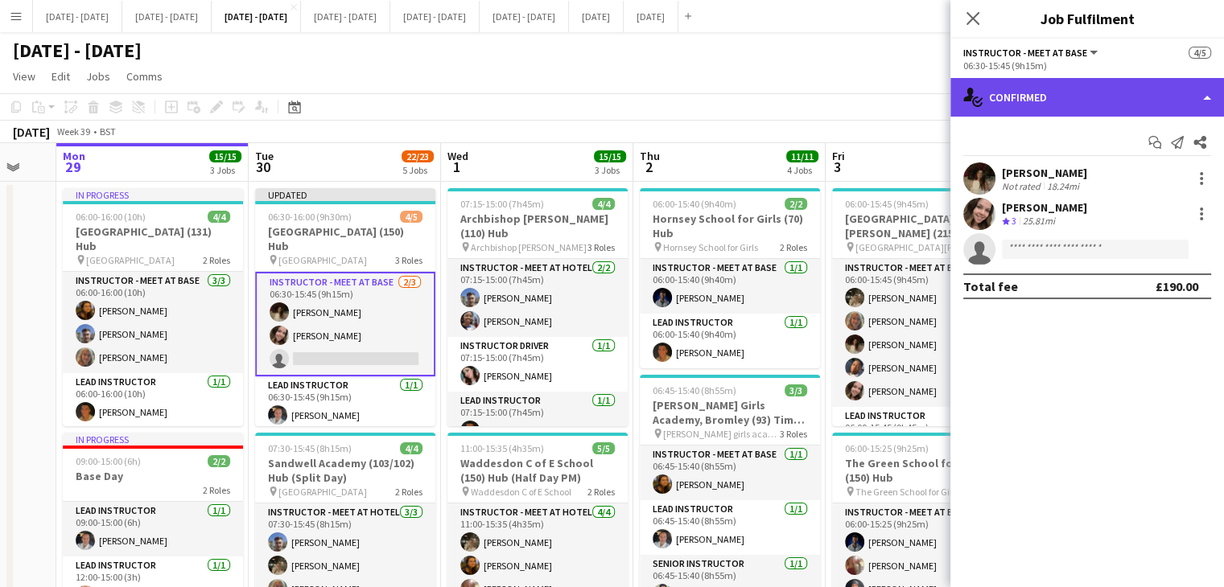
click at [1063, 105] on div "single-neutral-actions-check-2 Confirmed" at bounding box center [1087, 97] width 274 height 39
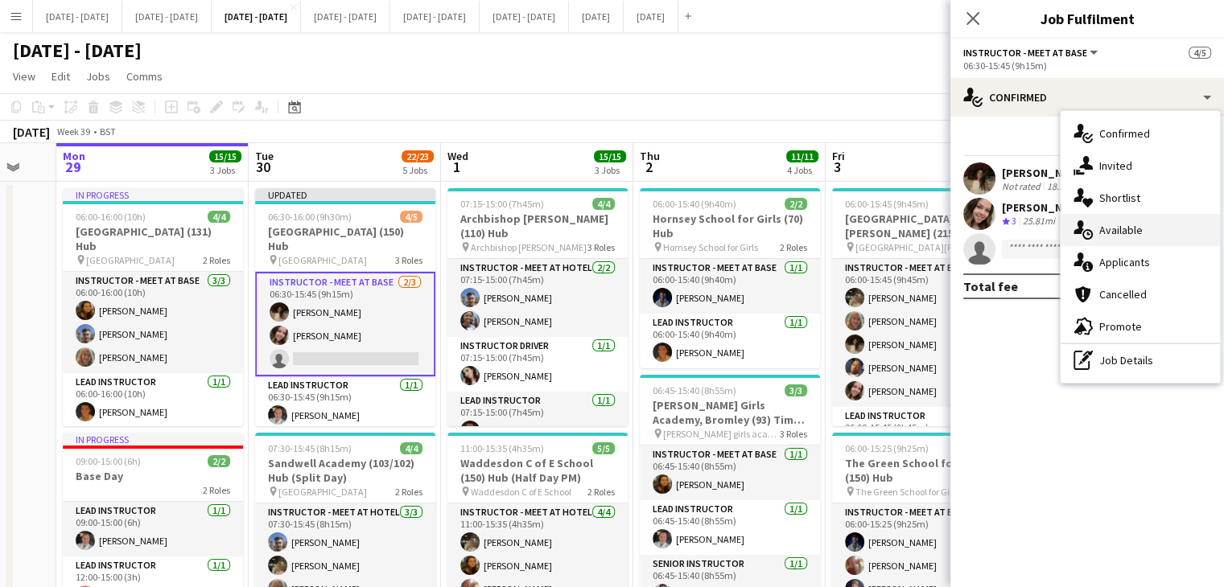
click at [1123, 225] on span "Available" at bounding box center [1120, 230] width 43 height 14
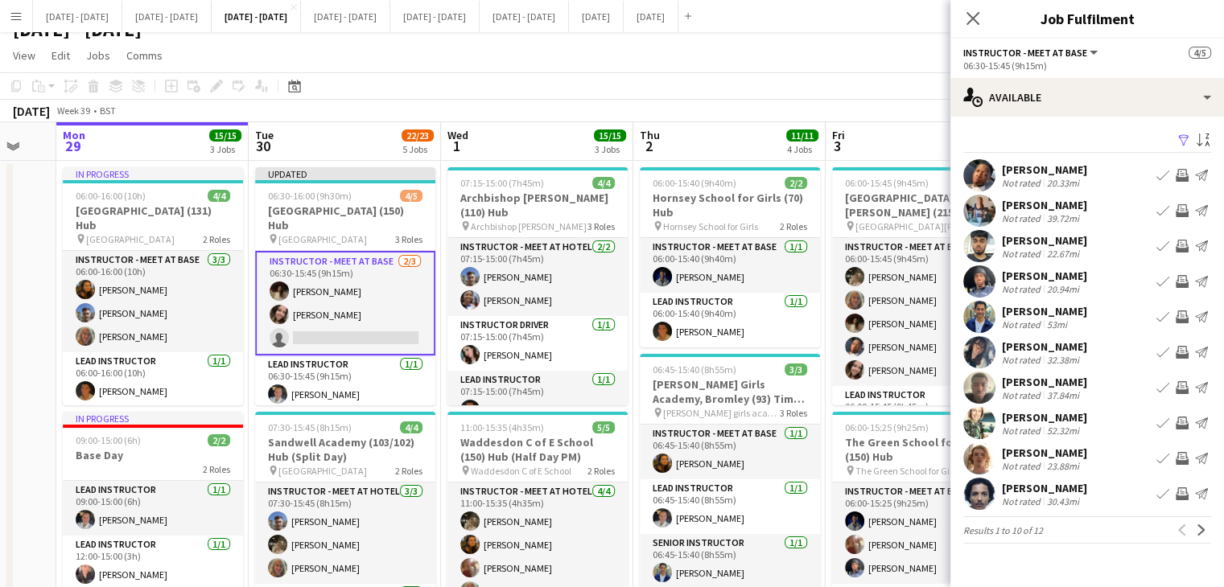
scroll to position [80, 0]
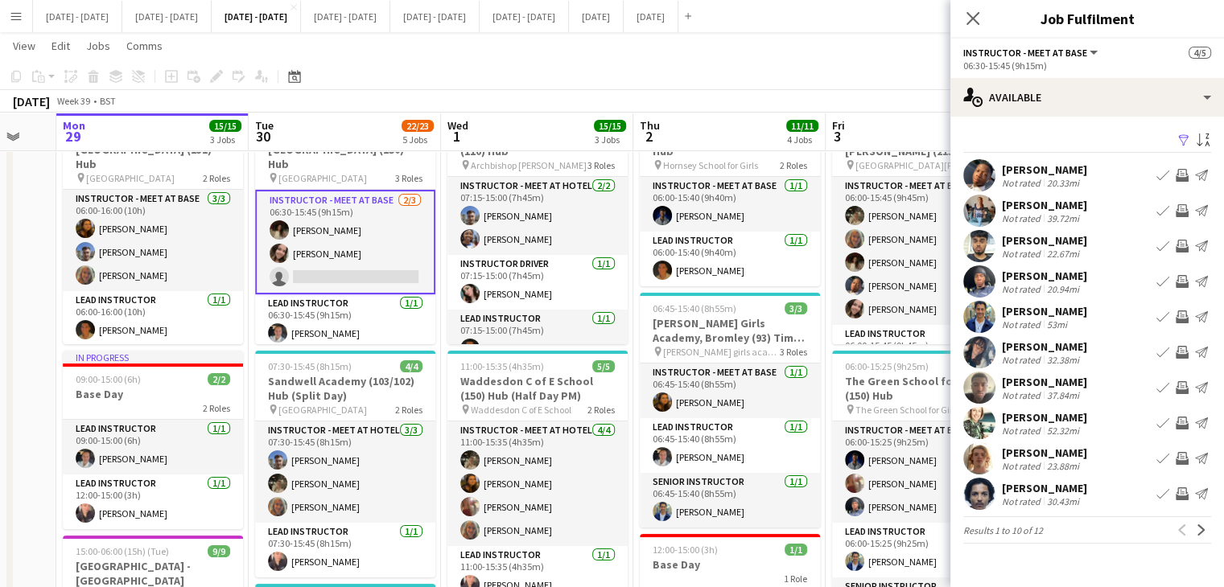
drag, startPoint x: 977, startPoint y: 11, endPoint x: 954, endPoint y: 22, distance: 25.6
click at [977, 12] on icon "Close pop-in" at bounding box center [972, 18] width 13 height 13
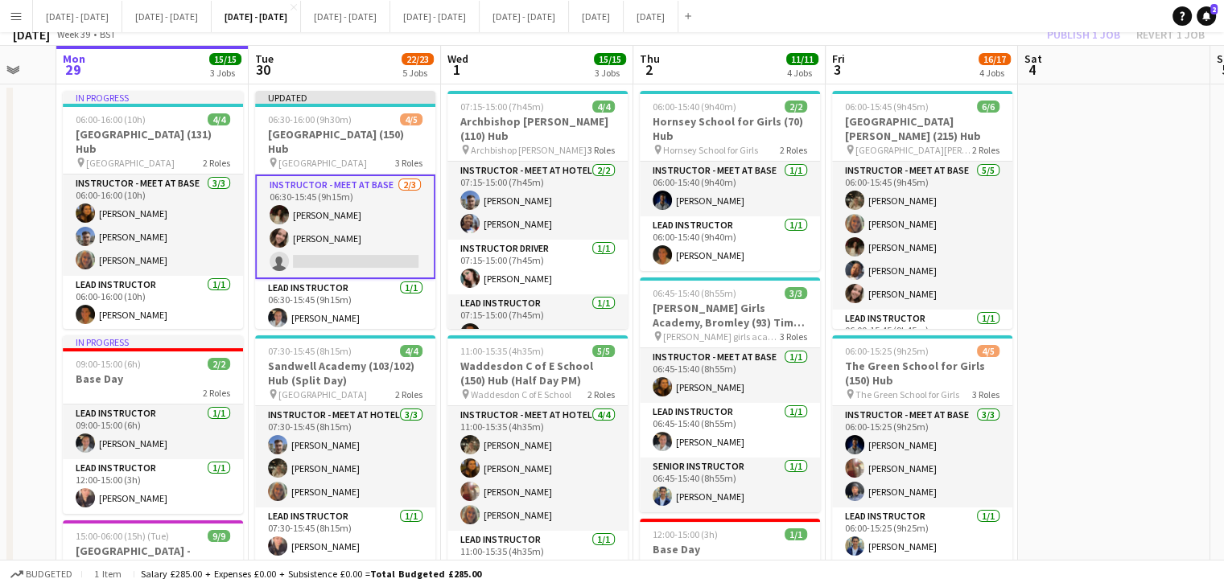
scroll to position [0, 0]
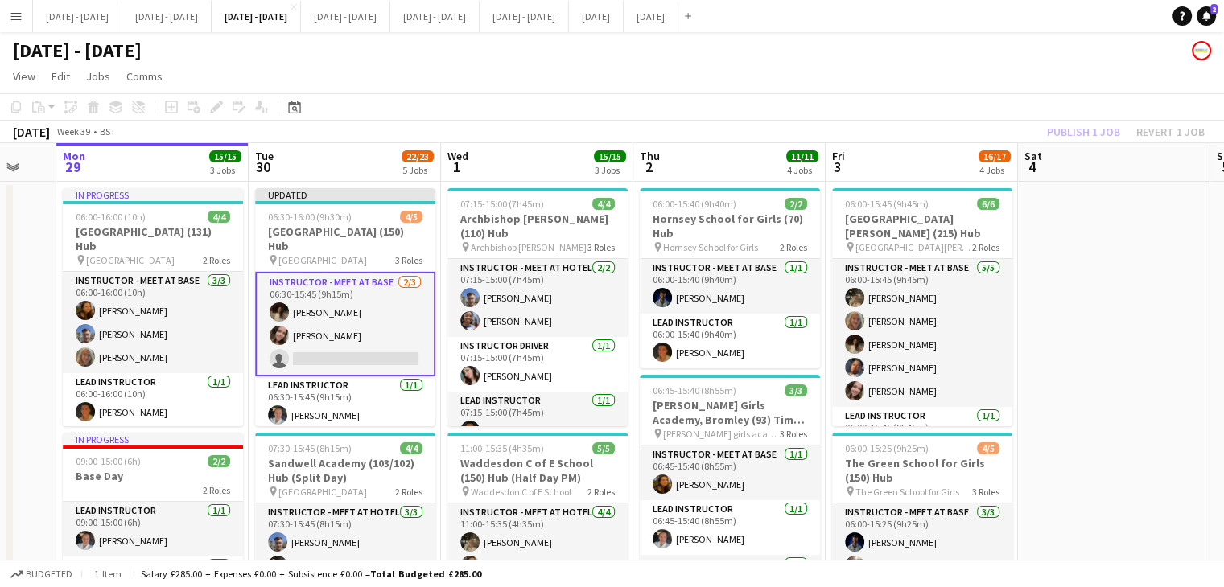
click at [328, 345] on app-card-role "Instructor - Meet at Base [DATE] 06:30-15:45 (9h15m) [PERSON_NAME] [PERSON_NAME…" at bounding box center [345, 324] width 180 height 105
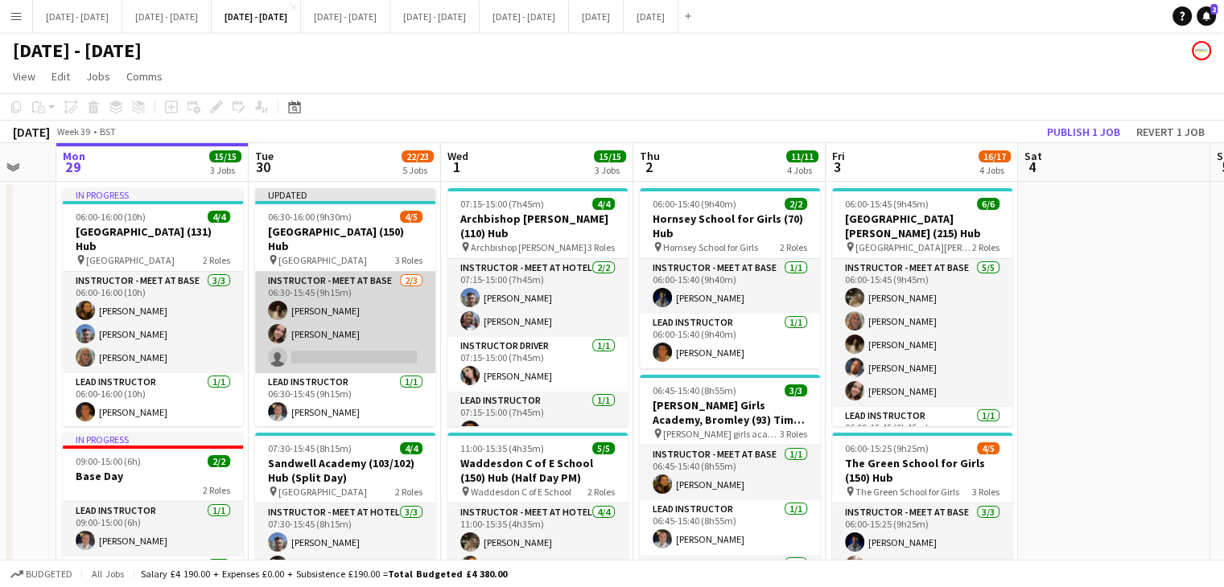
click at [370, 348] on app-card-role "Instructor - Meet at Base [DATE] 06:30-15:45 (9h15m) [PERSON_NAME] [PERSON_NAME…" at bounding box center [345, 322] width 180 height 101
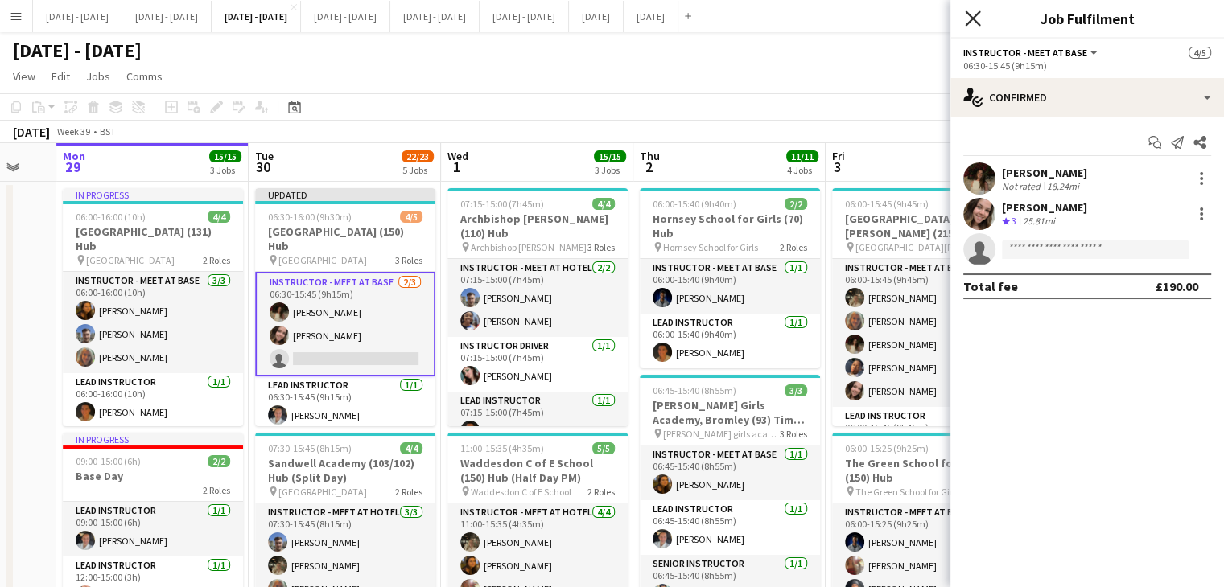
click at [969, 16] on icon at bounding box center [972, 17] width 15 height 15
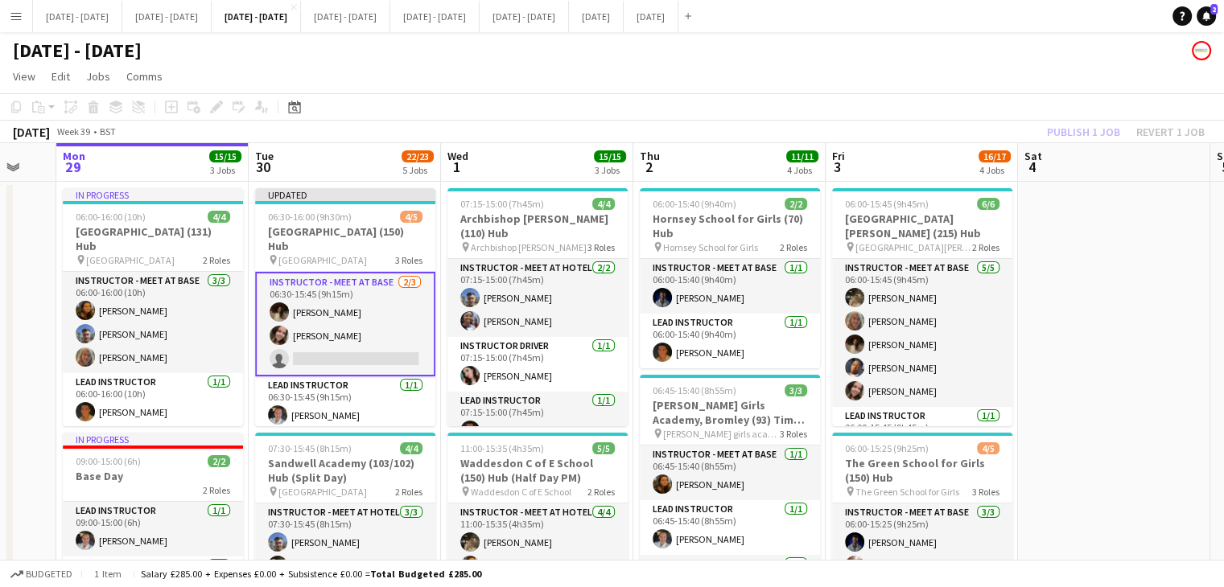
click at [345, 352] on app-card-role "Instructor - Meet at Base [DATE] 06:30-15:45 (9h15m) [PERSON_NAME] [PERSON_NAME…" at bounding box center [345, 324] width 180 height 105
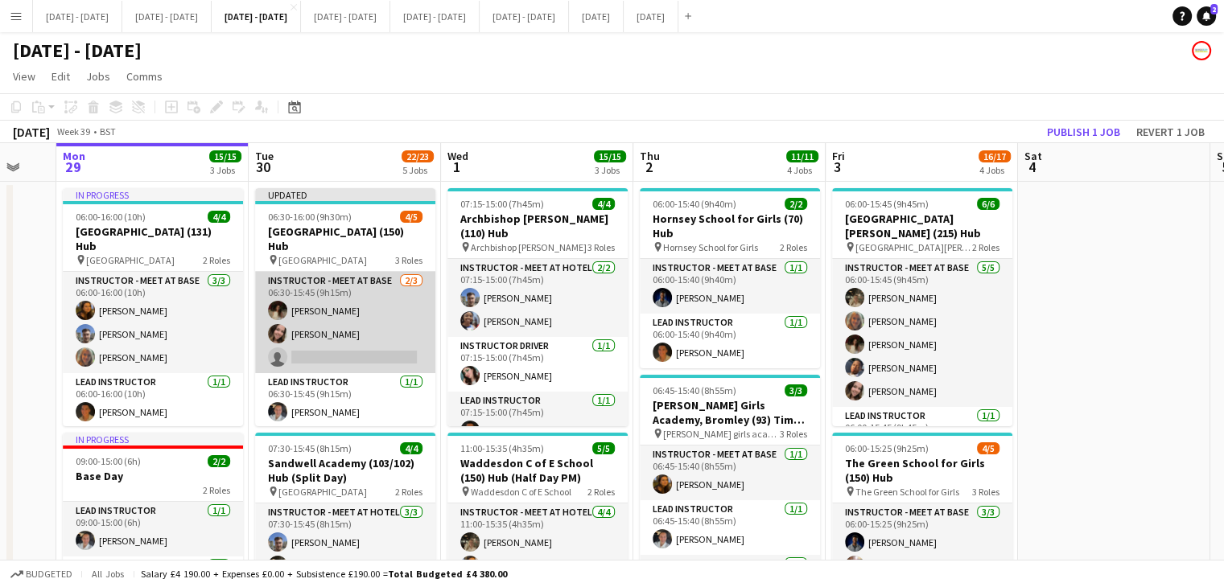
click at [389, 351] on app-card-role "Instructor - Meet at Base [DATE] 06:30-15:45 (9h15m) [PERSON_NAME] [PERSON_NAME…" at bounding box center [345, 322] width 180 height 101
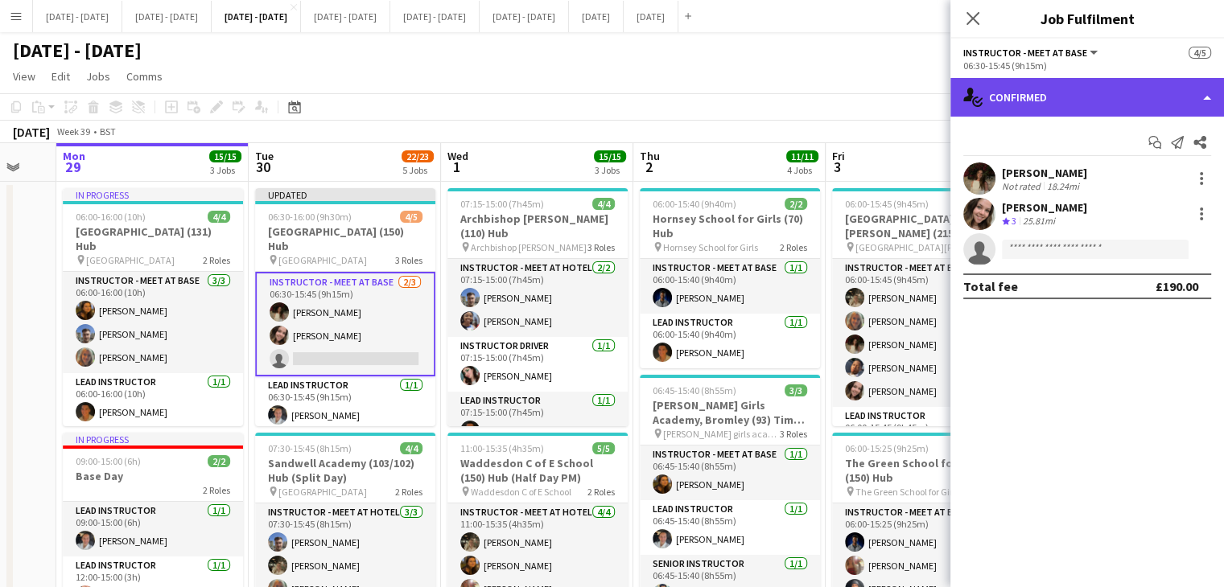
click at [1178, 97] on div "single-neutral-actions-check-2 Confirmed" at bounding box center [1087, 97] width 274 height 39
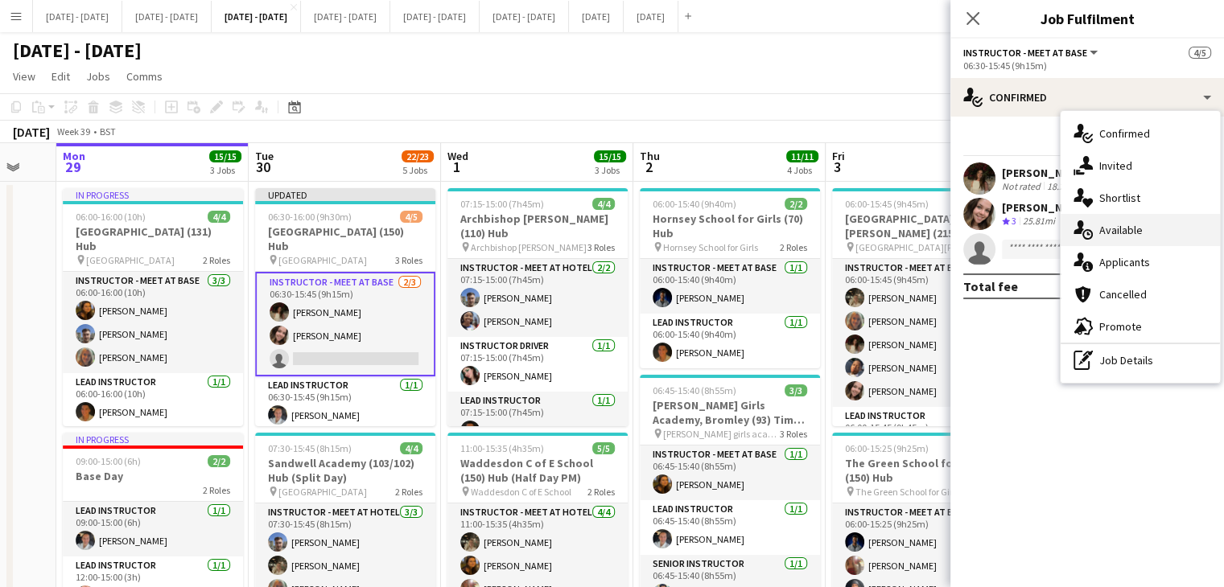
click at [1163, 236] on div "single-neutral-actions-upload Available" at bounding box center [1139, 230] width 159 height 32
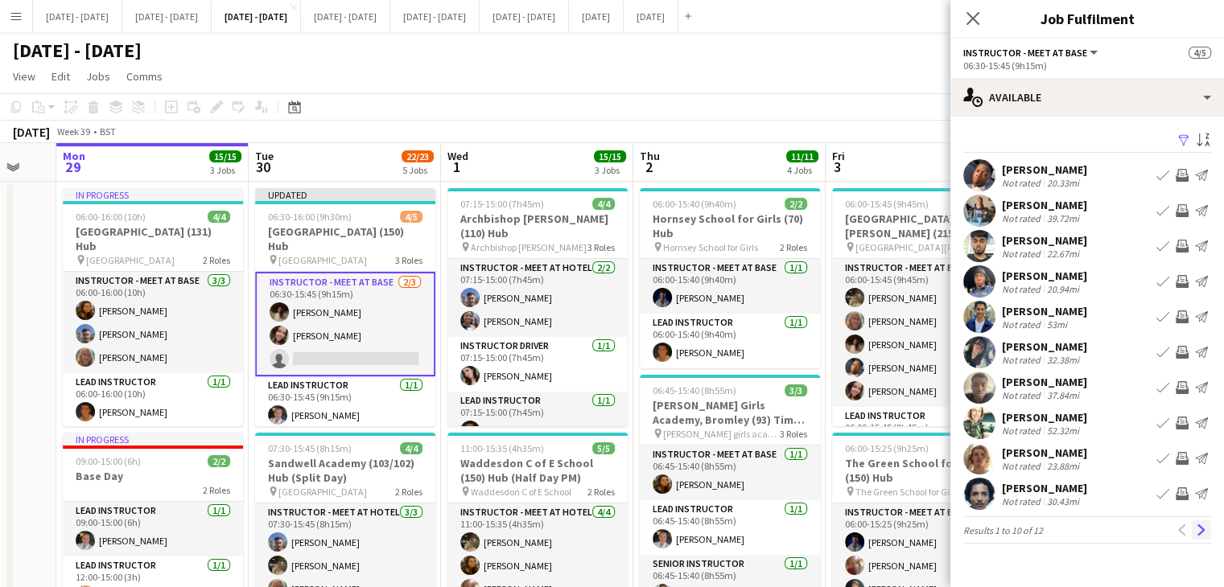
click at [1197, 522] on button "Next" at bounding box center [1200, 530] width 19 height 19
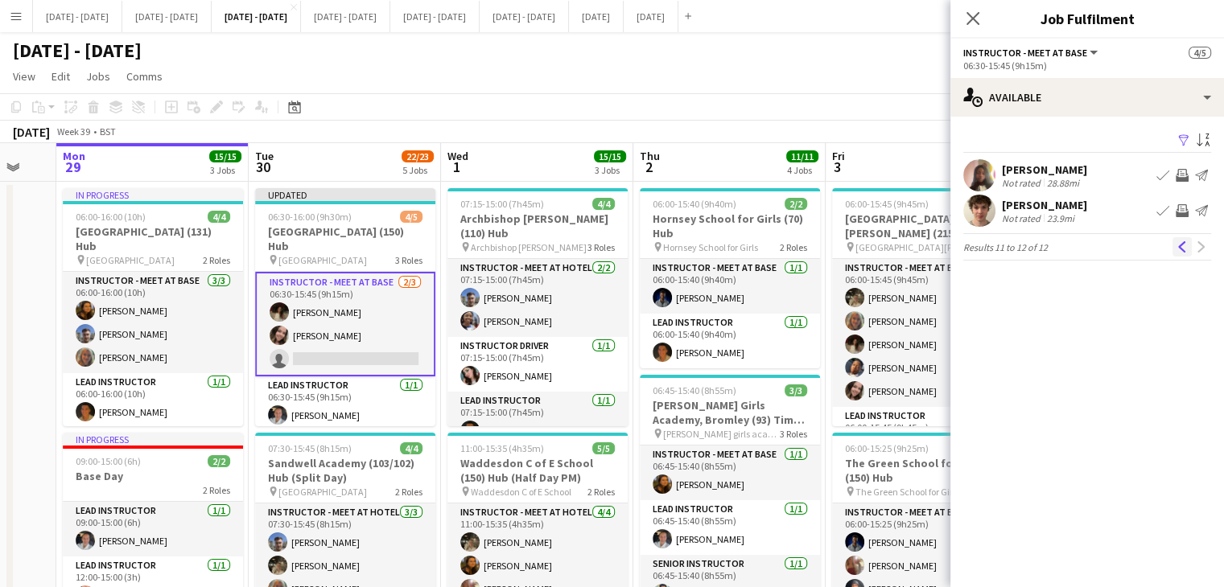
click at [1177, 253] on button "Previous" at bounding box center [1181, 246] width 19 height 19
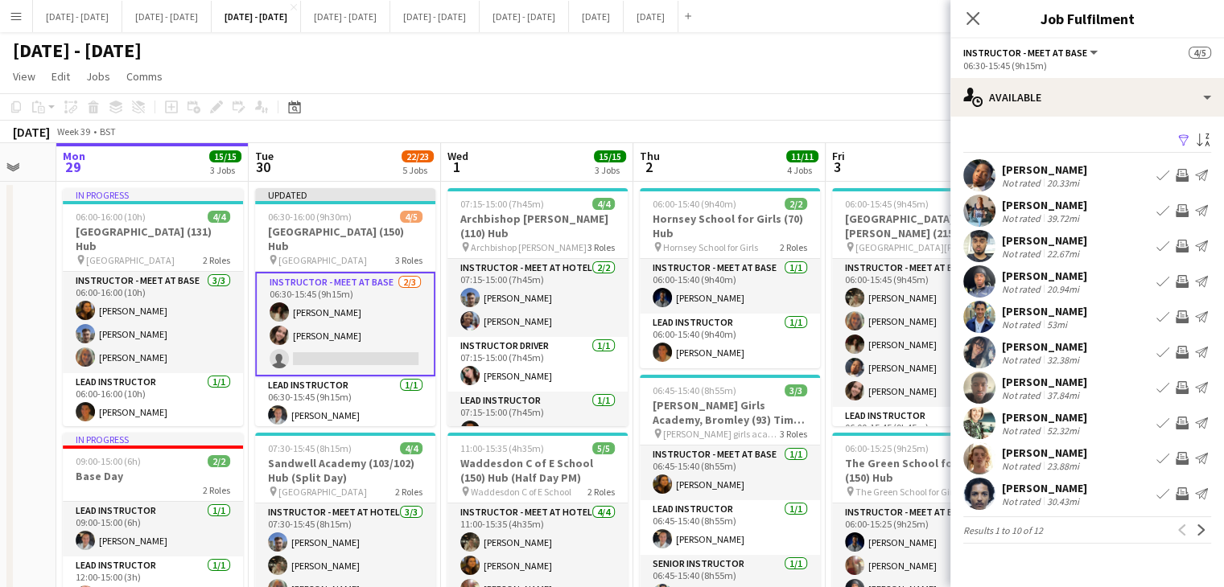
scroll to position [0, 471]
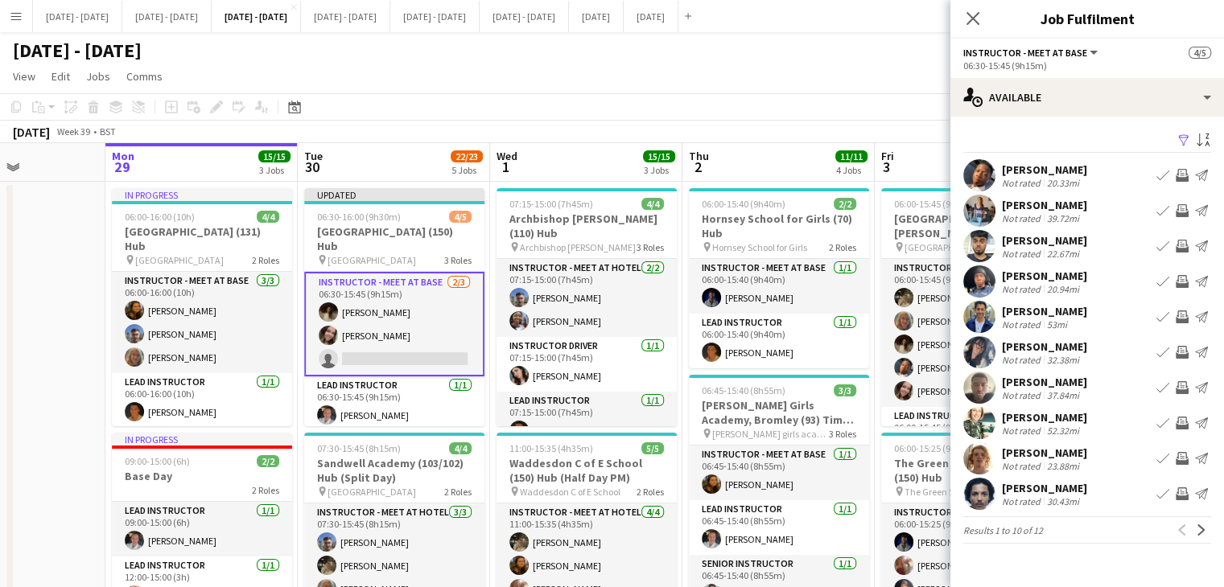
drag, startPoint x: 315, startPoint y: 158, endPoint x: 364, endPoint y: 147, distance: 50.4
click at [978, 16] on icon "Close pop-in" at bounding box center [972, 17] width 15 height 15
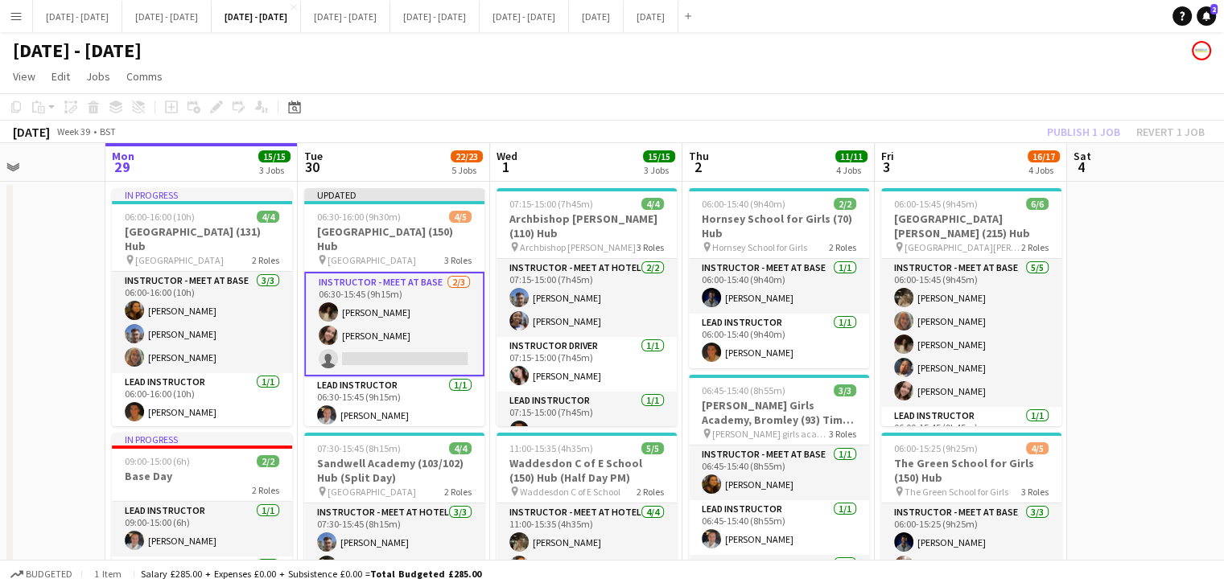
scroll to position [0, 470]
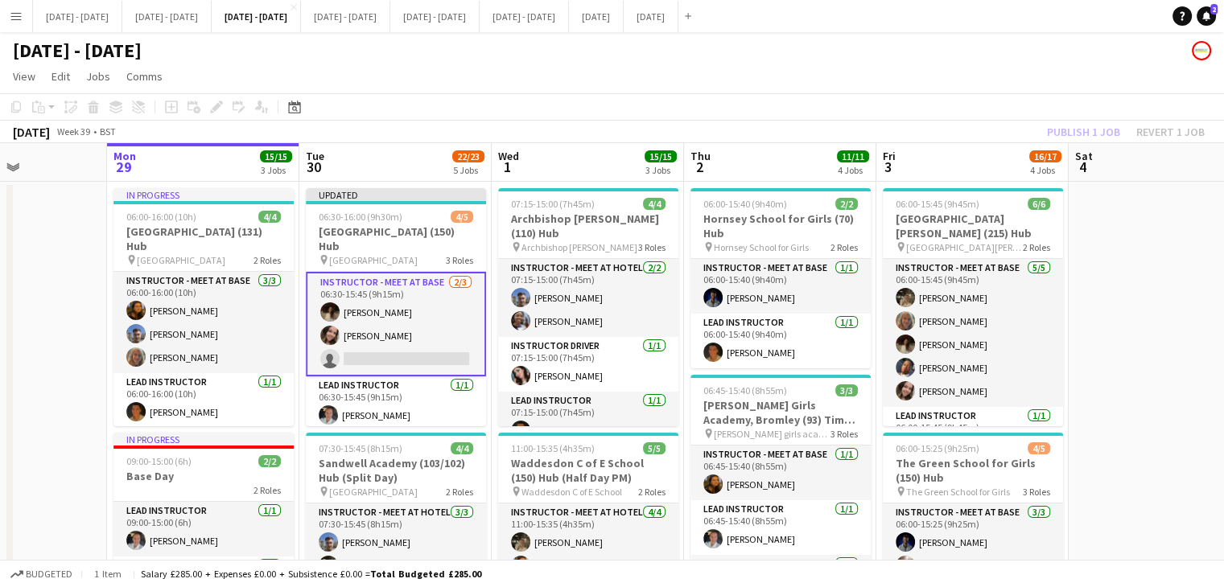
click at [378, 352] on app-card-role "Instructor - Meet at Base [DATE] 06:30-15:45 (9h15m) [PERSON_NAME] [PERSON_NAME…" at bounding box center [396, 324] width 180 height 105
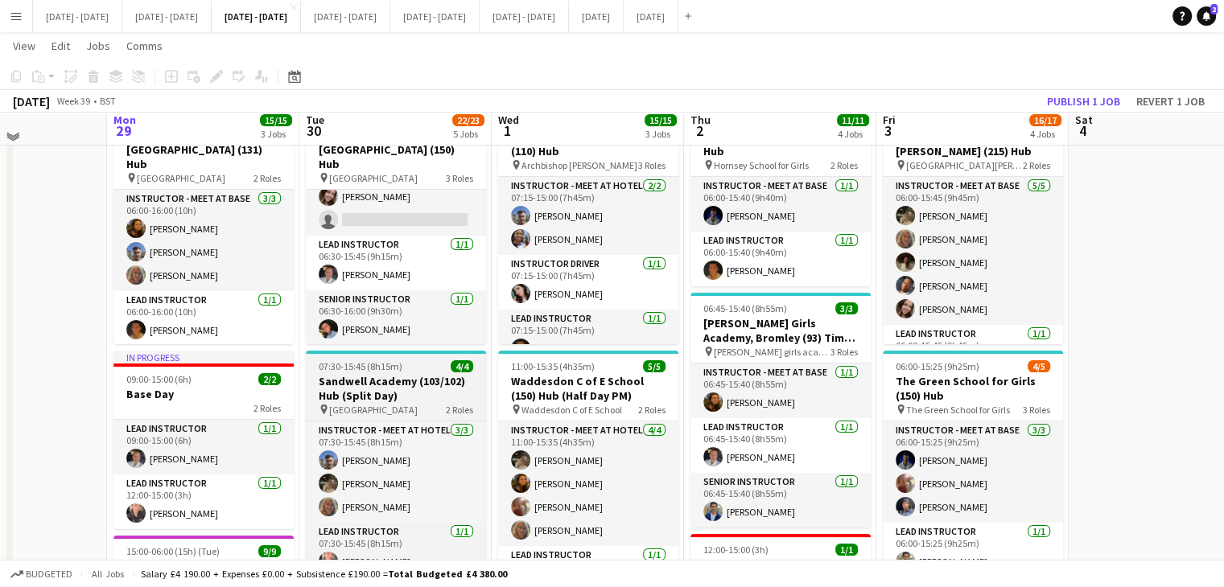
scroll to position [0, 0]
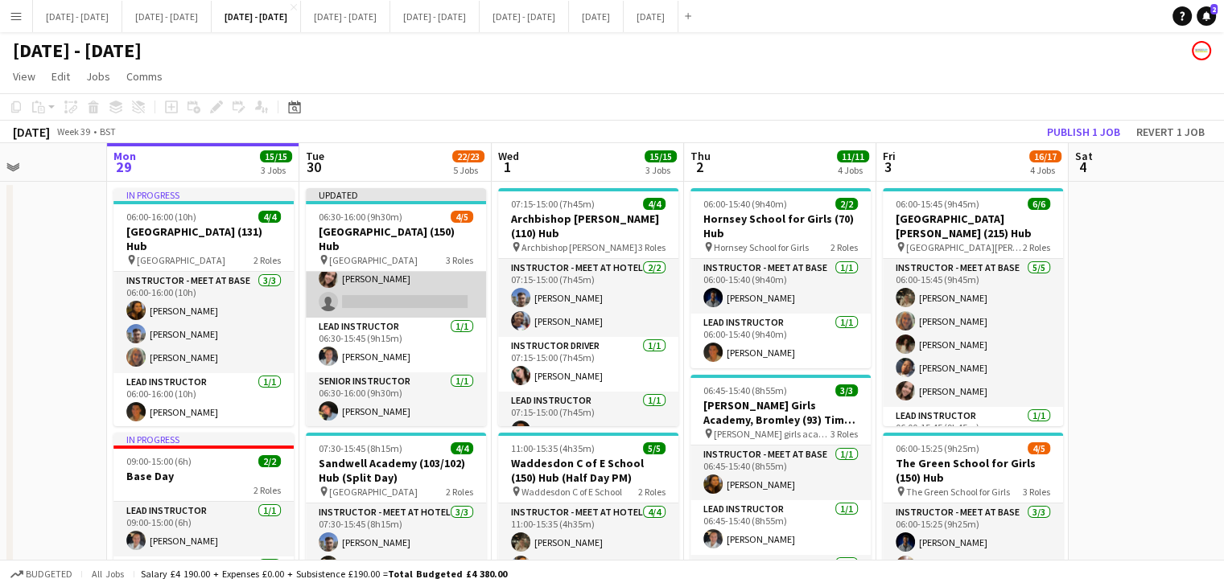
click at [389, 306] on app-card-role "Instructor - Meet at Base [DATE] 06:30-15:45 (9h15m) [PERSON_NAME] [PERSON_NAME…" at bounding box center [396, 266] width 180 height 101
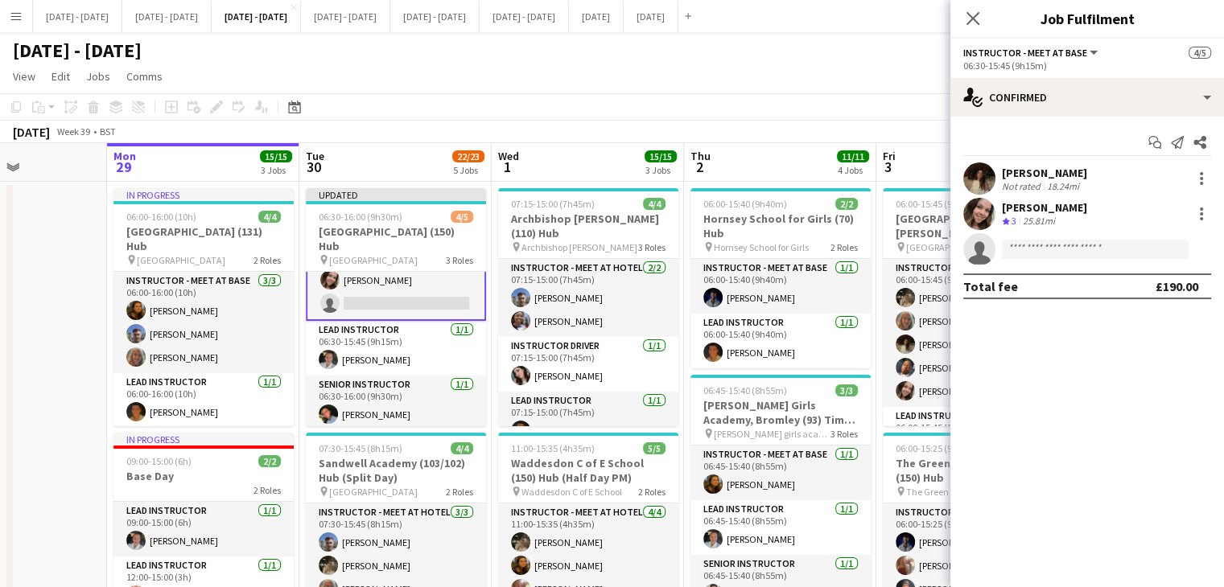
scroll to position [57, 0]
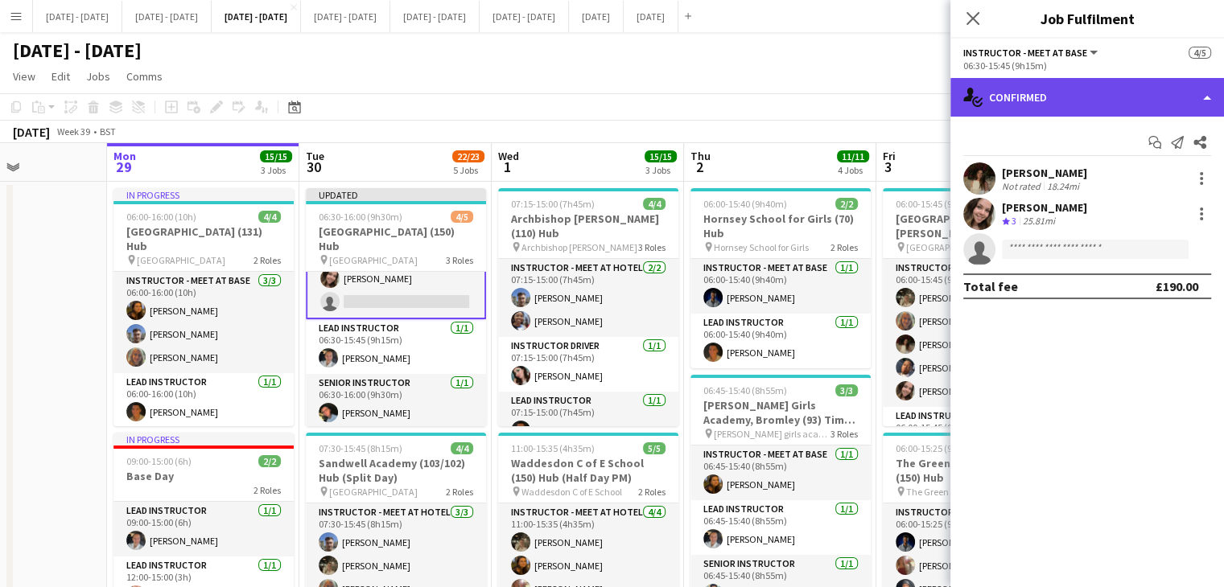
click at [1161, 87] on div "single-neutral-actions-check-2 Confirmed" at bounding box center [1087, 97] width 274 height 39
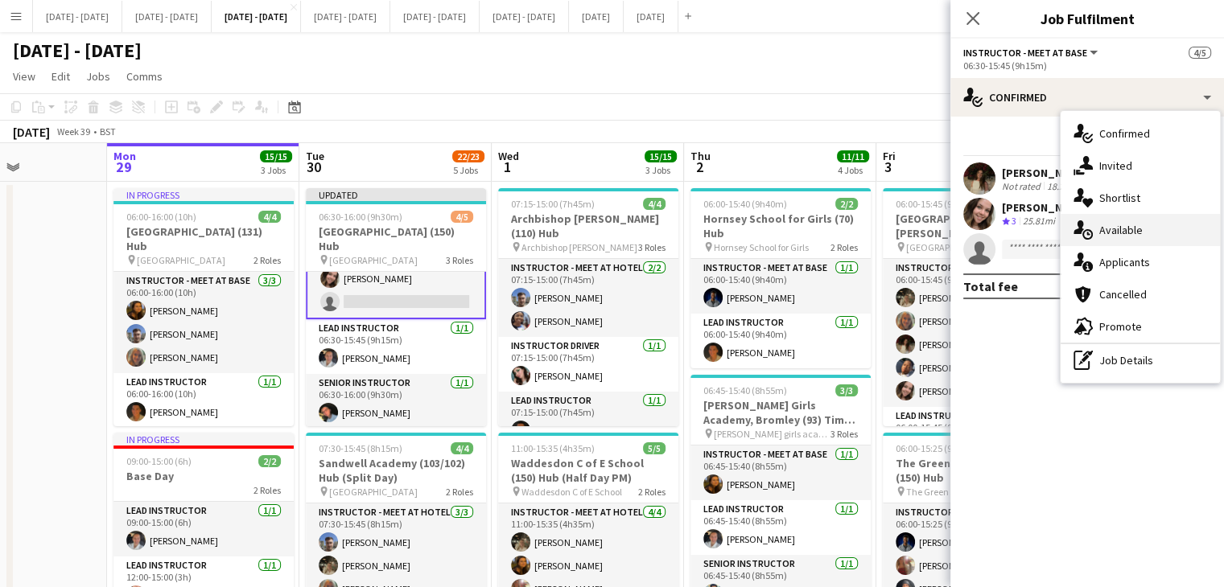
click at [1147, 233] on div "single-neutral-actions-upload Available" at bounding box center [1139, 230] width 159 height 32
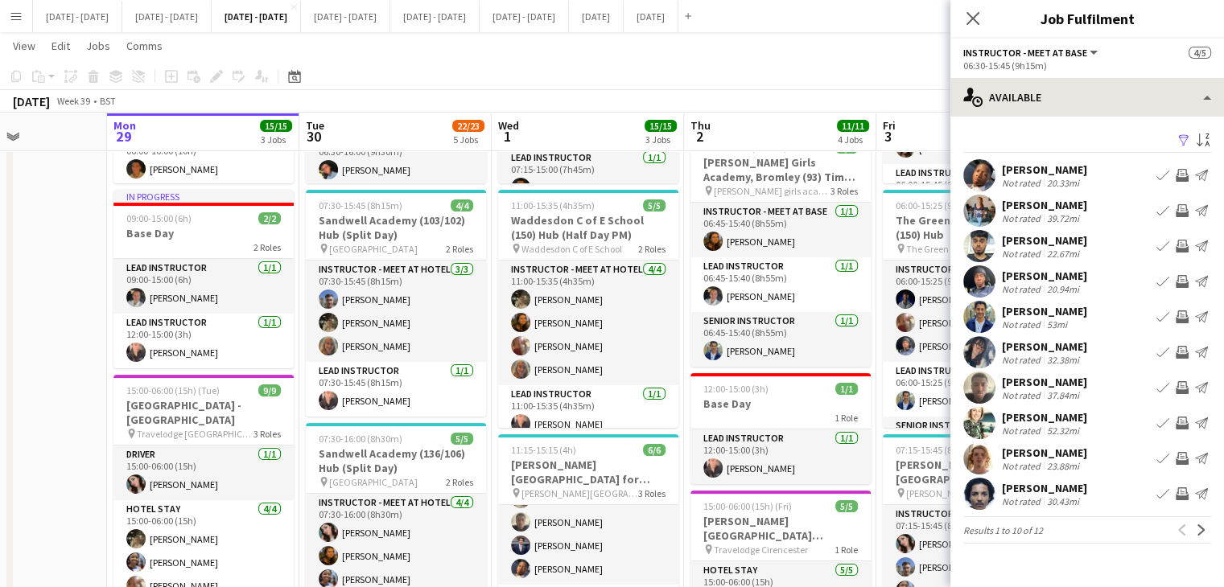
scroll to position [66, 0]
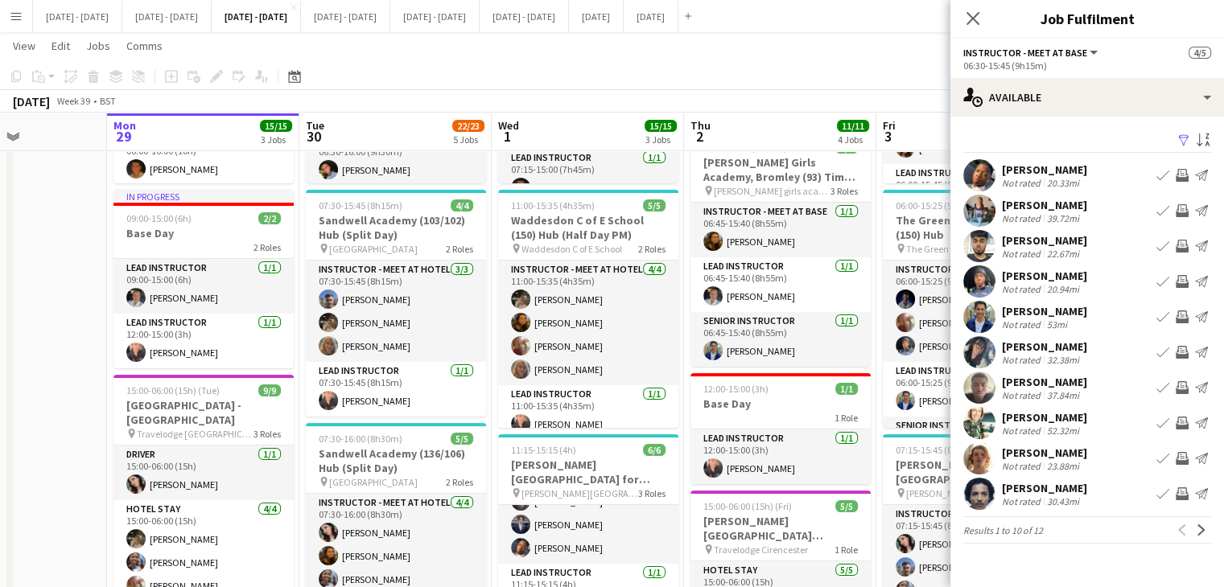
click at [974, 17] on icon at bounding box center [972, 18] width 13 height 13
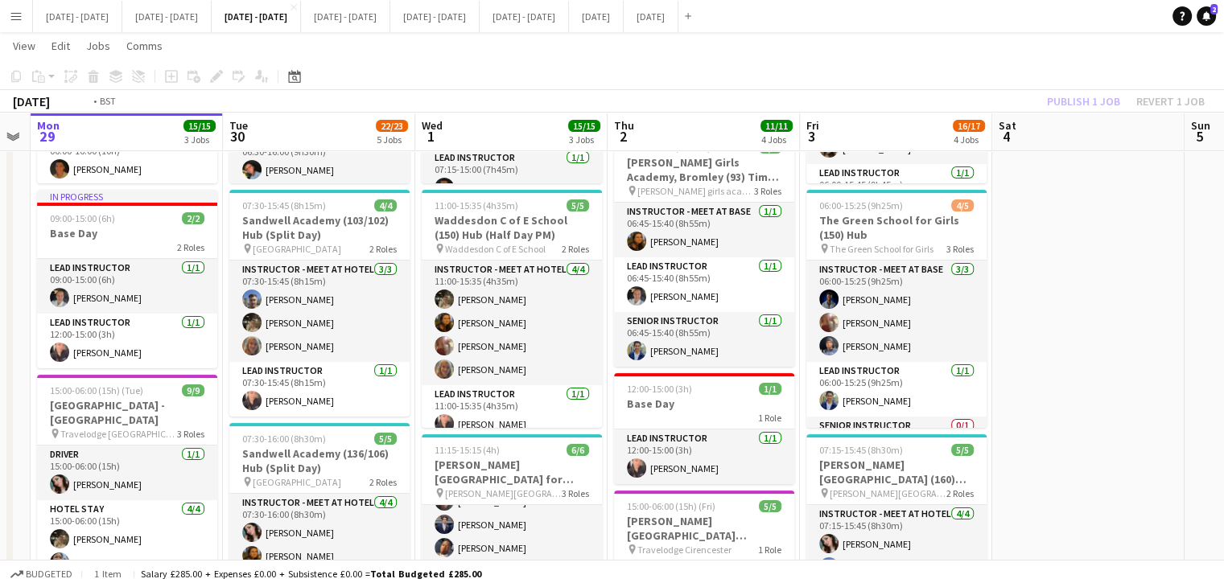
scroll to position [0, 636]
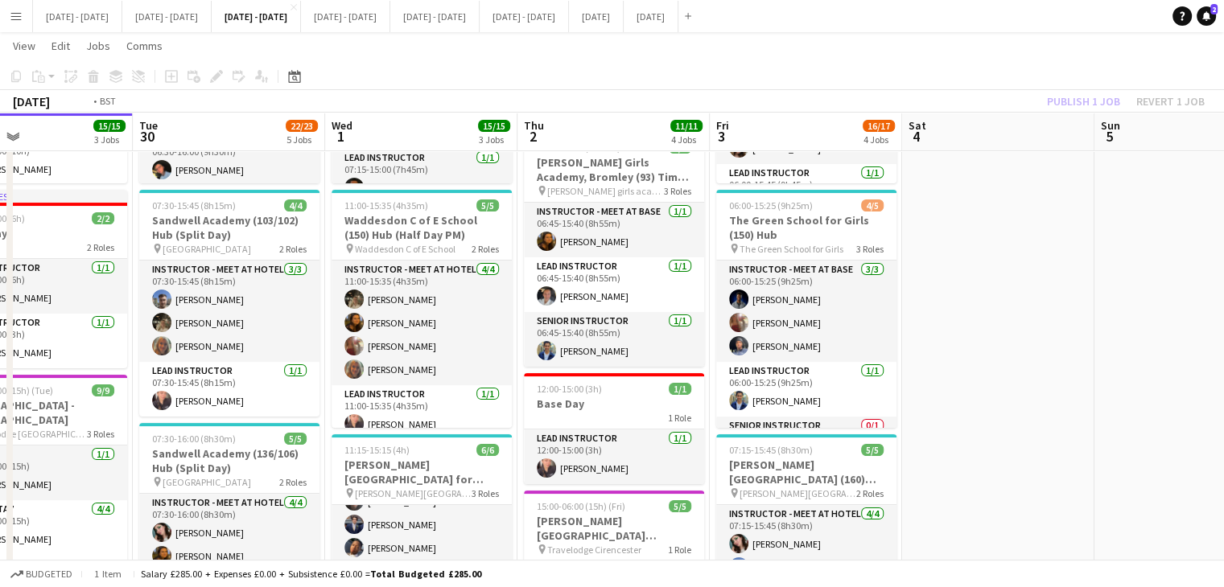
drag, startPoint x: 1125, startPoint y: 451, endPoint x: 959, endPoint y: 504, distance: 174.0
click at [959, 504] on app-calendar-viewport "Fri 26 Sat 27 Sun 28 Mon 29 15/15 3 Jobs Tue 30 22/23 5 Jobs Wed 1 15/15 3 Jobs…" at bounding box center [612, 472] width 1224 height 1303
click at [390, 23] on button "[DATE] - [DATE] Close" at bounding box center [345, 16] width 89 height 31
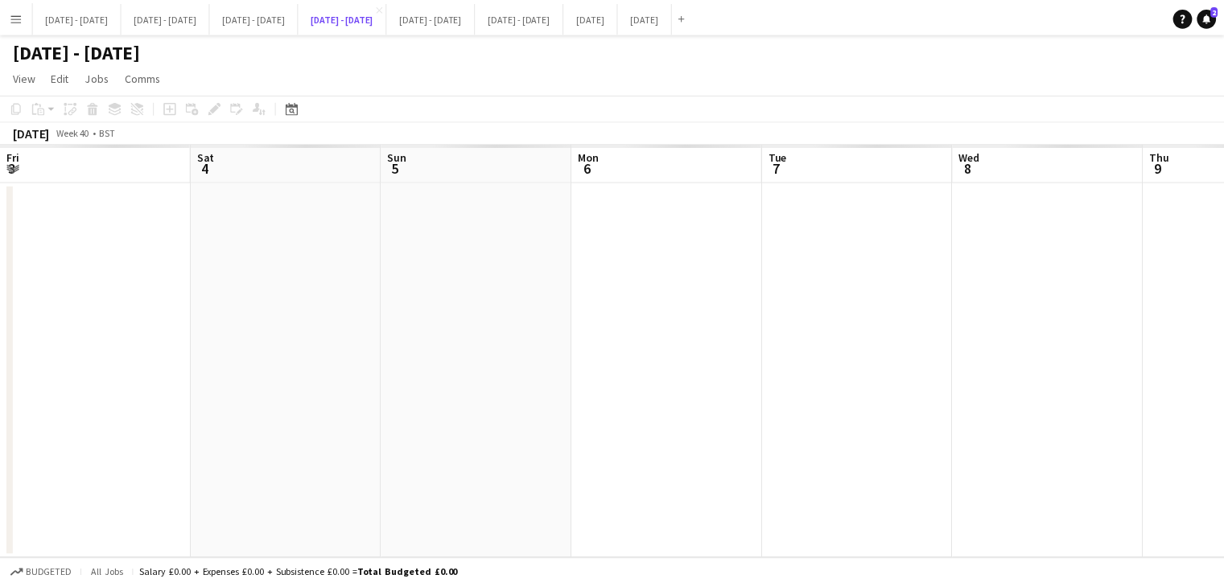
scroll to position [0, 335]
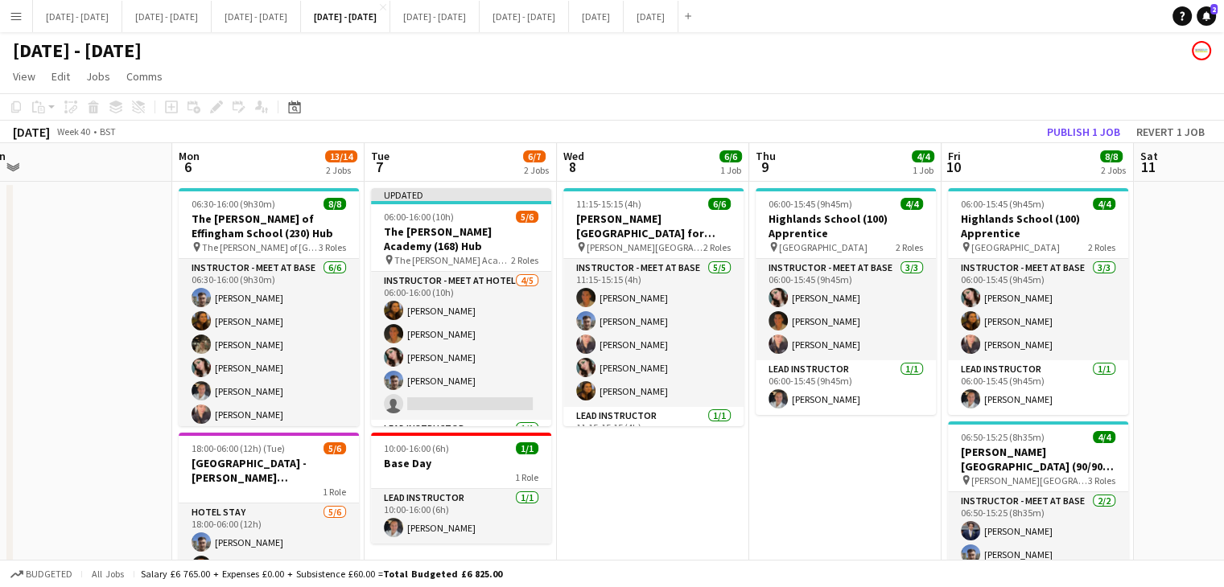
drag, startPoint x: 843, startPoint y: 490, endPoint x: 768, endPoint y: 500, distance: 75.5
click at [772, 502] on app-calendar-viewport "Fri 3 Sat 4 Sun 5 Mon 6 13/14 2 Jobs Tue 7 6/7 2 Jobs Wed 8 6/6 1 Job Thu 9 4/4…" at bounding box center [612, 423] width 1224 height 560
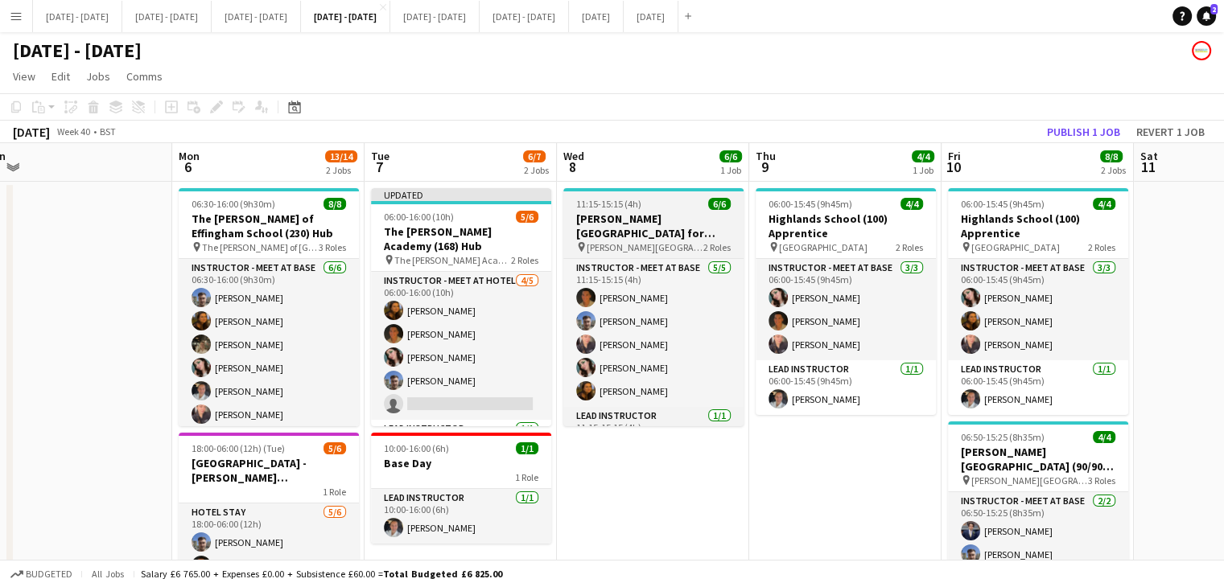
scroll to position [0, 405]
click at [630, 208] on span "11:15-15:15 (4h)" at bounding box center [607, 204] width 65 height 12
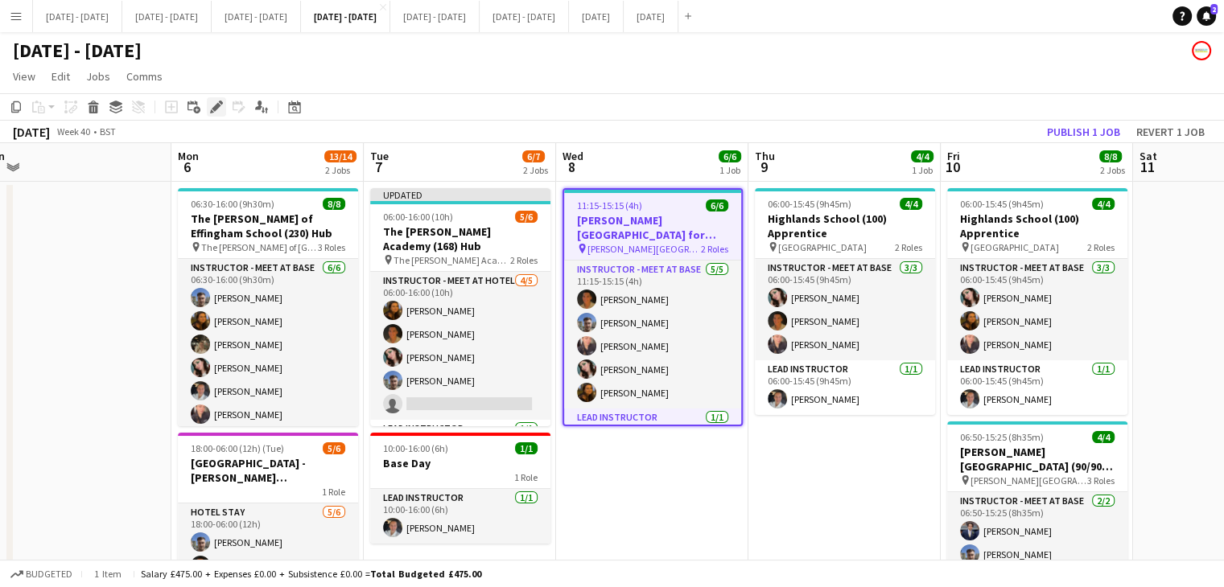
click at [218, 110] on icon "Edit" at bounding box center [216, 107] width 13 height 13
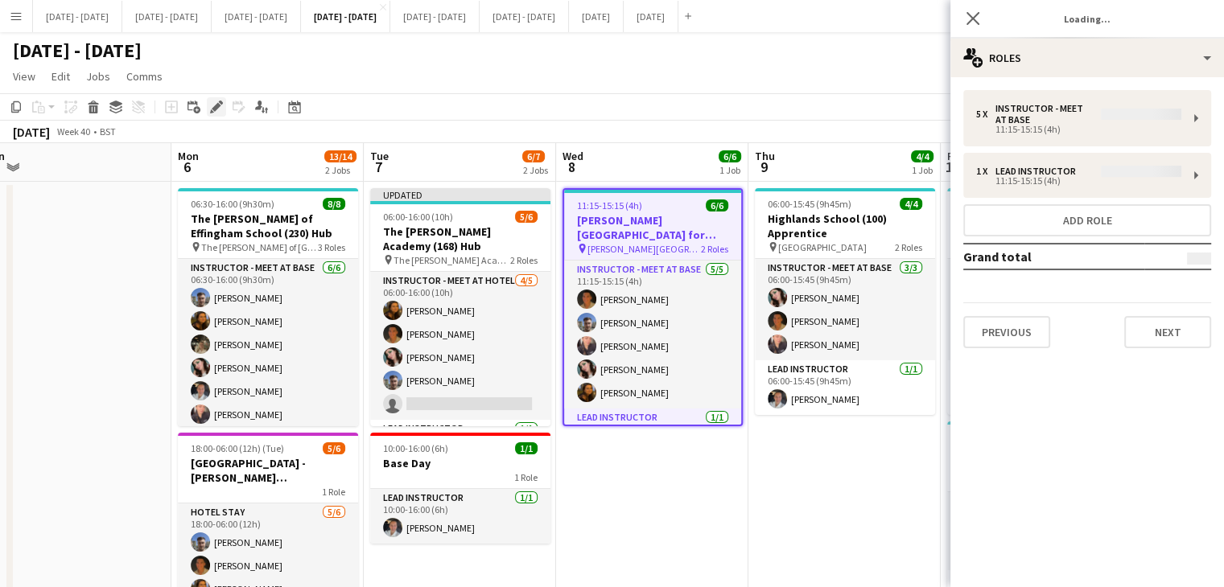
type input "**********"
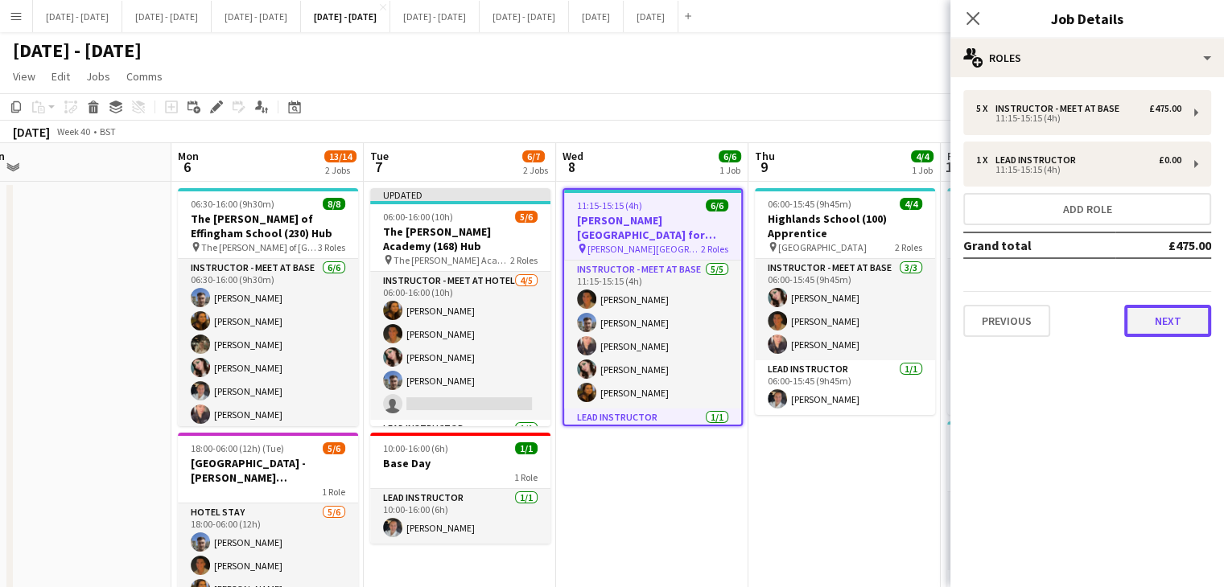
click at [1158, 322] on button "Next" at bounding box center [1167, 321] width 87 height 32
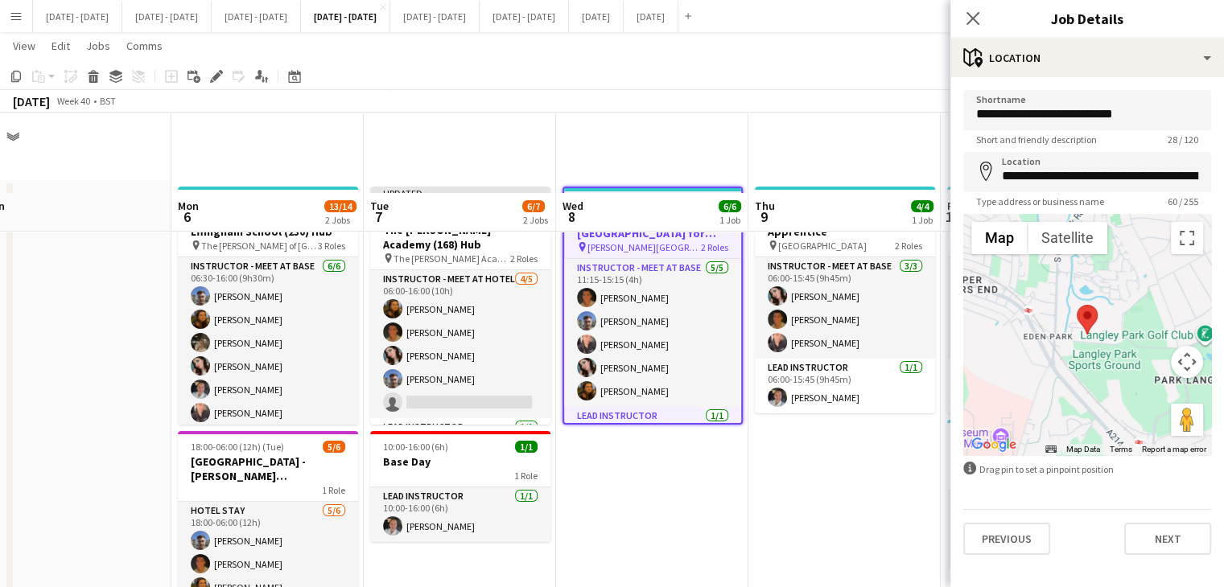
scroll to position [142, 0]
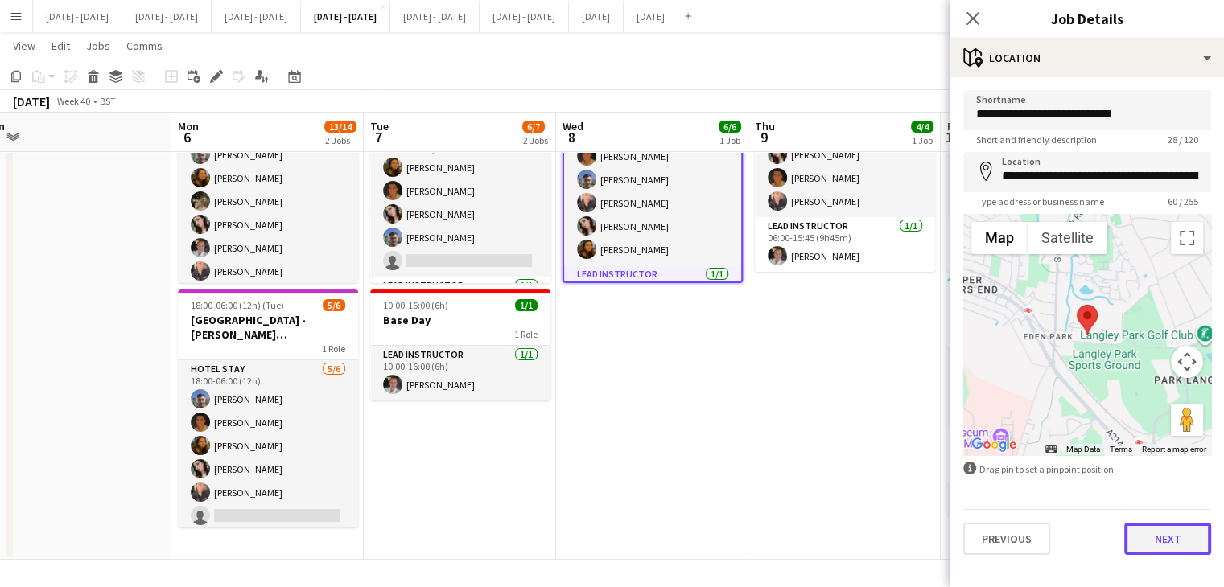
click at [1162, 532] on button "Next" at bounding box center [1167, 539] width 87 height 32
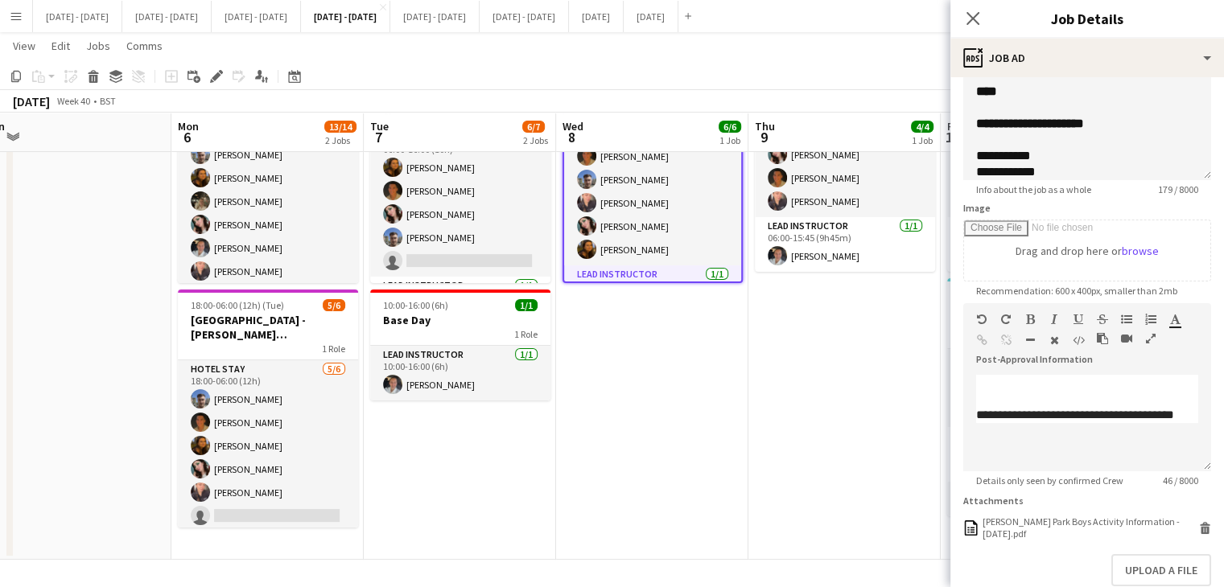
scroll to position [228, 0]
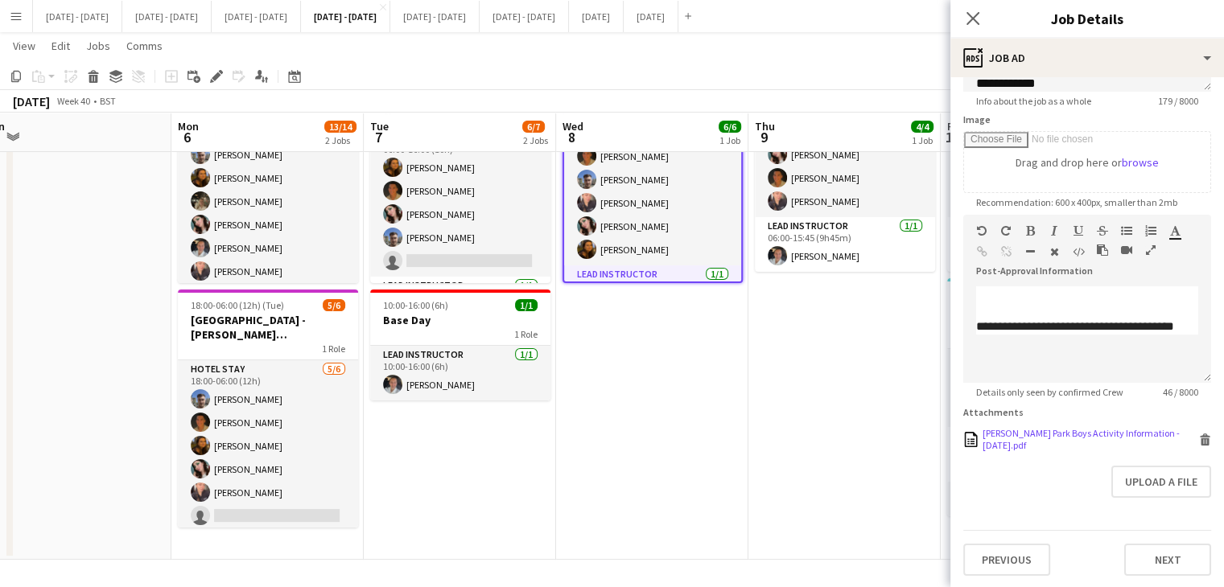
click at [994, 434] on div "[PERSON_NAME] Park Boys Activity Information - [DATE].pdf" at bounding box center [1088, 439] width 212 height 24
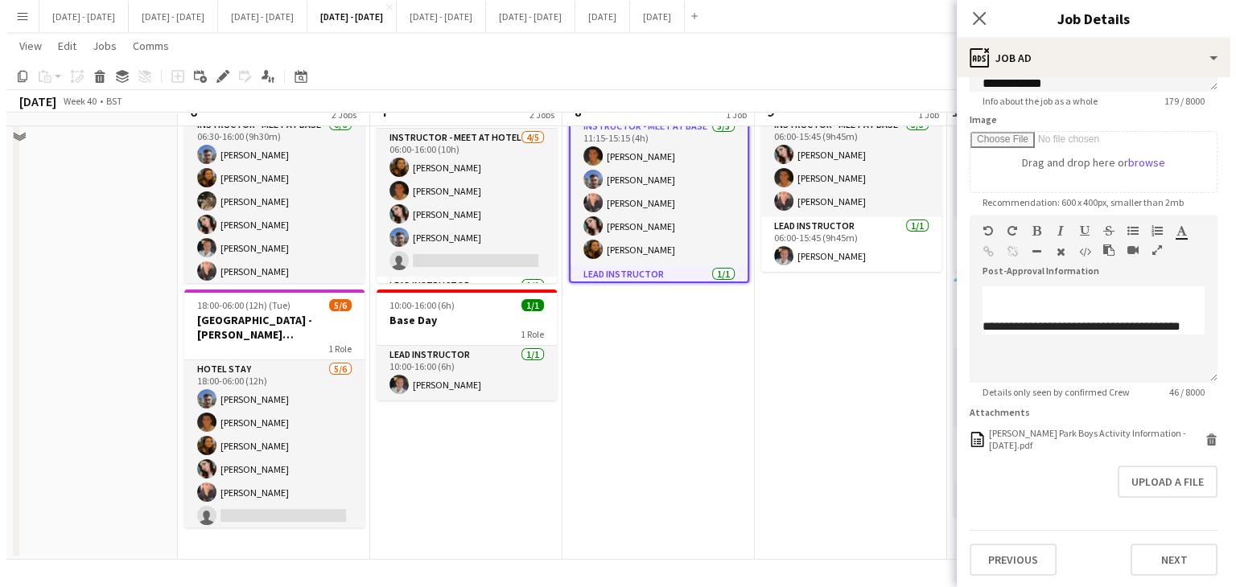
scroll to position [0, 0]
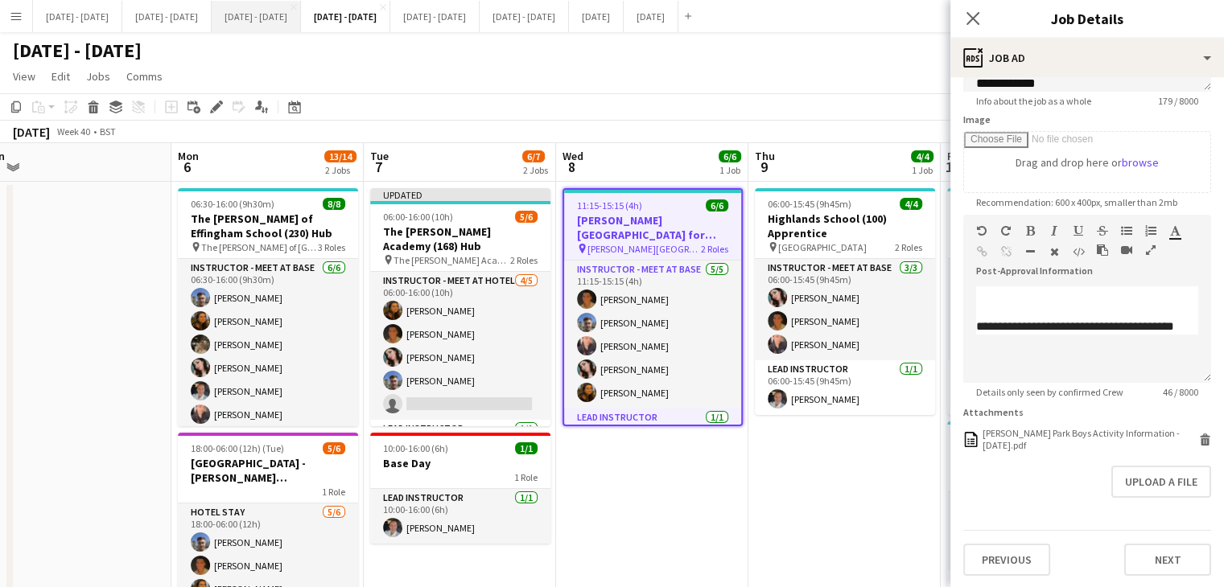
click at [285, 15] on button "[DATE] - [DATE] Close" at bounding box center [256, 16] width 89 height 31
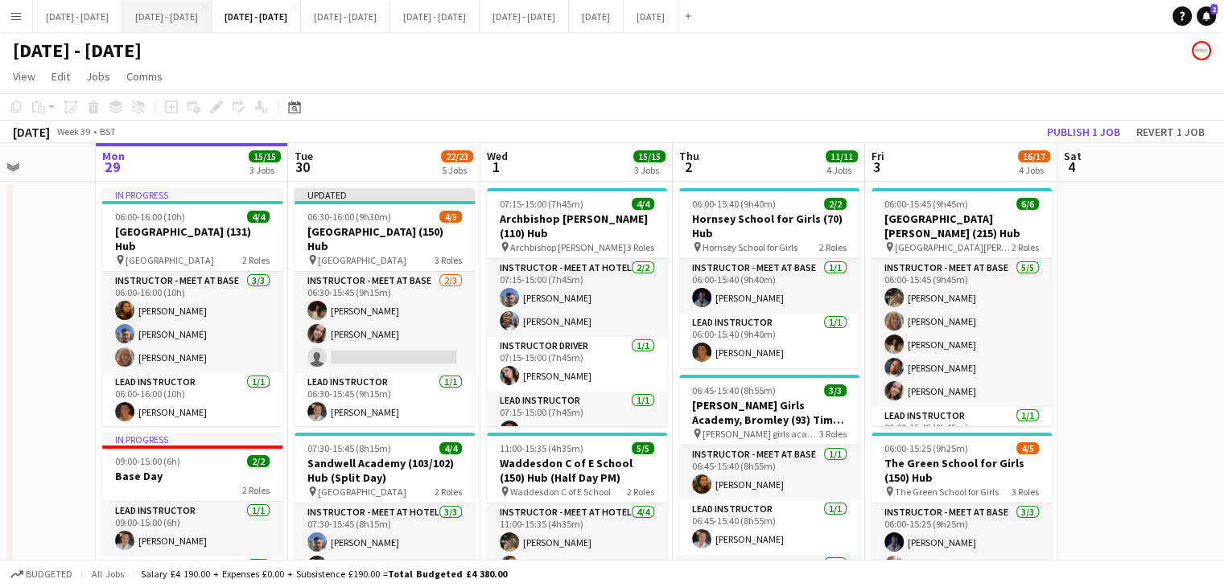
click at [171, 5] on button "[DATE] - [DATE] Close" at bounding box center [166, 16] width 89 height 31
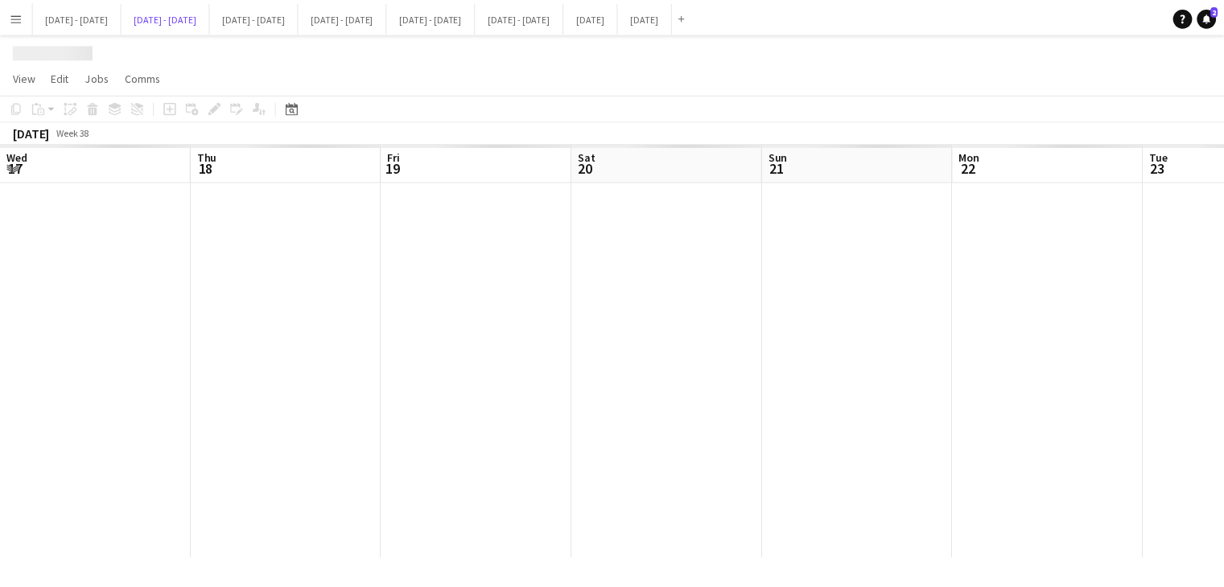
scroll to position [0, 546]
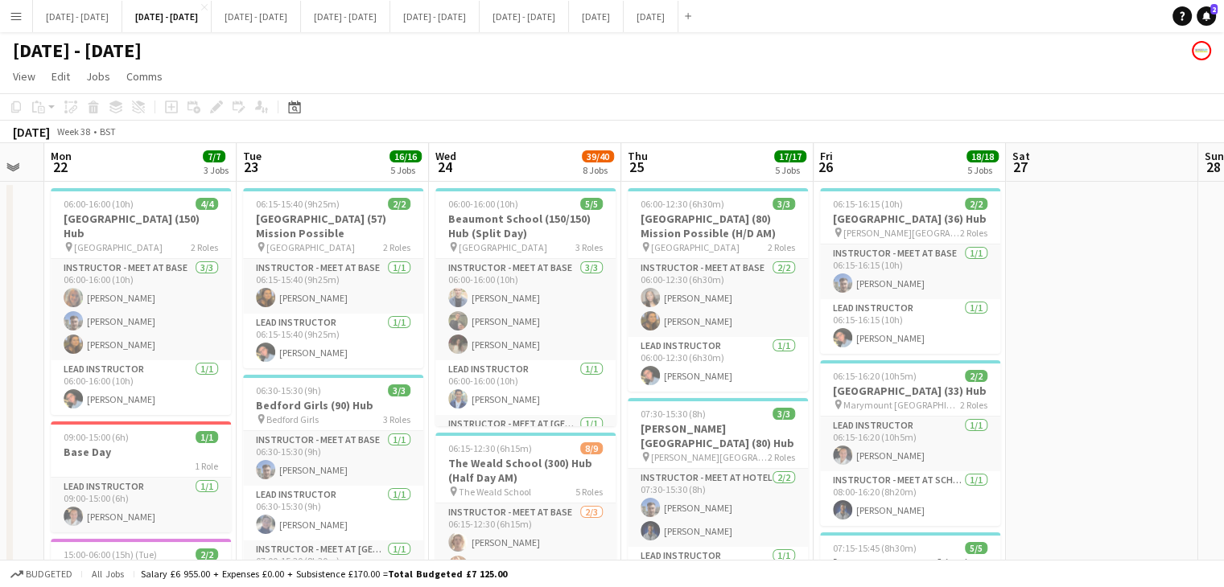
drag, startPoint x: 877, startPoint y: 164, endPoint x: 562, endPoint y: 185, distance: 315.3
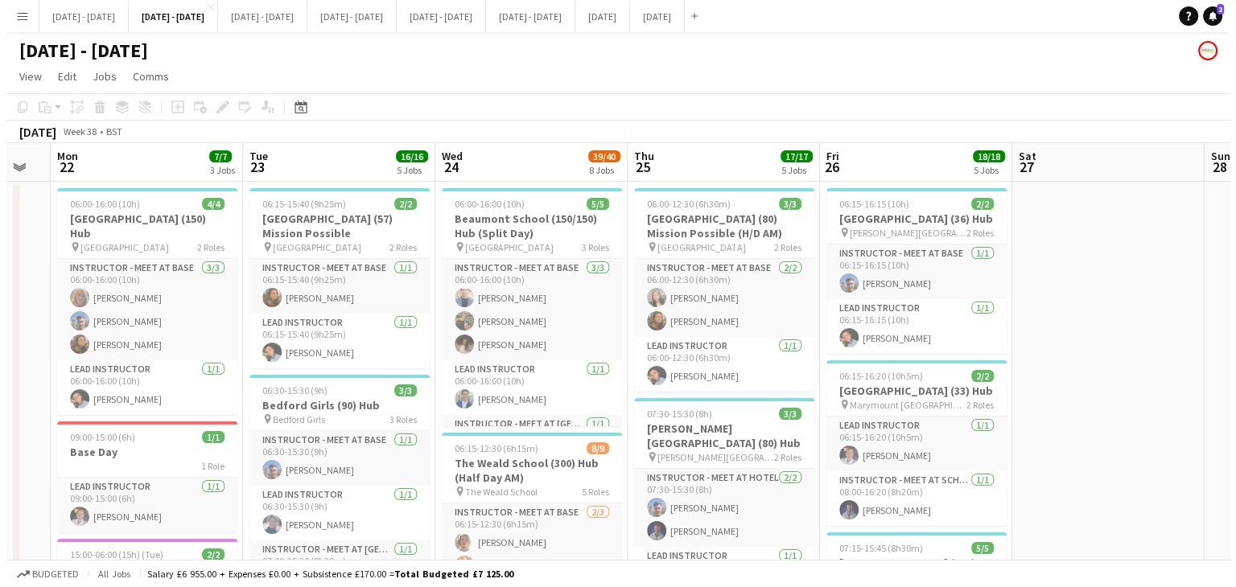
scroll to position [0, 924]
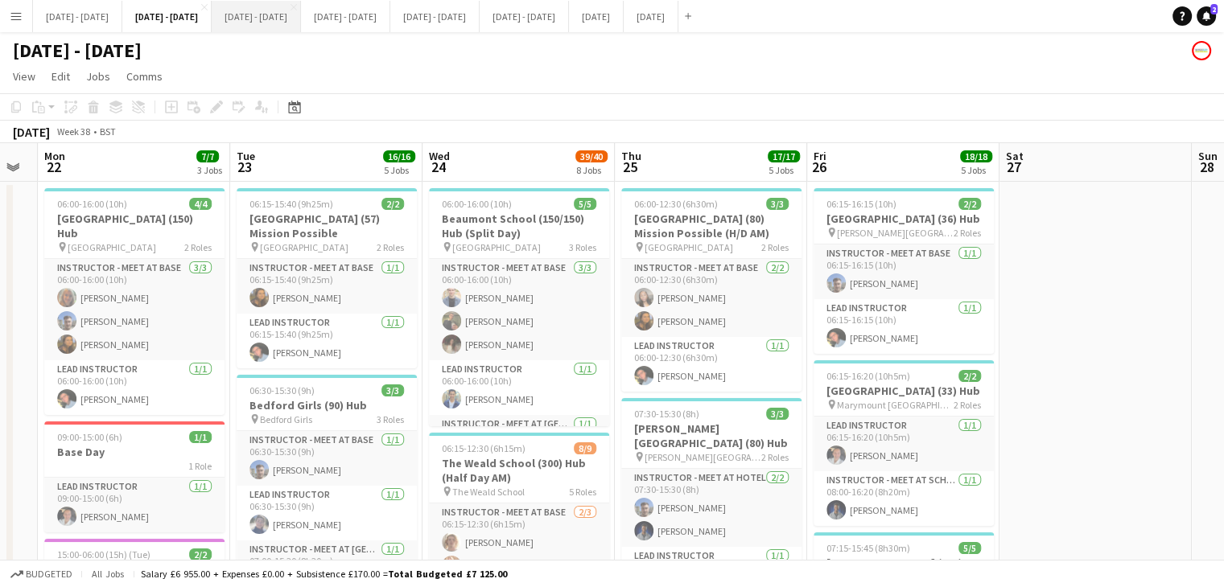
click at [296, 26] on button "[DATE] - [DATE] Close" at bounding box center [256, 16] width 89 height 31
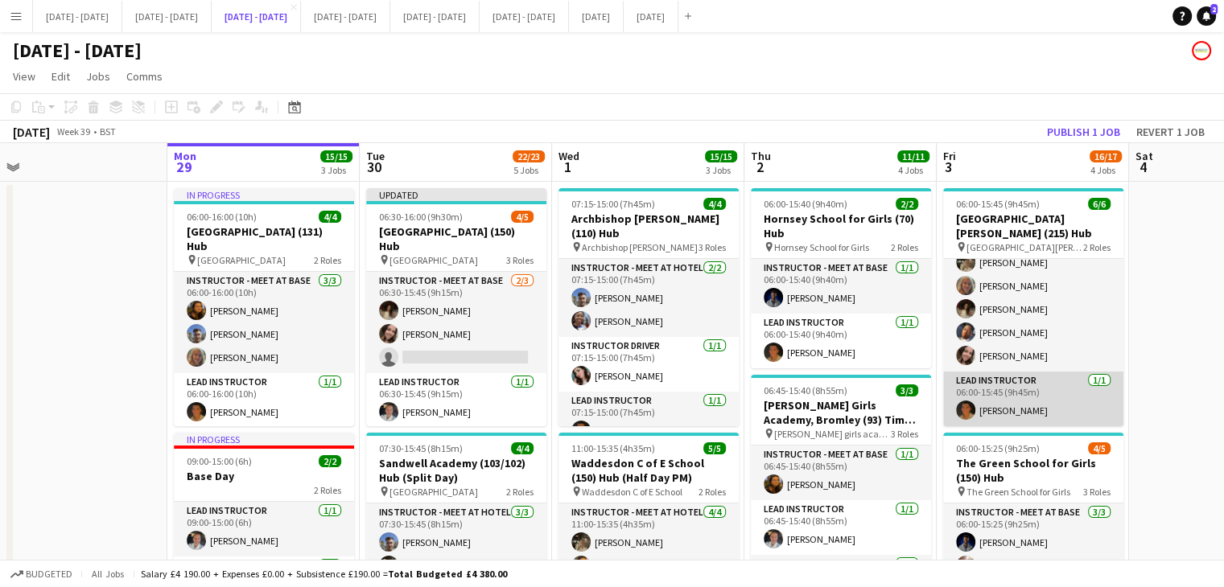
scroll to position [0, 608]
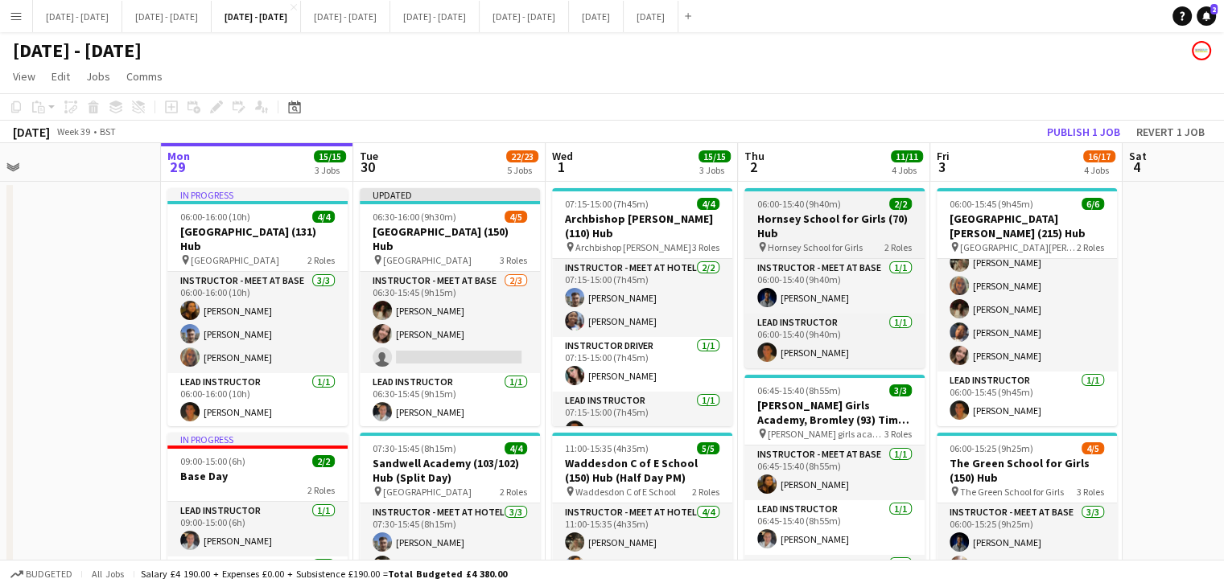
click at [808, 216] on h3 "Hornsey School for Girls (70) Hub" at bounding box center [834, 226] width 180 height 29
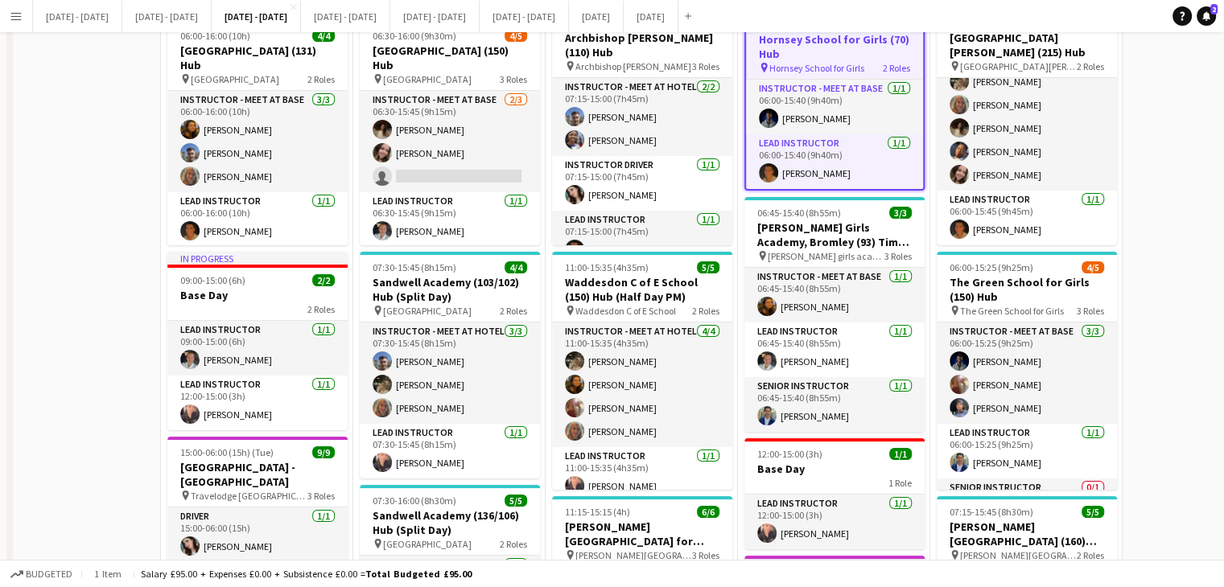
scroll to position [0, 0]
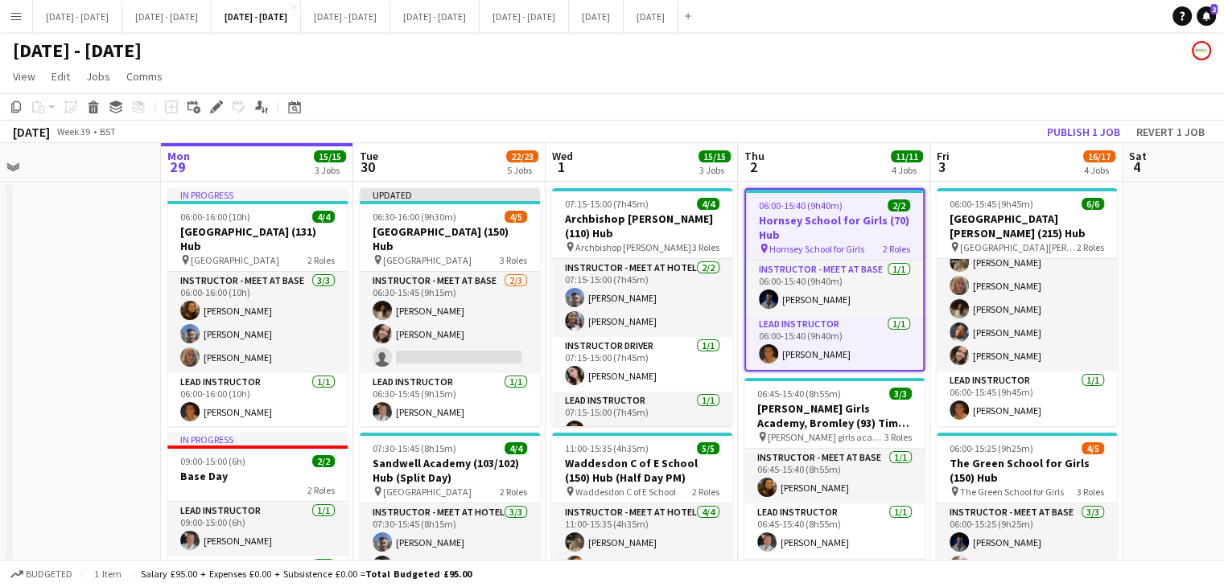
click at [1036, 165] on app-board-header-date "Fri 3 16/17 4 Jobs" at bounding box center [1026, 162] width 192 height 39
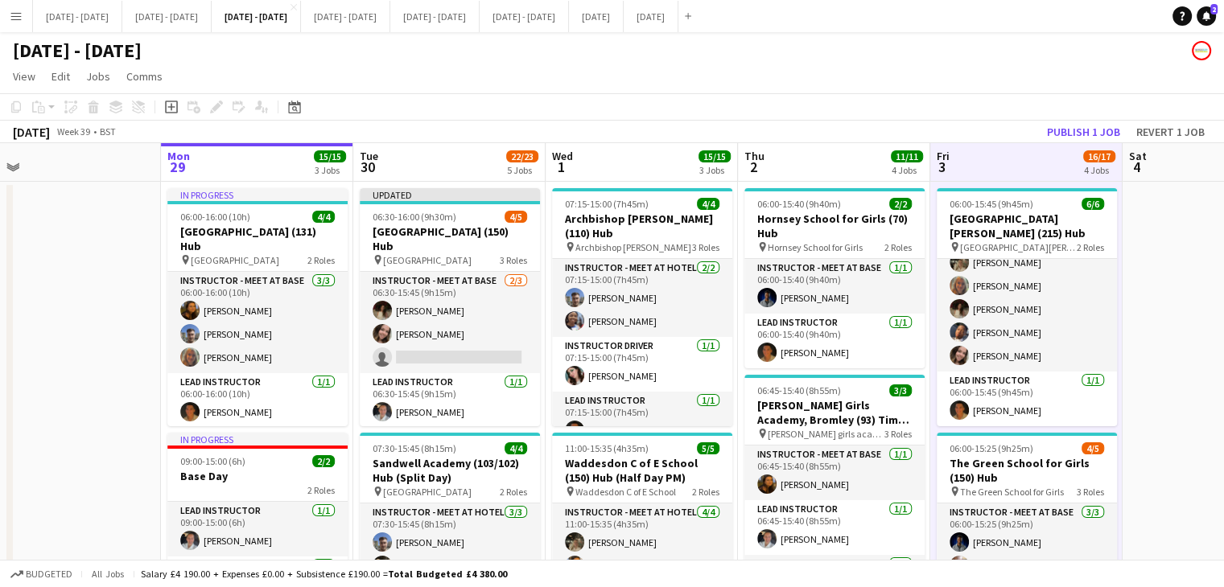
click at [821, 171] on app-board-header-date "Thu 2 11/11 4 Jobs" at bounding box center [834, 162] width 192 height 39
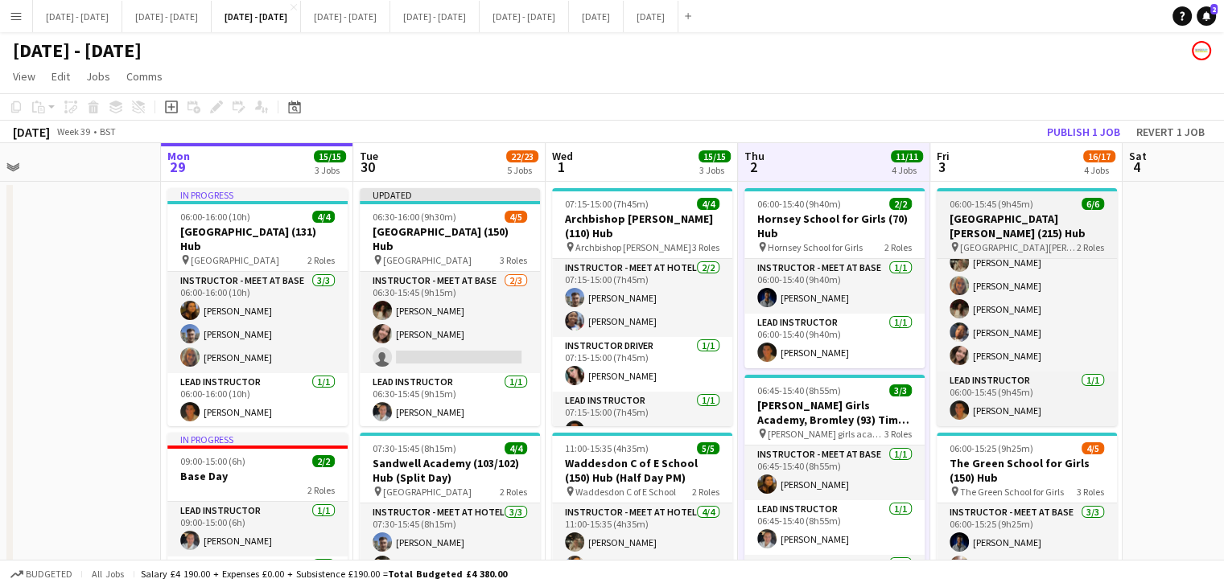
drag, startPoint x: 990, startPoint y: 166, endPoint x: 953, endPoint y: 226, distance: 71.2
click at [990, 170] on app-board-header-date "Fri 3 16/17 4 Jobs" at bounding box center [1026, 162] width 192 height 39
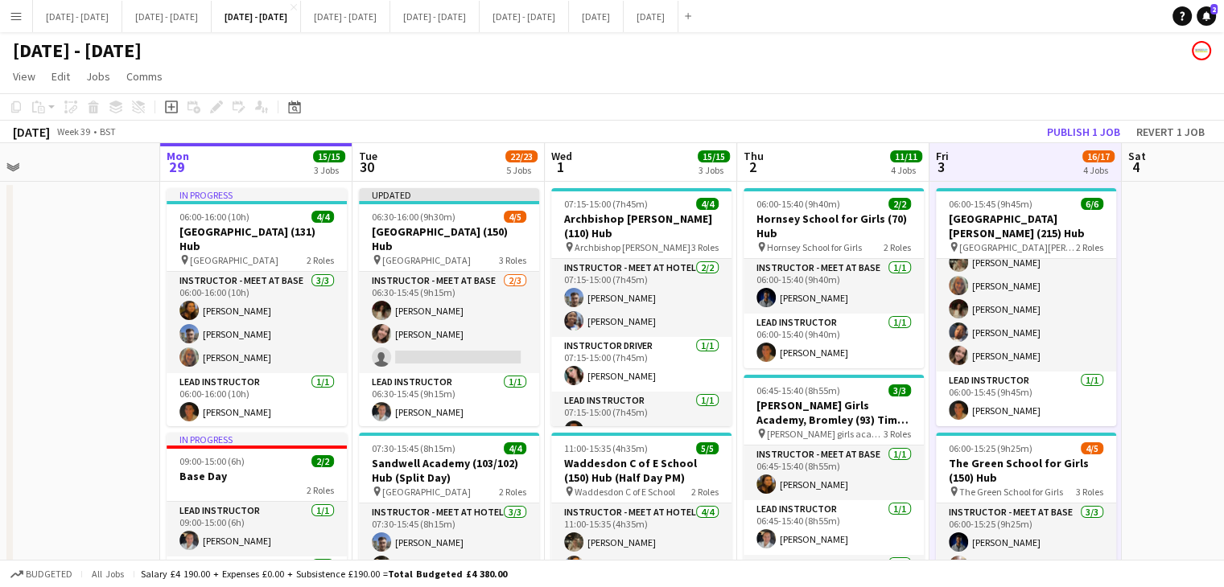
click at [817, 169] on app-board-header-date "Thu 2 11/11 4 Jobs" at bounding box center [833, 162] width 192 height 39
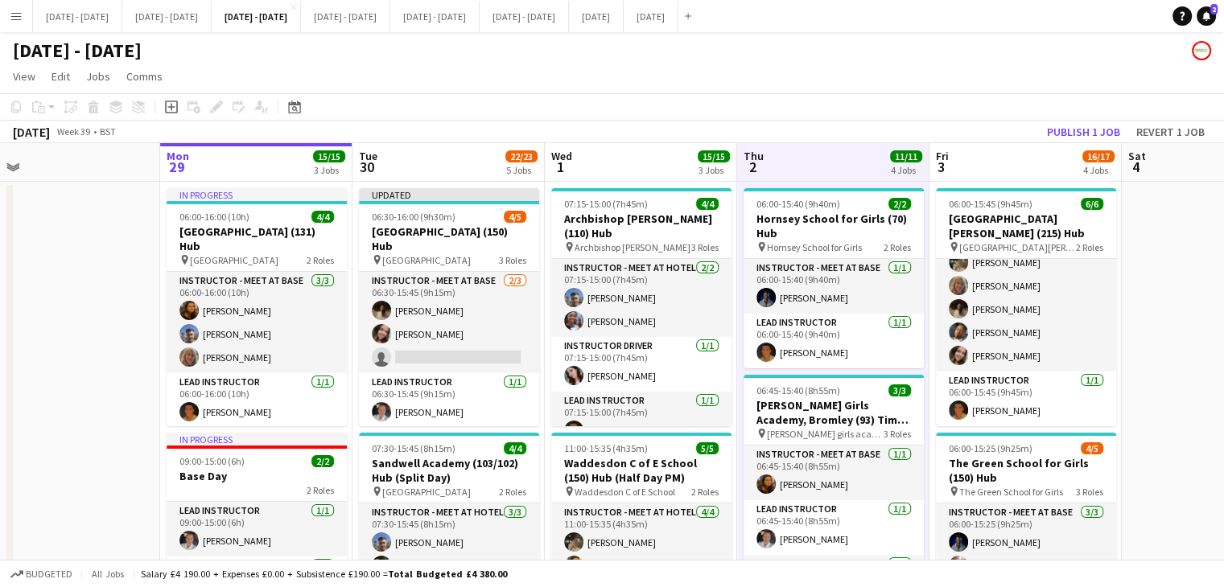
click at [1009, 167] on app-board-header-date "Fri 3 16/17 4 Jobs" at bounding box center [1025, 162] width 192 height 39
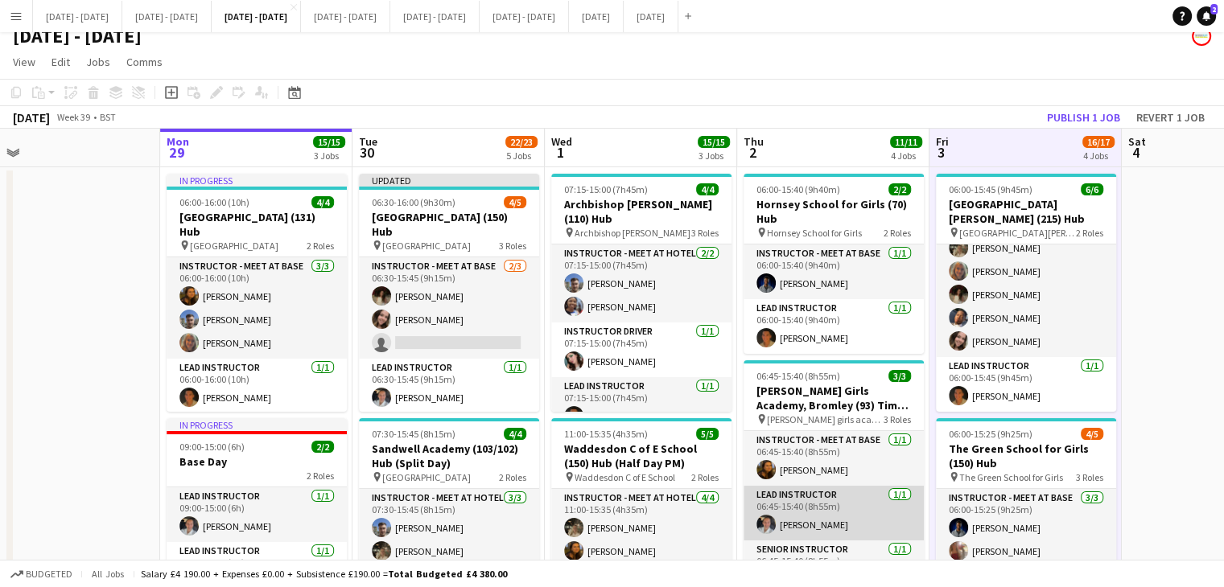
scroll to position [0, 0]
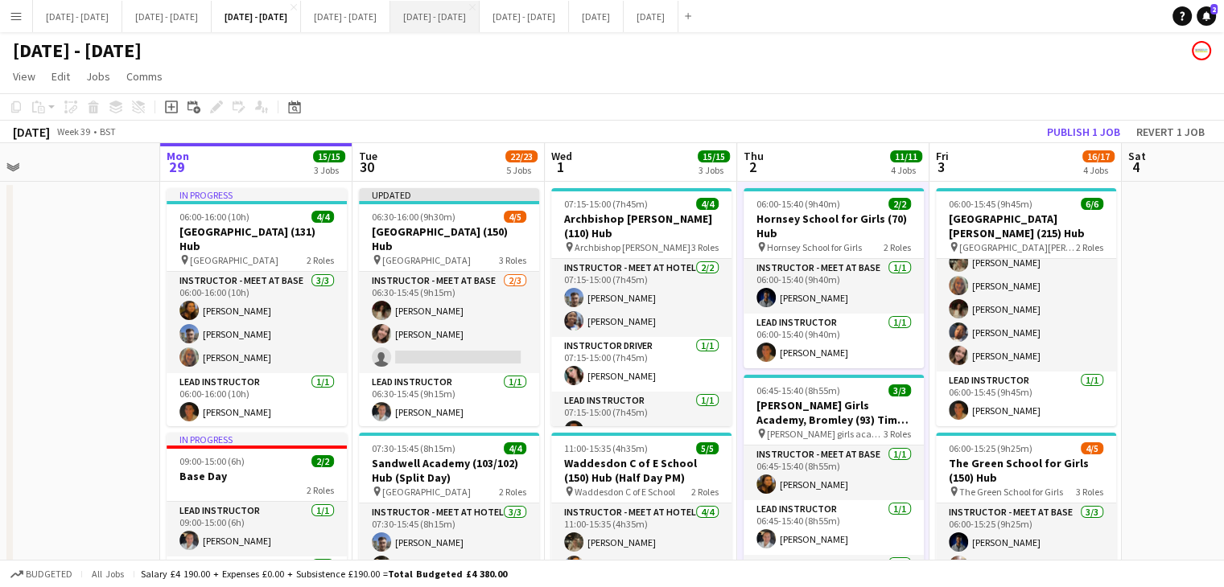
click at [479, 20] on button "[DATE] - [DATE] Close" at bounding box center [434, 16] width 89 height 31
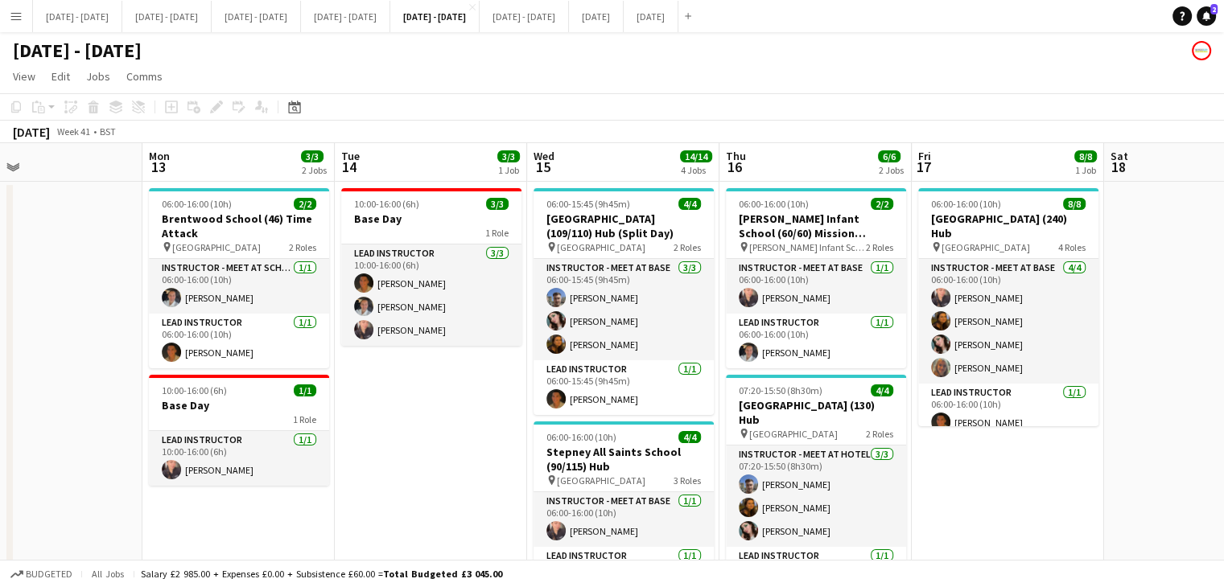
drag, startPoint x: 452, startPoint y: 472, endPoint x: 459, endPoint y: 491, distance: 19.9
click at [459, 491] on app-calendar-viewport "Fri 10 Sat 11 Sun 12 Mon 13 3/3 2 Jobs Tue 14 3/3 1 Job Wed 15 14/14 4 Jobs Thu…" at bounding box center [612, 598] width 1224 height 910
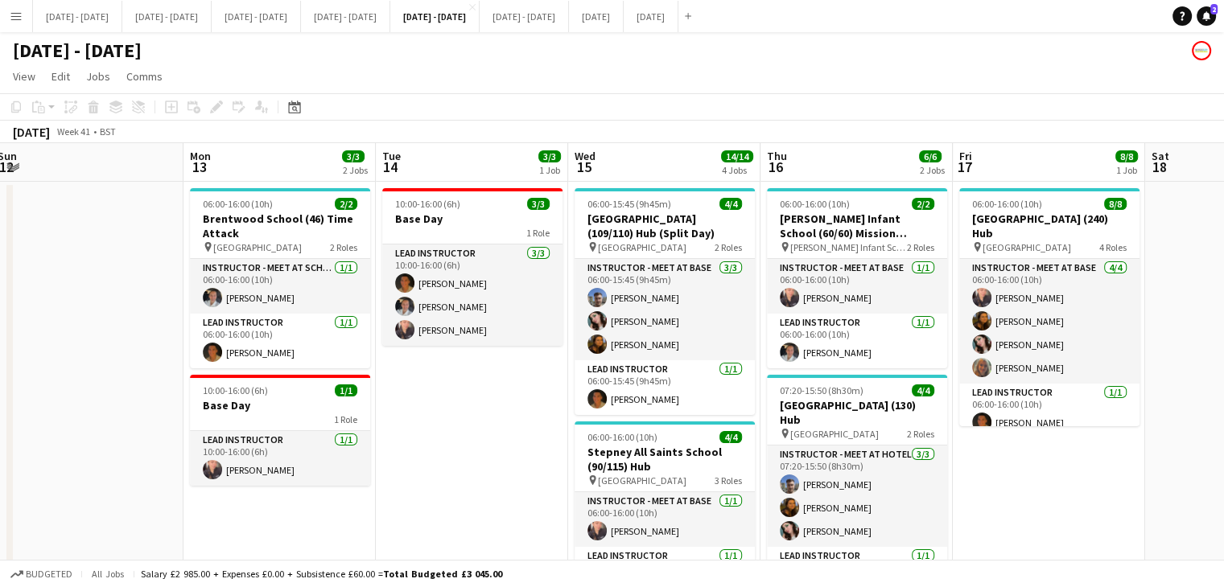
drag, startPoint x: 428, startPoint y: 459, endPoint x: 450, endPoint y: 465, distance: 22.7
click at [455, 464] on app-calendar-viewport "Fri 10 Sat 11 Sun 12 Mon 13 3/3 2 Jobs Tue 14 3/3 1 Job Wed 15 14/14 4 Jobs Thu…" at bounding box center [612, 598] width 1224 height 910
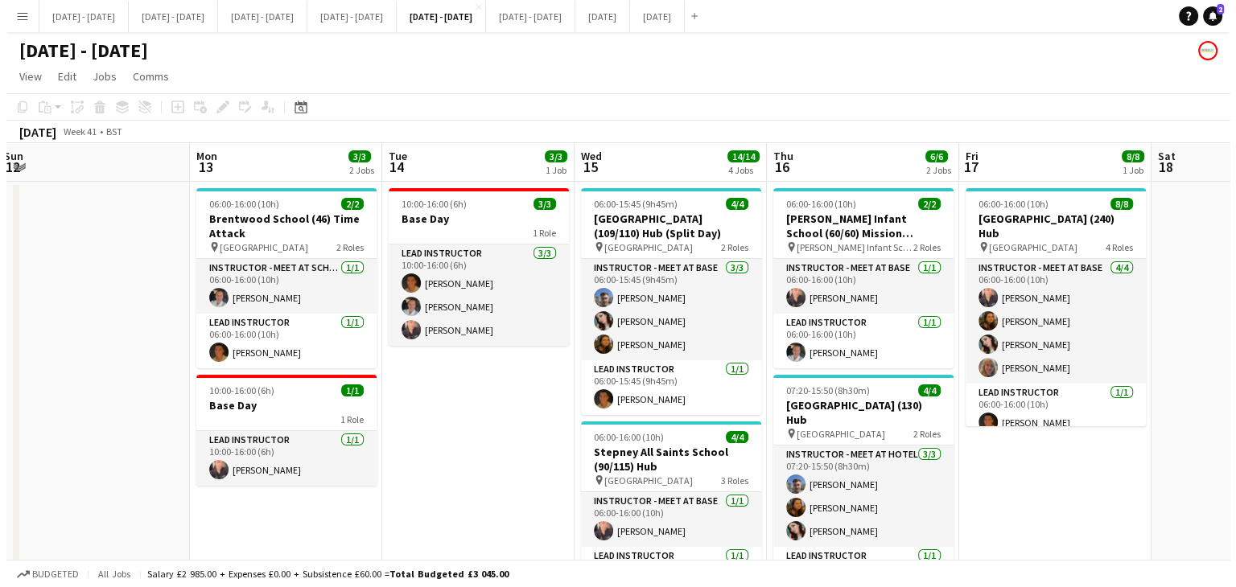
scroll to position [0, 412]
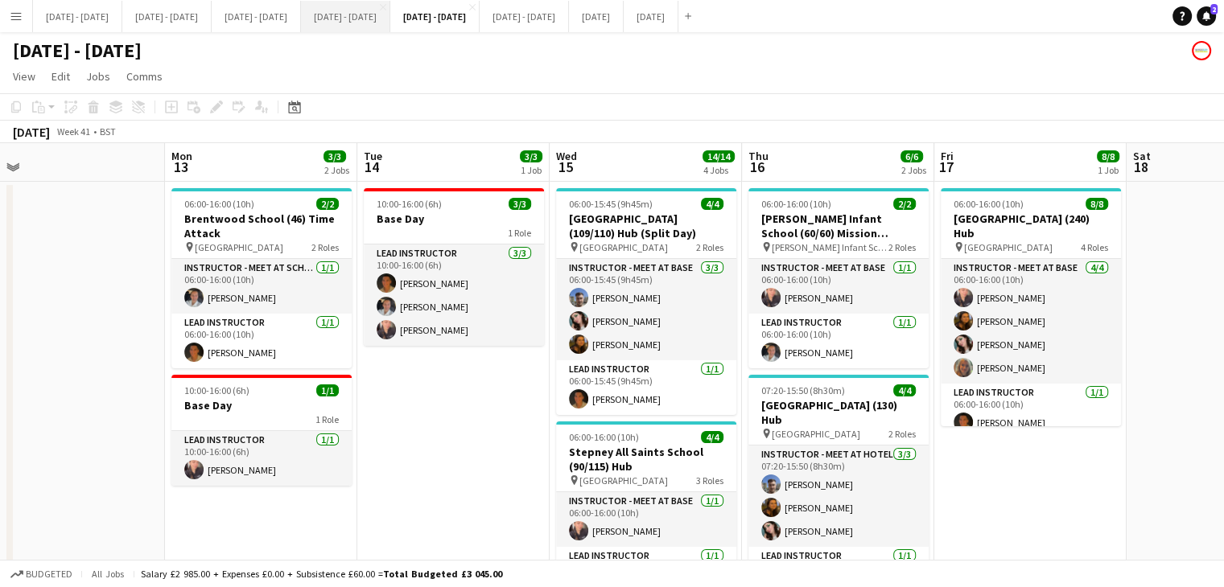
click at [390, 14] on button "[DATE] - [DATE] Close" at bounding box center [345, 16] width 89 height 31
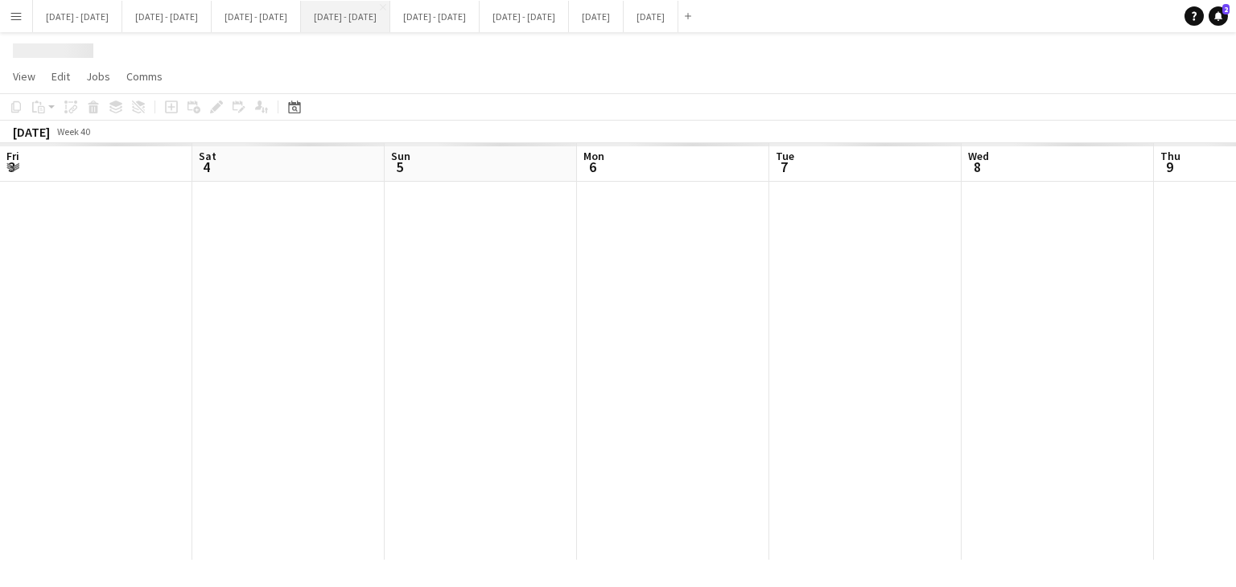
scroll to position [0, 405]
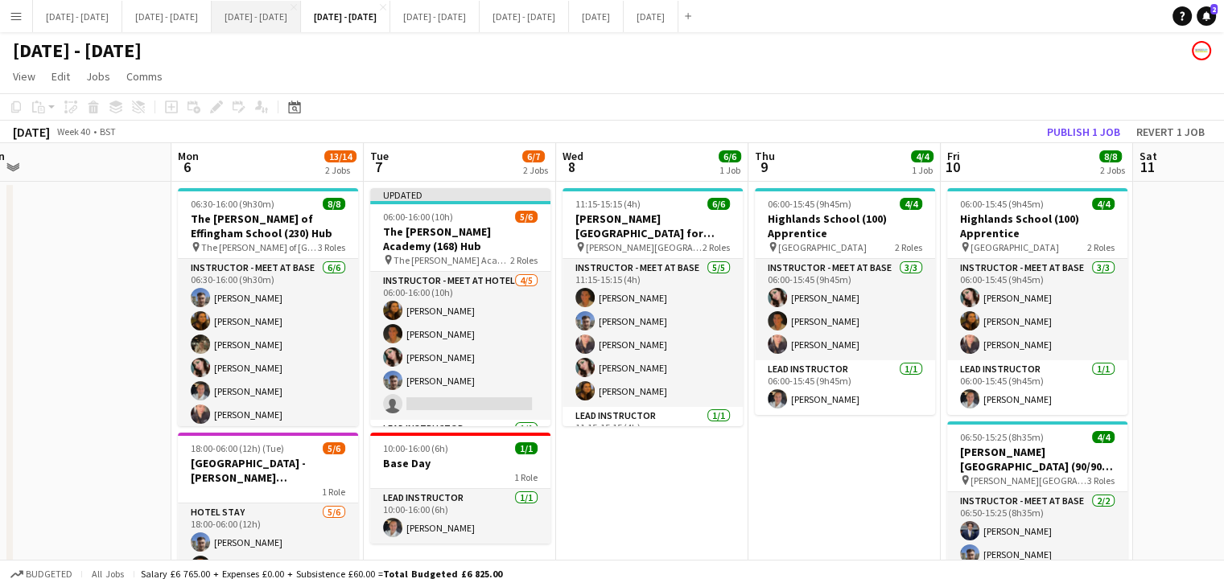
click at [294, 7] on button "[DATE] - [DATE] Close" at bounding box center [256, 16] width 89 height 31
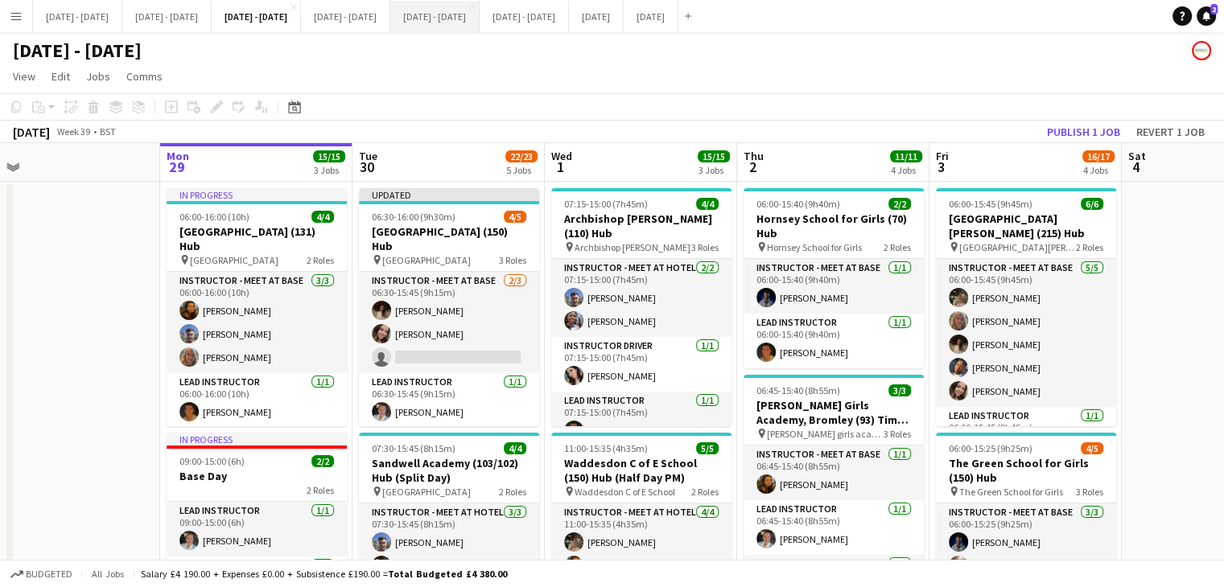
click at [479, 21] on button "[DATE] - [DATE] Close" at bounding box center [434, 16] width 89 height 31
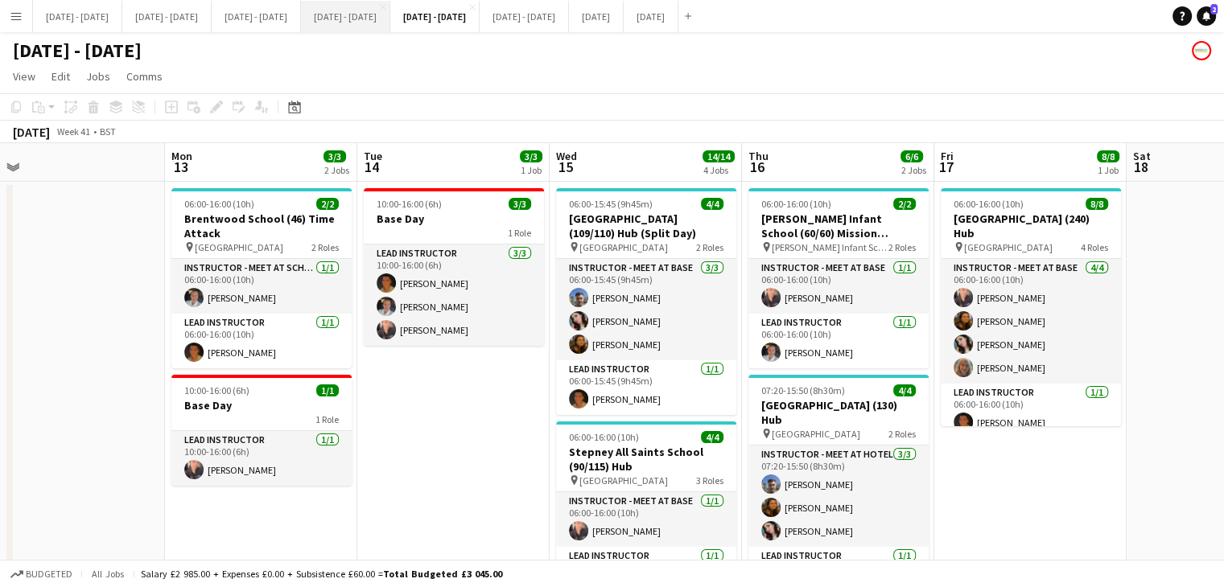
click at [390, 23] on button "[DATE] - [DATE] Close" at bounding box center [345, 16] width 89 height 31
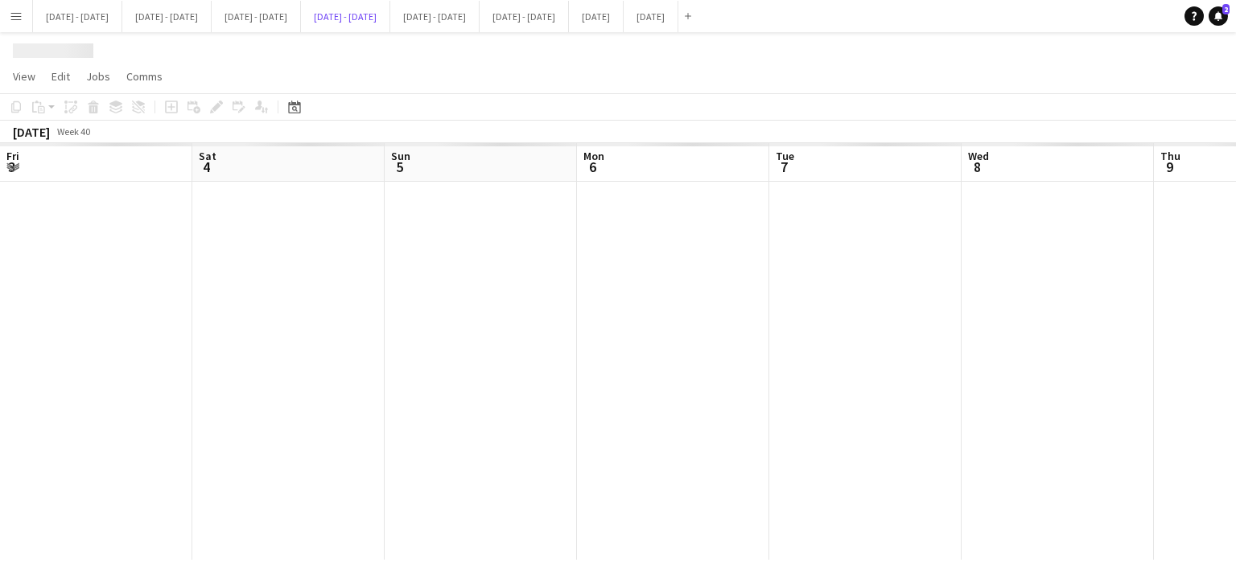
scroll to position [0, 405]
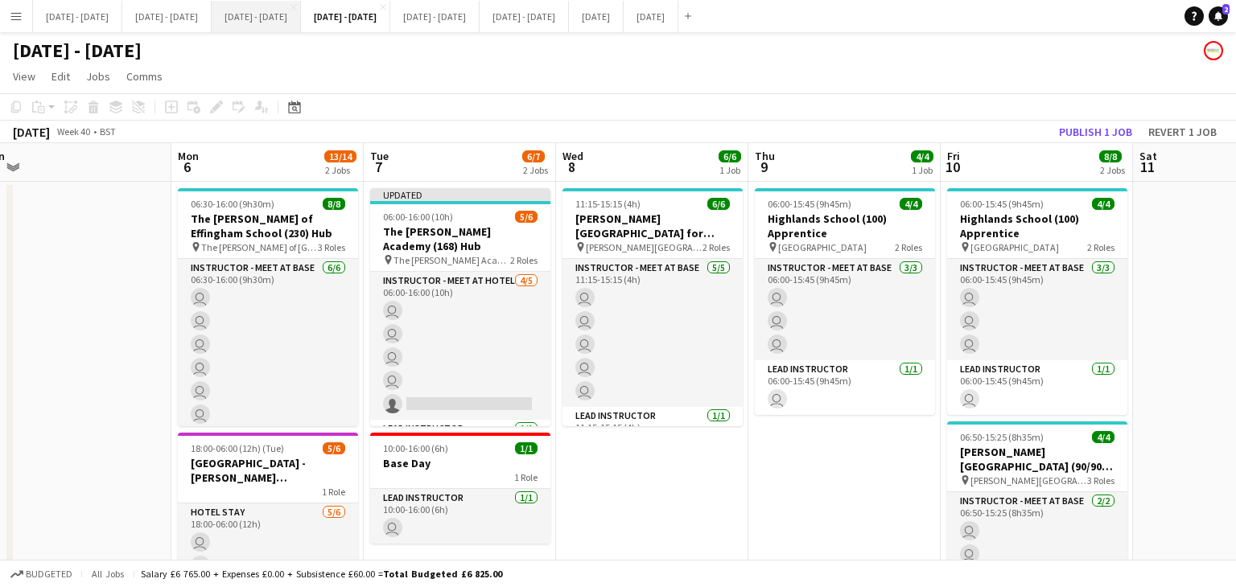
click at [301, 27] on button "[DATE] - [DATE] Close" at bounding box center [256, 16] width 89 height 31
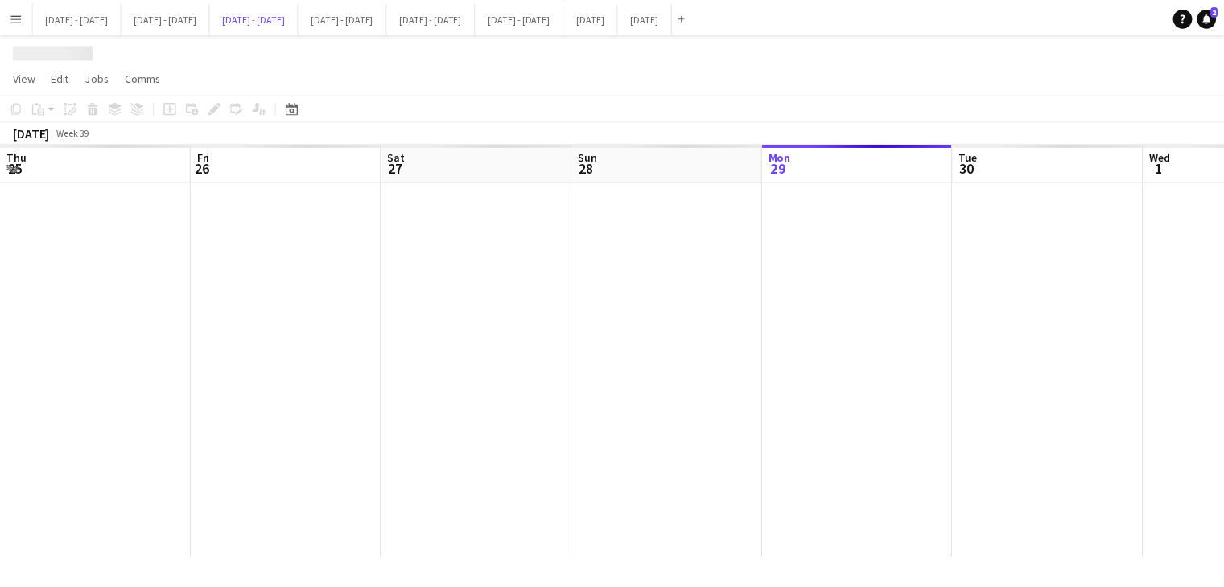
scroll to position [0, 609]
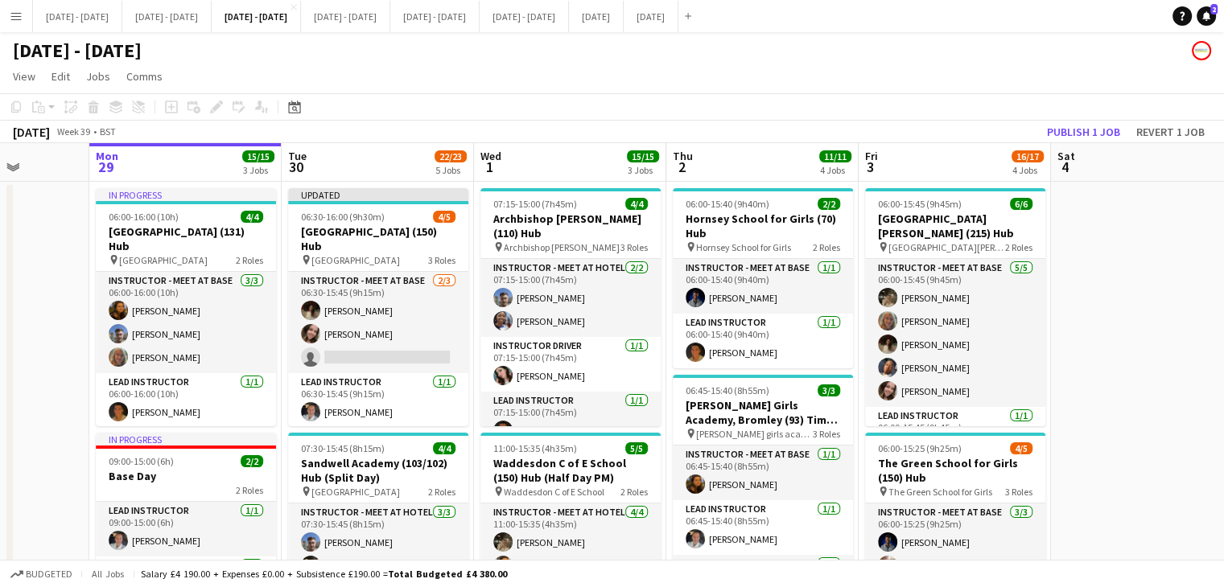
drag, startPoint x: 1125, startPoint y: 496, endPoint x: 1069, endPoint y: 521, distance: 60.9
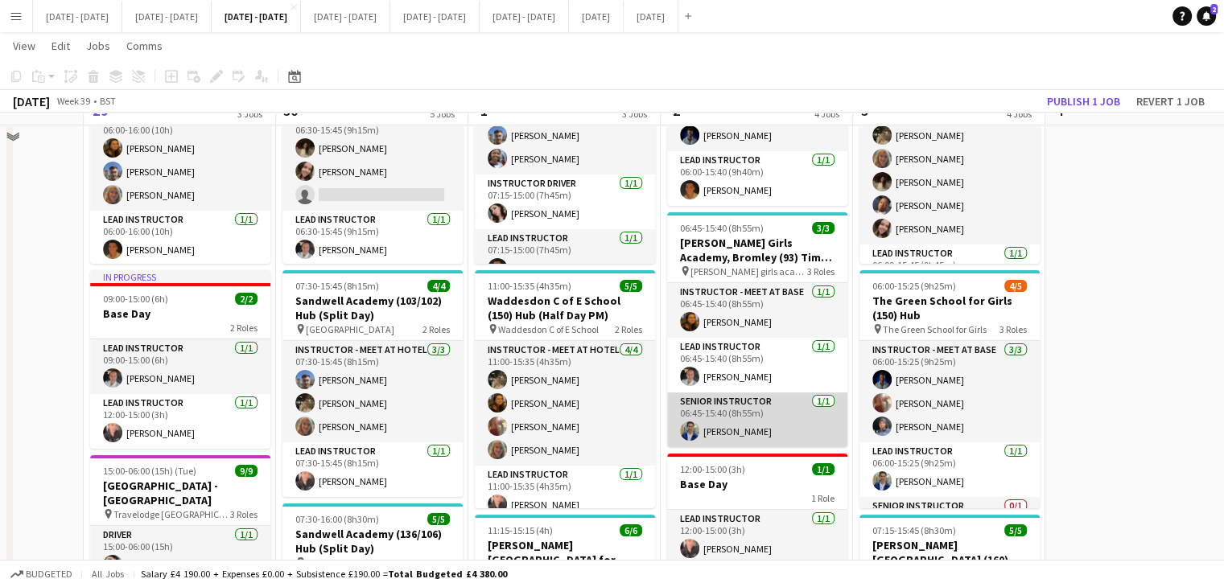
scroll to position [0, 0]
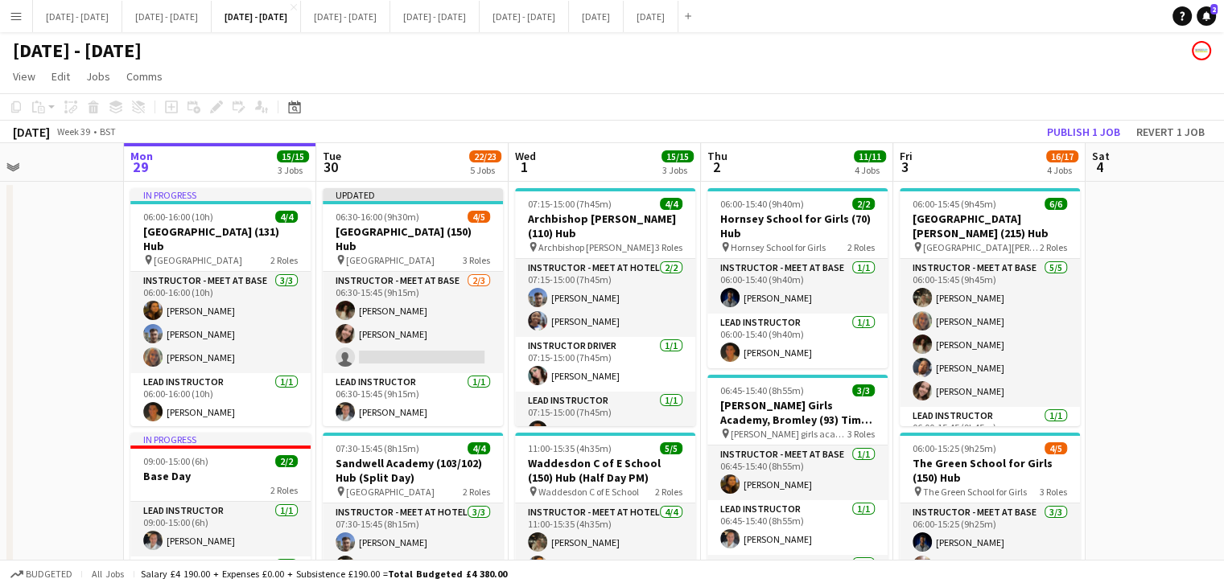
drag, startPoint x: 1142, startPoint y: 357, endPoint x: 1183, endPoint y: 358, distance: 41.8
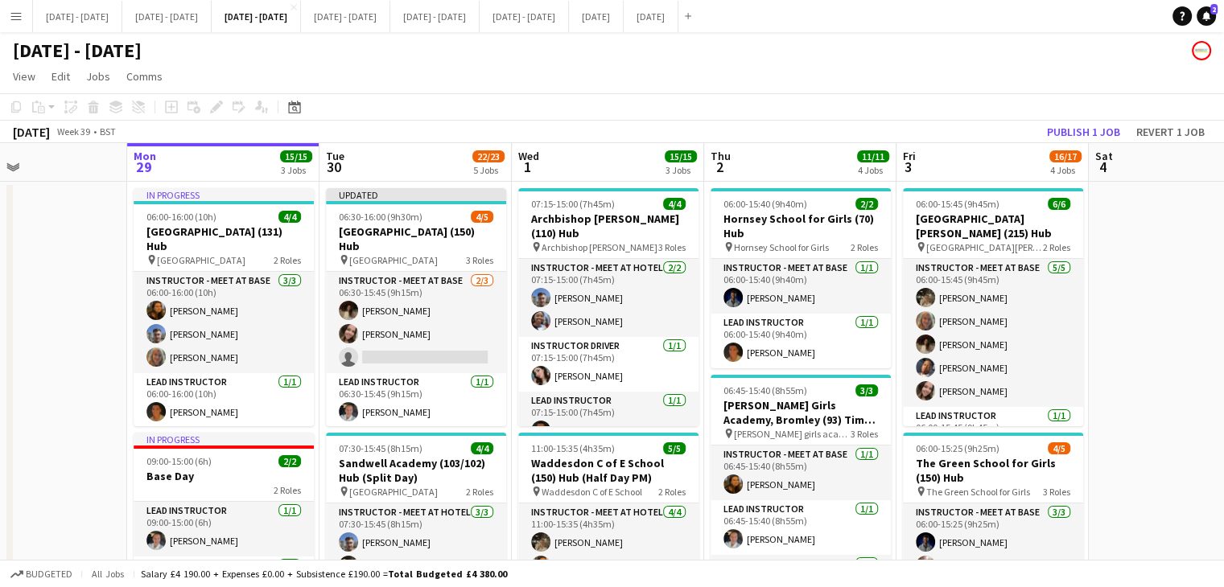
drag, startPoint x: 780, startPoint y: 161, endPoint x: 782, endPoint y: 194, distance: 33.0
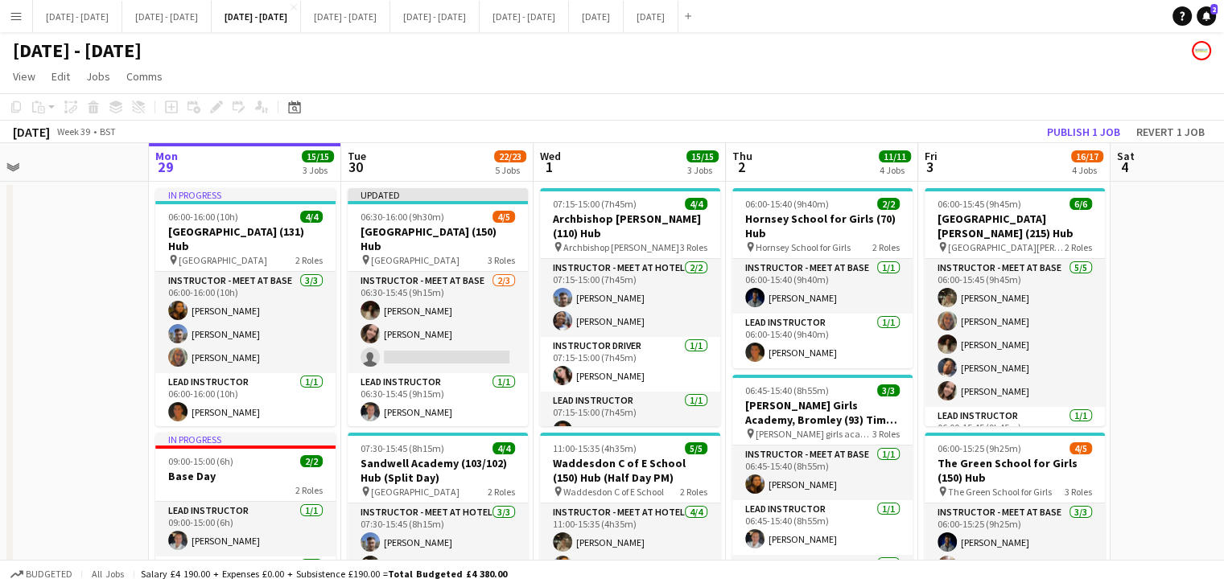
drag, startPoint x: 800, startPoint y: 164, endPoint x: 821, endPoint y: 178, distance: 25.0
drag, startPoint x: 795, startPoint y: 142, endPoint x: 834, endPoint y: 149, distance: 40.1
click at [834, 149] on app-board-header-date "Thu 2 11/11 4 Jobs" at bounding box center [821, 162] width 192 height 39
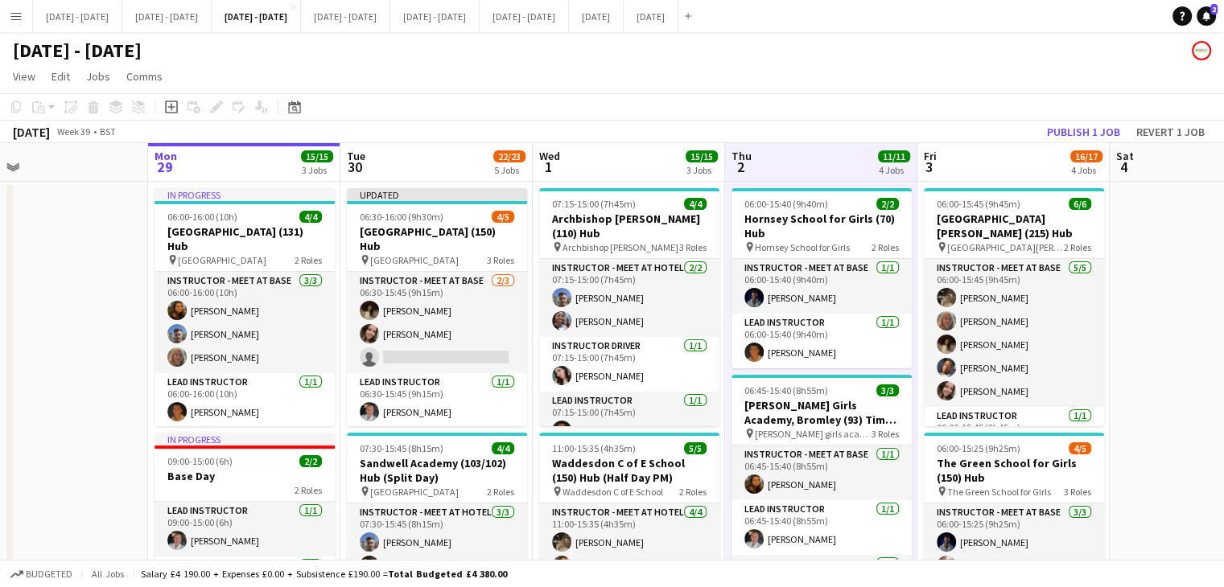
click at [792, 82] on app-page-menu "View Day view expanded Day view collapsed Month view Date picker Jump to [DATE]…" at bounding box center [612, 78] width 1224 height 31
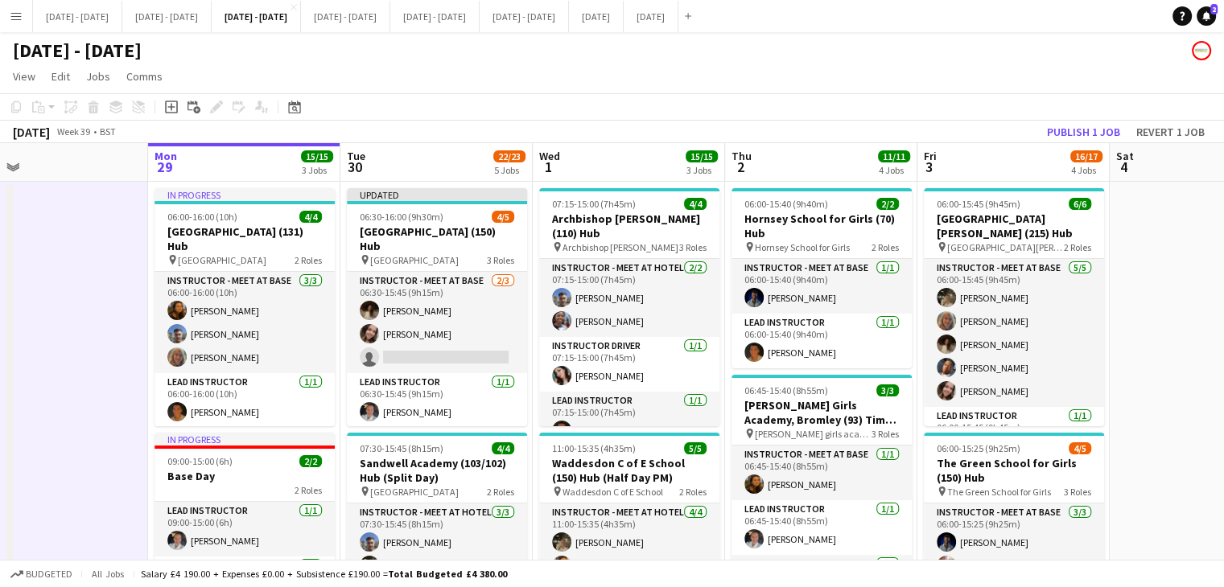
click at [393, 154] on app-board-header-date "Tue 30 22/23 5 Jobs" at bounding box center [436, 162] width 192 height 39
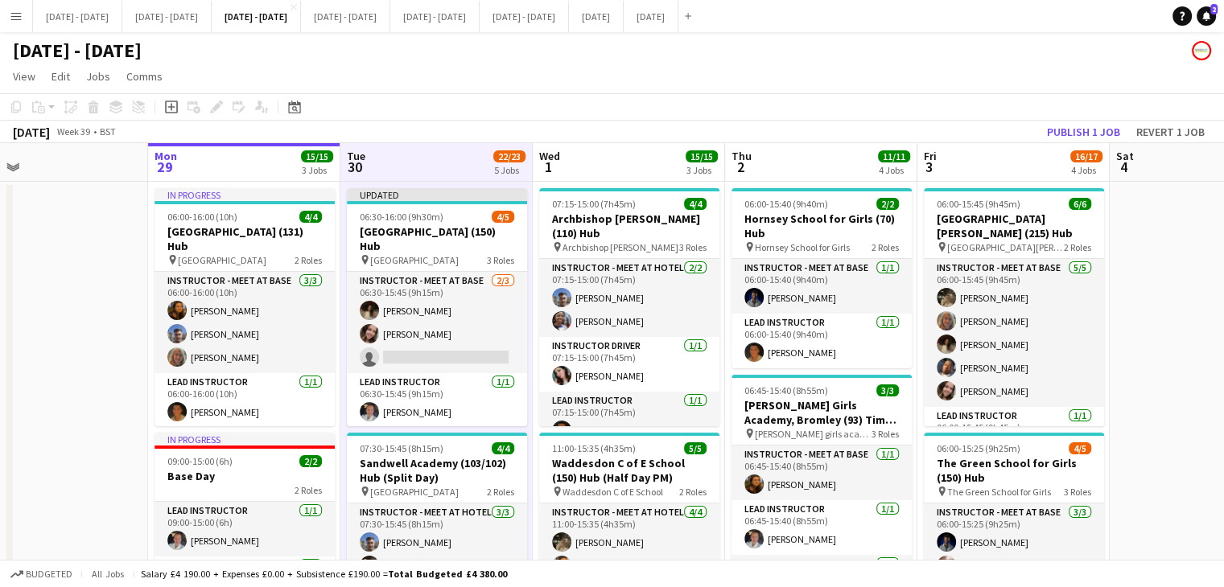
click at [262, 152] on app-board-header-date "Mon 29 15/15 3 Jobs" at bounding box center [244, 162] width 192 height 39
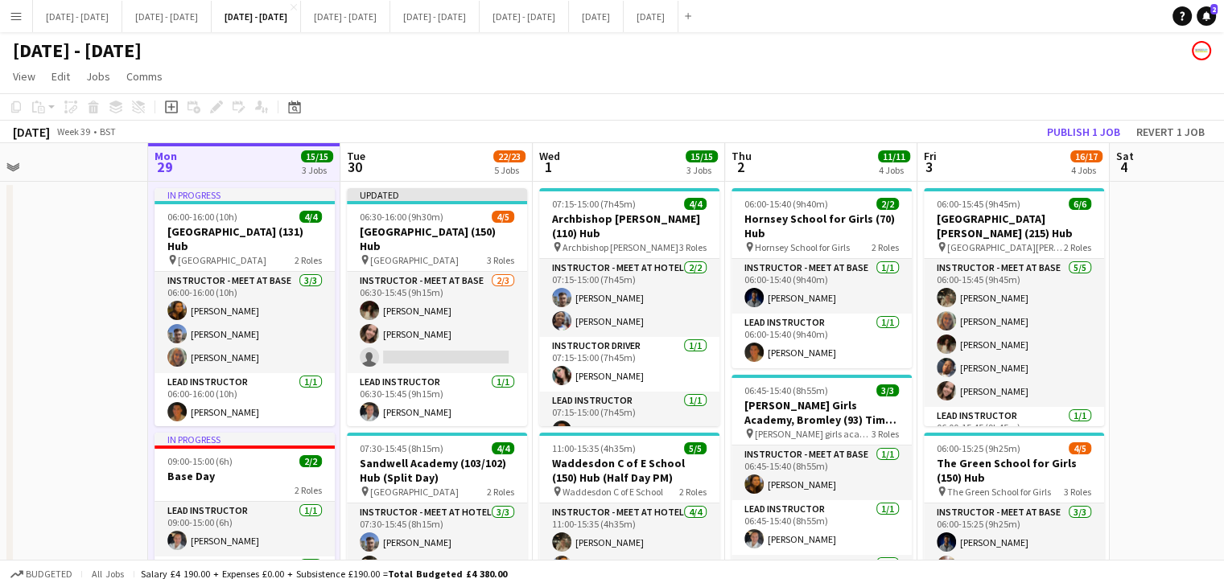
click at [383, 158] on app-board-header-date "Tue 30 22/23 5 Jobs" at bounding box center [436, 162] width 192 height 39
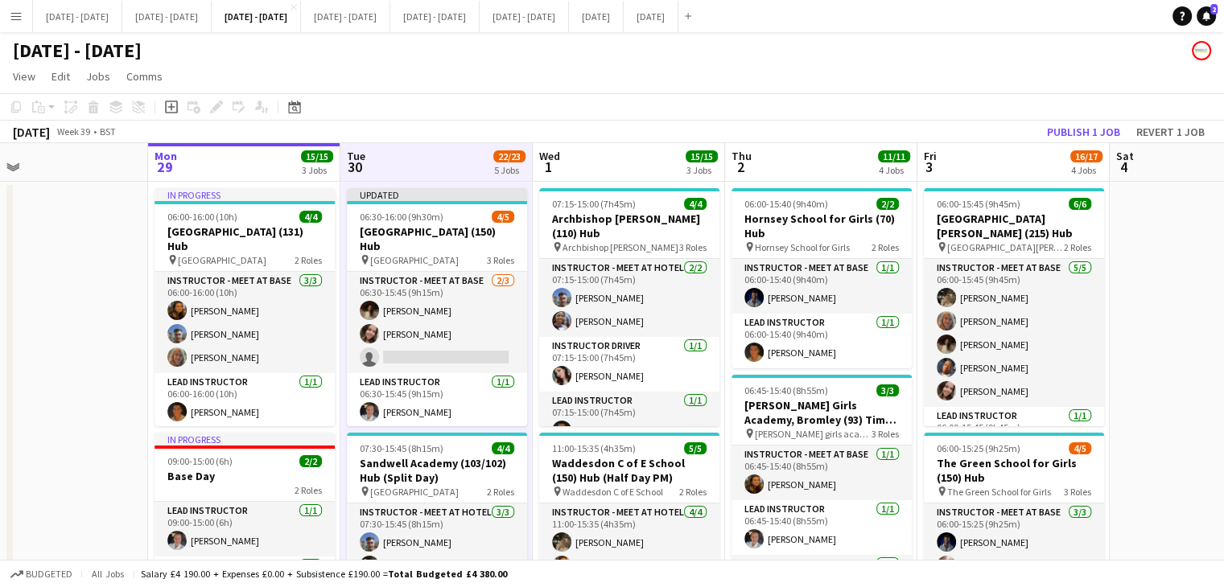
click at [843, 157] on app-board-header-date "Thu 2 11/11 4 Jobs" at bounding box center [821, 162] width 192 height 39
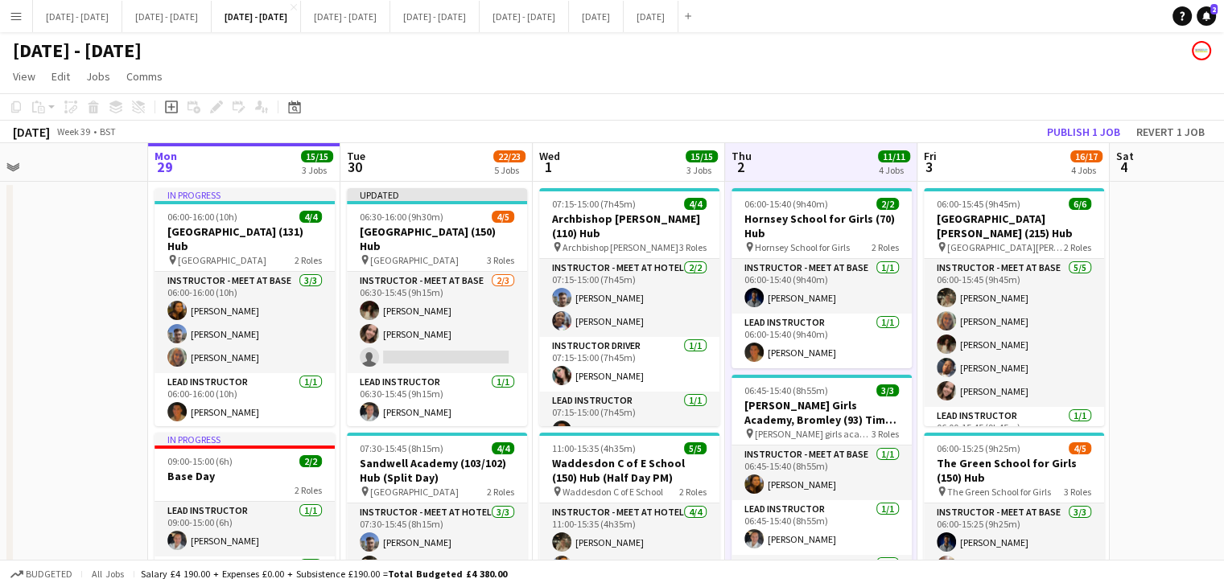
click at [1002, 157] on app-board-header-date "Fri 3 16/17 4 Jobs" at bounding box center [1013, 162] width 192 height 39
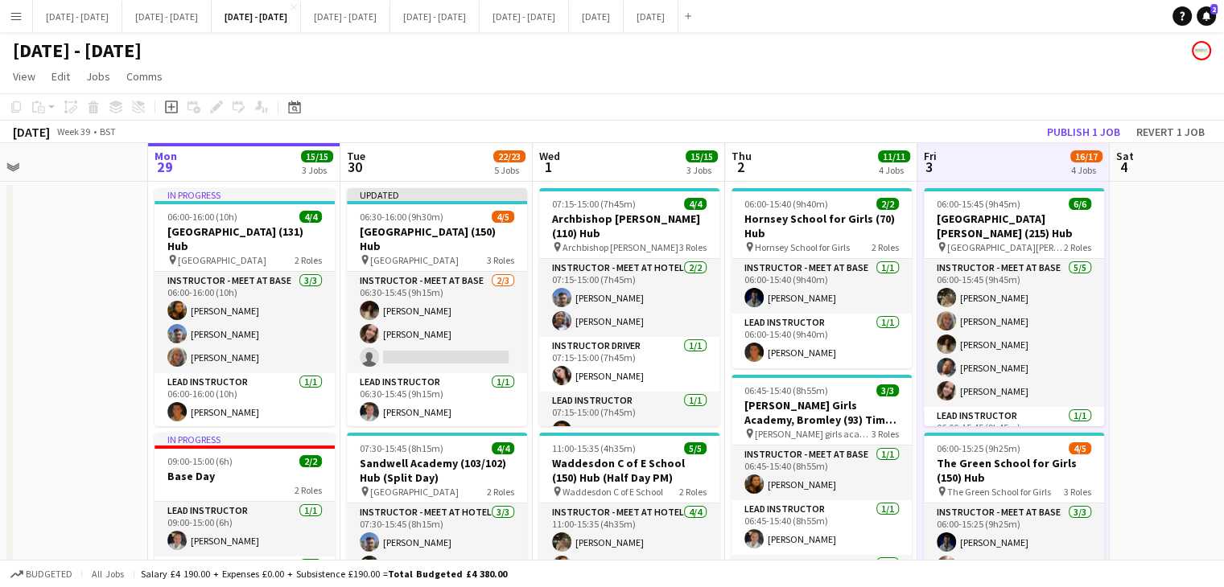
click at [846, 144] on app-board-header-date "Thu 2 11/11 4 Jobs" at bounding box center [821, 162] width 192 height 39
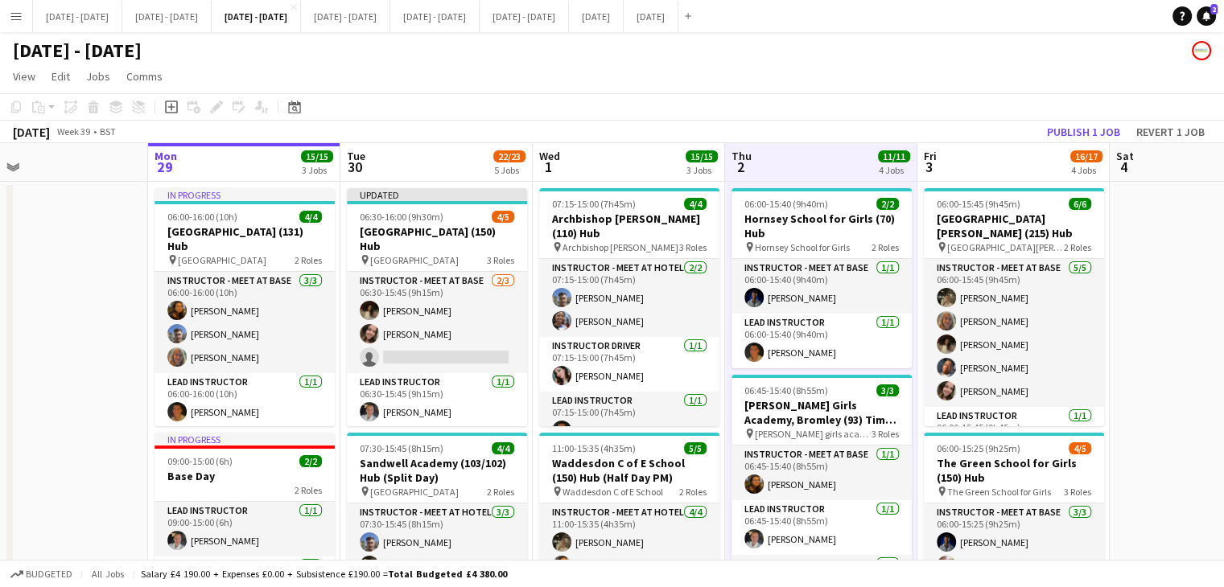
click at [965, 158] on app-board-header-date "Fri 3 16/17 4 Jobs" at bounding box center [1013, 162] width 192 height 39
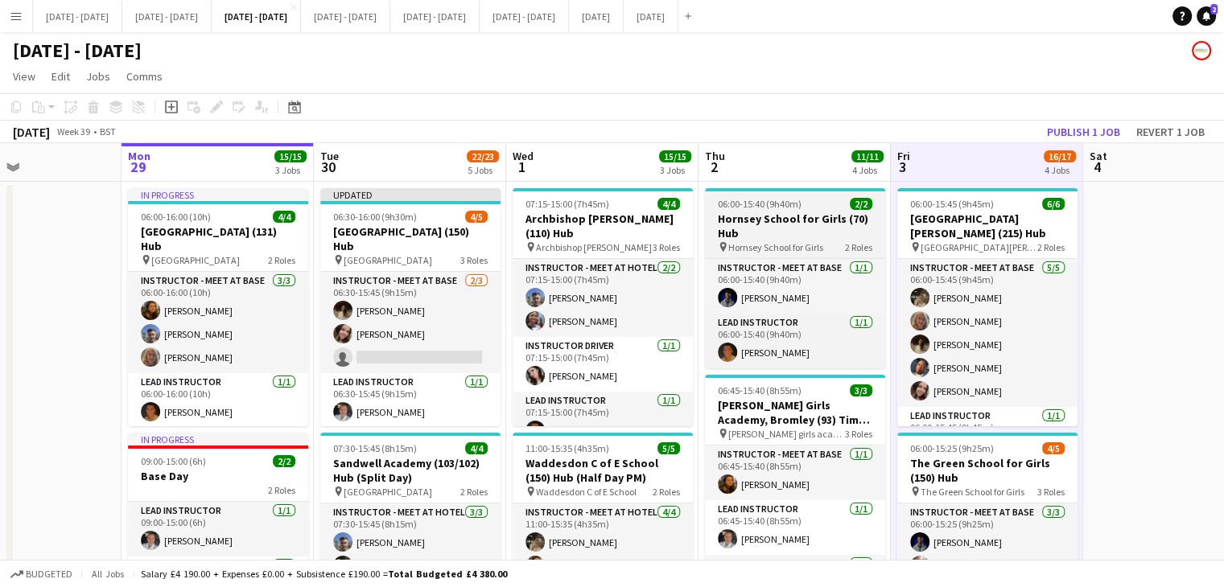
click at [772, 229] on h3 "Hornsey School for Girls (70) Hub" at bounding box center [795, 226] width 180 height 29
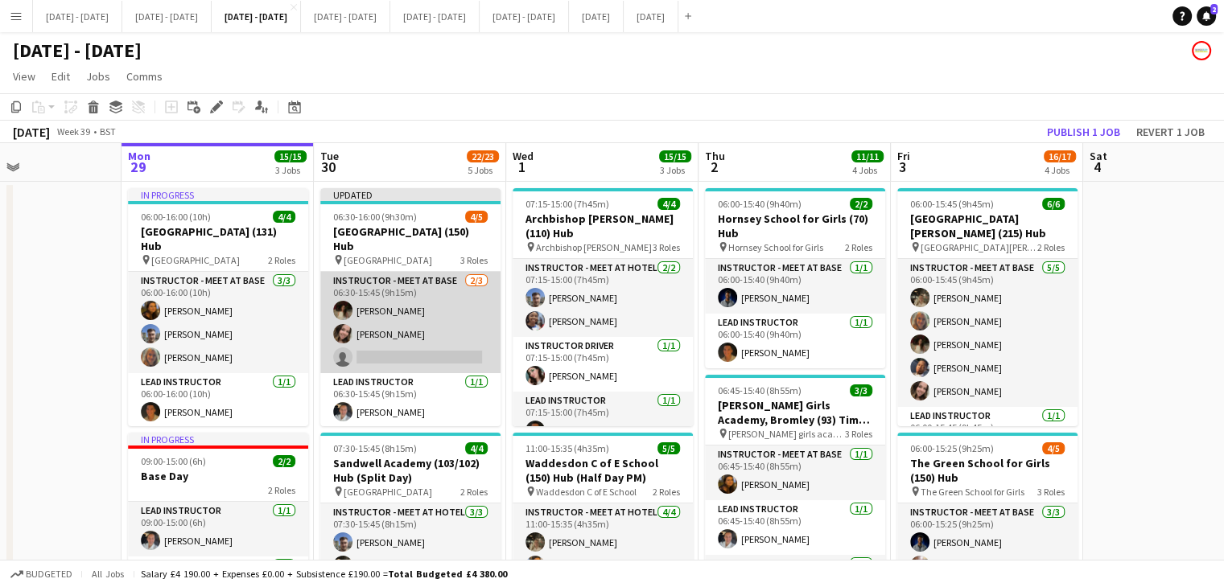
click at [418, 358] on app-card-role "Instructor - Meet at Base [DATE] 06:30-15:45 (9h15m) [PERSON_NAME] [PERSON_NAME…" at bounding box center [410, 322] width 180 height 101
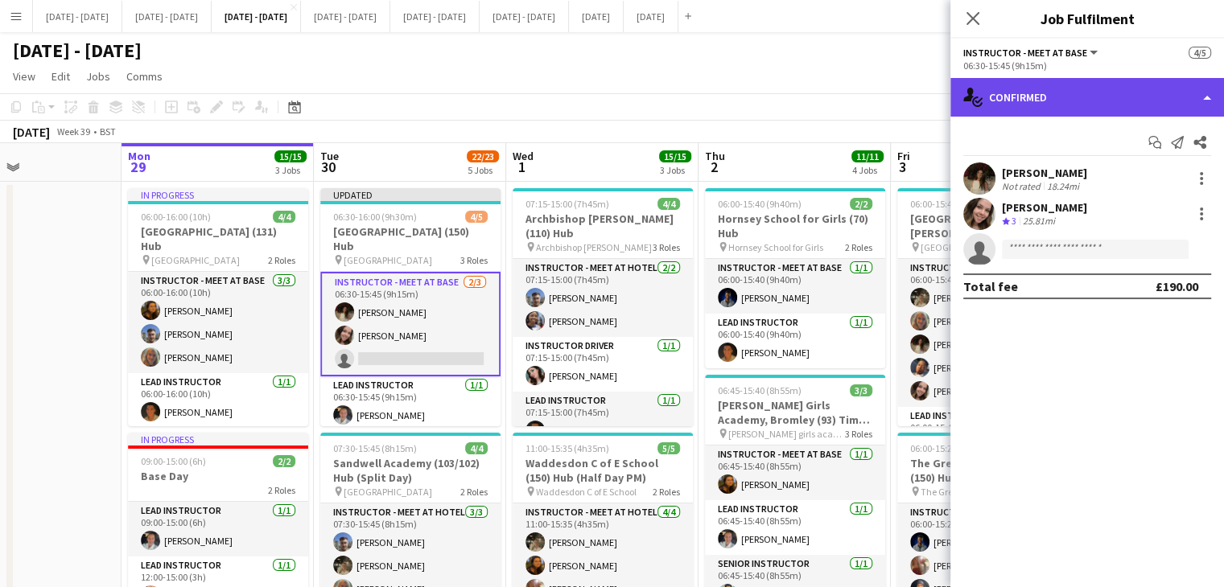
click at [1057, 92] on div "single-neutral-actions-check-2 Confirmed" at bounding box center [1087, 97] width 274 height 39
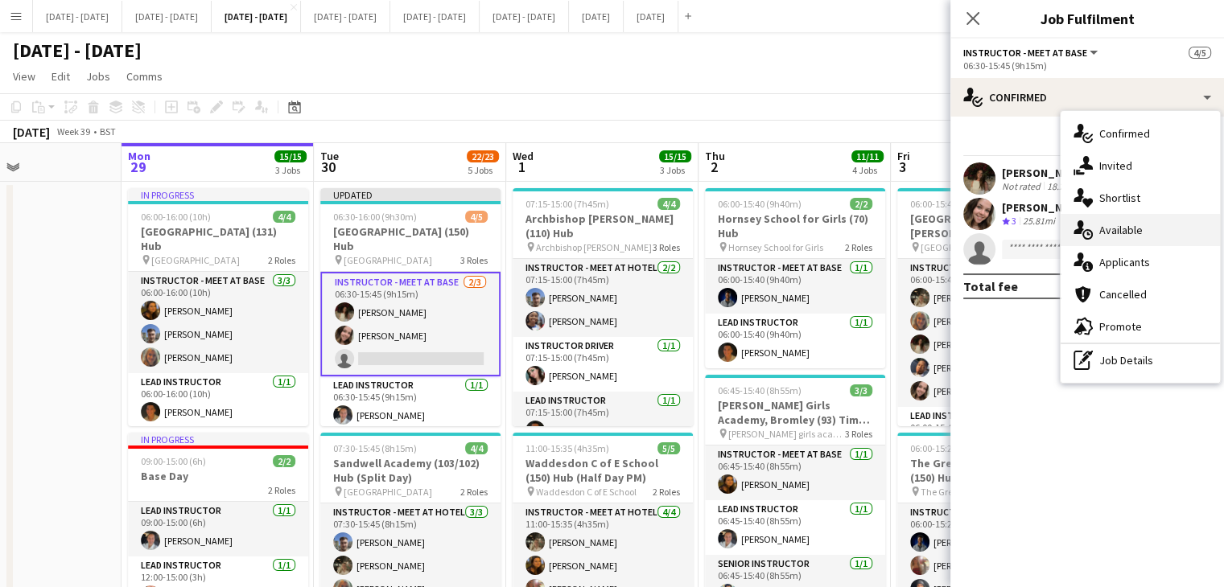
click at [1139, 235] on span "Available" at bounding box center [1120, 230] width 43 height 14
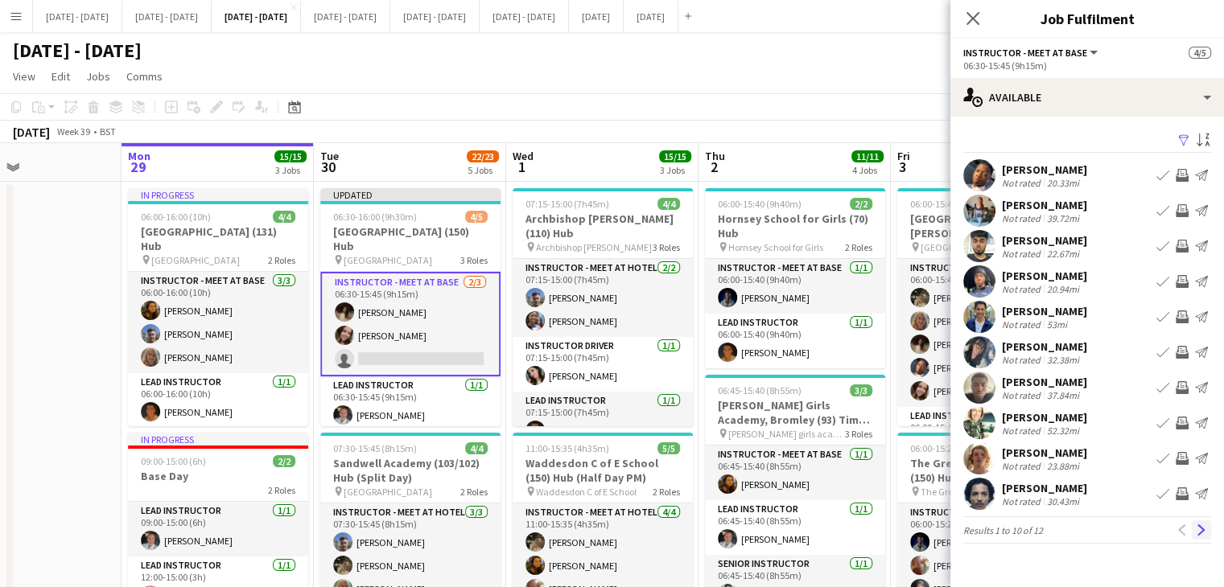
click at [1197, 533] on app-icon "Next" at bounding box center [1200, 530] width 11 height 11
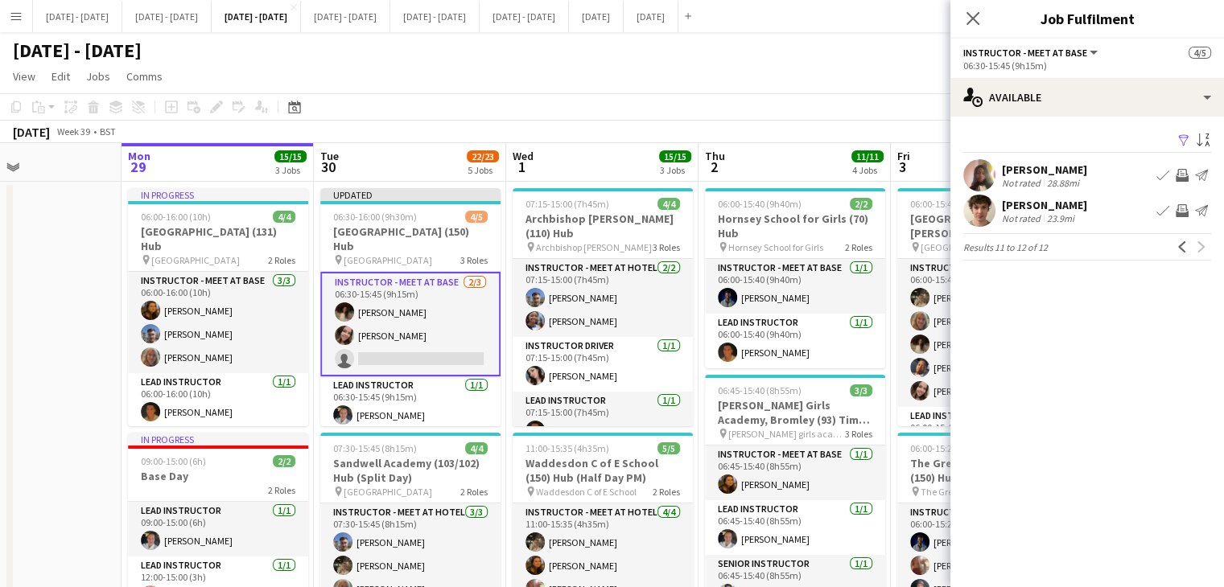
drag, startPoint x: 1177, startPoint y: 242, endPoint x: 1028, endPoint y: 220, distance: 150.5
click at [1024, 228] on app-available-tab "Filter Sort asc [PERSON_NAME] Not rated 28.88mi Book crew Invite crew Send noti…" at bounding box center [1087, 195] width 274 height 131
click at [1181, 249] on app-icon "Previous" at bounding box center [1181, 246] width 11 height 11
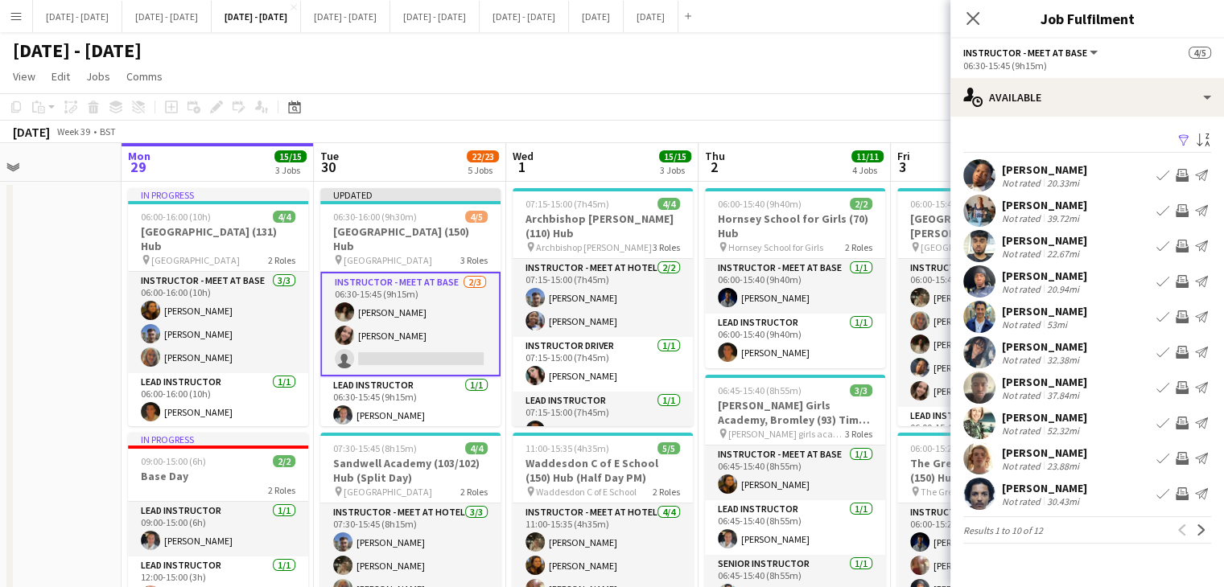
click at [1022, 278] on div "[PERSON_NAME]" at bounding box center [1044, 276] width 85 height 14
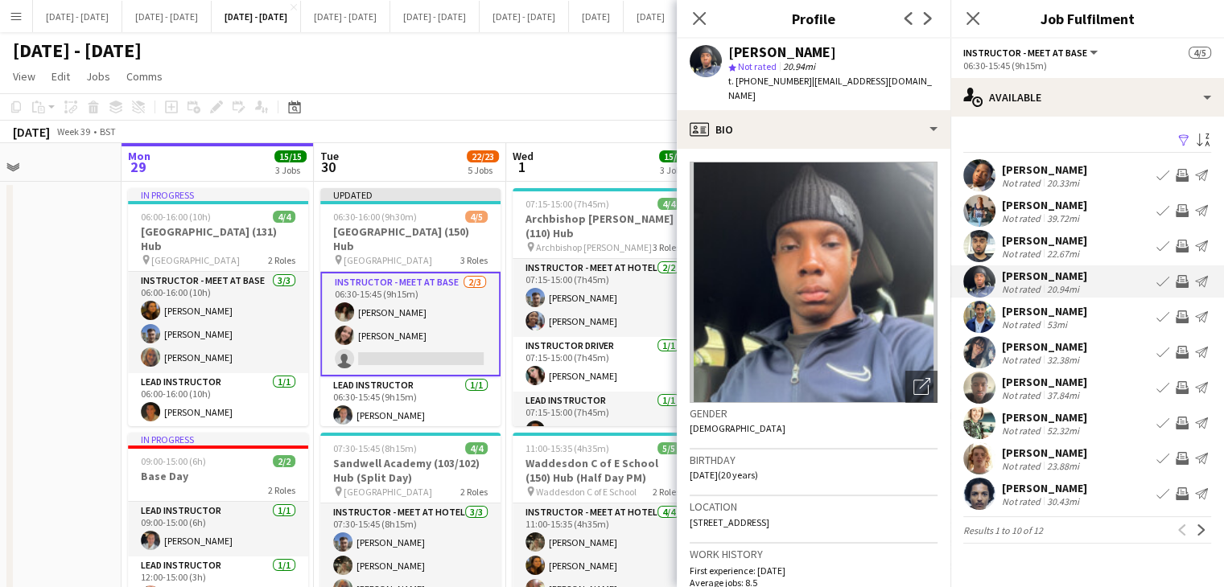
drag, startPoint x: 813, startPoint y: 507, endPoint x: 784, endPoint y: 506, distance: 29.0
click at [784, 506] on div "Location [GEOGRAPHIC_DATA]" at bounding box center [813, 519] width 248 height 47
copy span "E6 2PU"
click at [1200, 533] on app-icon "Next" at bounding box center [1200, 530] width 11 height 11
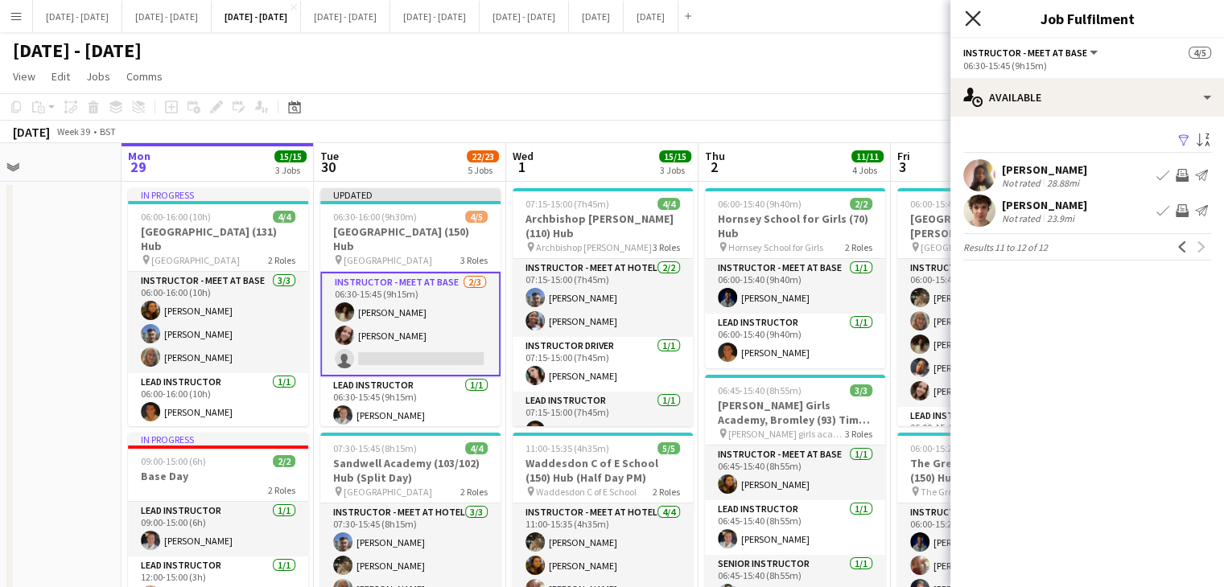
click at [974, 22] on icon "Close pop-in" at bounding box center [972, 17] width 15 height 15
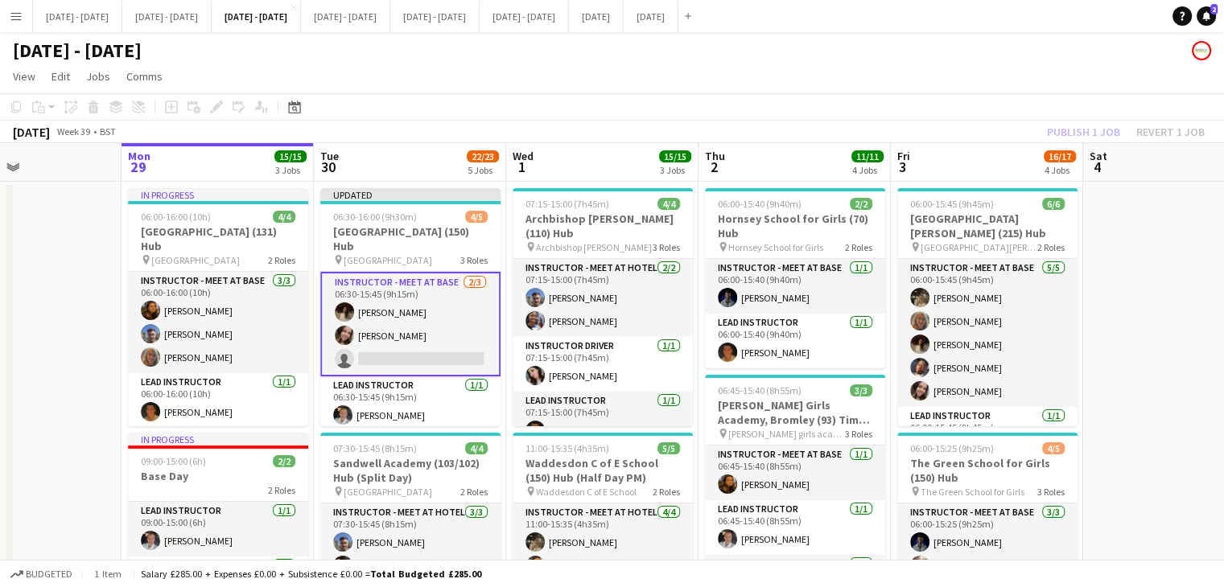
click at [425, 154] on app-board-header-date "Tue 30 22/23 5 Jobs" at bounding box center [410, 162] width 192 height 39
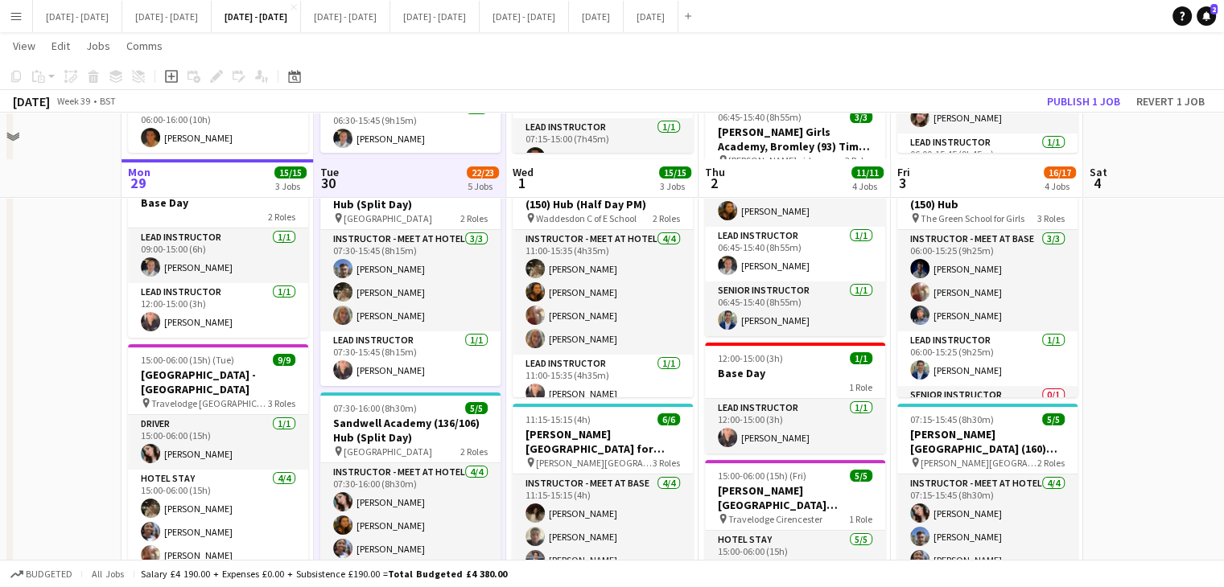
scroll to position [241, 0]
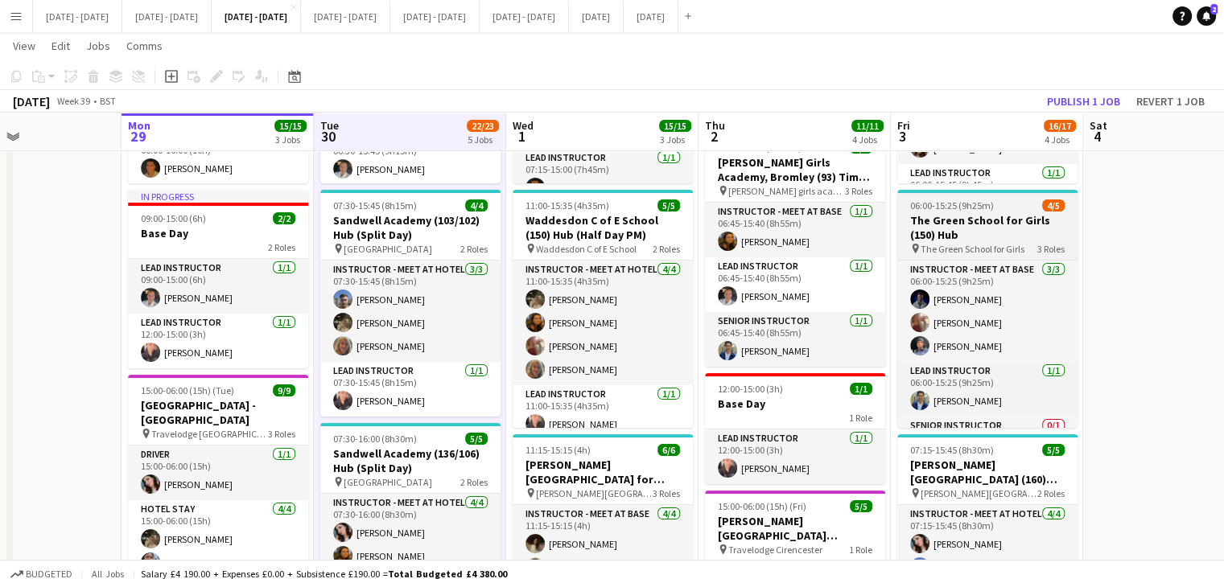
click at [995, 233] on h3 "The Green School for Girls (150) Hub" at bounding box center [987, 227] width 180 height 29
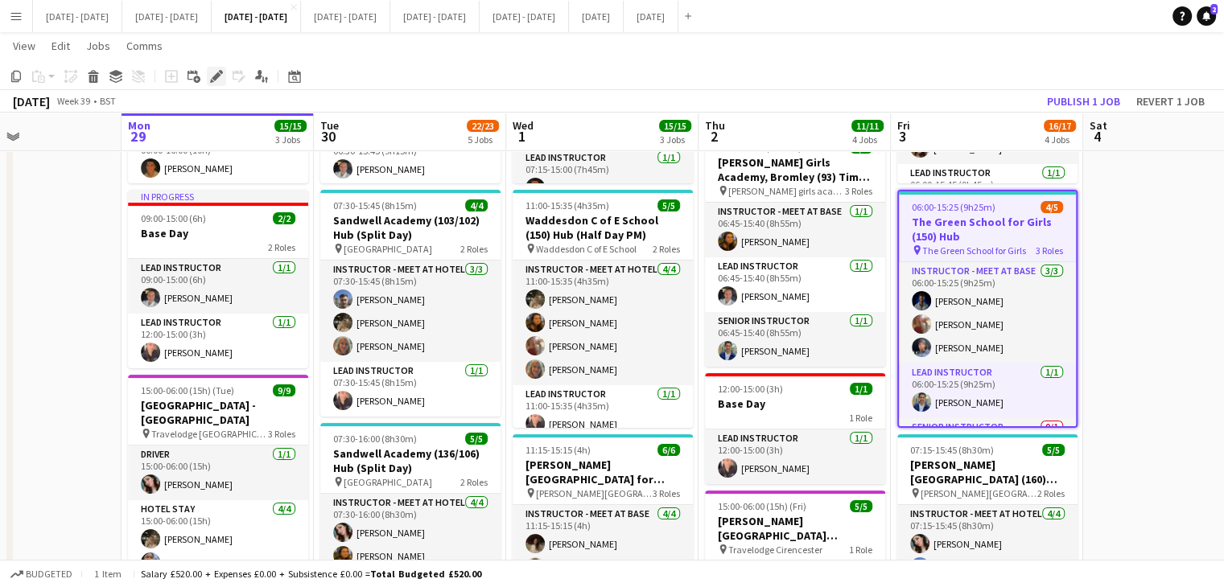
click at [219, 75] on icon at bounding box center [216, 76] width 9 height 9
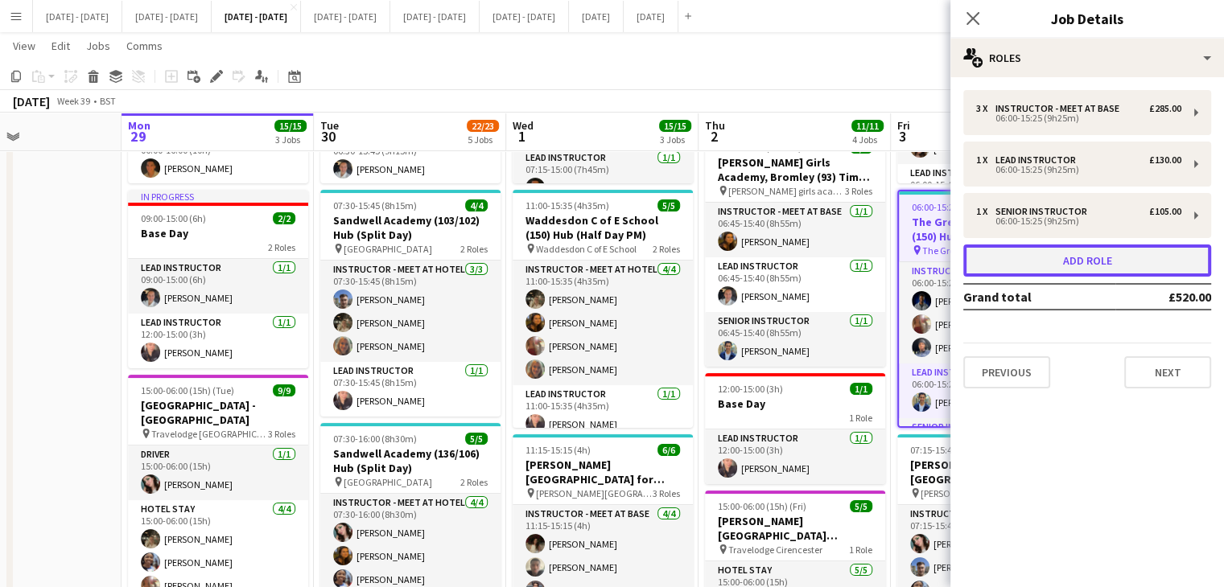
click at [1150, 265] on button "Add role" at bounding box center [1087, 261] width 248 height 32
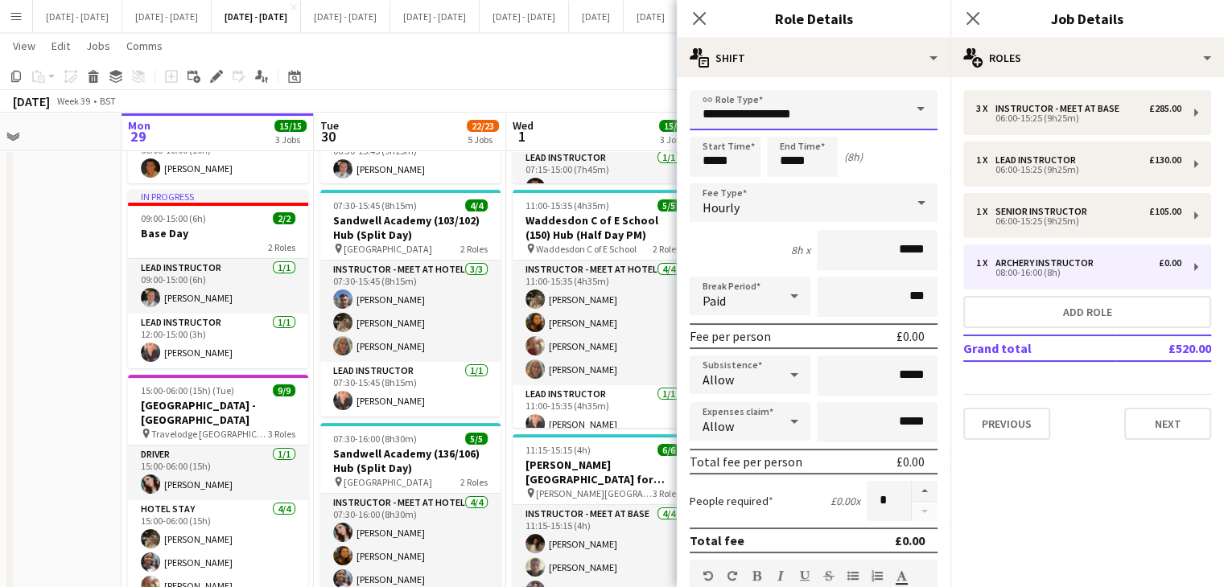
click at [886, 107] on input "**********" at bounding box center [813, 110] width 248 height 40
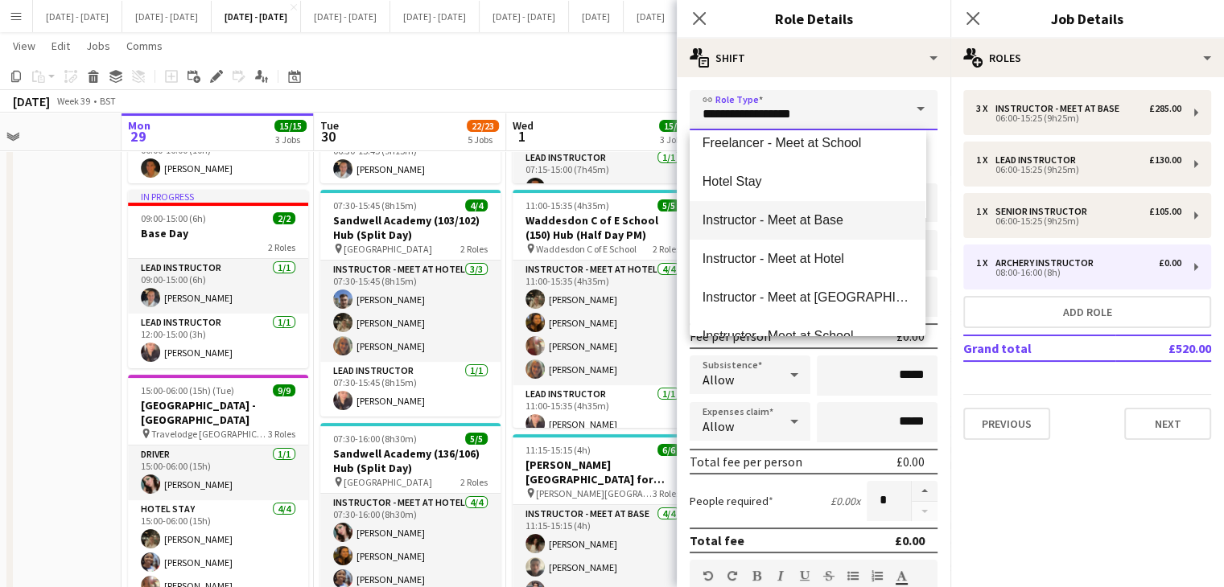
scroll to position [483, 0]
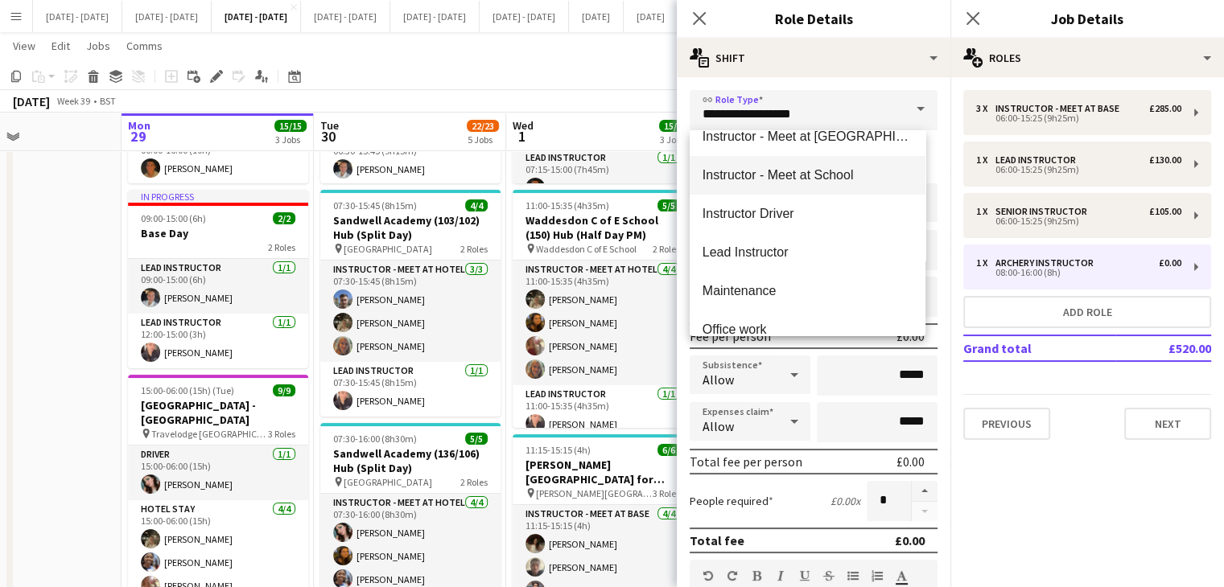
click at [801, 168] on span "Instructor - Meet at School" at bounding box center [807, 174] width 210 height 15
type input "**********"
type input "******"
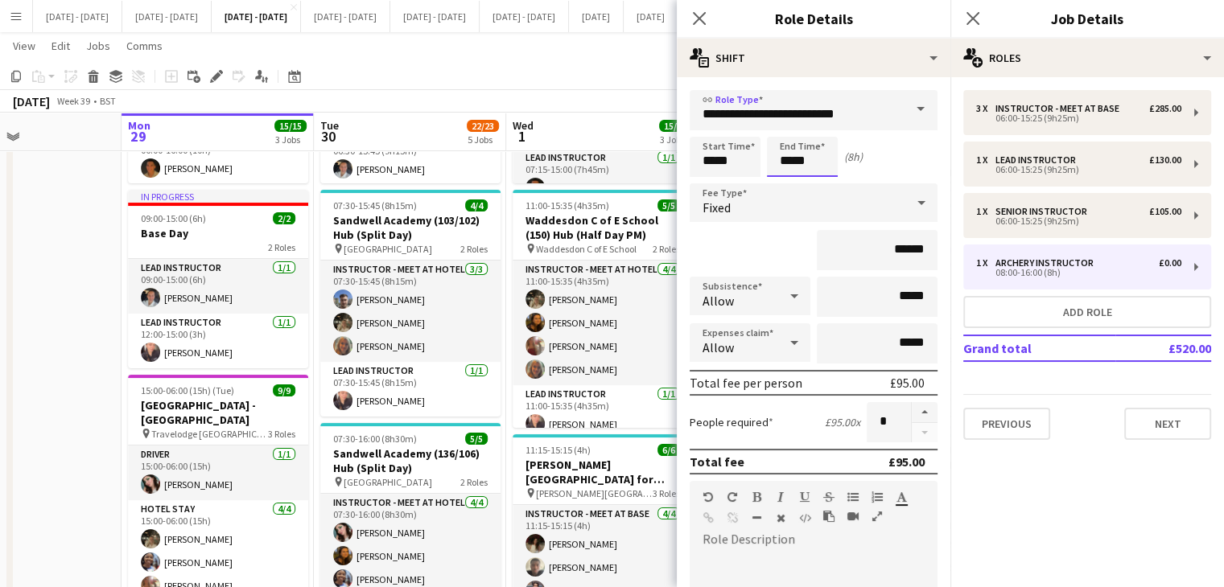
drag, startPoint x: 808, startPoint y: 155, endPoint x: 591, endPoint y: 131, distance: 218.6
click at [592, 134] on body "Menu Boards Boards Boards All jobs Status Workforce Workforce My Workforce Recr…" at bounding box center [612, 455] width 1224 height 1393
type input "*****"
click at [755, 198] on div "Fixed" at bounding box center [797, 202] width 216 height 39
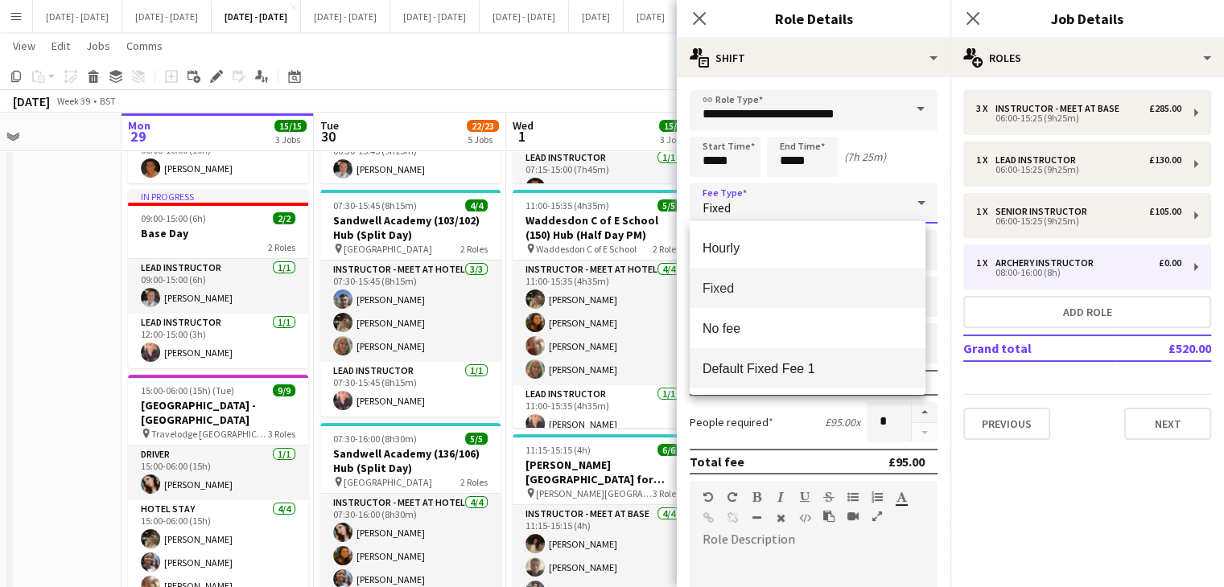
click at [760, 364] on span "Default Fixed Fee 1" at bounding box center [807, 368] width 210 height 15
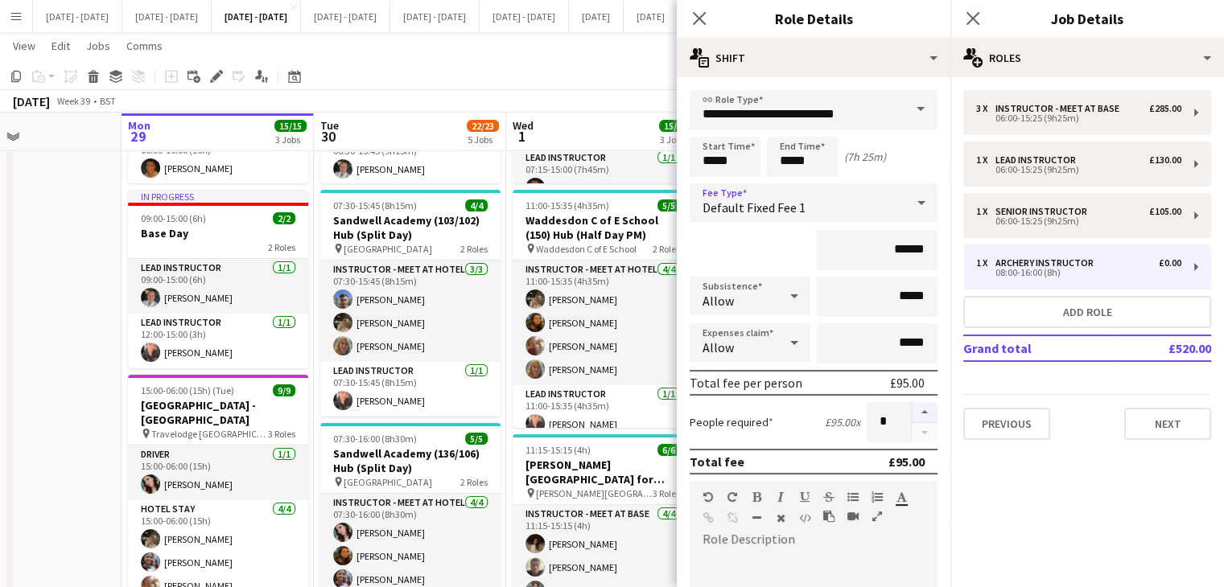
click at [913, 406] on button "button" at bounding box center [925, 412] width 26 height 21
type input "*"
drag, startPoint x: 696, startPoint y: 15, endPoint x: 705, endPoint y: 15, distance: 8.8
click at [697, 15] on icon at bounding box center [698, 17] width 15 height 15
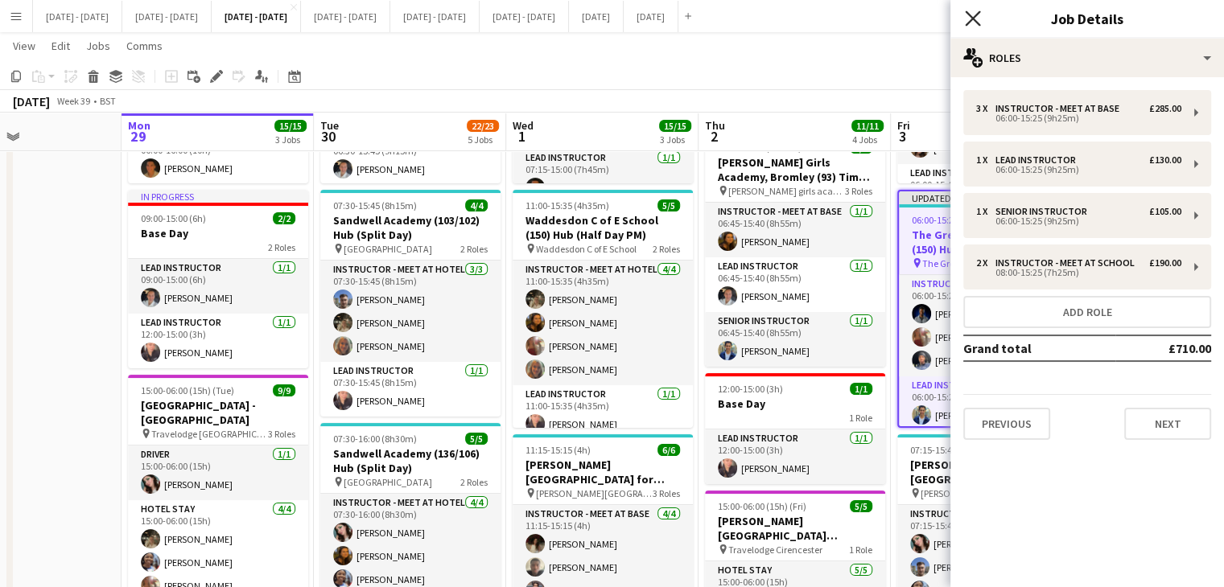
click at [975, 18] on icon "Close pop-in" at bounding box center [972, 17] width 15 height 15
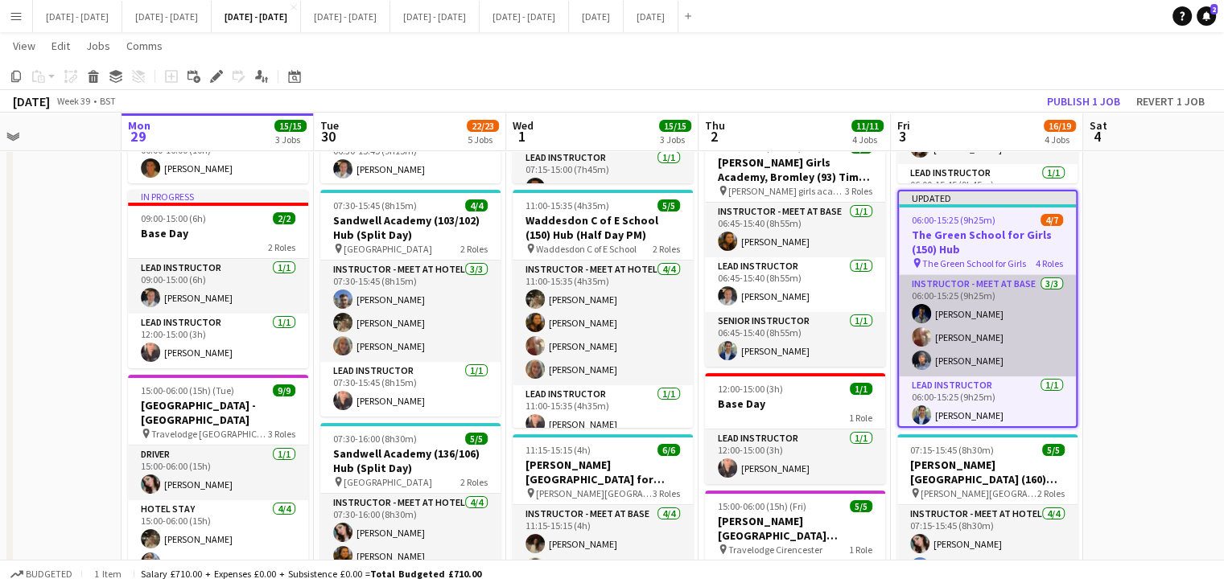
click at [939, 317] on app-card-role "Instructor - Meet at Base [DATE] 06:00-15:25 (9h25m) [PERSON_NAME] [PERSON_NAME…" at bounding box center [987, 325] width 177 height 101
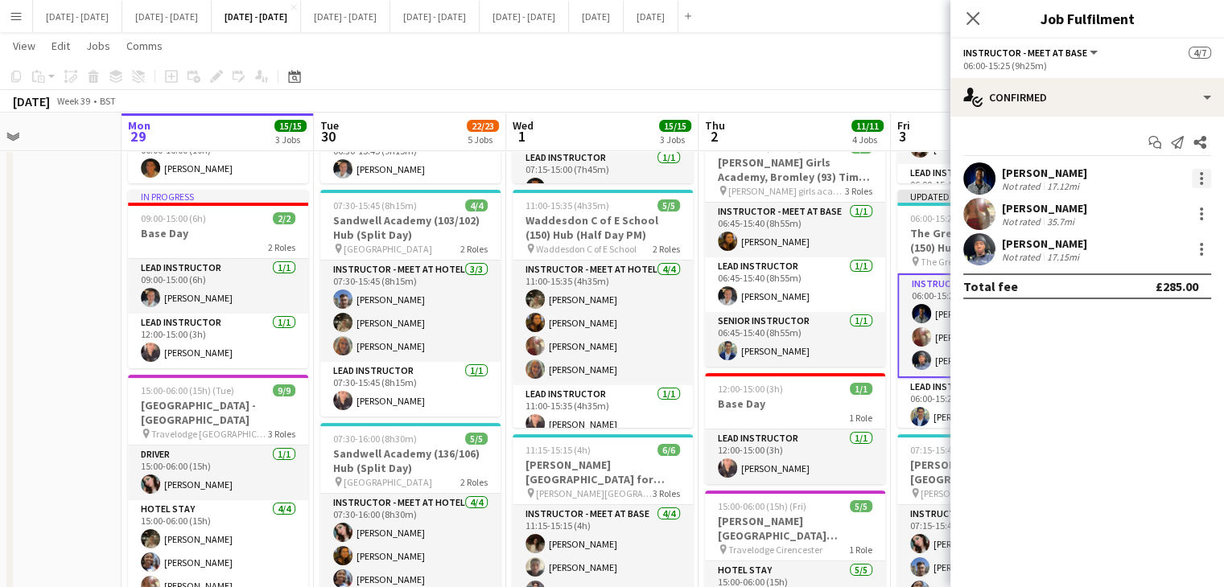
click at [1203, 178] on div at bounding box center [1200, 178] width 19 height 19
click at [1097, 171] on div at bounding box center [612, 293] width 1224 height 587
click at [1204, 177] on div at bounding box center [1200, 178] width 19 height 19
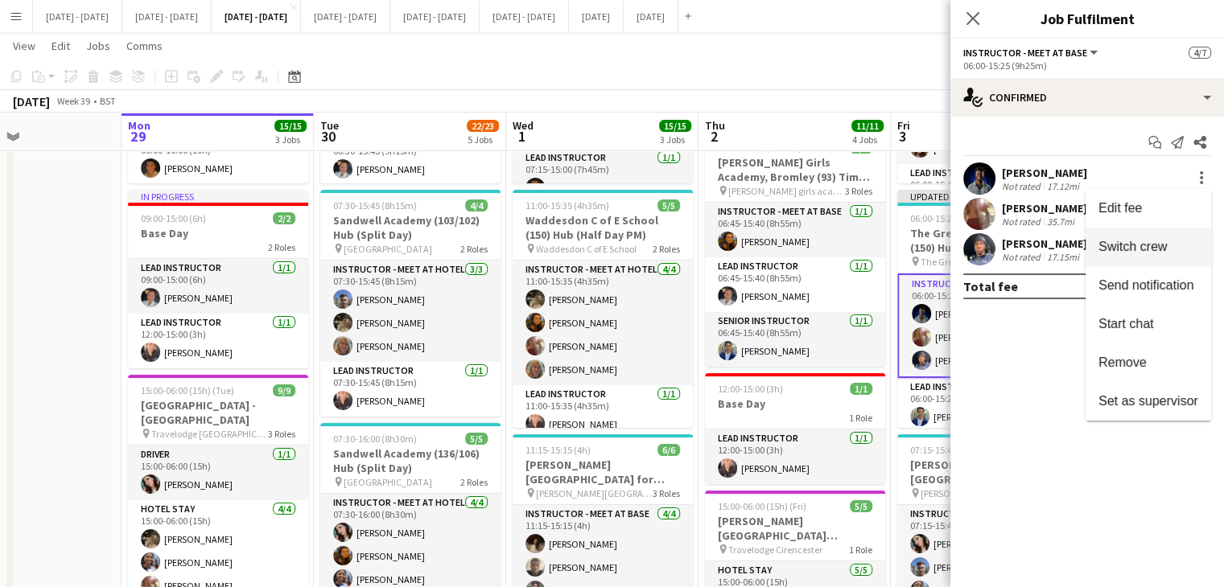
click at [1150, 242] on span "Switch crew" at bounding box center [1132, 247] width 68 height 14
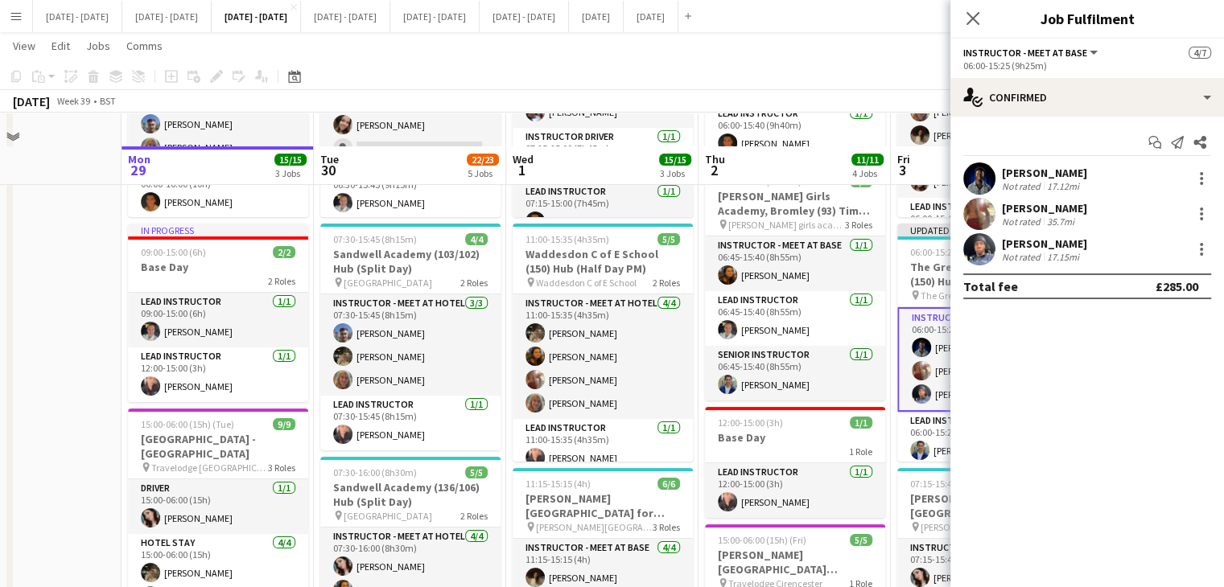
scroll to position [402, 0]
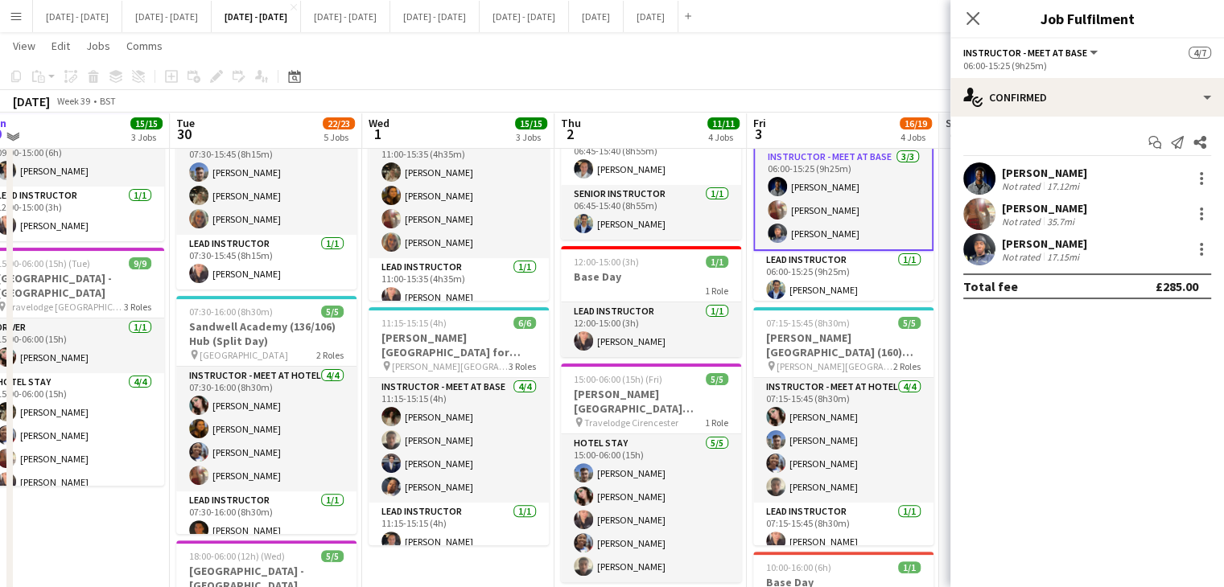
drag, startPoint x: 866, startPoint y: 460, endPoint x: 721, endPoint y: 463, distance: 144.8
click at [721, 464] on app-calendar-viewport "Thu 25 Fri 26 Sat 27 Sun 28 Mon 29 15/15 3 Jobs Tue 30 22/23 5 Jobs Wed 1 15/15…" at bounding box center [612, 345] width 1224 height 1303
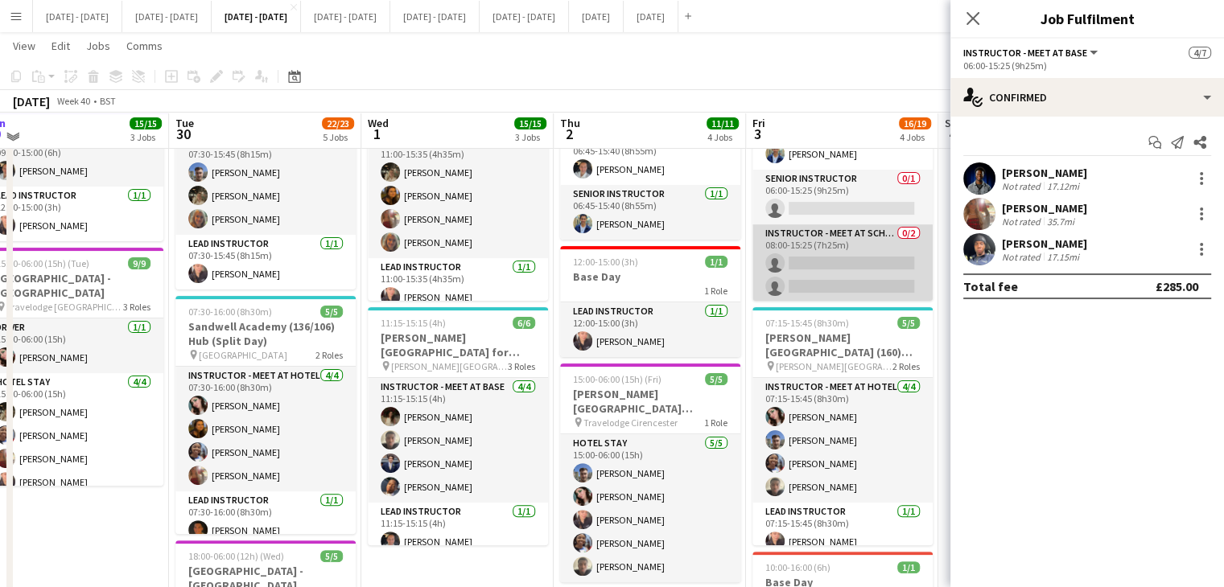
click at [842, 262] on app-card-role "Instructor - Meet at School 0/2 08:00-15:25 (7h25m) single-neutral-actions sing…" at bounding box center [842, 263] width 180 height 78
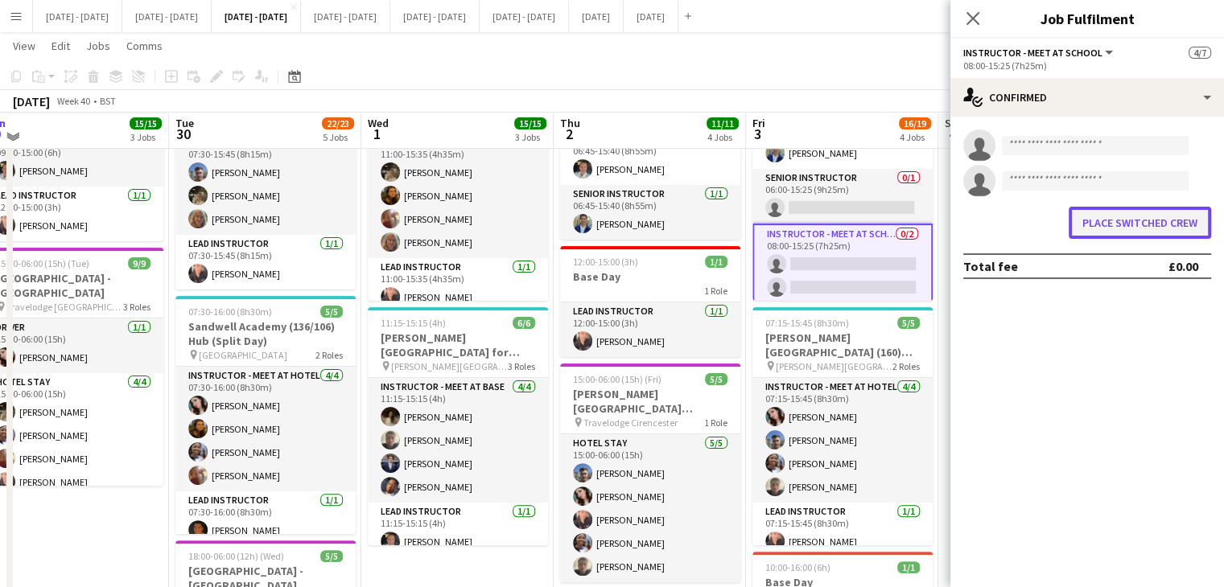
click at [1102, 220] on button "Place switched crew" at bounding box center [1139, 223] width 142 height 32
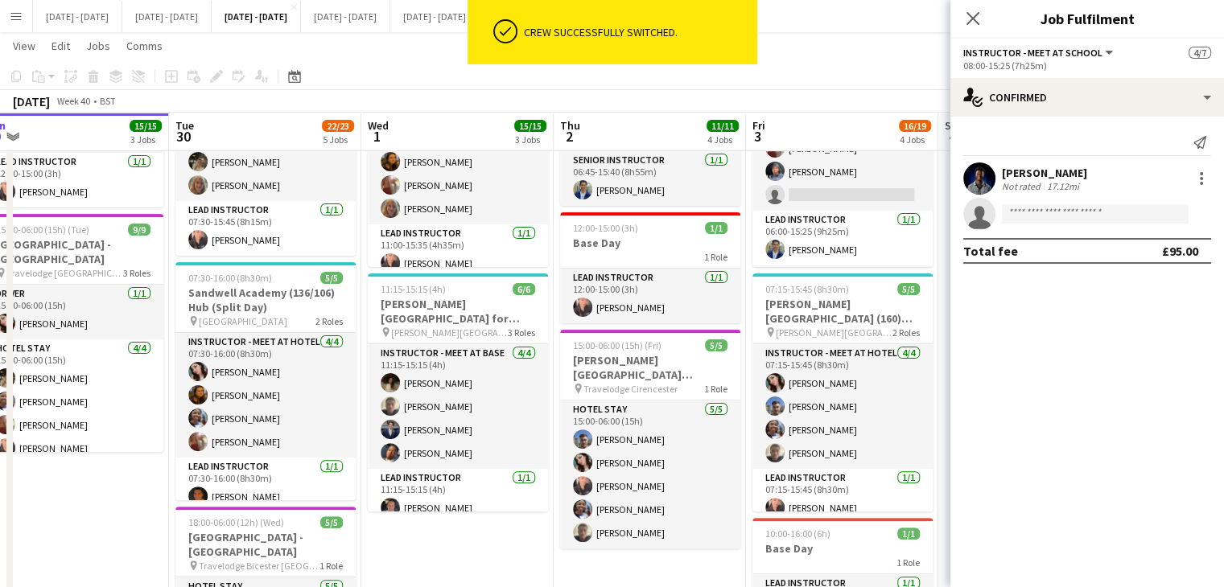
scroll to position [0, 0]
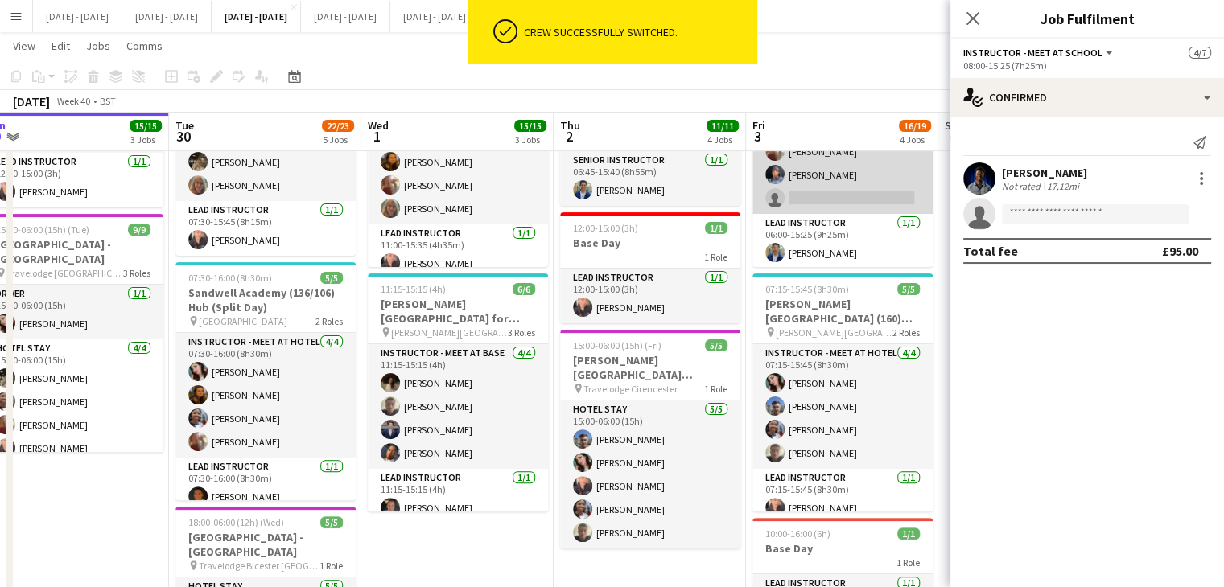
click at [845, 176] on app-card-role "Instructor - Meet at Base [DATE] 06:00-15:25 (9h25m) [PERSON_NAME] [PERSON_NAME…" at bounding box center [842, 163] width 180 height 101
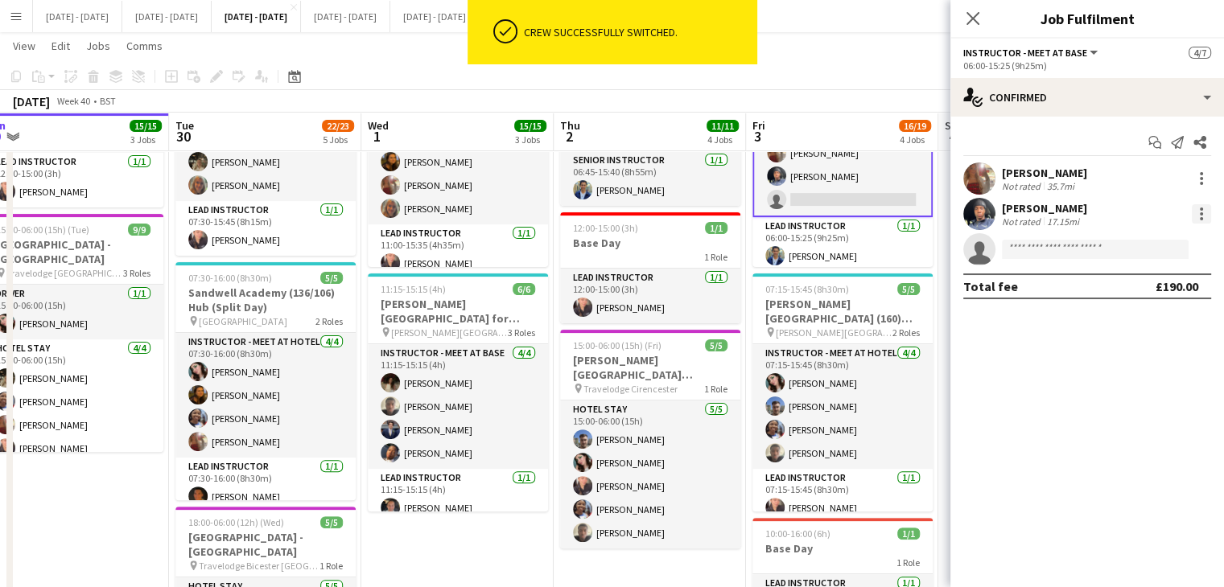
click at [1202, 211] on div at bounding box center [1200, 213] width 19 height 19
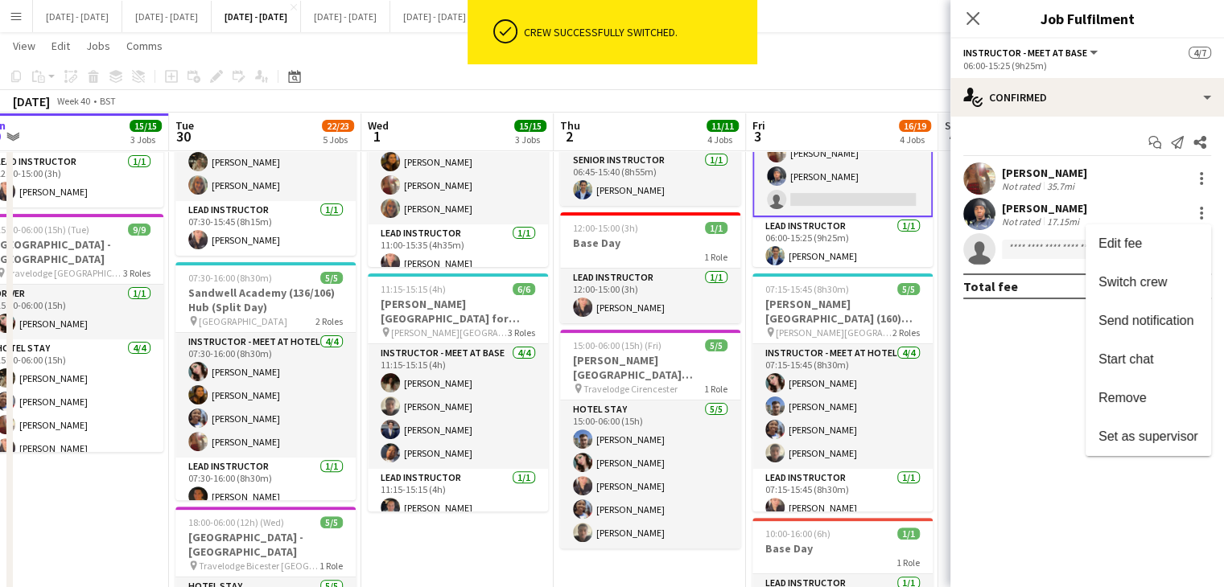
drag, startPoint x: 1142, startPoint y: 272, endPoint x: 817, endPoint y: 203, distance: 333.1
click at [1138, 274] on button "Switch crew" at bounding box center [1148, 282] width 126 height 39
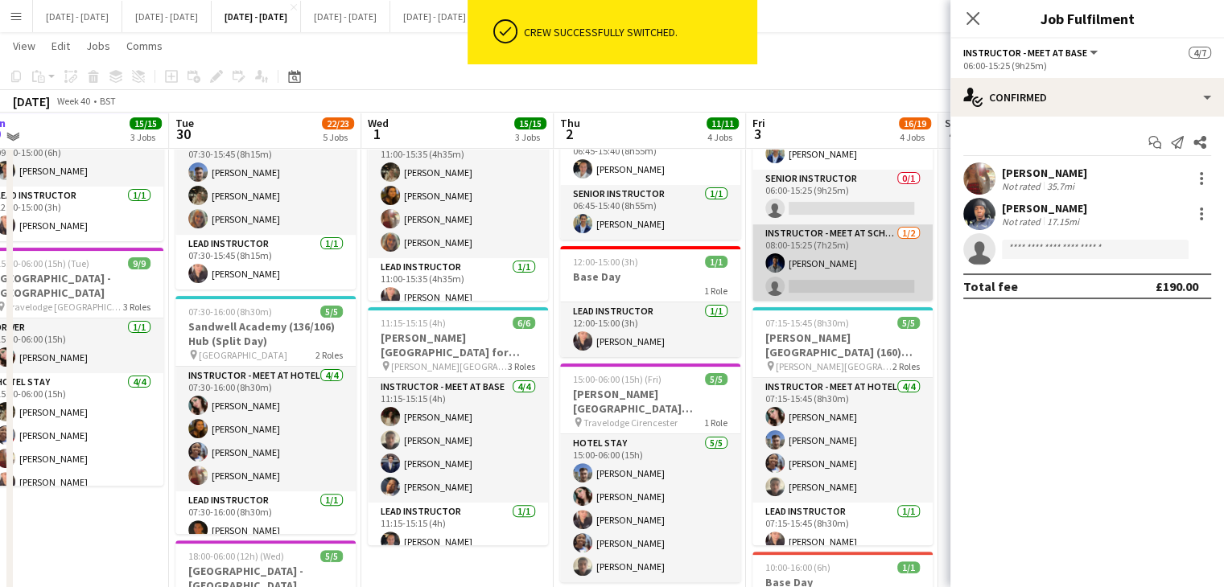
click at [811, 276] on app-card-role "Instructor - Meet at School [DATE] 08:00-15:25 (7h25m) [PERSON_NAME] single-neu…" at bounding box center [842, 263] width 180 height 78
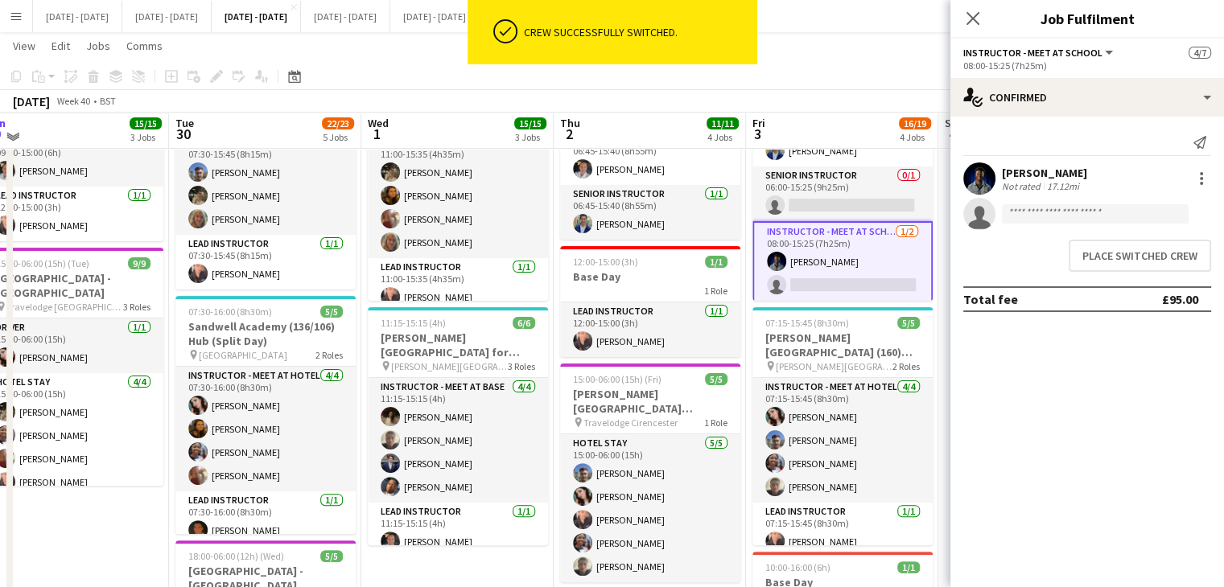
scroll to position [134, 0]
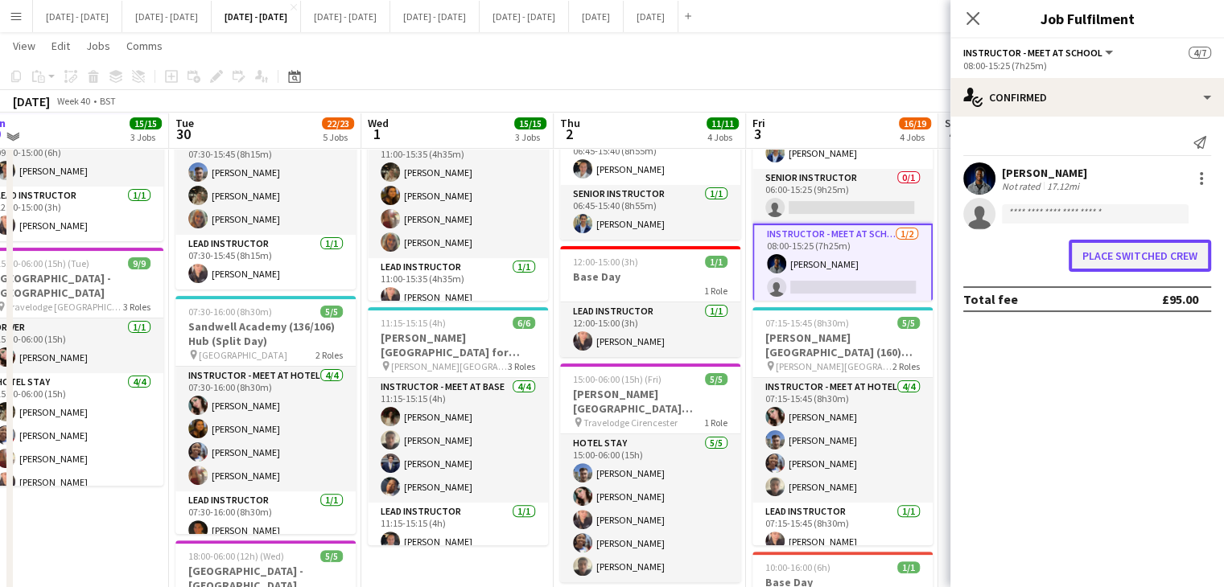
click at [1090, 254] on button "Place switched crew" at bounding box center [1139, 256] width 142 height 32
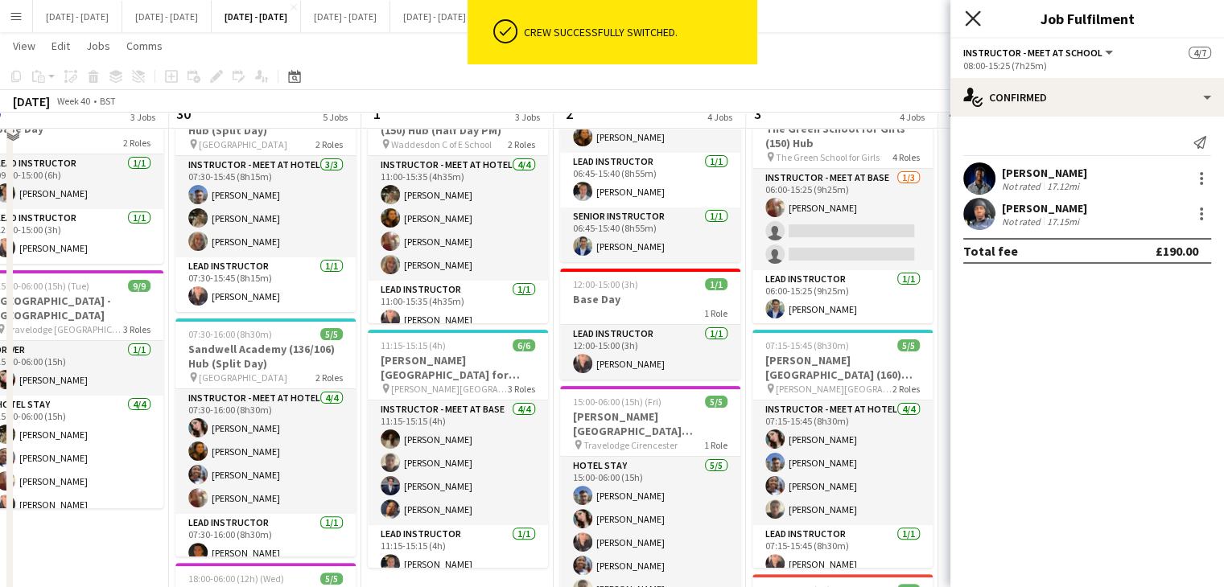
scroll to position [322, 0]
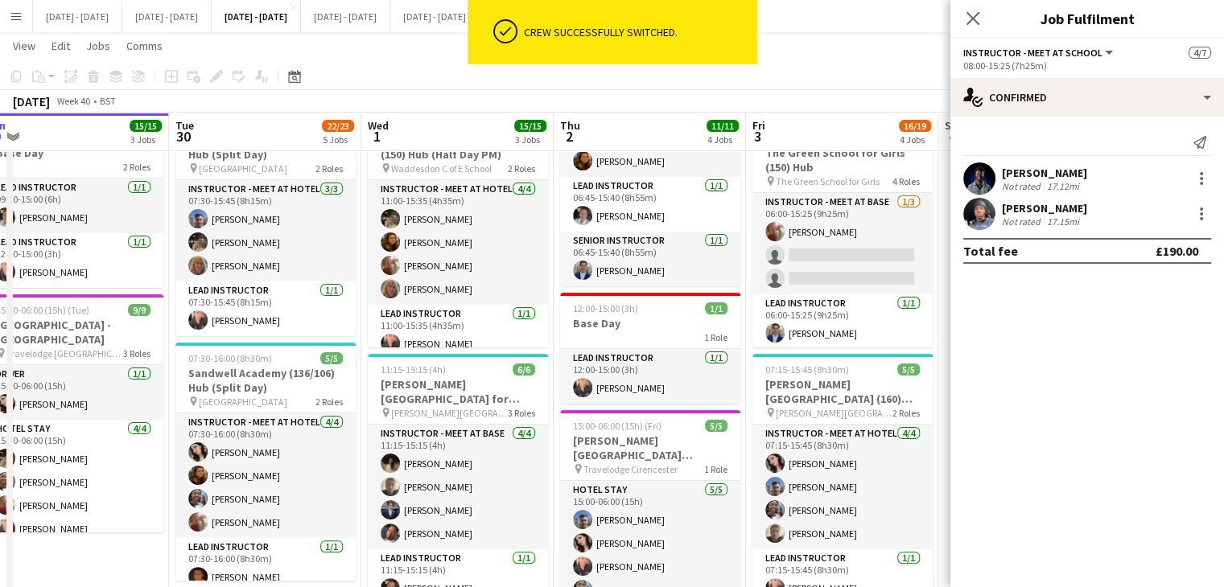
click at [967, 16] on icon "Close pop-in" at bounding box center [972, 18] width 13 height 13
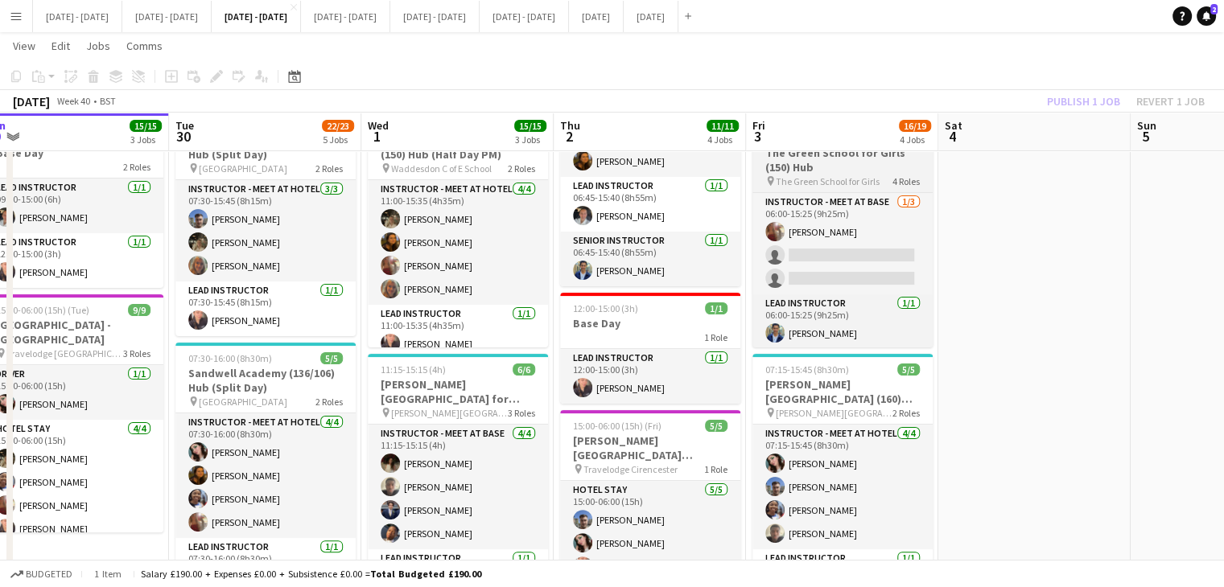
click at [822, 159] on h3 "The Green School for Girls (150) Hub" at bounding box center [842, 160] width 180 height 29
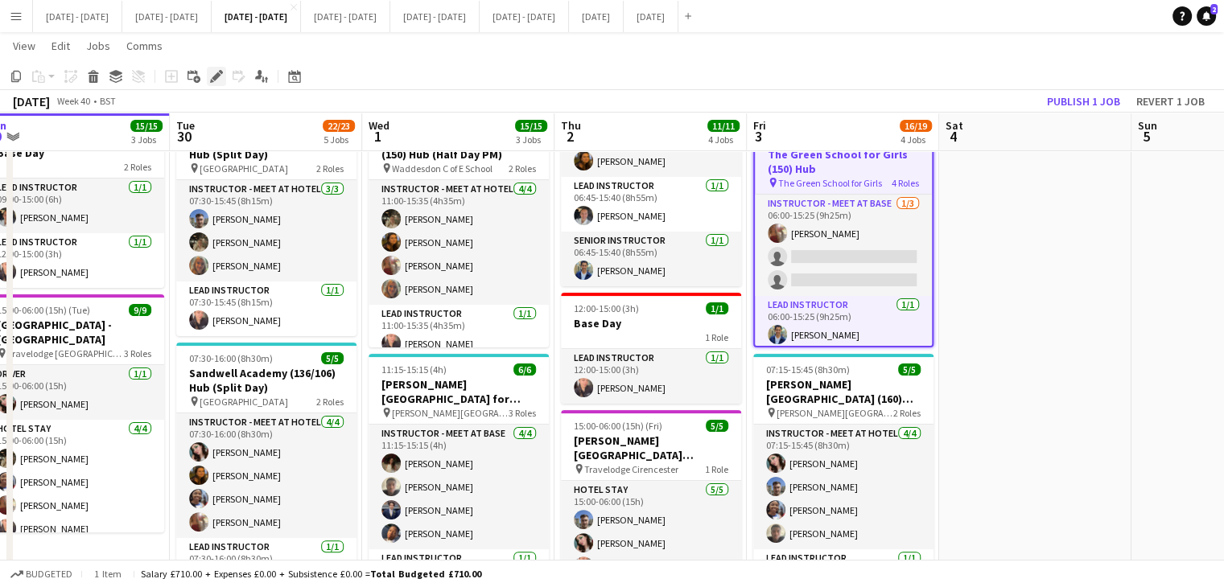
click at [215, 79] on icon at bounding box center [216, 76] width 9 height 9
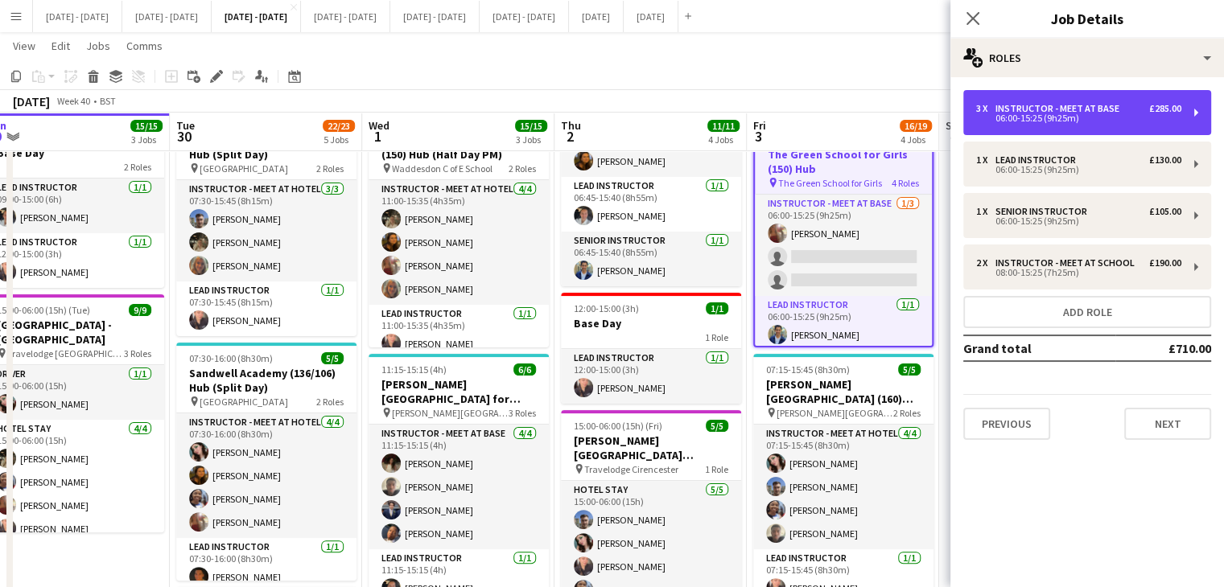
click at [1039, 114] on div "06:00-15:25 (9h25m)" at bounding box center [1078, 118] width 205 height 8
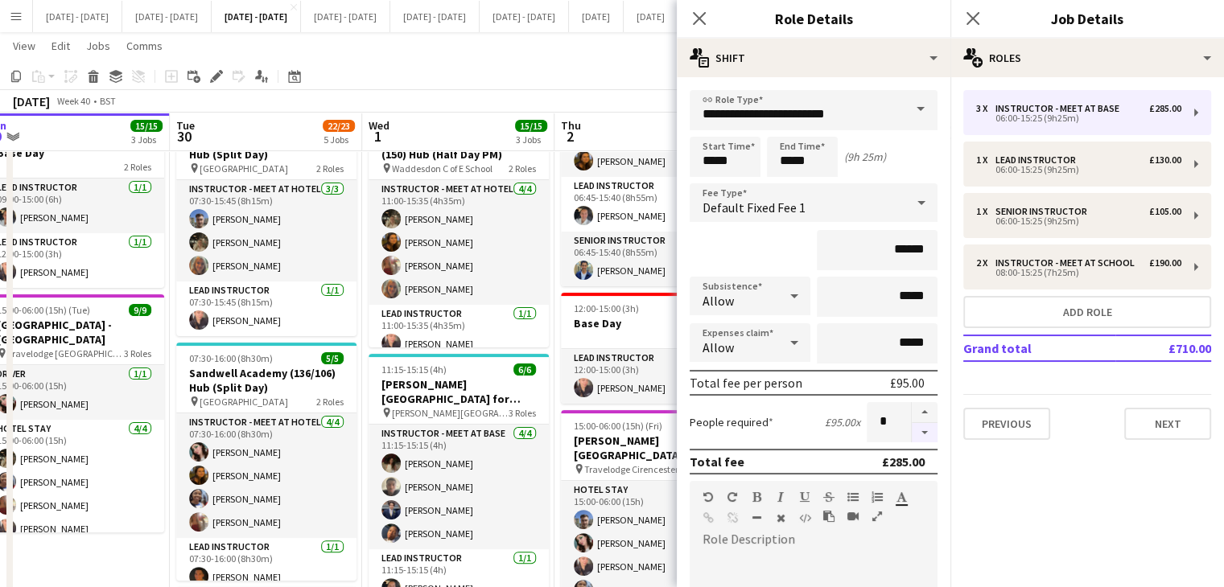
click at [912, 432] on button "button" at bounding box center [925, 433] width 26 height 20
drag, startPoint x: 912, startPoint y: 432, endPoint x: 873, endPoint y: 363, distance: 79.2
click at [912, 433] on button "button" at bounding box center [925, 433] width 26 height 20
type input "*"
click at [695, 16] on icon at bounding box center [698, 17] width 15 height 15
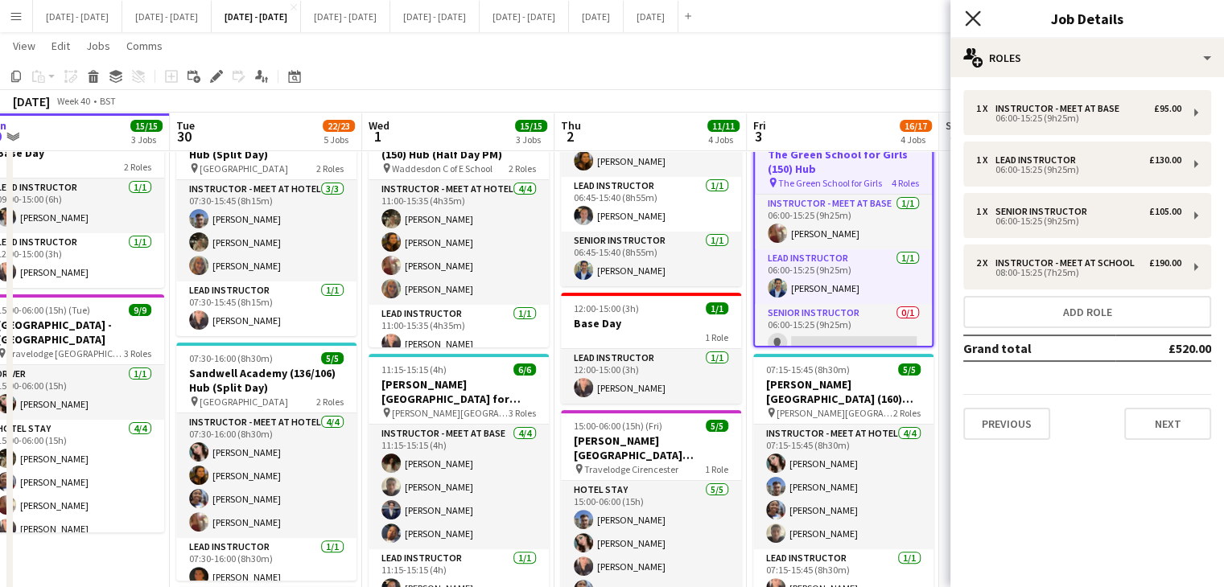
click at [972, 17] on icon at bounding box center [972, 17] width 15 height 15
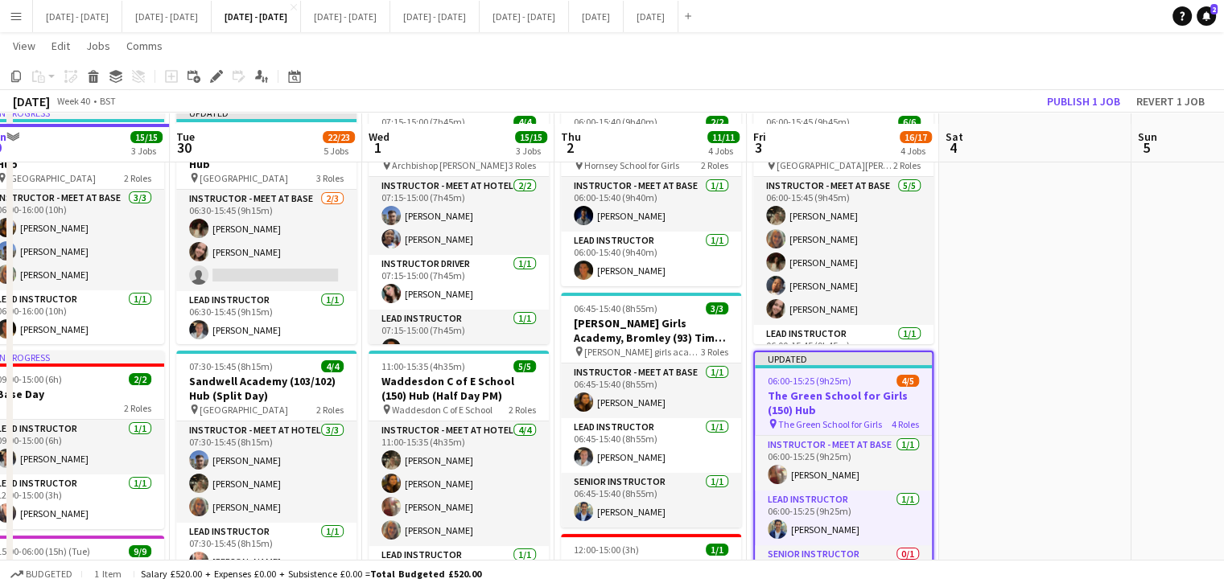
scroll to position [241, 0]
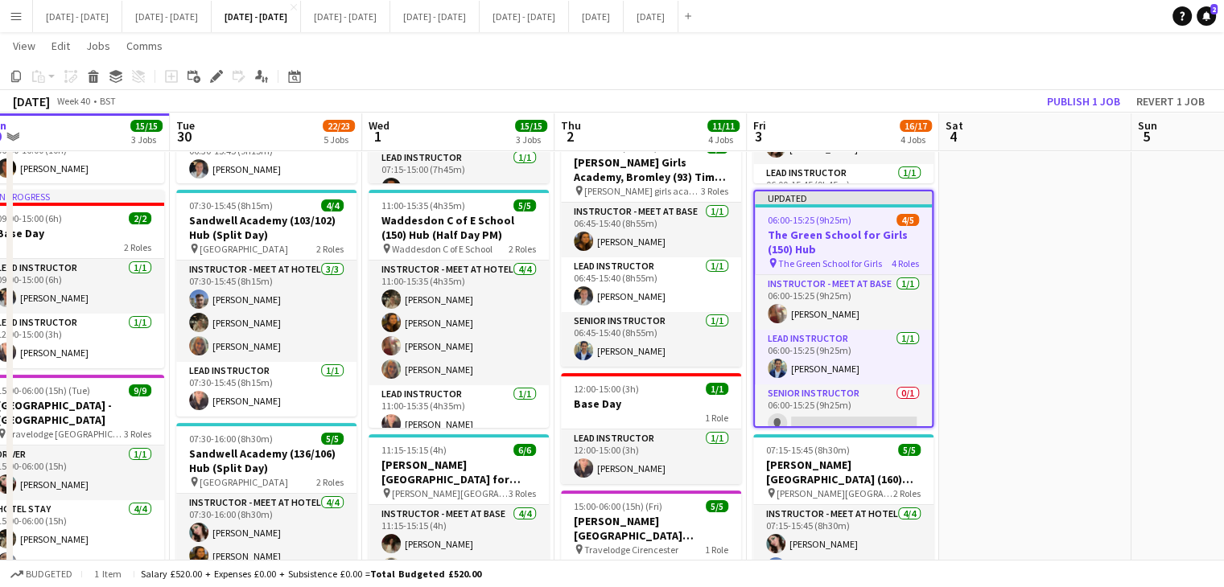
click at [820, 228] on h3 "The Green School for Girls (150) Hub" at bounding box center [843, 242] width 177 height 29
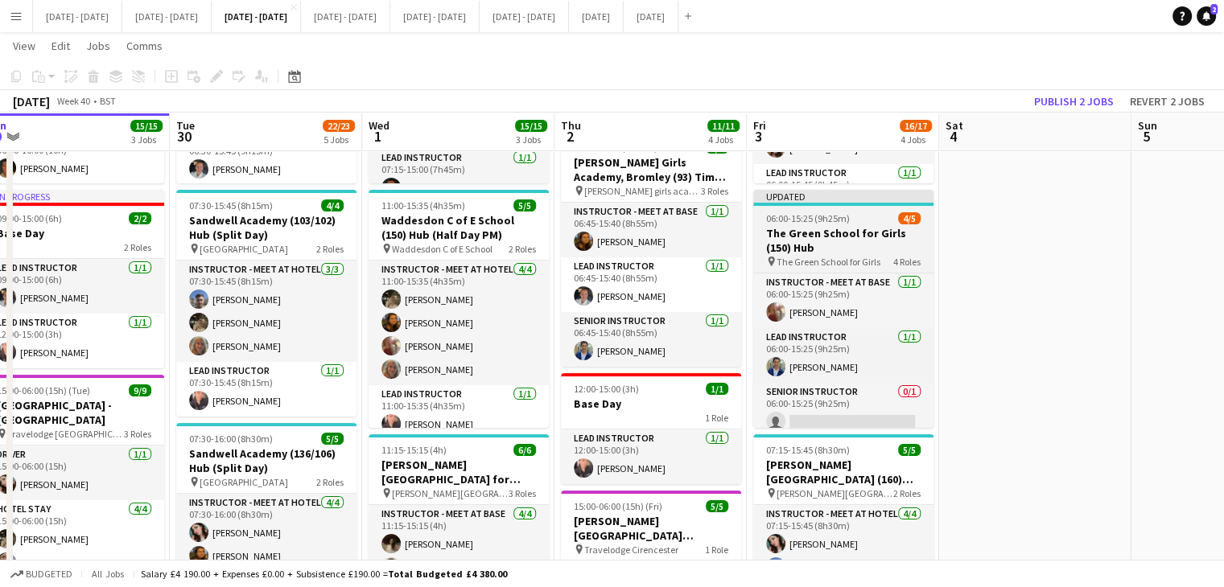
click at [820, 228] on h3 "The Green School for Girls (150) Hub" at bounding box center [843, 240] width 180 height 29
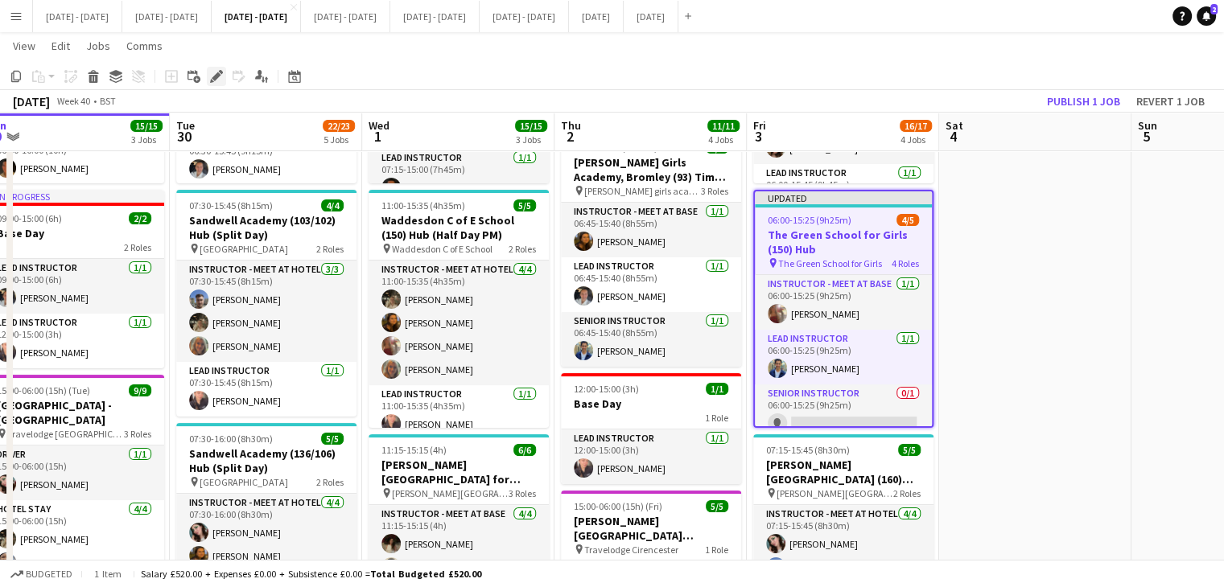
click at [217, 79] on icon "Edit" at bounding box center [216, 76] width 13 height 13
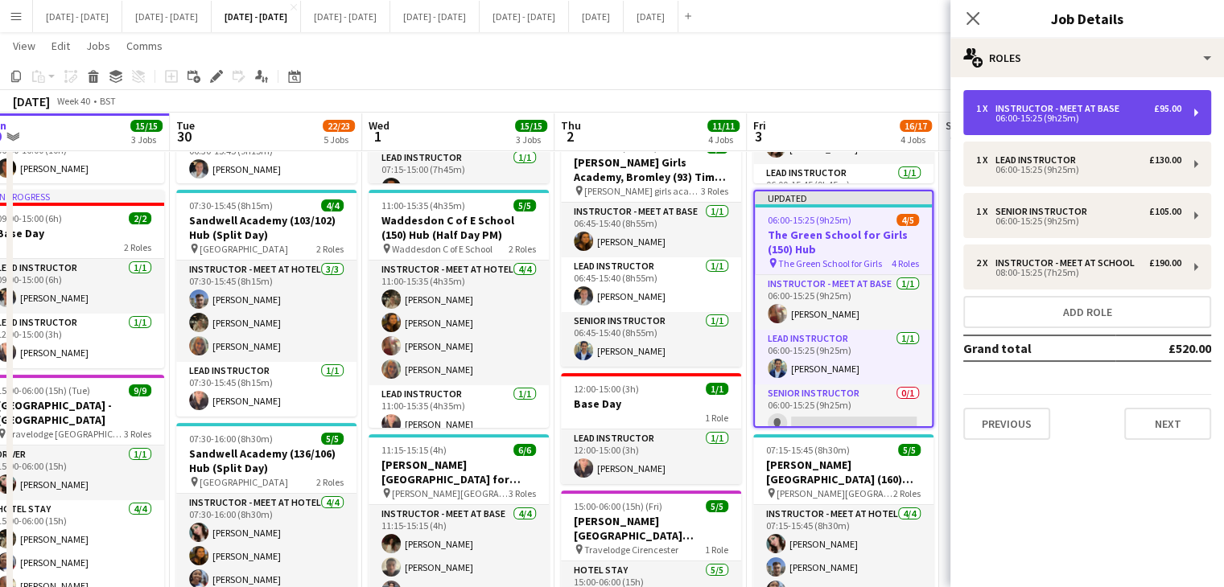
drag, startPoint x: 1106, startPoint y: 107, endPoint x: 1023, endPoint y: 120, distance: 83.9
click at [1107, 107] on div "Instructor - Meet at Base" at bounding box center [1060, 108] width 130 height 11
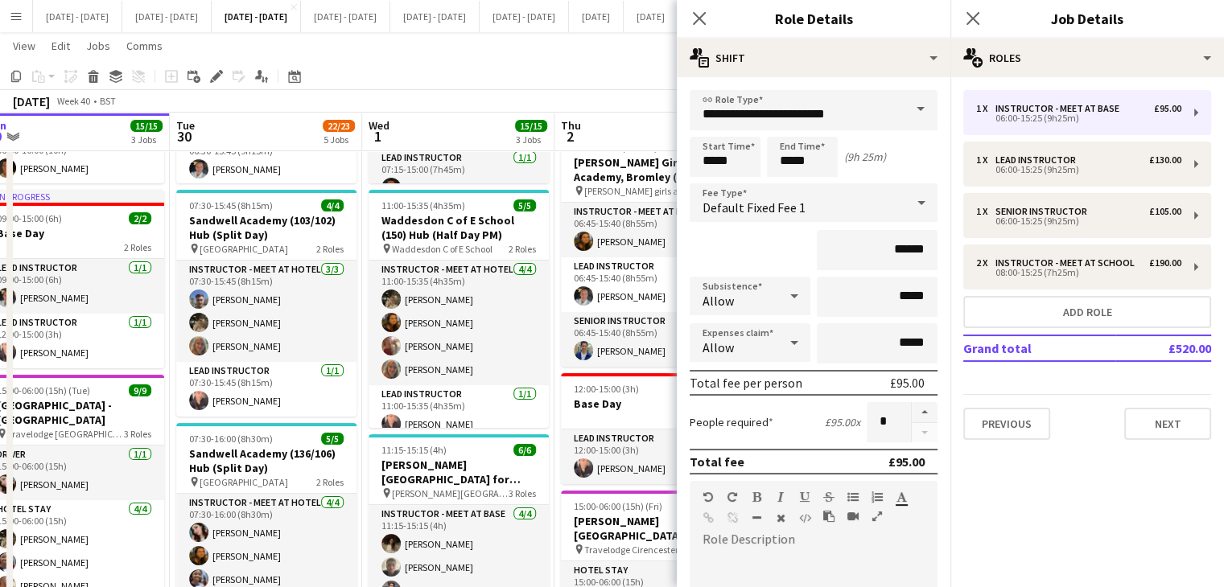
click at [907, 100] on span at bounding box center [920, 109] width 34 height 39
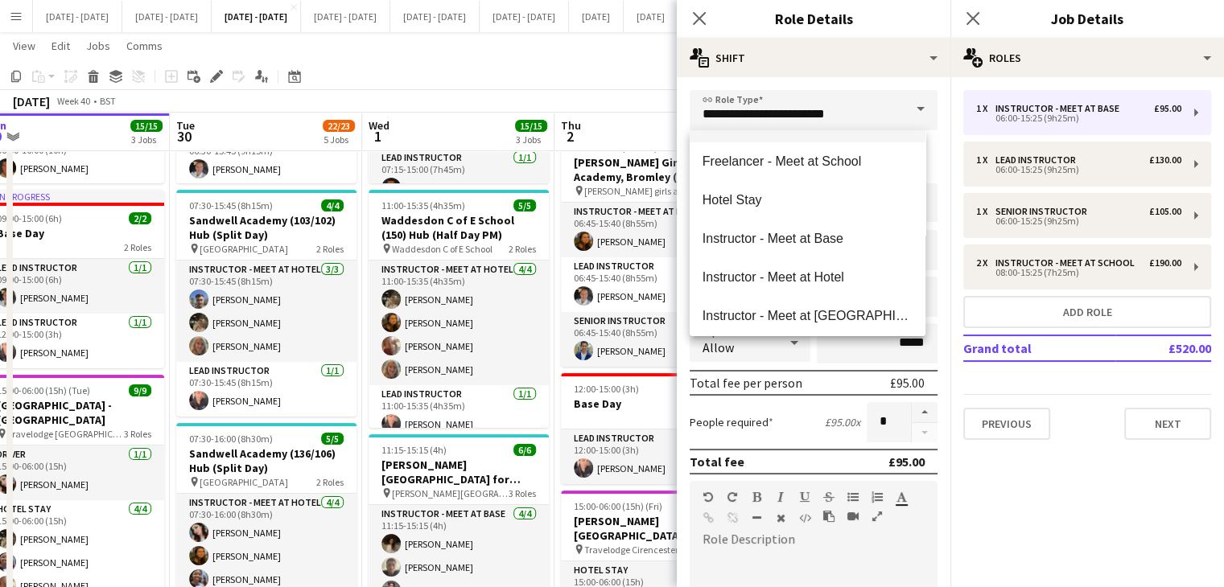
scroll to position [402, 0]
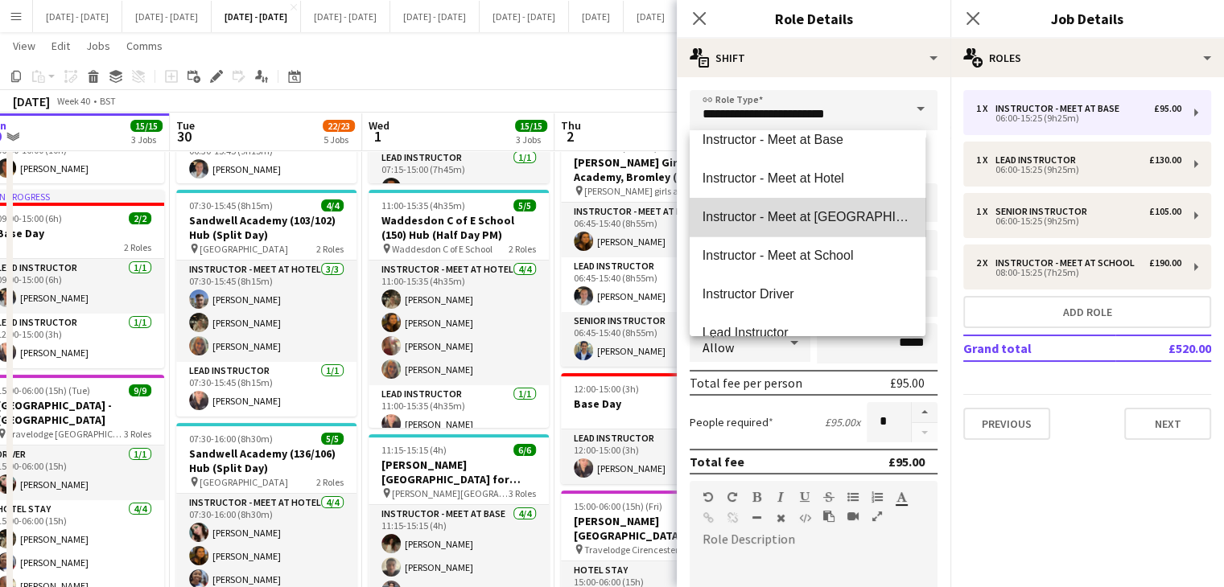
click at [857, 229] on mat-option "Instructor - Meet at [GEOGRAPHIC_DATA]" at bounding box center [807, 217] width 236 height 39
type input "**********"
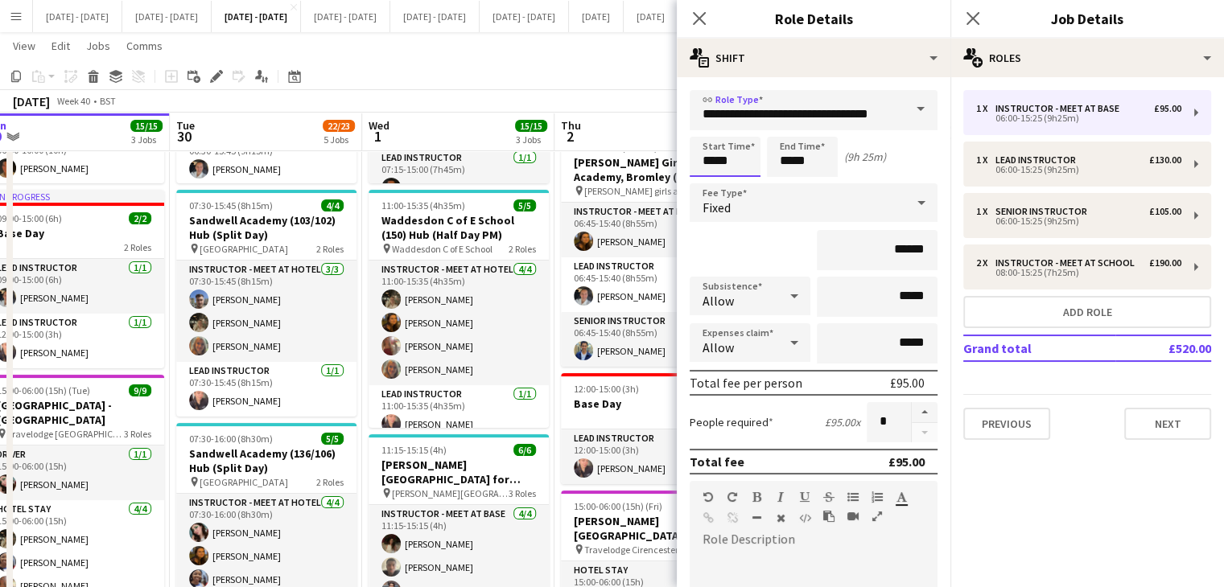
drag, startPoint x: 747, startPoint y: 163, endPoint x: 591, endPoint y: 97, distance: 168.7
click at [592, 102] on body "Menu Boards Boards Boards All jobs Status Workforce Workforce My Workforce Recr…" at bounding box center [612, 455] width 1224 height 1393
type input "*****"
click at [698, 21] on icon "Close pop-in" at bounding box center [698, 17] width 15 height 15
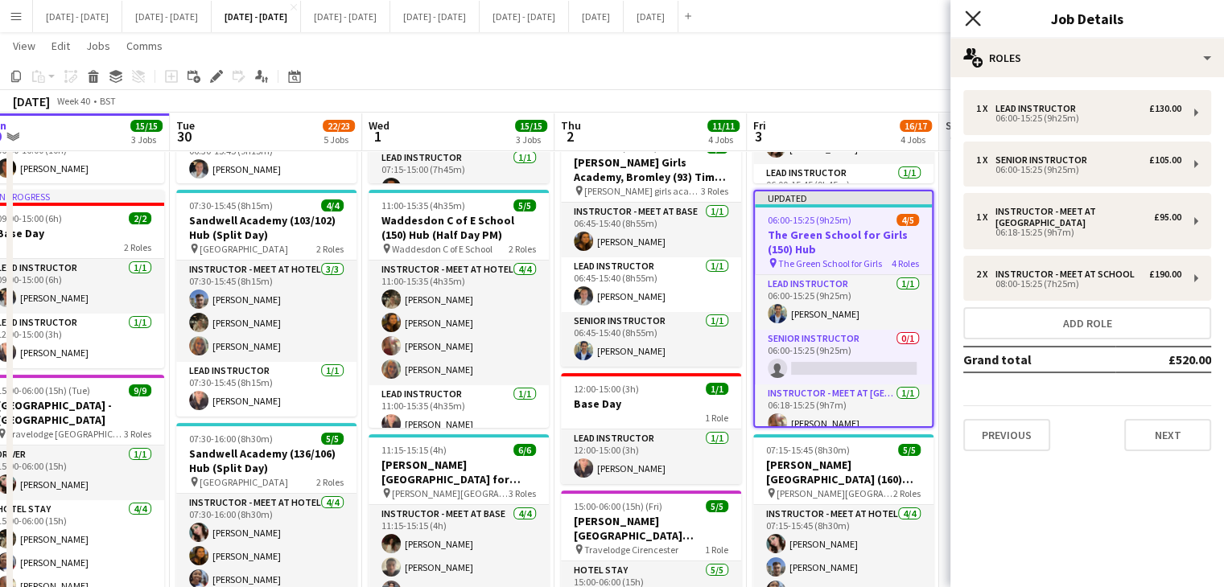
click at [970, 20] on icon at bounding box center [972, 17] width 15 height 15
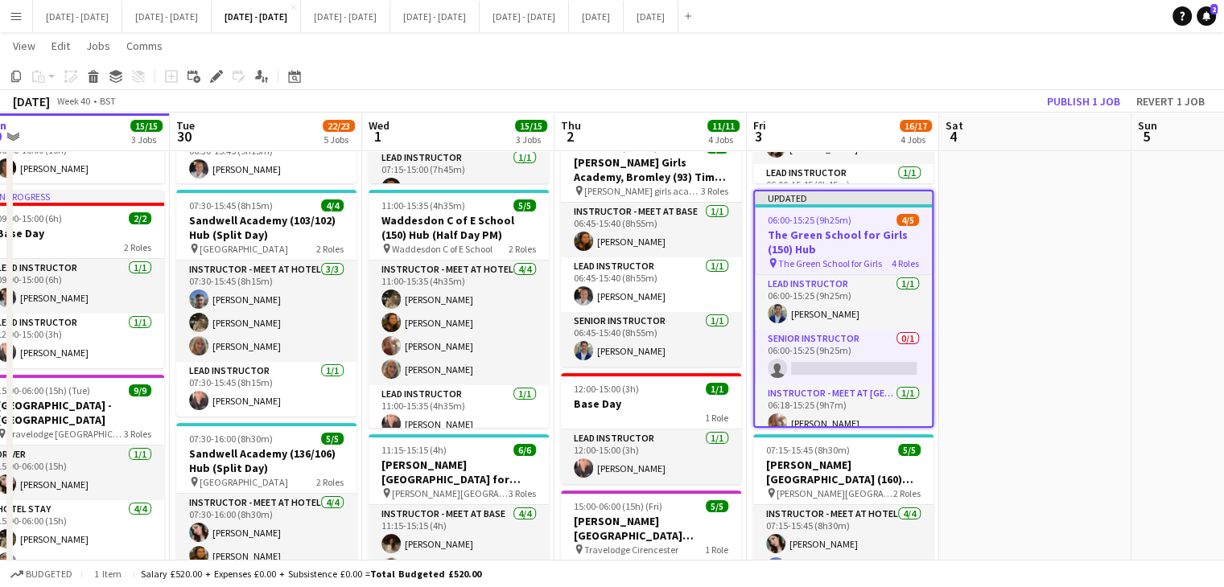
click at [817, 415] on app-card-role "Instructor - Meet at Pick Up Point [DATE] 06:18-15:25 (9h7m) [PERSON_NAME]" at bounding box center [843, 412] width 177 height 55
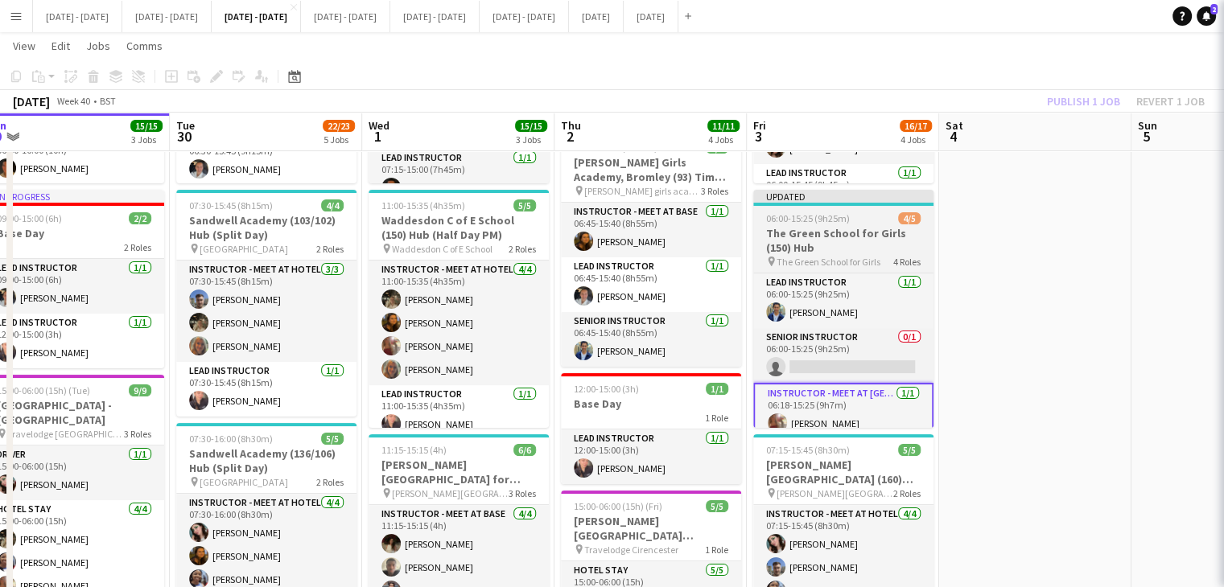
scroll to position [0, 792]
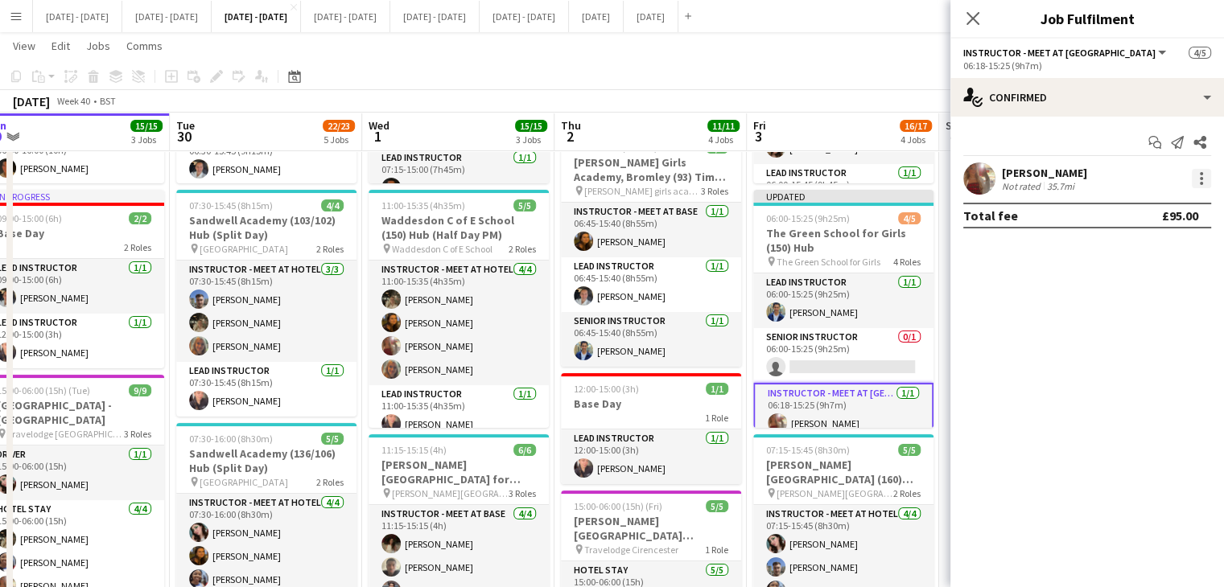
click at [1197, 179] on div at bounding box center [1200, 178] width 19 height 19
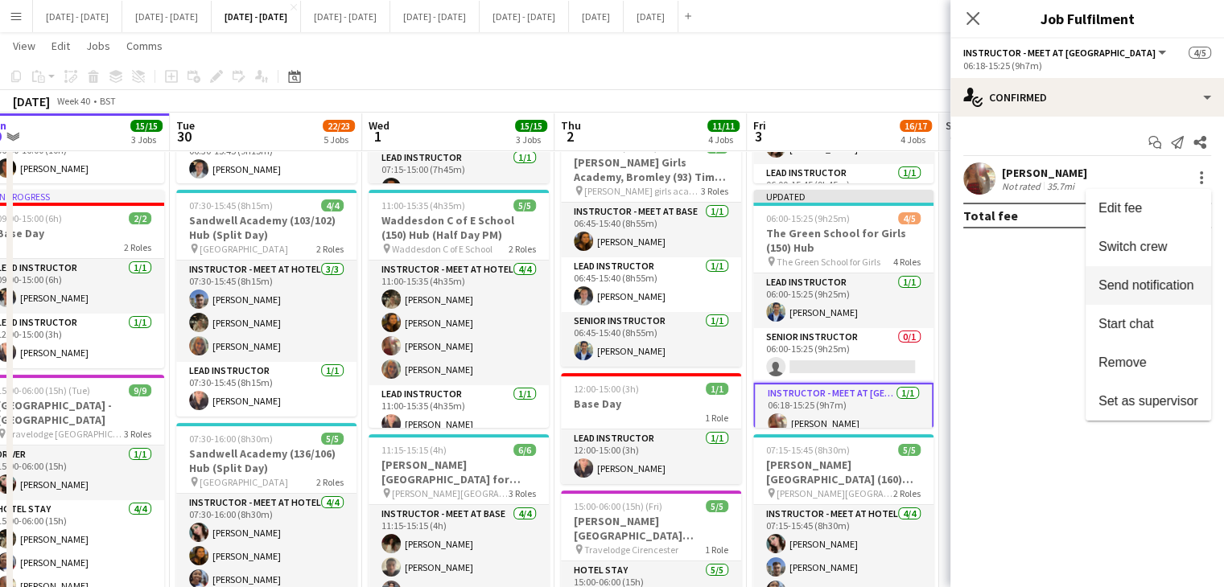
click at [1165, 241] on span "Switch crew" at bounding box center [1132, 247] width 68 height 14
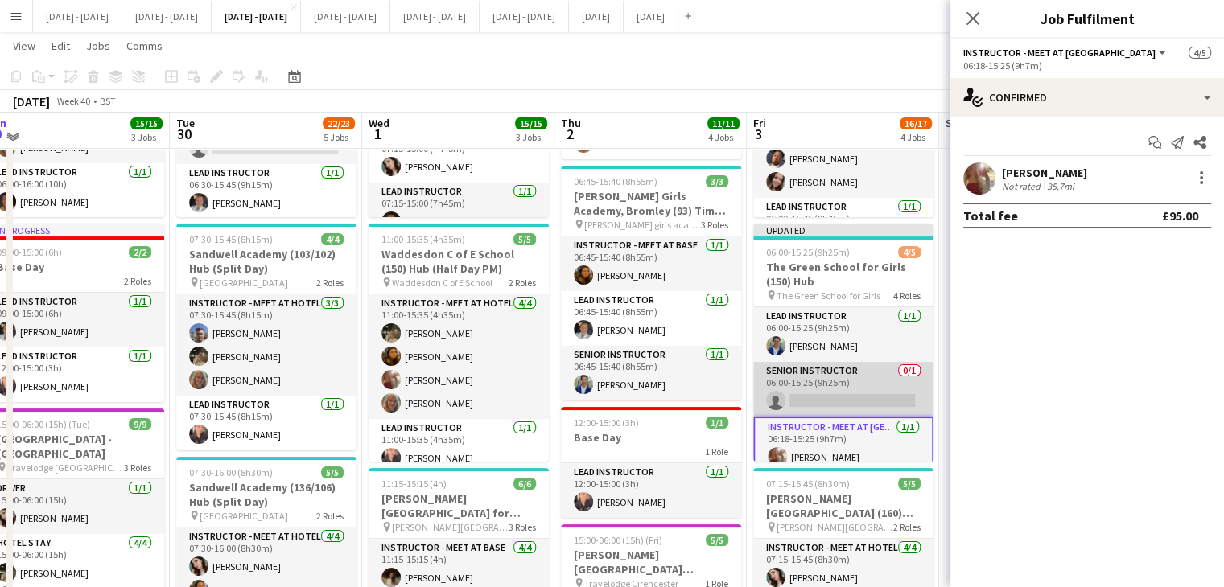
click at [832, 387] on app-card-role "Senior Instructor 0/1 06:00-15:25 (9h25m) single-neutral-actions" at bounding box center [843, 389] width 180 height 55
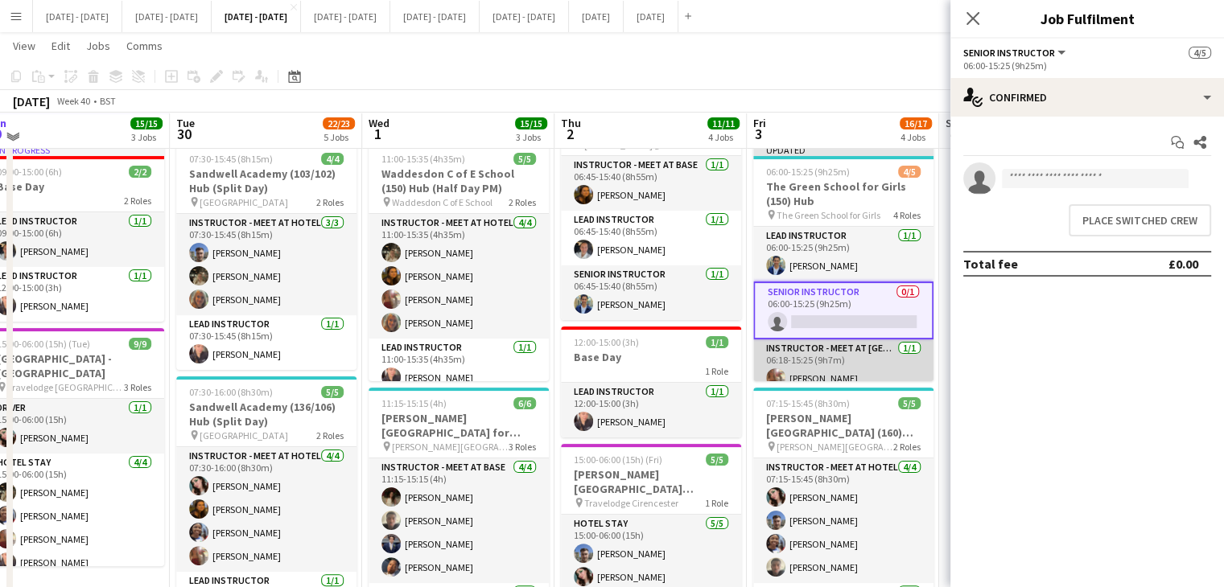
scroll to position [80, 0]
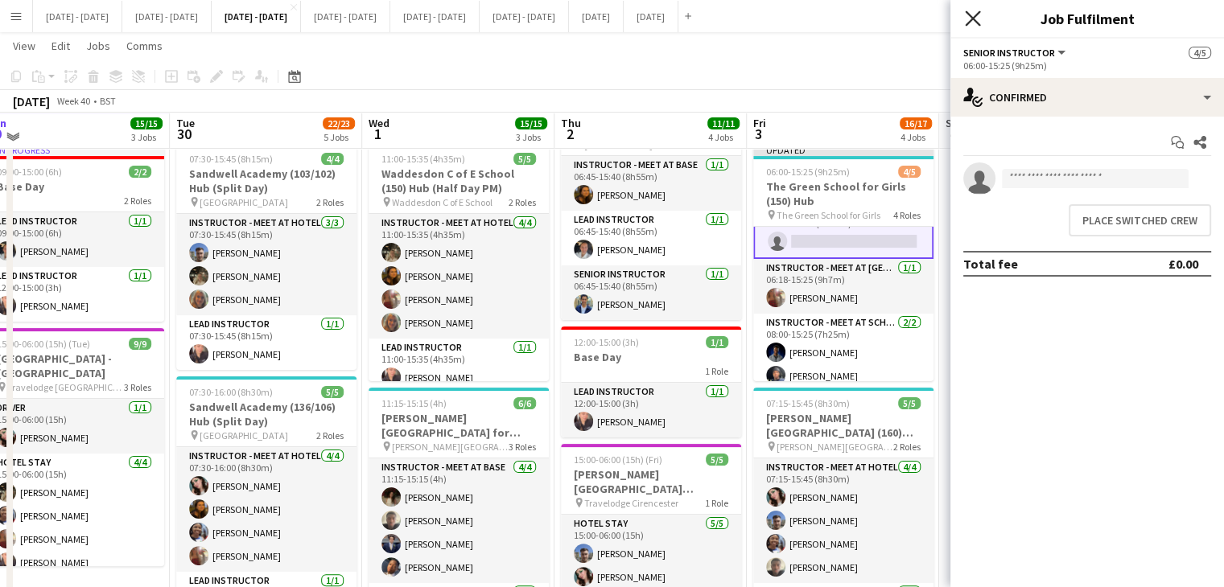
click at [969, 17] on icon "Close pop-in" at bounding box center [972, 17] width 15 height 15
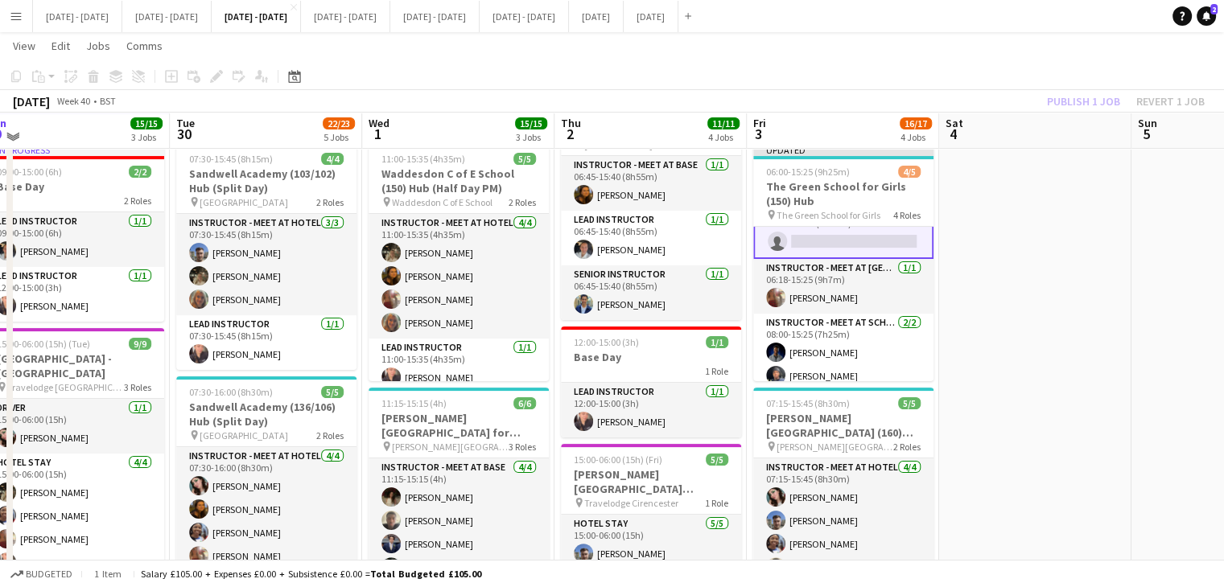
scroll to position [0, 0]
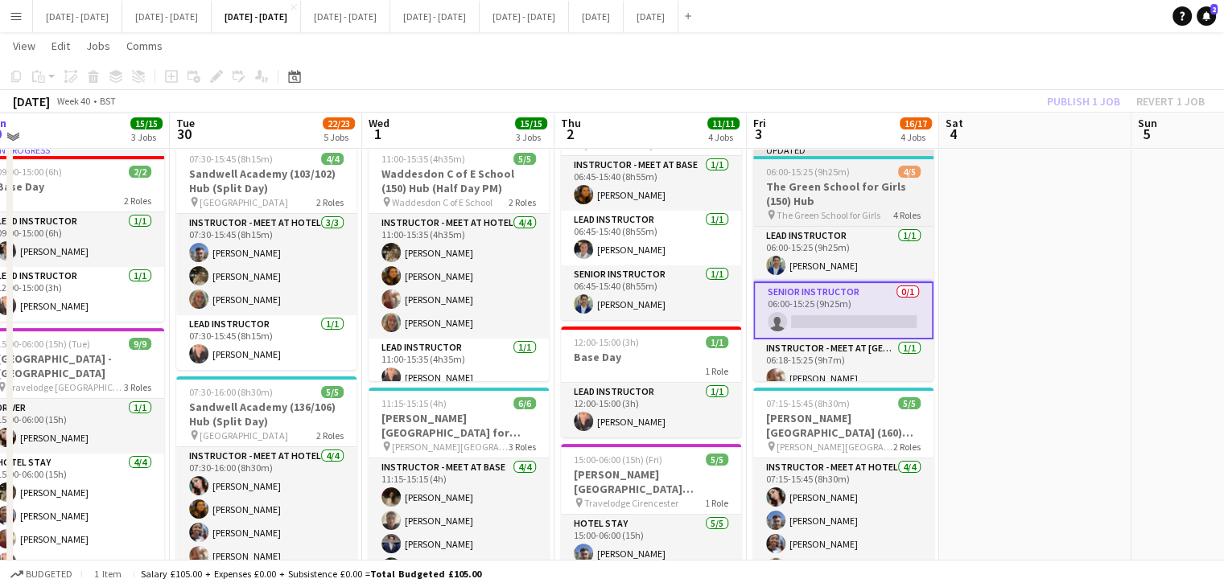
click at [829, 205] on h3 "The Green School for Girls (150) Hub" at bounding box center [843, 193] width 180 height 29
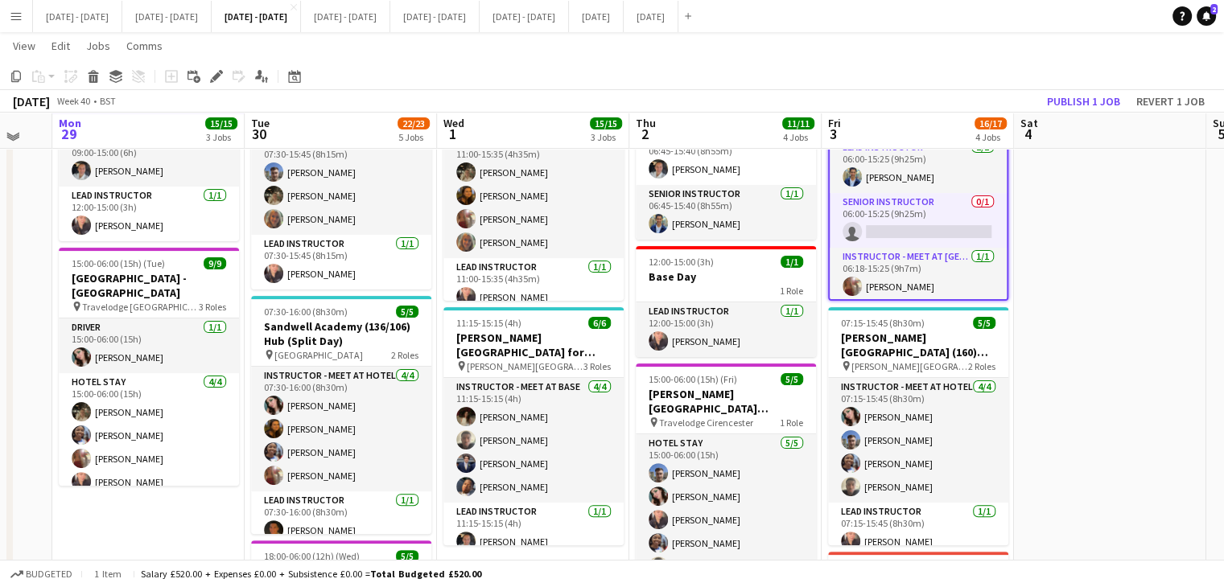
scroll to position [0, 704]
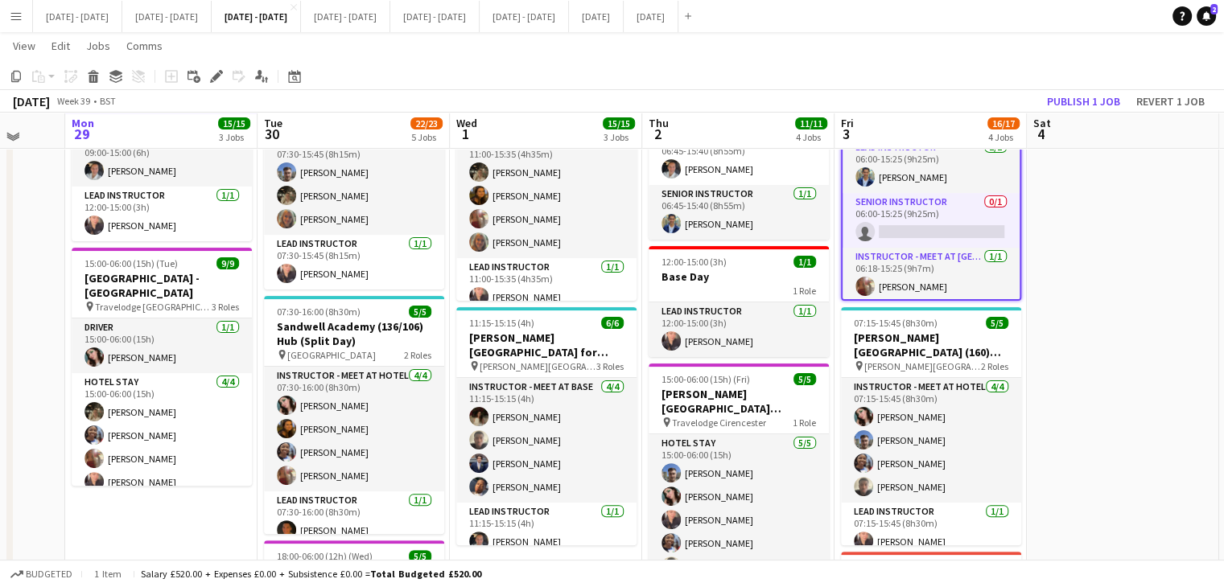
drag, startPoint x: 113, startPoint y: 530, endPoint x: 200, endPoint y: 535, distance: 86.2
click at [200, 535] on app-calendar-viewport "Thu 25 Fri 26 Sat 27 Sun 28 Mon 29 15/15 3 Jobs Tue 30 22/23 5 Jobs Wed 1 15/15…" at bounding box center [612, 345] width 1224 height 1303
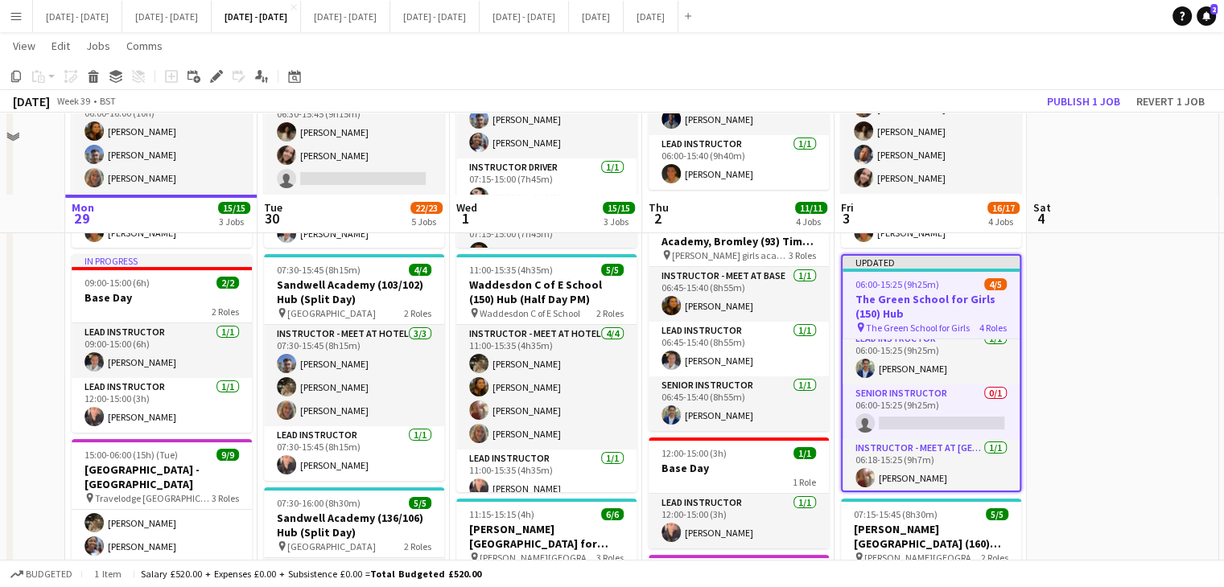
scroll to position [0, 0]
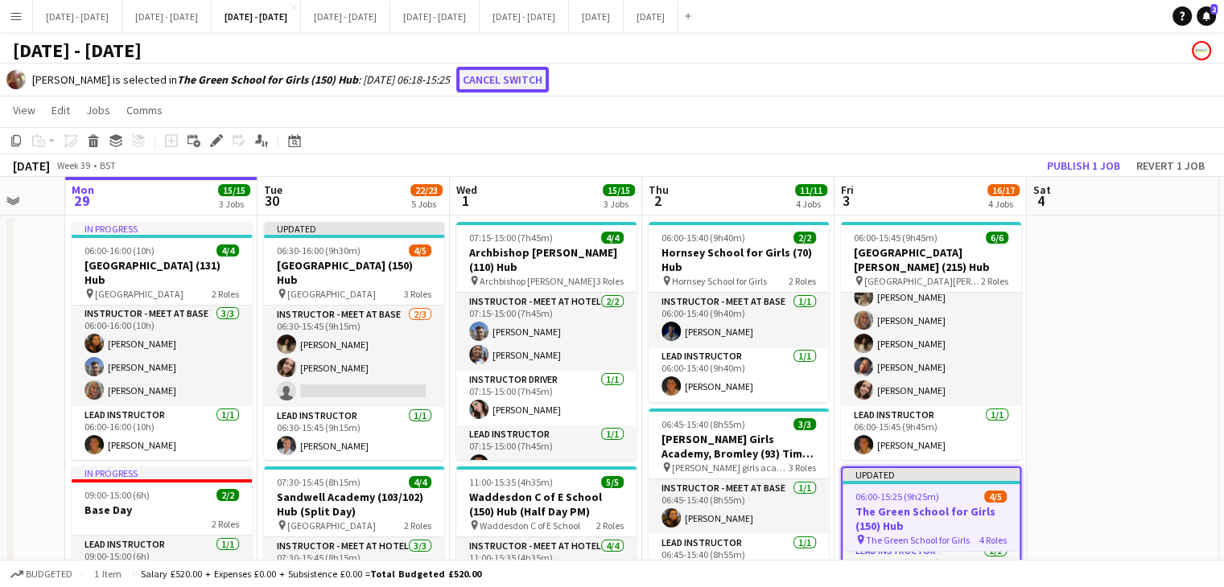
click at [549, 80] on button "Cancel switch" at bounding box center [502, 80] width 93 height 26
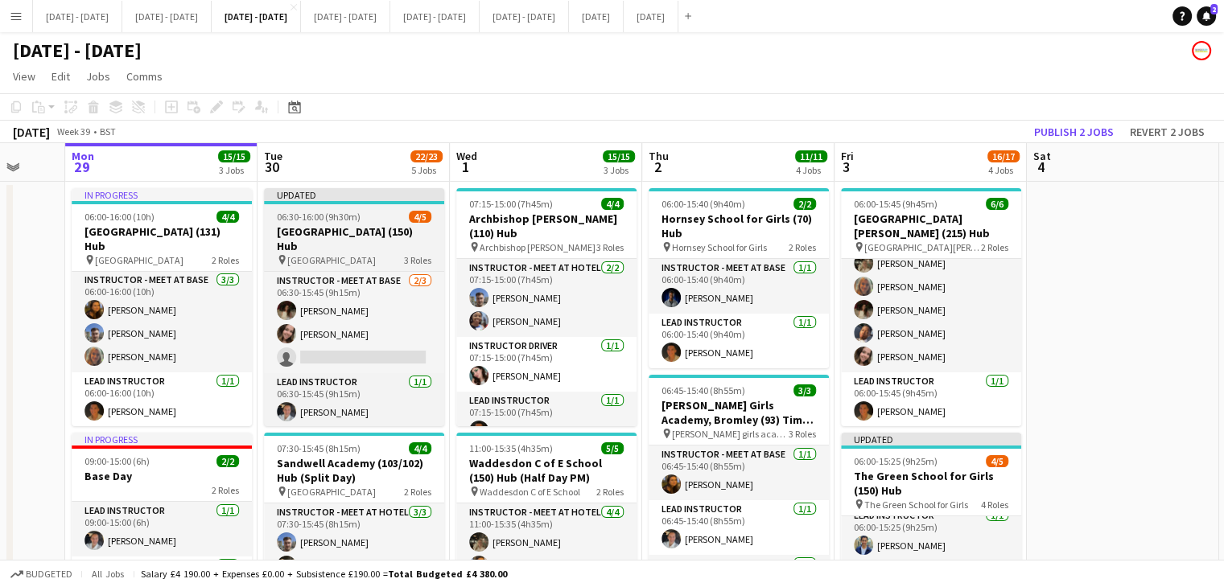
click at [357, 235] on h3 "[GEOGRAPHIC_DATA] (150) Hub" at bounding box center [354, 238] width 180 height 29
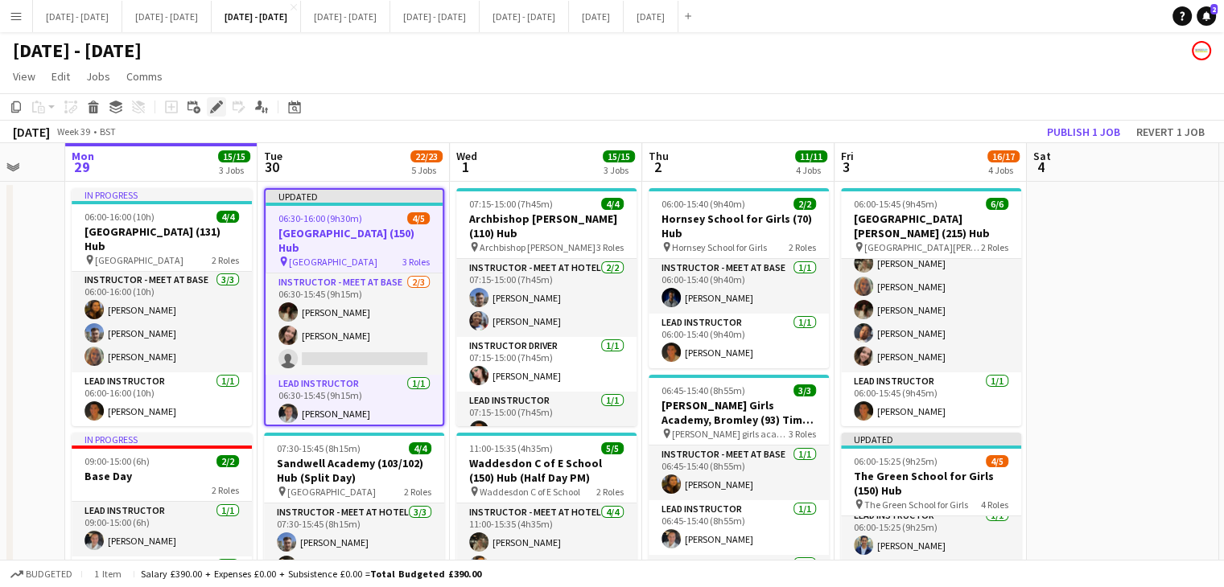
click at [214, 114] on div "Edit" at bounding box center [216, 106] width 19 height 19
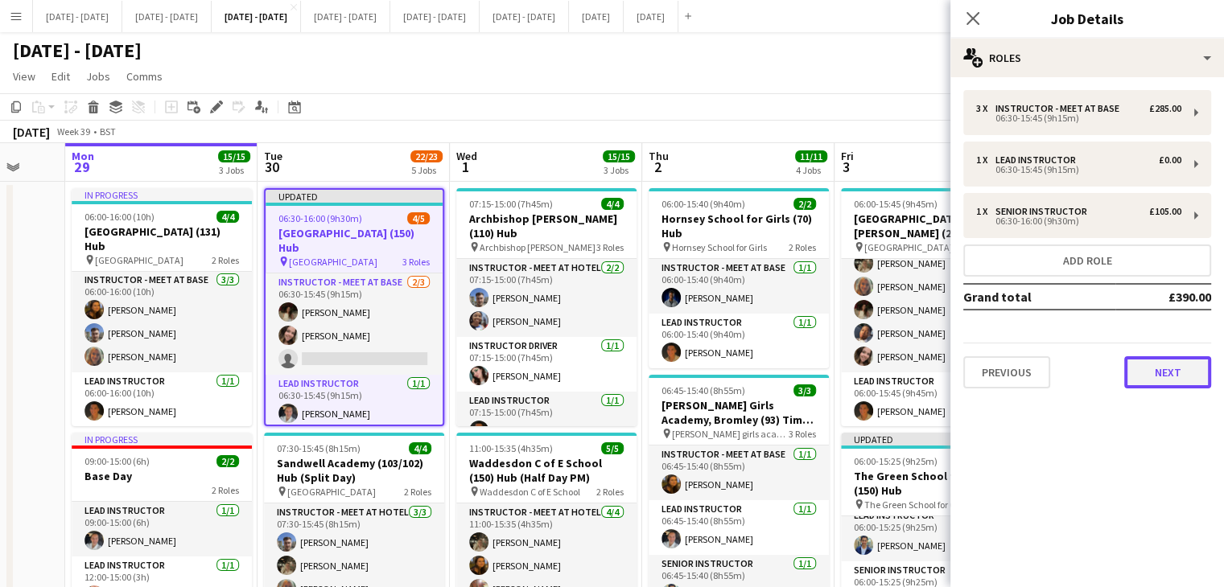
click at [1144, 378] on button "Next" at bounding box center [1167, 372] width 87 height 32
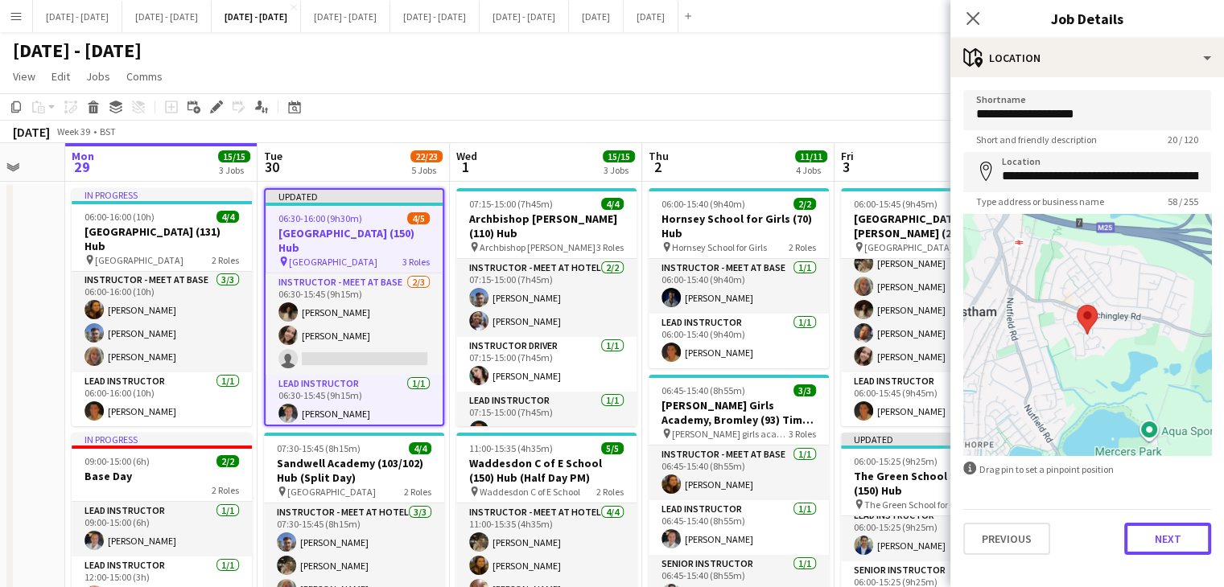
click at [1170, 534] on button "Next" at bounding box center [1167, 539] width 87 height 32
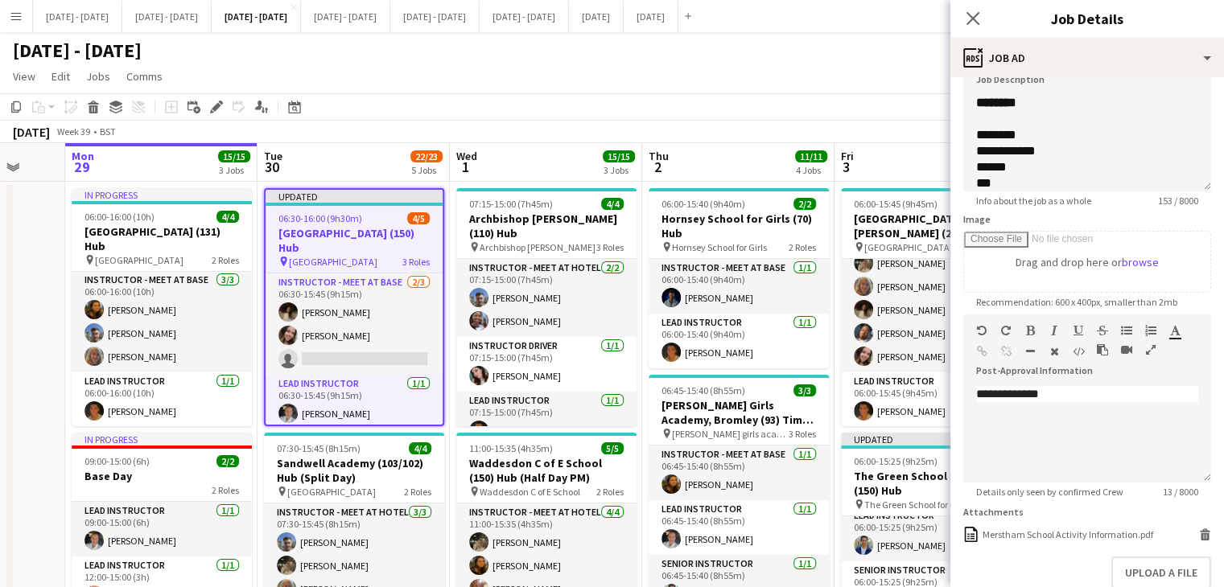
scroll to position [219, 0]
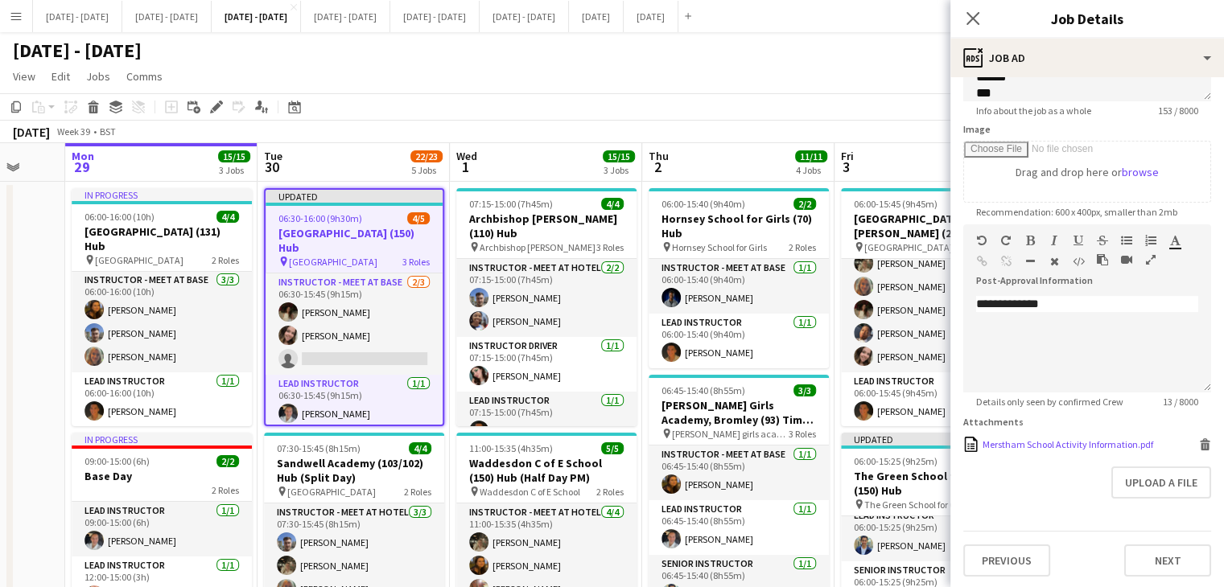
click at [1040, 447] on div "Merstham School Activity Information.pdf" at bounding box center [1067, 444] width 171 height 12
click at [218, 110] on icon "Edit" at bounding box center [216, 107] width 13 height 13
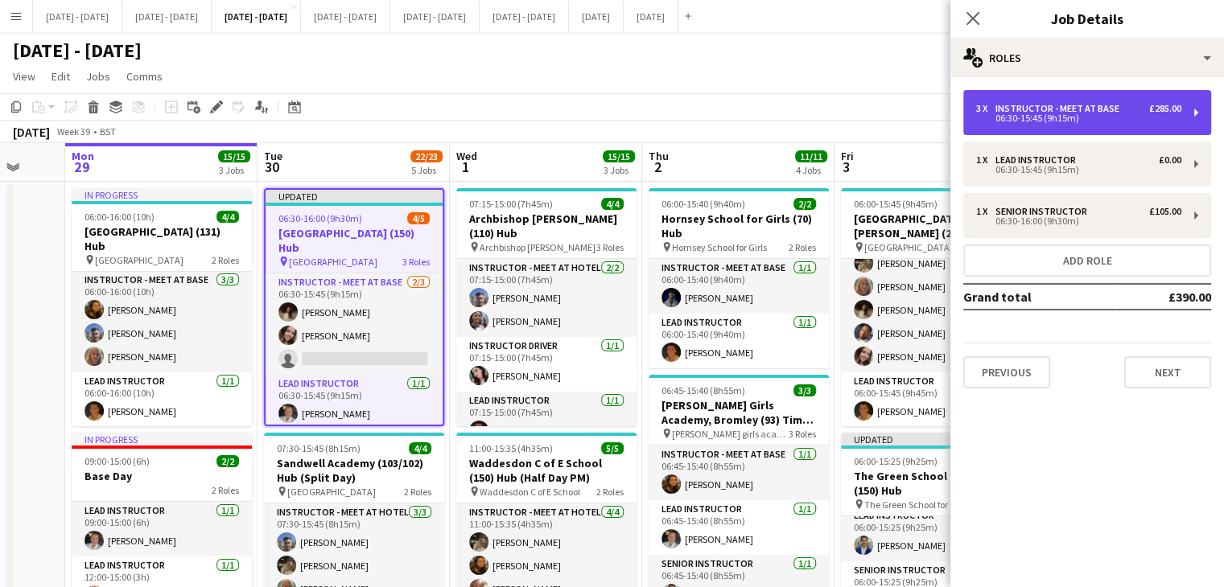
click at [1081, 109] on div "Instructor - Meet at Base" at bounding box center [1060, 108] width 130 height 11
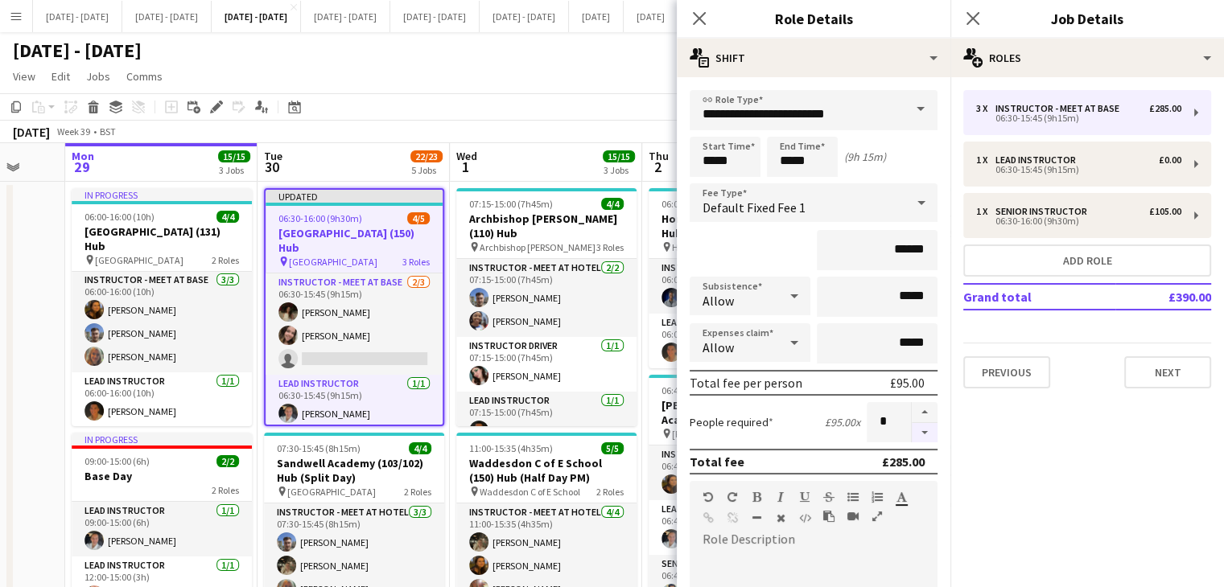
click at [912, 434] on button "button" at bounding box center [925, 433] width 26 height 20
type input "*"
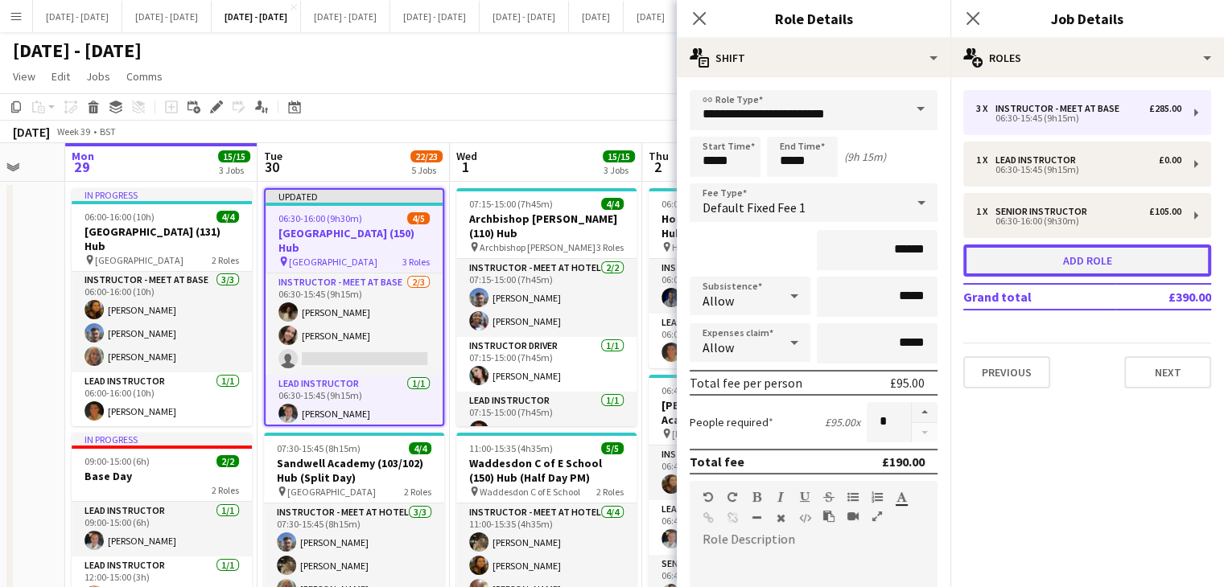
click at [1064, 248] on button "Add role" at bounding box center [1087, 261] width 248 height 32
type input "**********"
type input "*****"
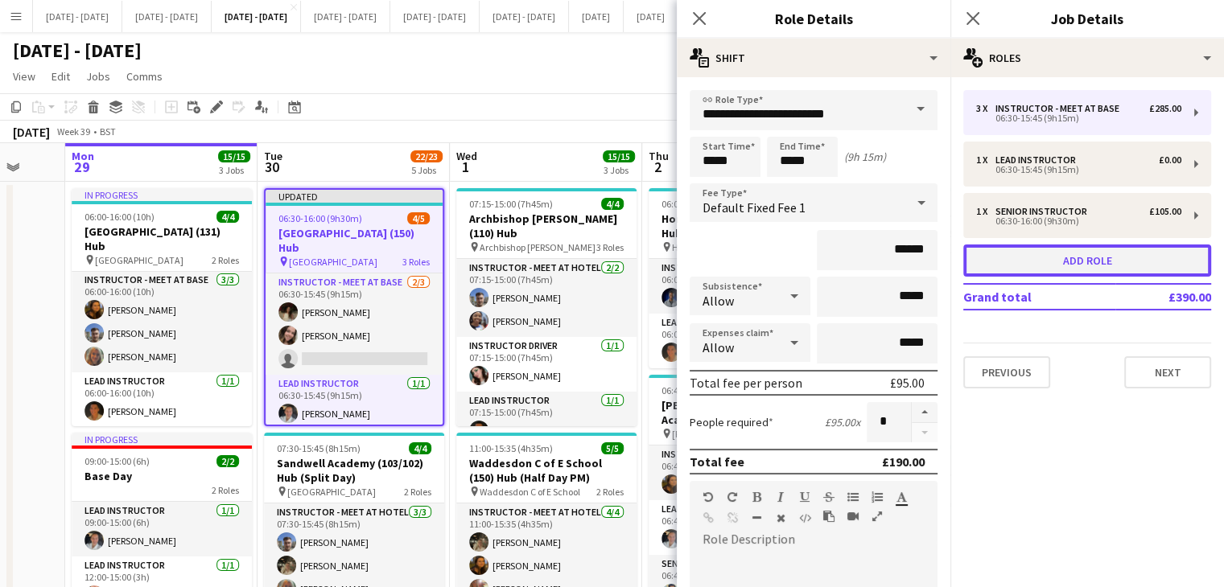
type input "*"
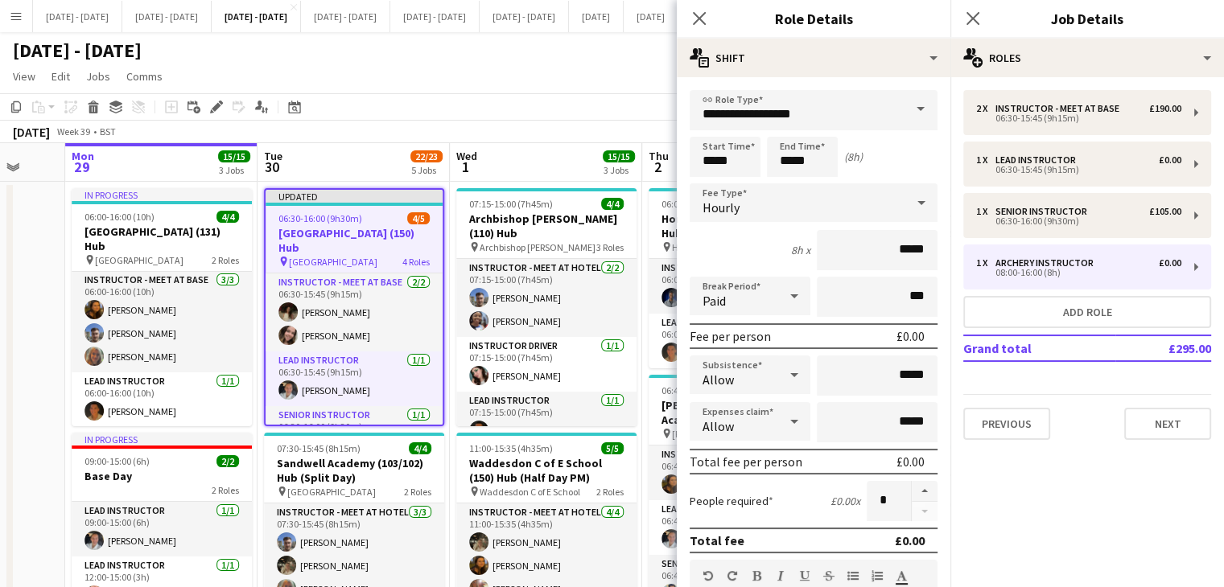
click at [909, 112] on span at bounding box center [920, 109] width 34 height 39
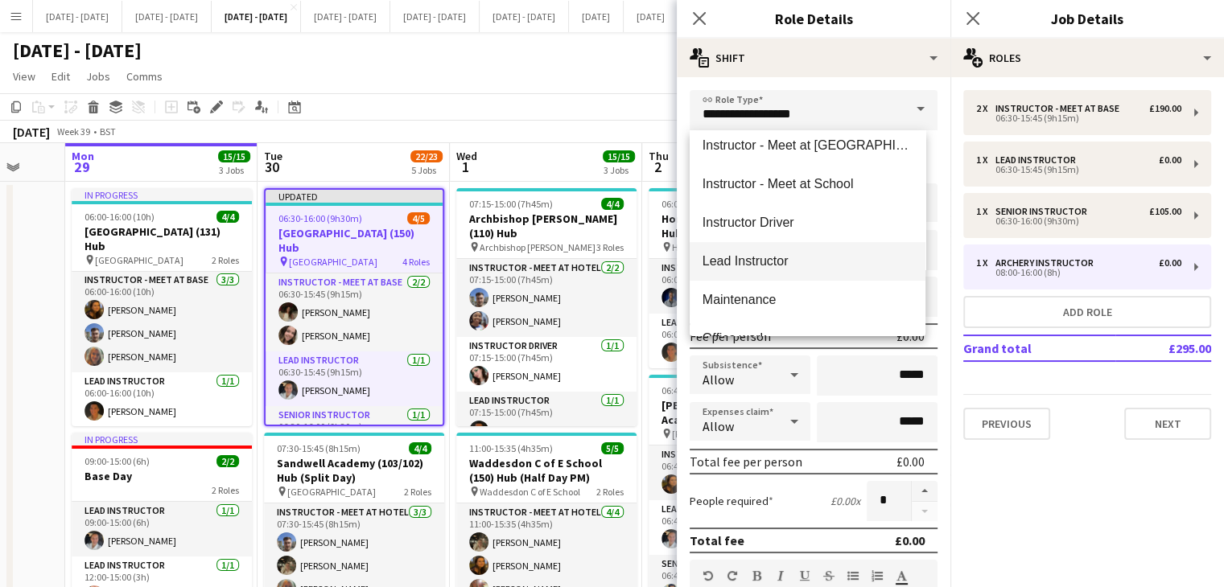
scroll to position [483, 0]
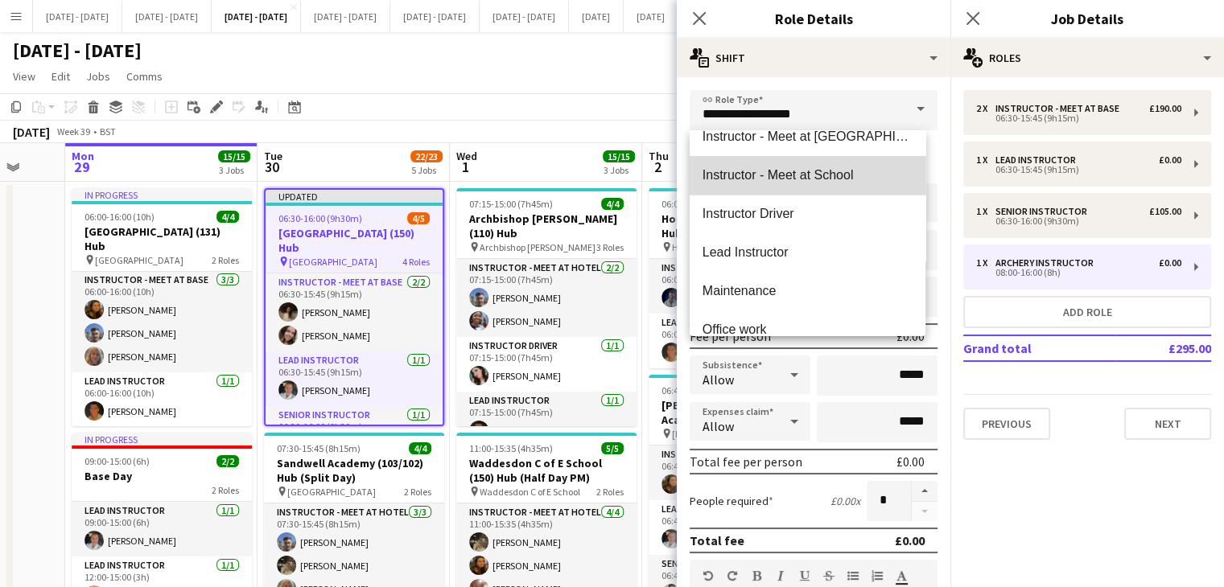
click at [811, 185] on mat-option "Instructor - Meet at School" at bounding box center [807, 175] width 236 height 39
type input "**********"
type input "******"
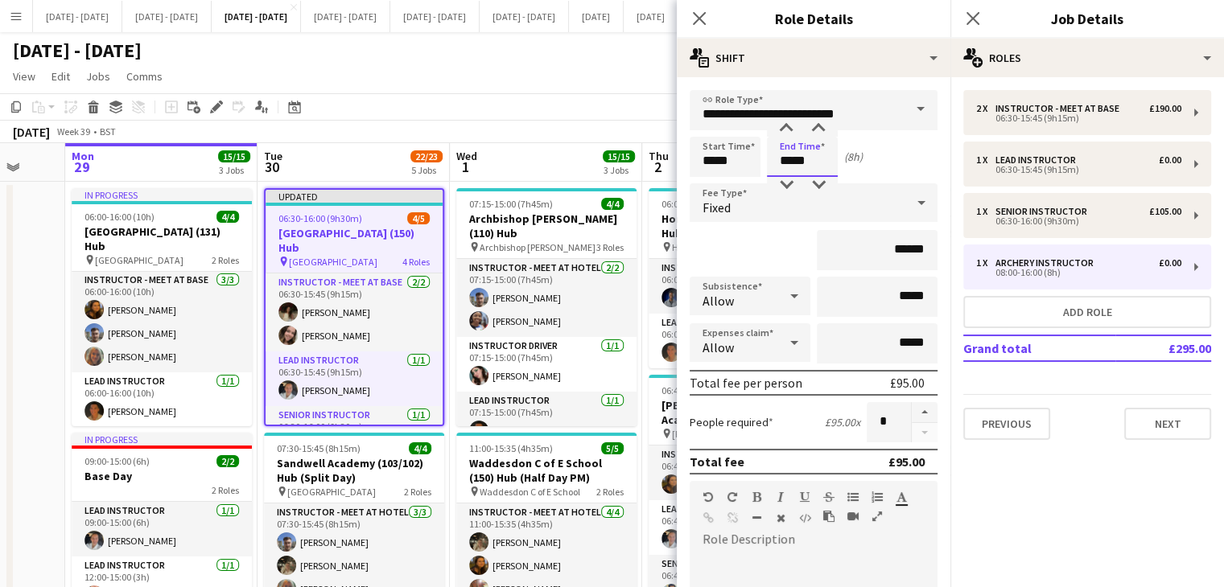
drag, startPoint x: 813, startPoint y: 160, endPoint x: 727, endPoint y: 160, distance: 86.1
click at [727, 160] on div "Start Time ***** End Time ***** (8h)" at bounding box center [813, 157] width 248 height 40
type input "*****"
click at [811, 203] on div "Fixed" at bounding box center [797, 202] width 216 height 39
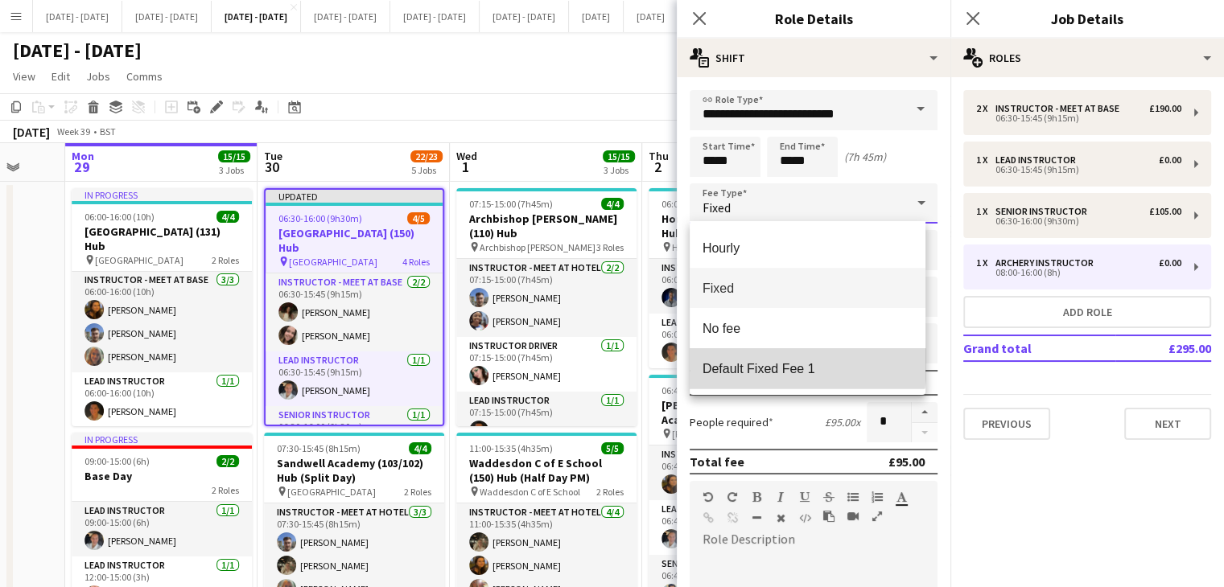
click at [778, 364] on span "Default Fixed Fee 1" at bounding box center [807, 368] width 210 height 15
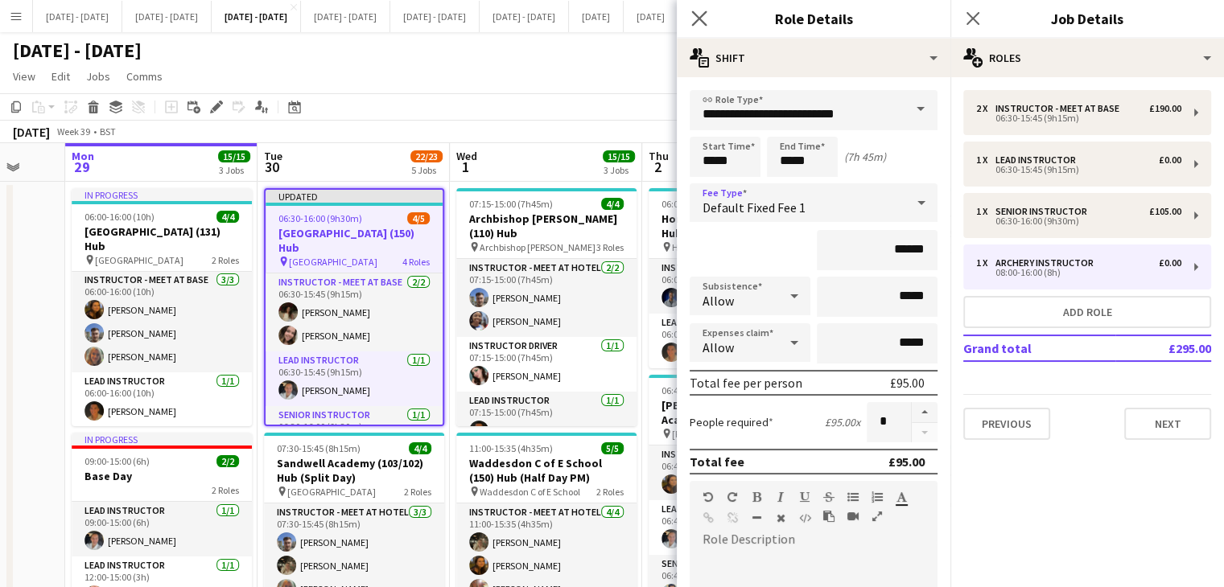
click at [696, 27] on app-icon "Close pop-in" at bounding box center [699, 18] width 23 height 23
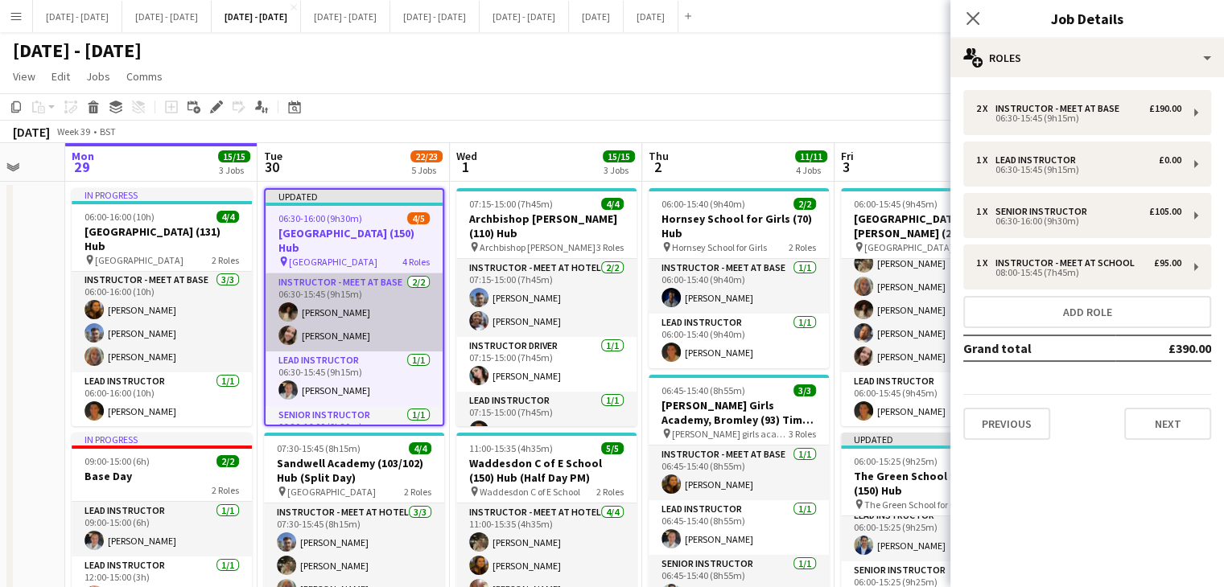
scroll to position [90, 0]
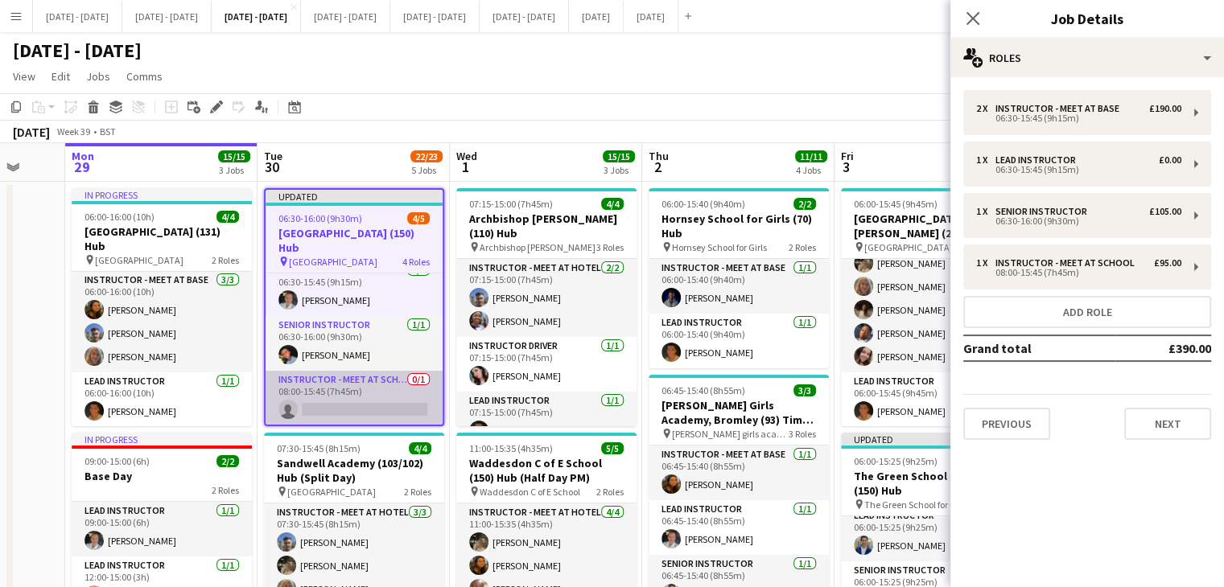
click at [335, 400] on app-card-role "Instructor - Meet at School 0/1 08:00-15:45 (7h45m) single-neutral-actions" at bounding box center [353, 398] width 177 height 55
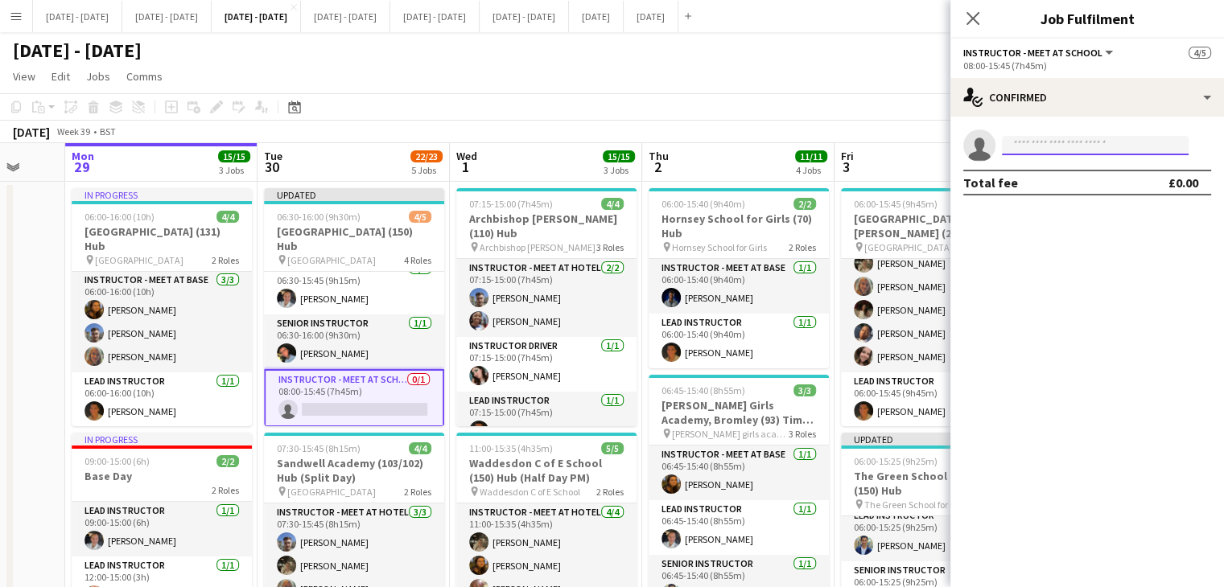
click at [1050, 142] on input at bounding box center [1095, 145] width 187 height 19
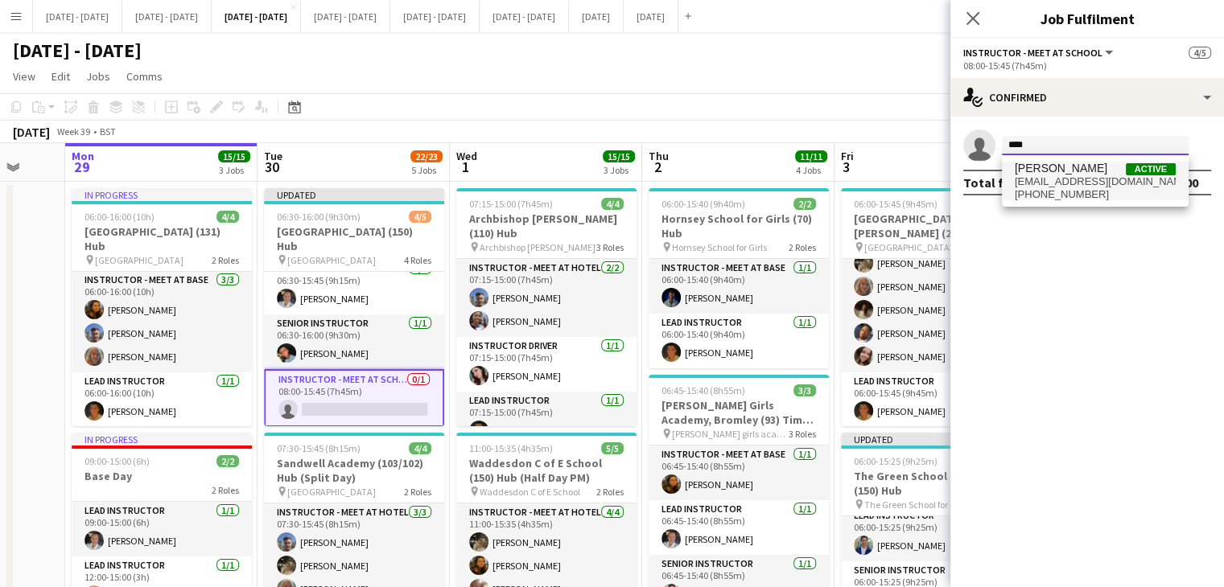
type input "****"
click at [1051, 200] on span "[PHONE_NUMBER]" at bounding box center [1094, 194] width 161 height 13
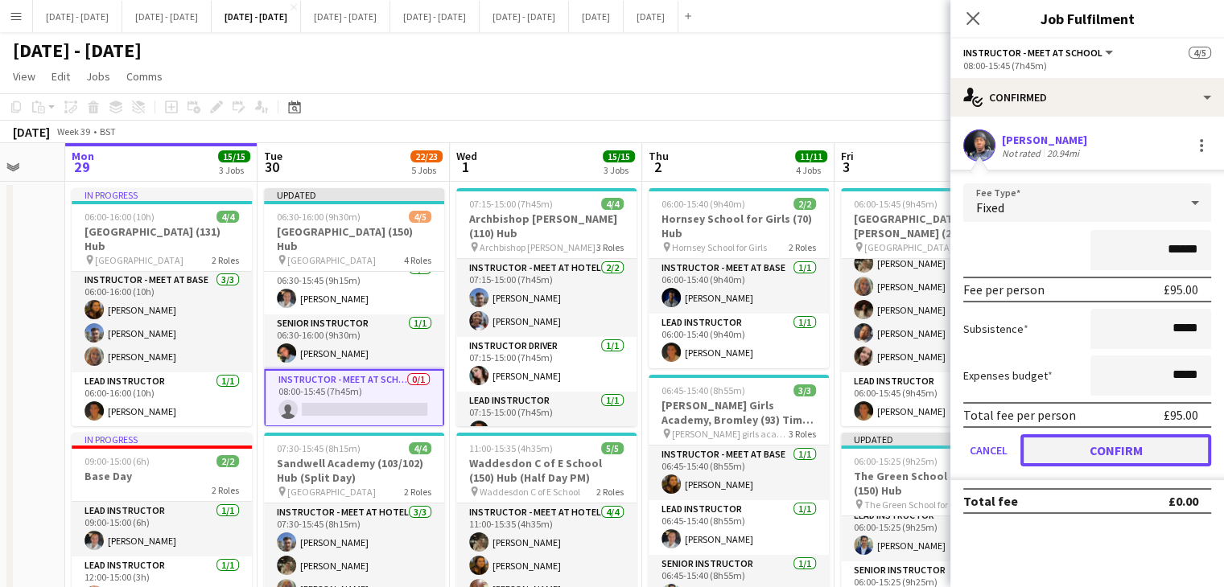
click at [1082, 450] on button "Confirm" at bounding box center [1115, 450] width 191 height 32
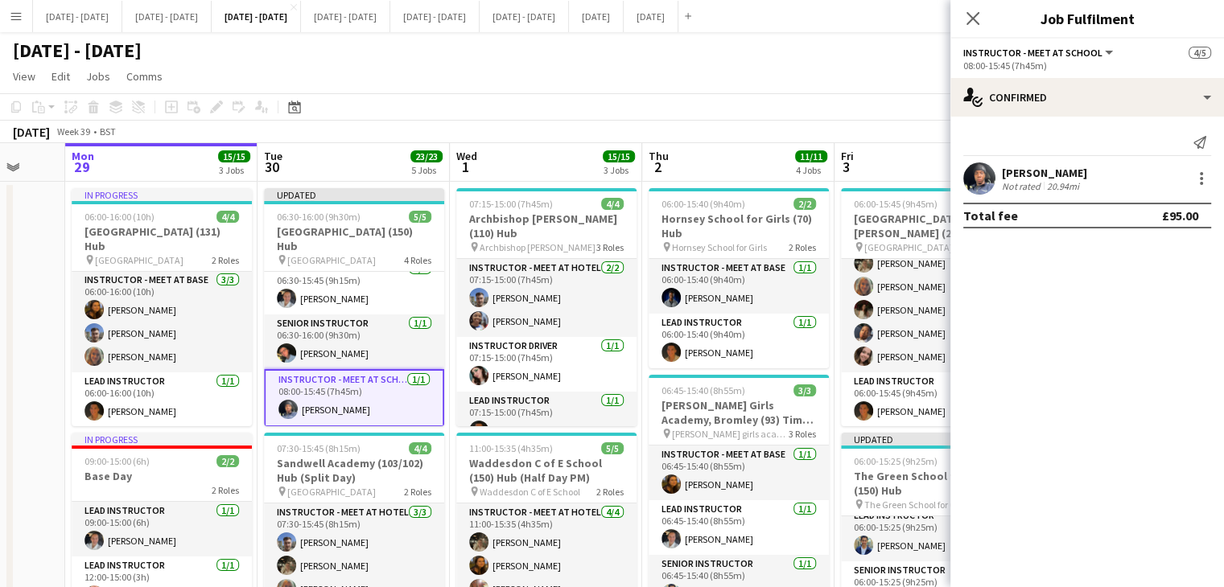
drag, startPoint x: 975, startPoint y: 20, endPoint x: 750, endPoint y: 171, distance: 270.9
click at [975, 20] on icon "Close pop-in" at bounding box center [972, 18] width 13 height 13
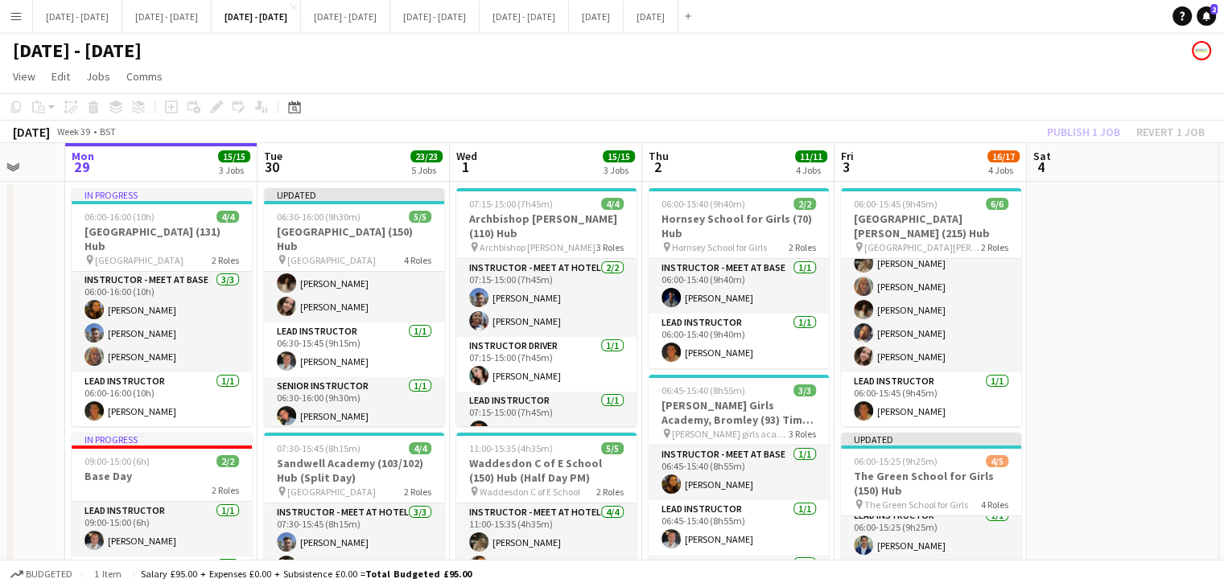
scroll to position [0, 0]
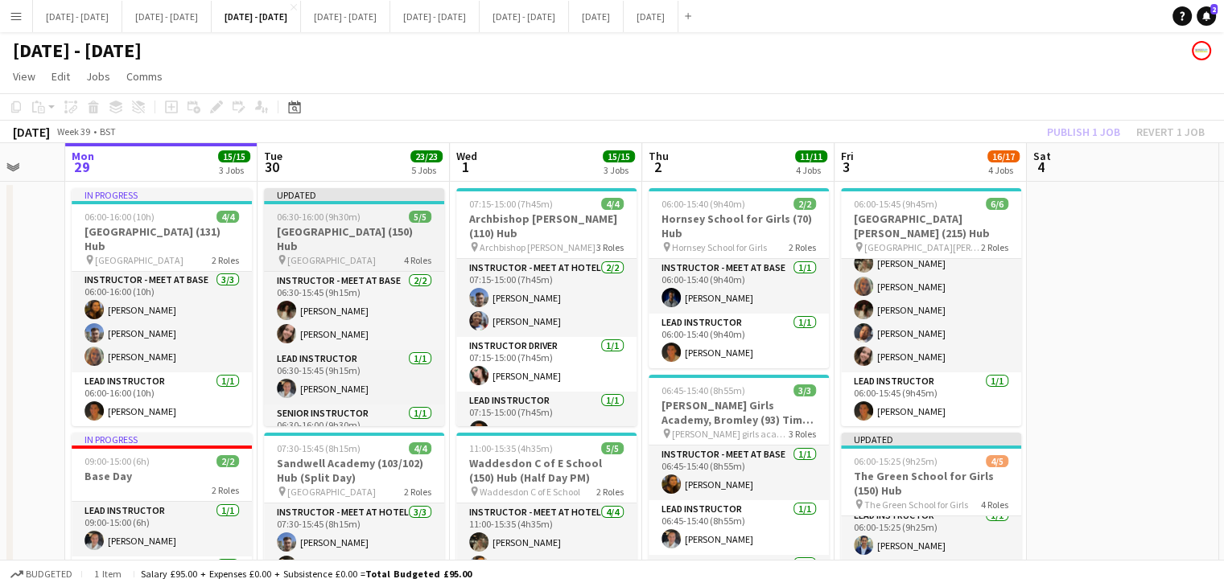
click at [372, 224] on app-job-card "Updated 06:30-16:00 (9h30m) 5/5 [GEOGRAPHIC_DATA] (150) Hub pin [GEOGRAPHIC_DAT…" at bounding box center [354, 307] width 180 height 238
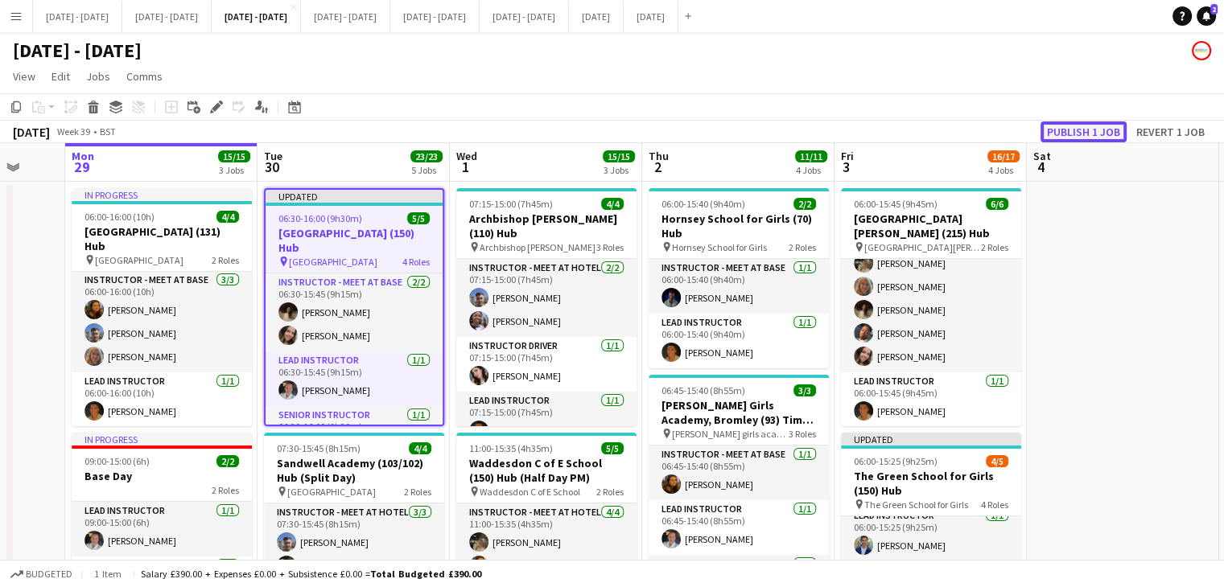
click at [1080, 134] on button "Publish 1 job" at bounding box center [1083, 131] width 86 height 21
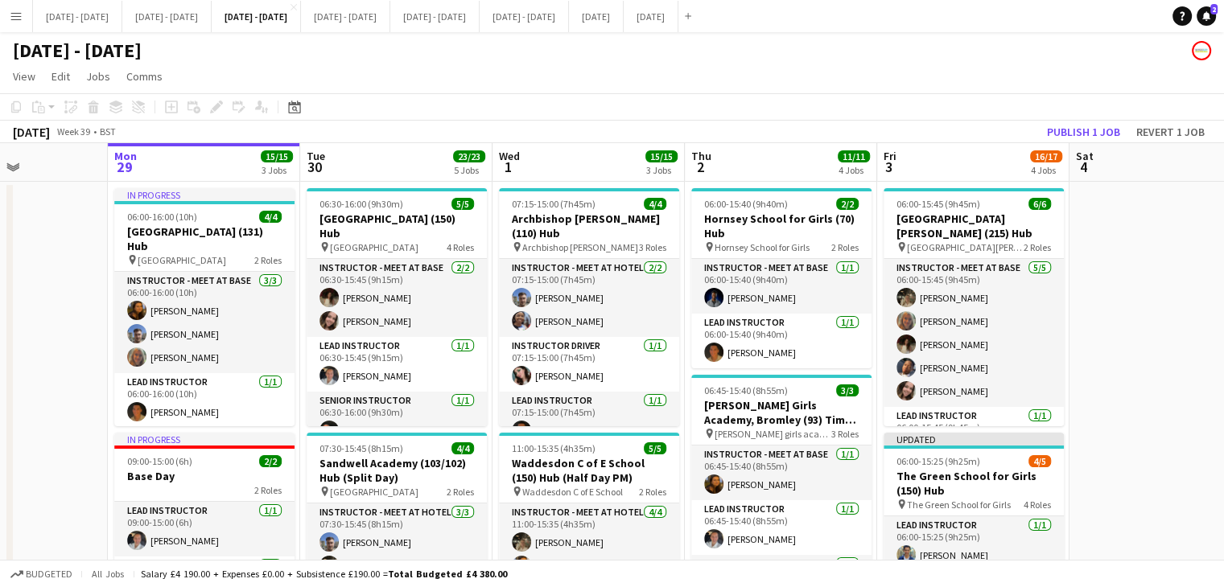
drag, startPoint x: 309, startPoint y: 162, endPoint x: 386, endPoint y: 187, distance: 81.4
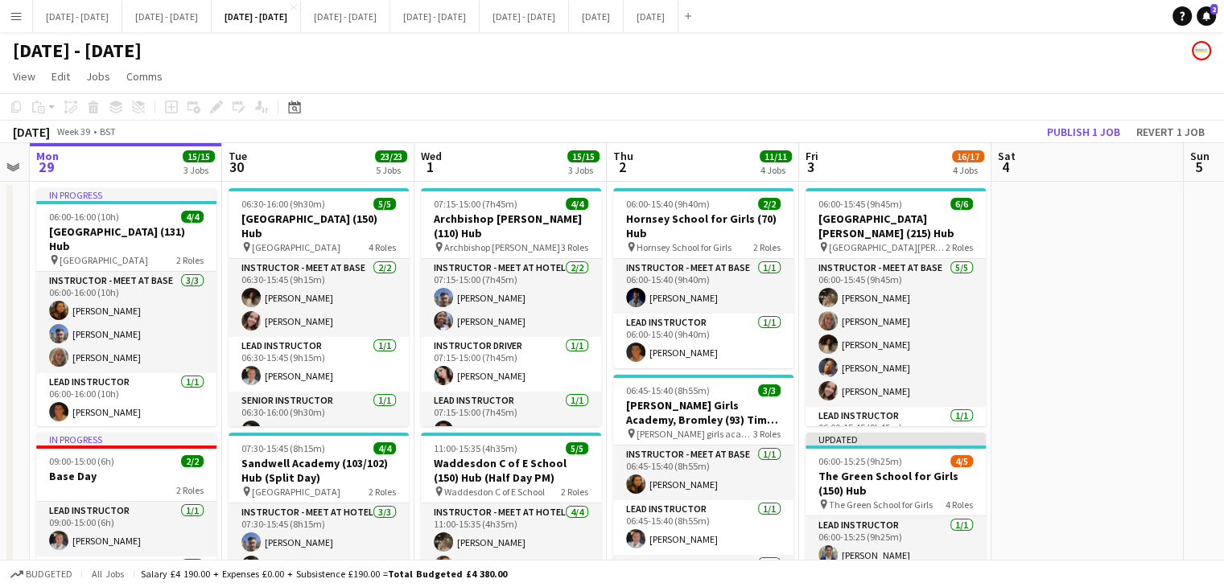
drag, startPoint x: 1148, startPoint y: 368, endPoint x: 1070, endPoint y: 377, distance: 78.6
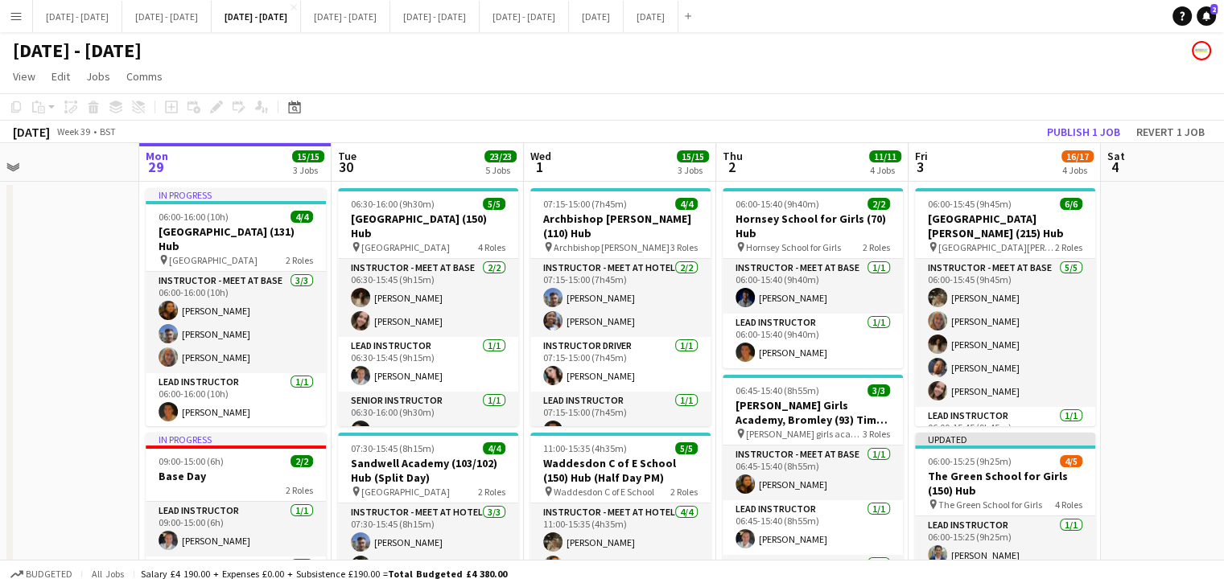
scroll to position [0, 684]
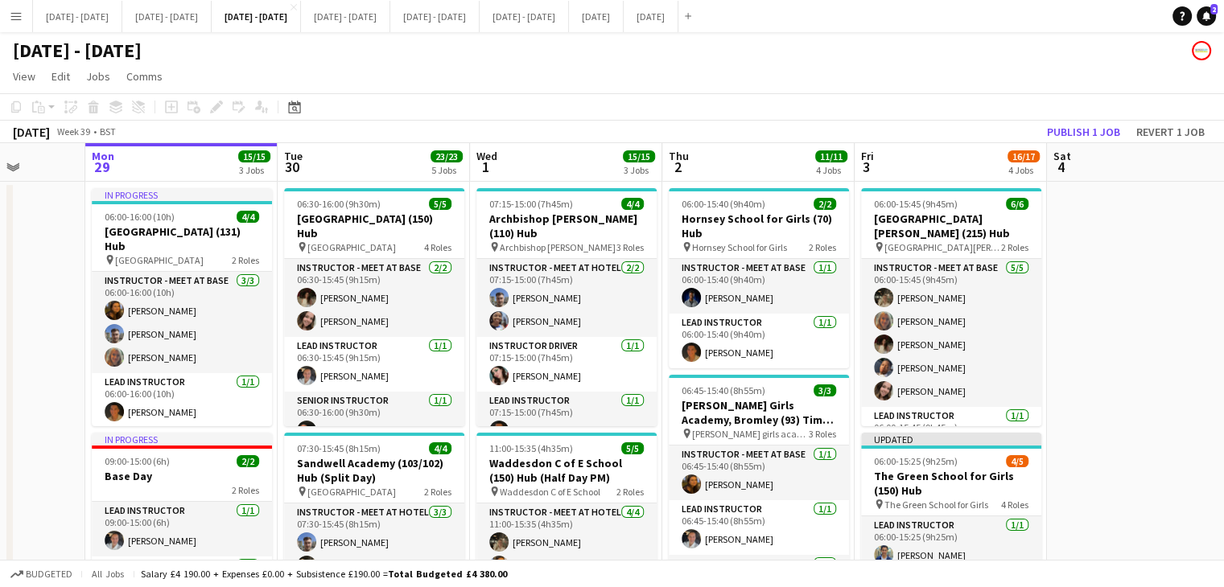
drag, startPoint x: 322, startPoint y: 158, endPoint x: 377, endPoint y: 171, distance: 56.8
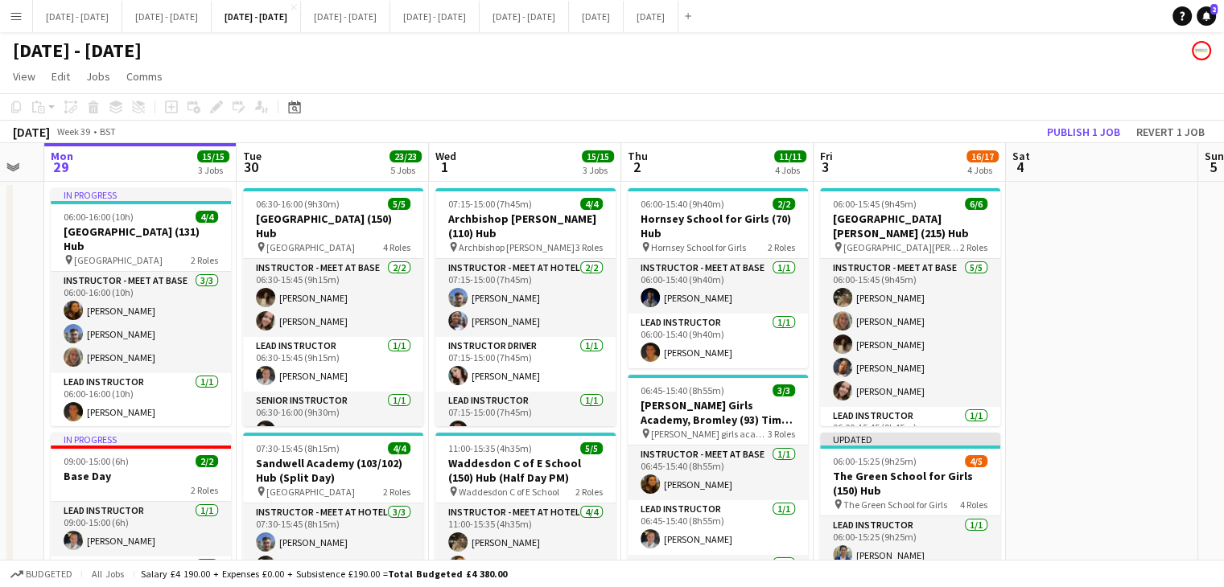
scroll to position [0, 730]
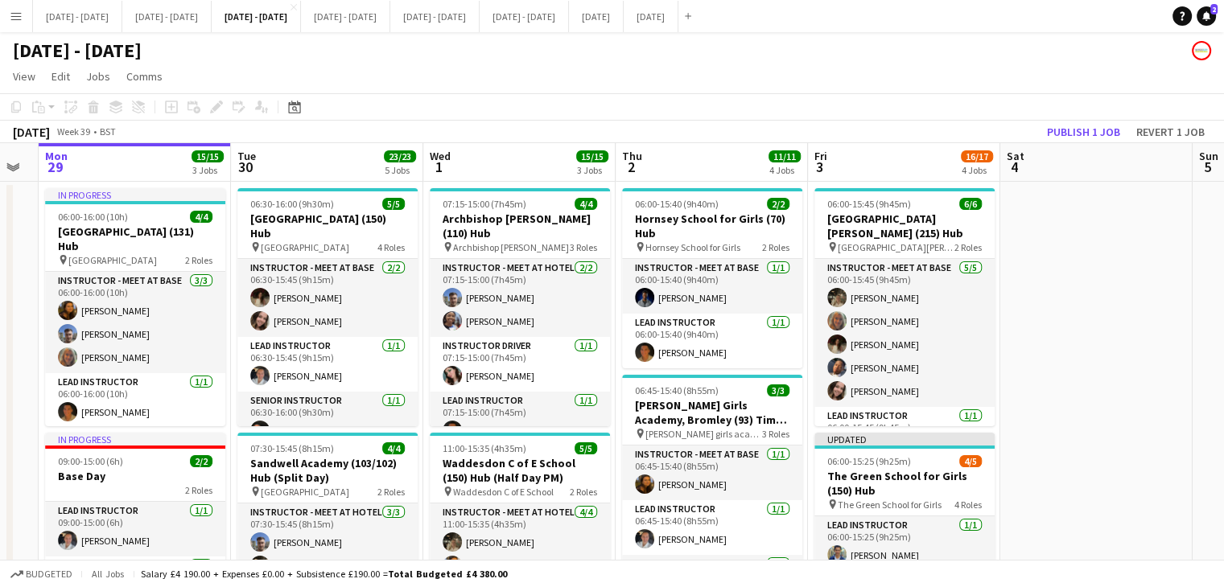
drag, startPoint x: 1167, startPoint y: 407, endPoint x: 1120, endPoint y: 407, distance: 46.7
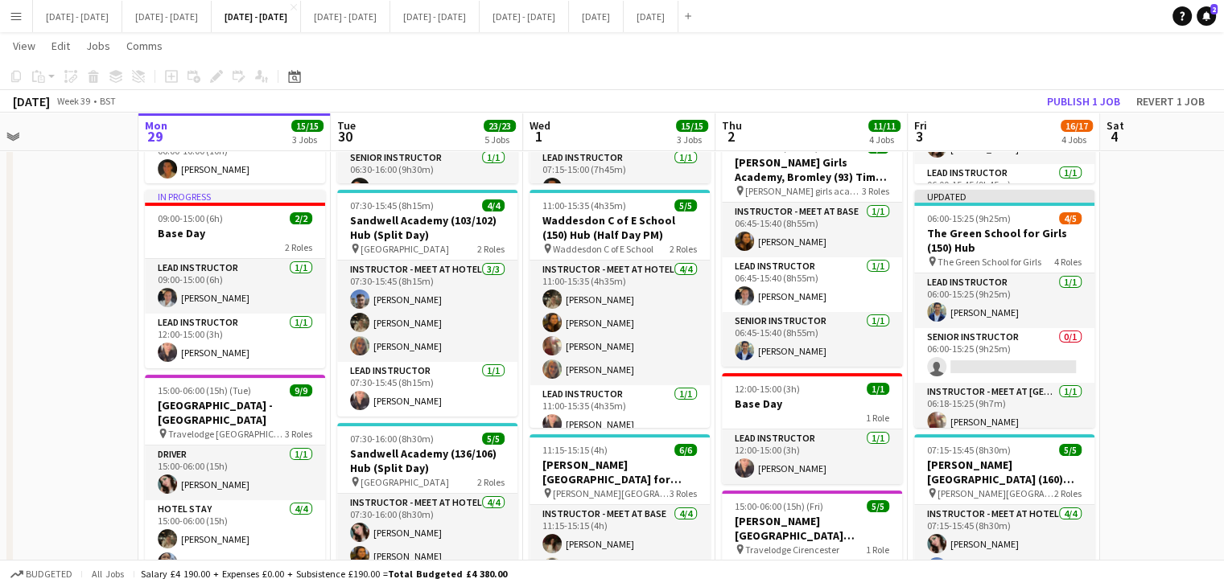
scroll to position [0, 628]
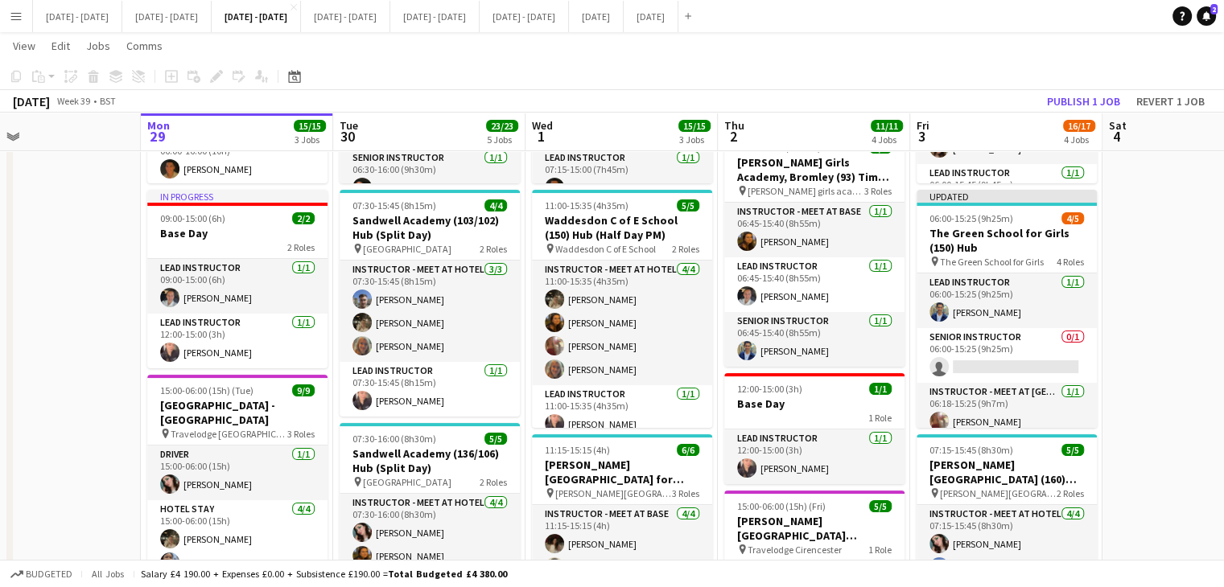
drag, startPoint x: 1118, startPoint y: 421, endPoint x: 1180, endPoint y: 413, distance: 62.5
click at [1180, 413] on app-calendar-viewport "Thu 25 Fri 26 Sat 27 Sun 28 Mon 29 15/15 3 Jobs Tue 30 23/23 5 Jobs Wed 1 15/15…" at bounding box center [612, 472] width 1224 height 1303
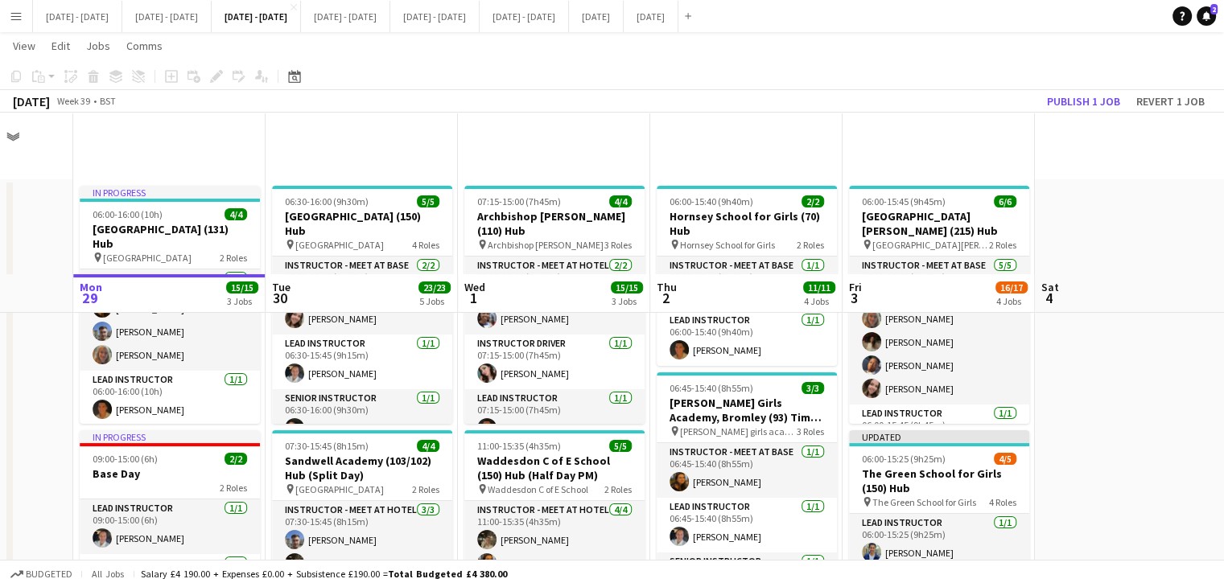
scroll to position [0, 0]
